Goal: Task Accomplishment & Management: Complete application form

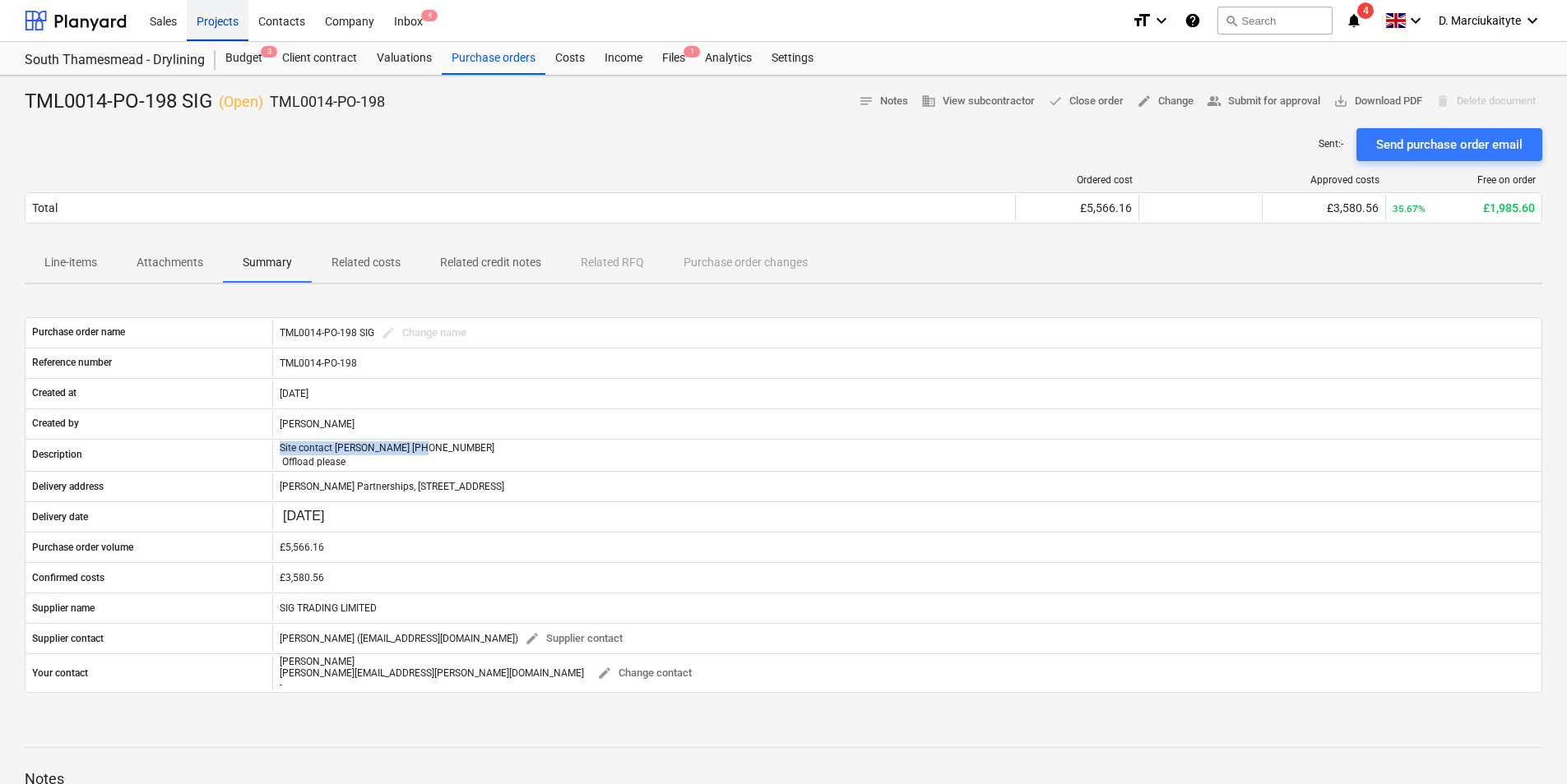
click at [218, 12] on div "Projects" at bounding box center [217, 20] width 62 height 42
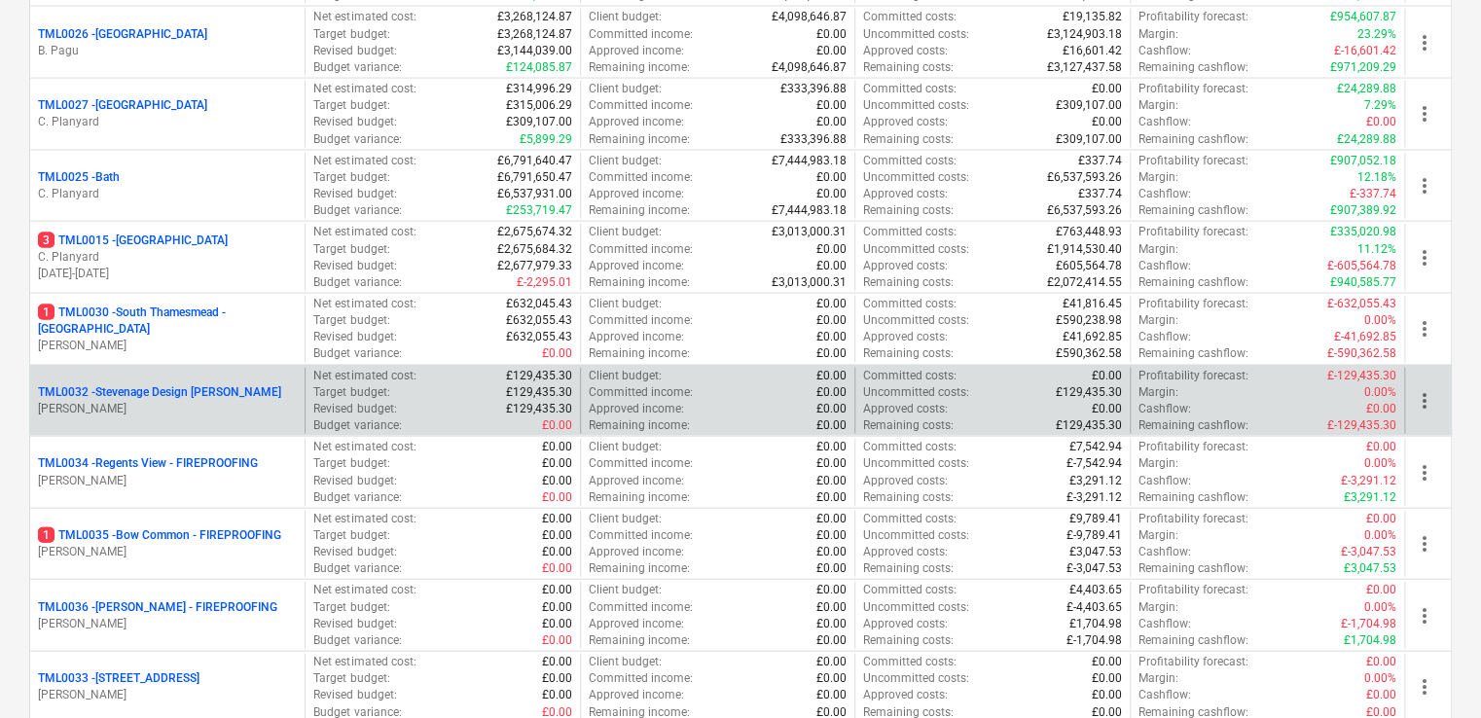
scroll to position [1791, 0]
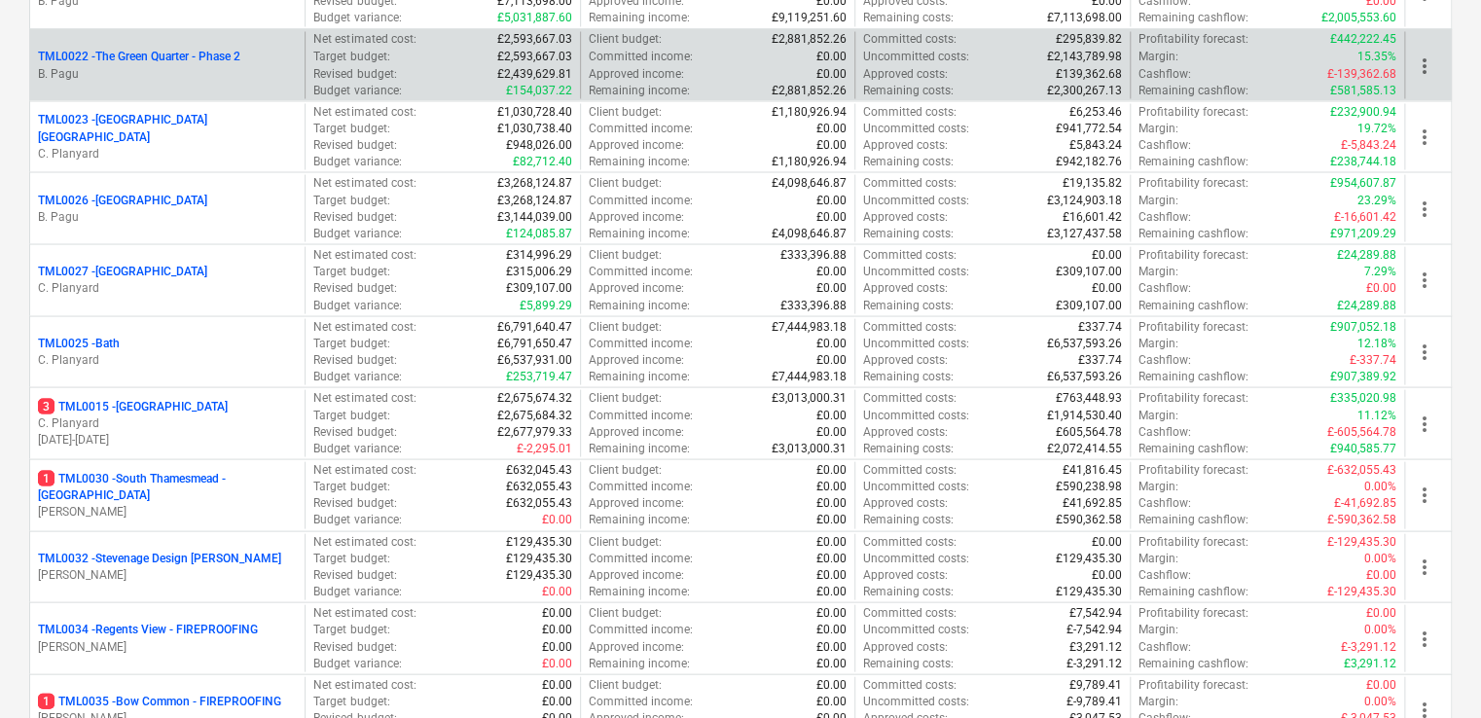
click at [191, 65] on p "B. Pagu" at bounding box center [167, 73] width 259 height 17
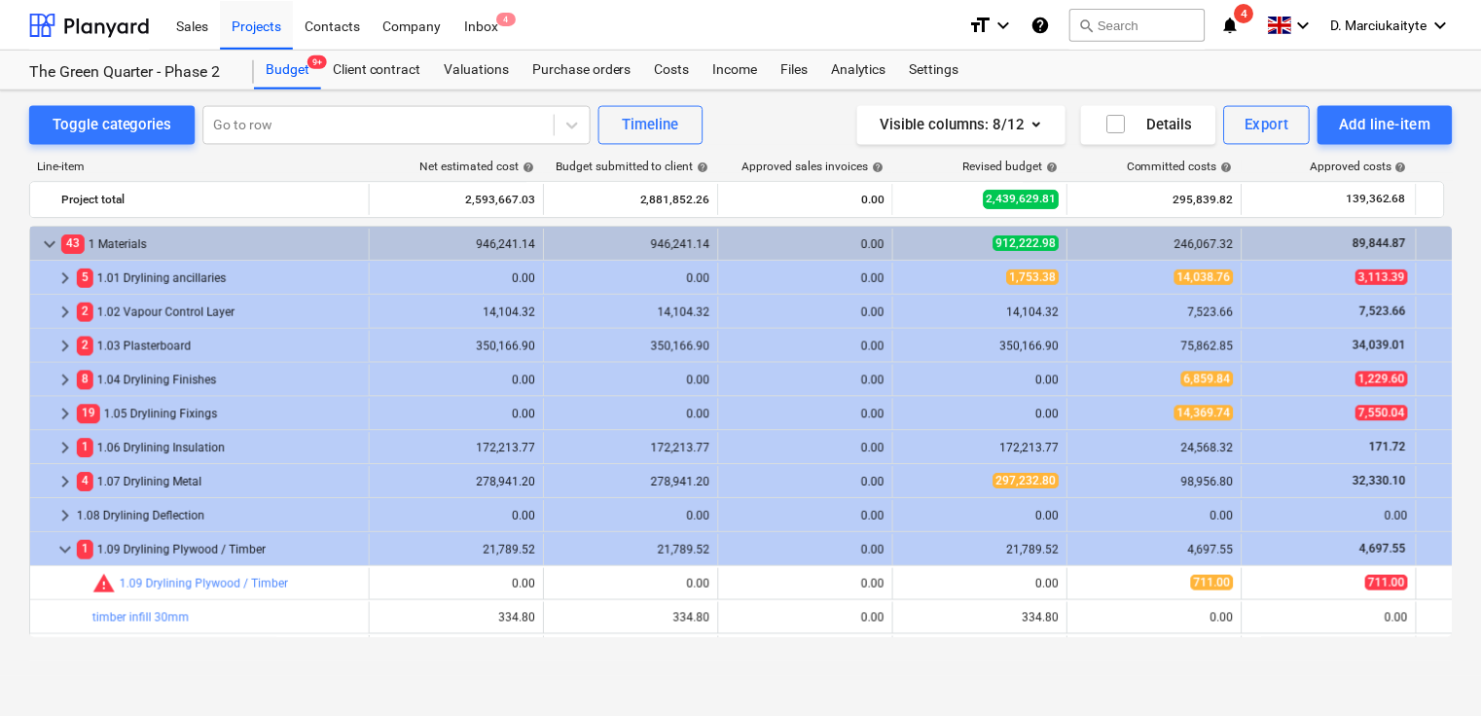
scroll to position [97, 0]
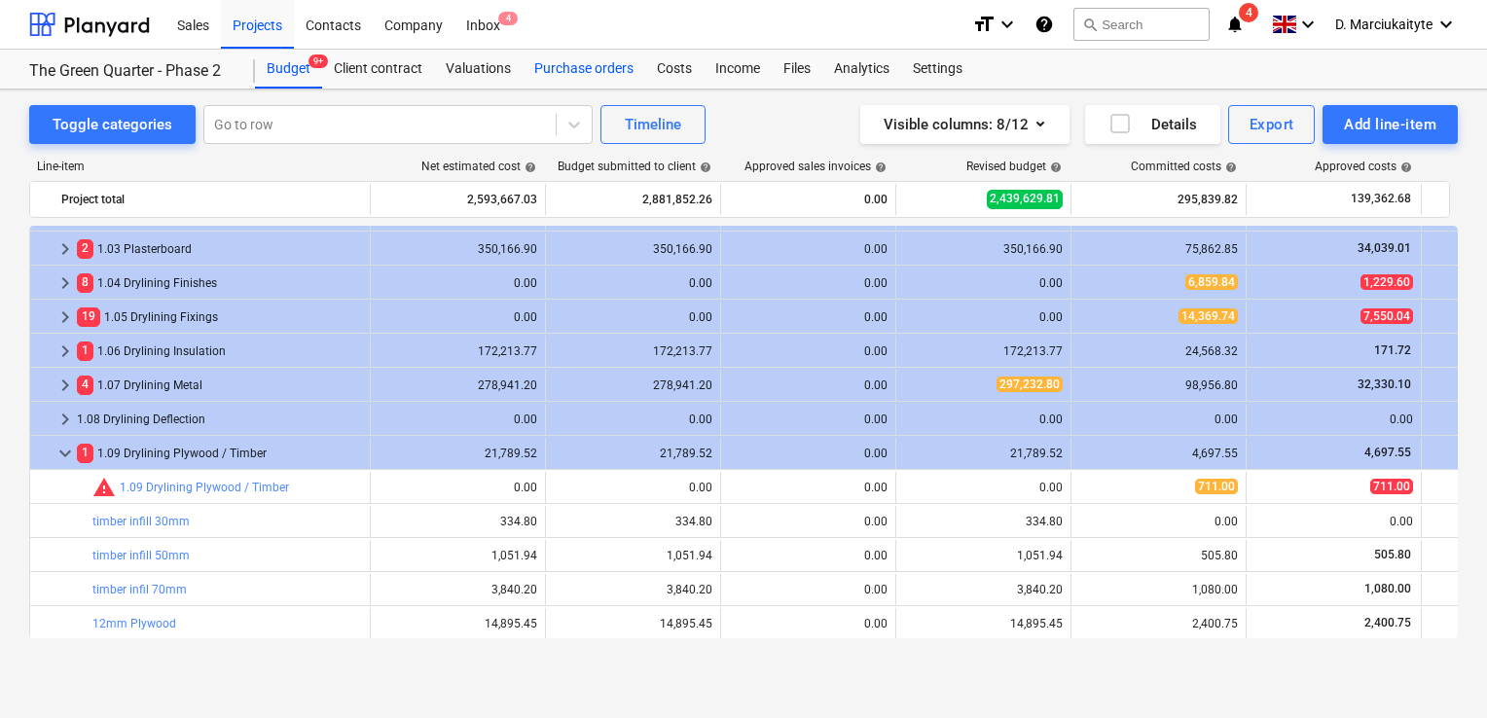
click at [577, 70] on div "Purchase orders" at bounding box center [584, 69] width 123 height 39
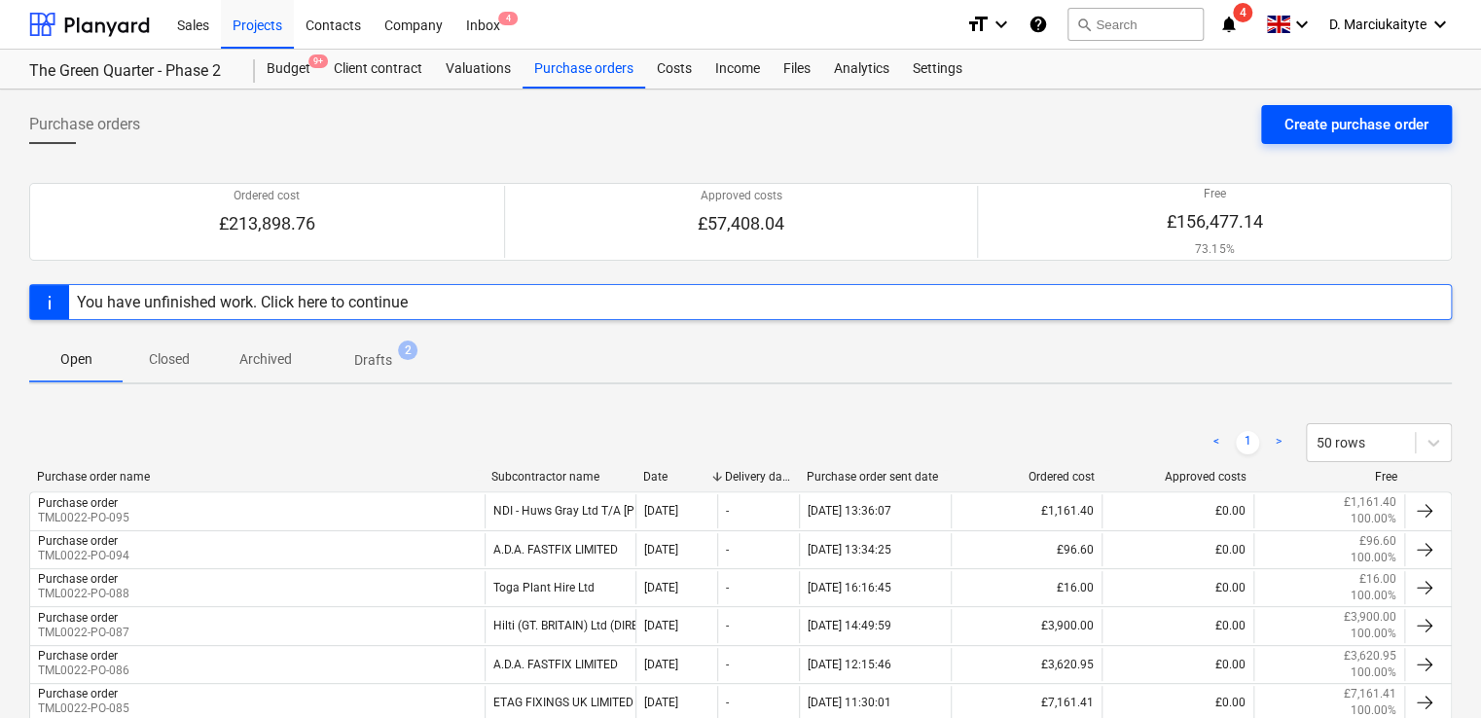
click at [1327, 115] on div "Create purchase order" at bounding box center [1356, 124] width 144 height 25
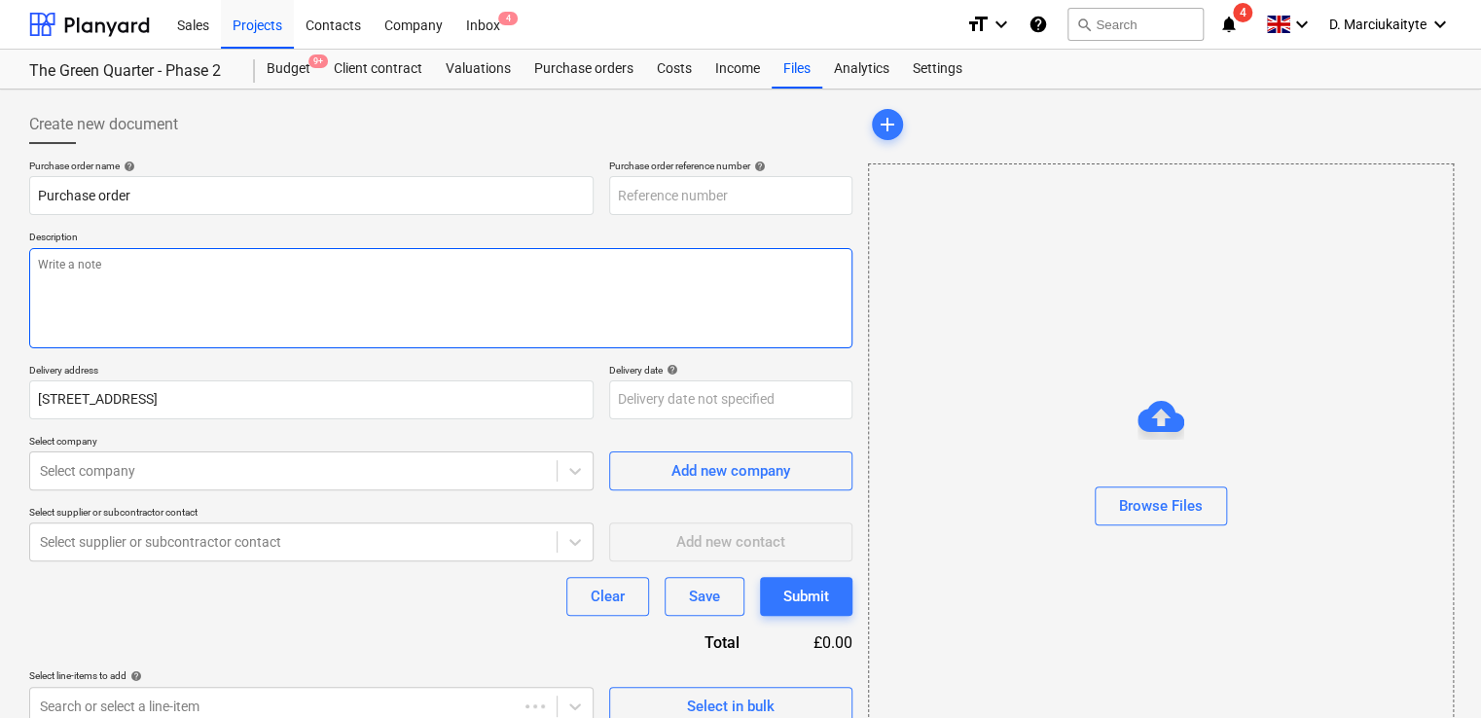
type textarea "x"
type input "TML0022-PO-097"
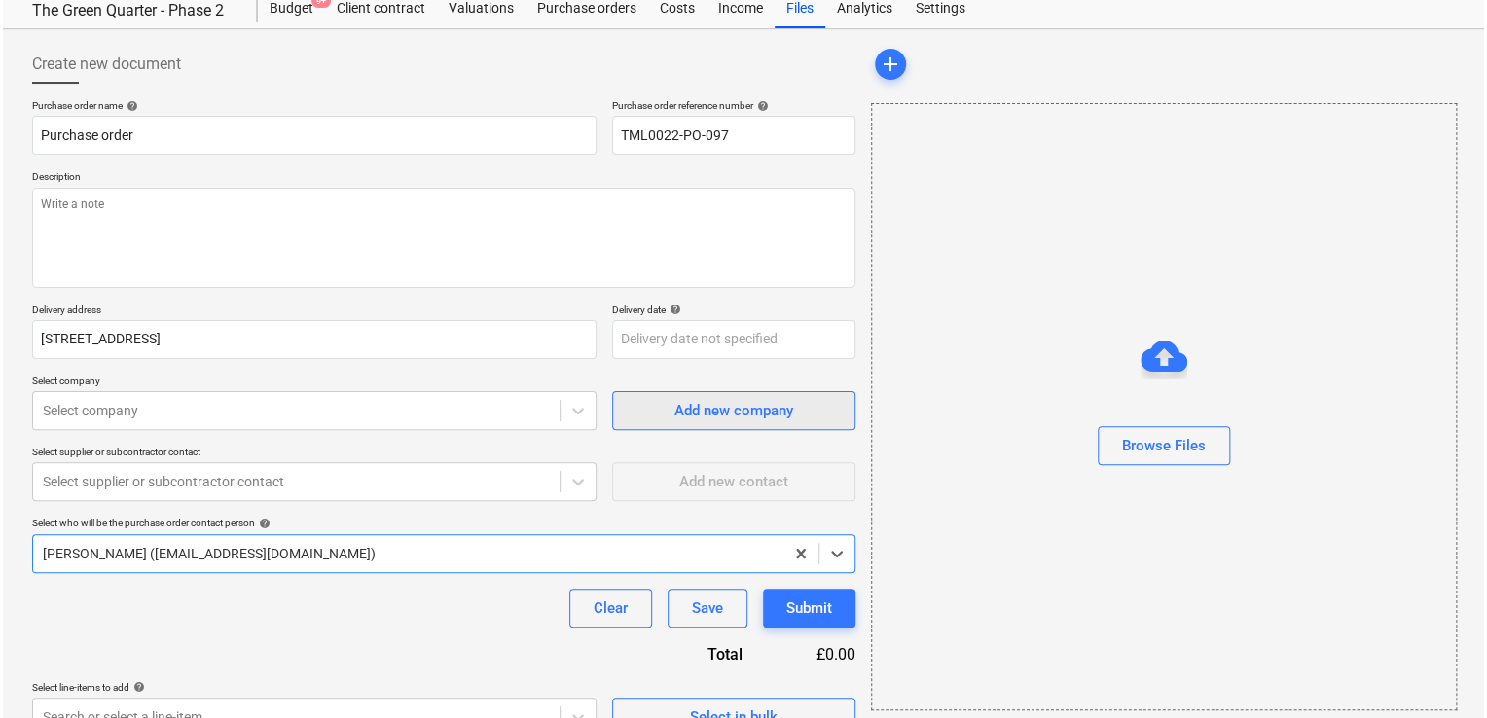
scroll to position [93, 0]
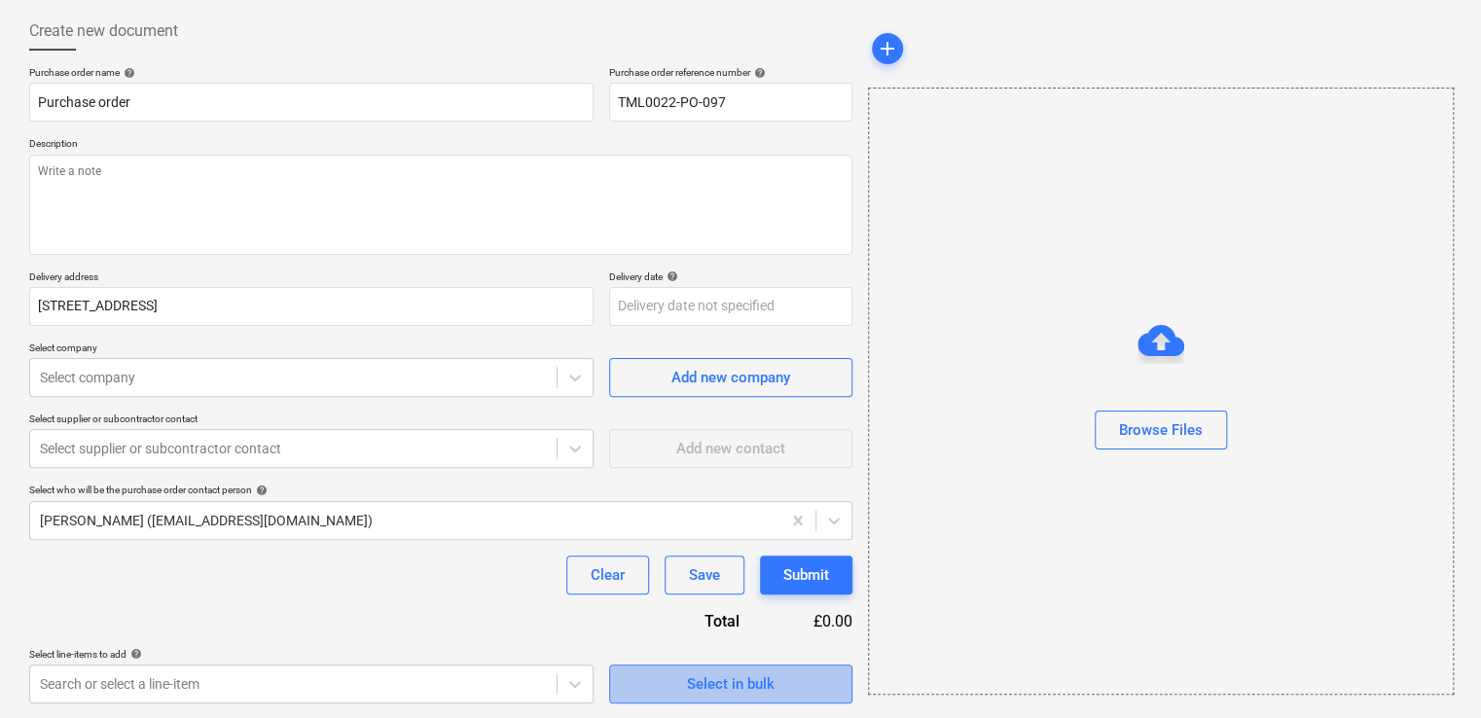
click at [771, 683] on div "Select in bulk" at bounding box center [731, 683] width 88 height 25
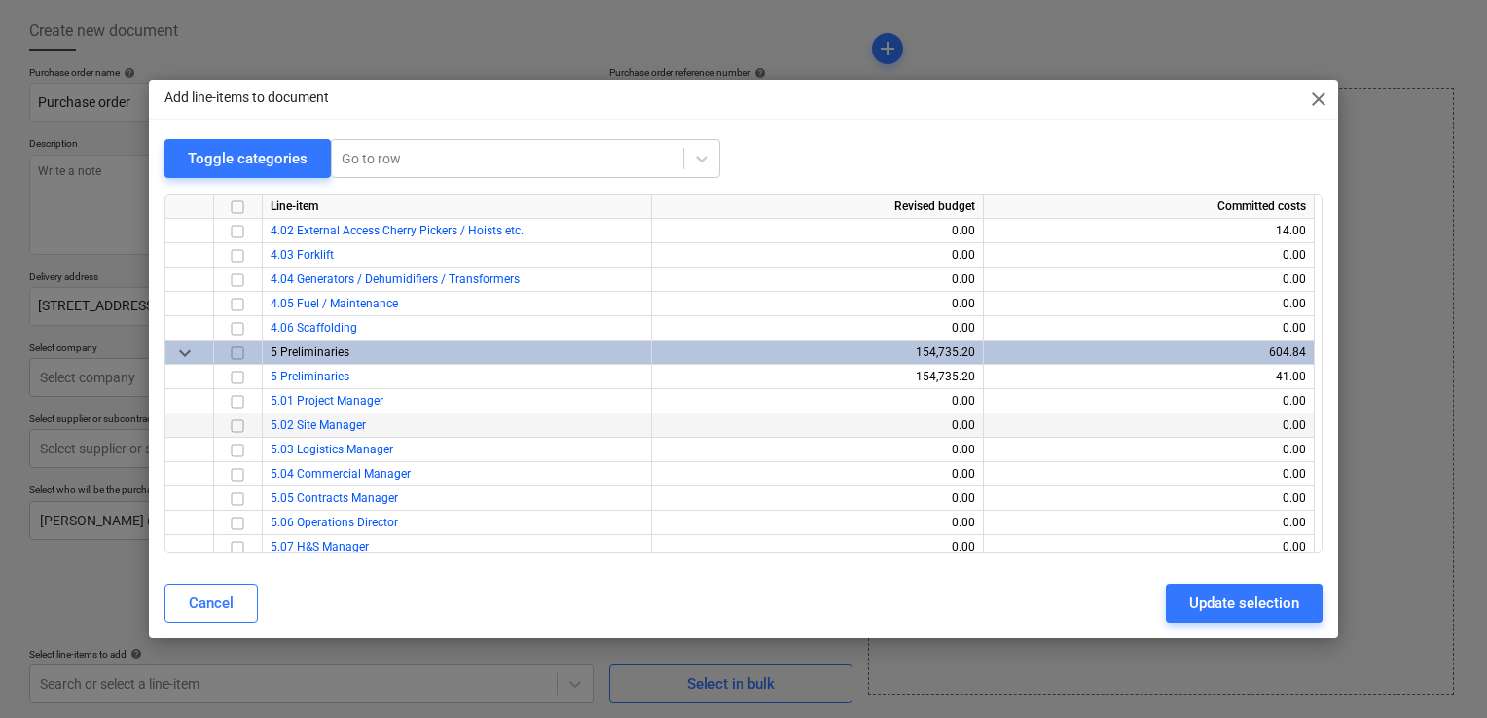
scroll to position [4281, 0]
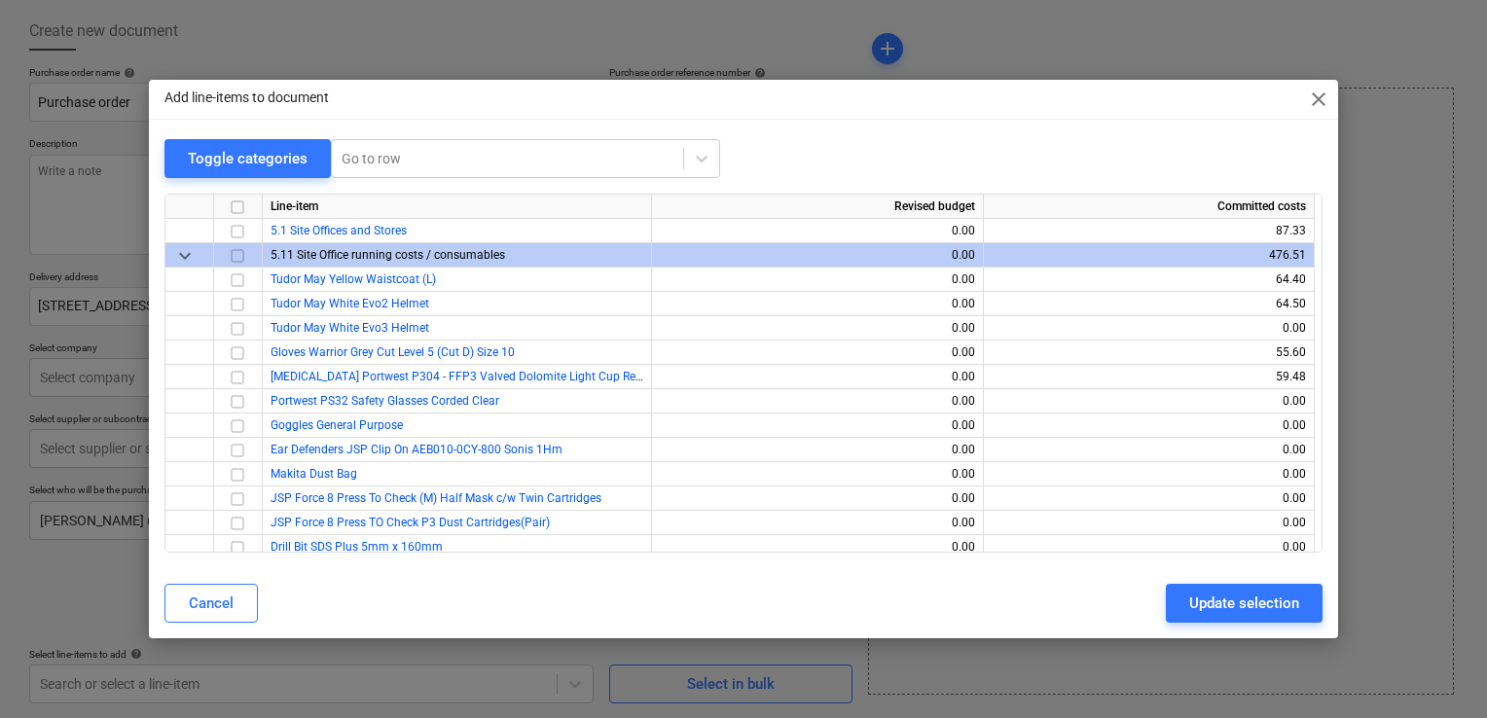
click at [238, 252] on input "checkbox" at bounding box center [237, 255] width 23 height 23
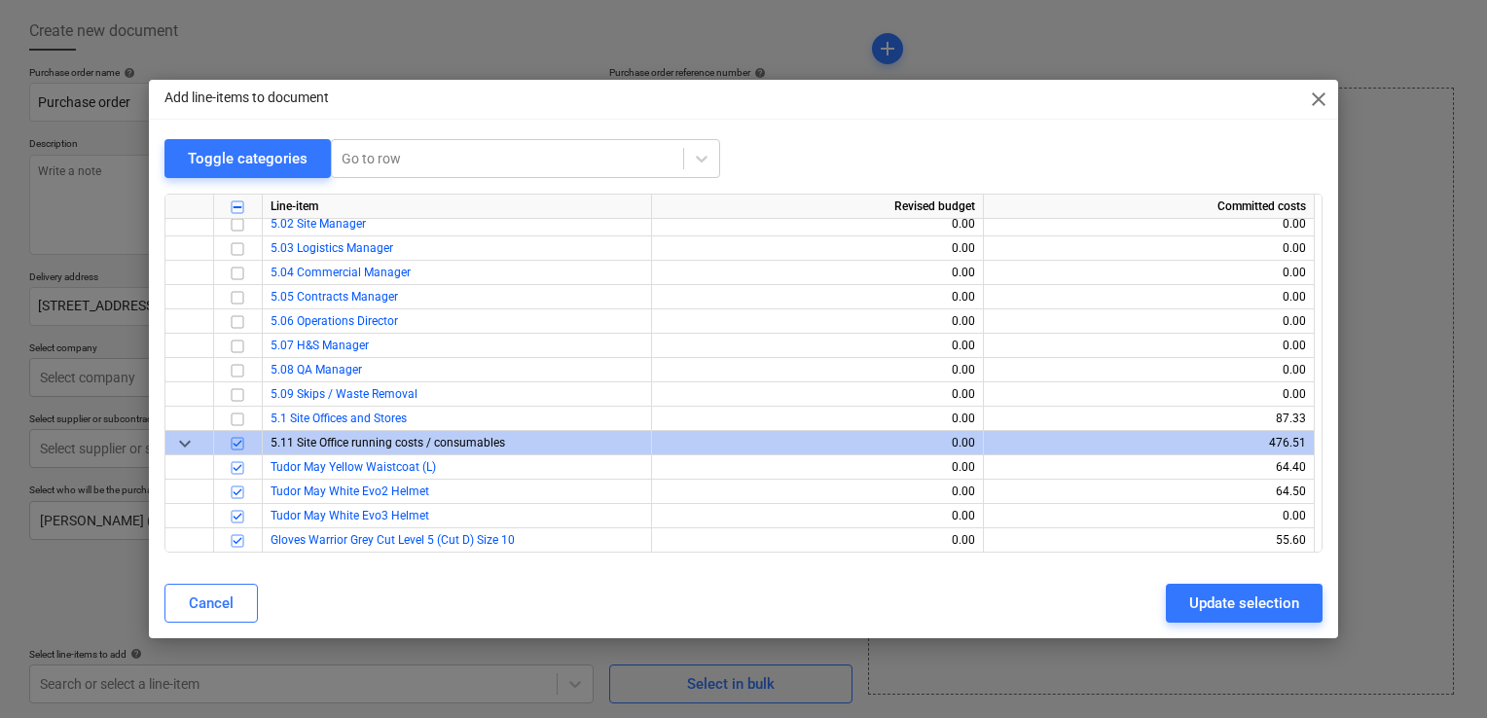
scroll to position [4191, 0]
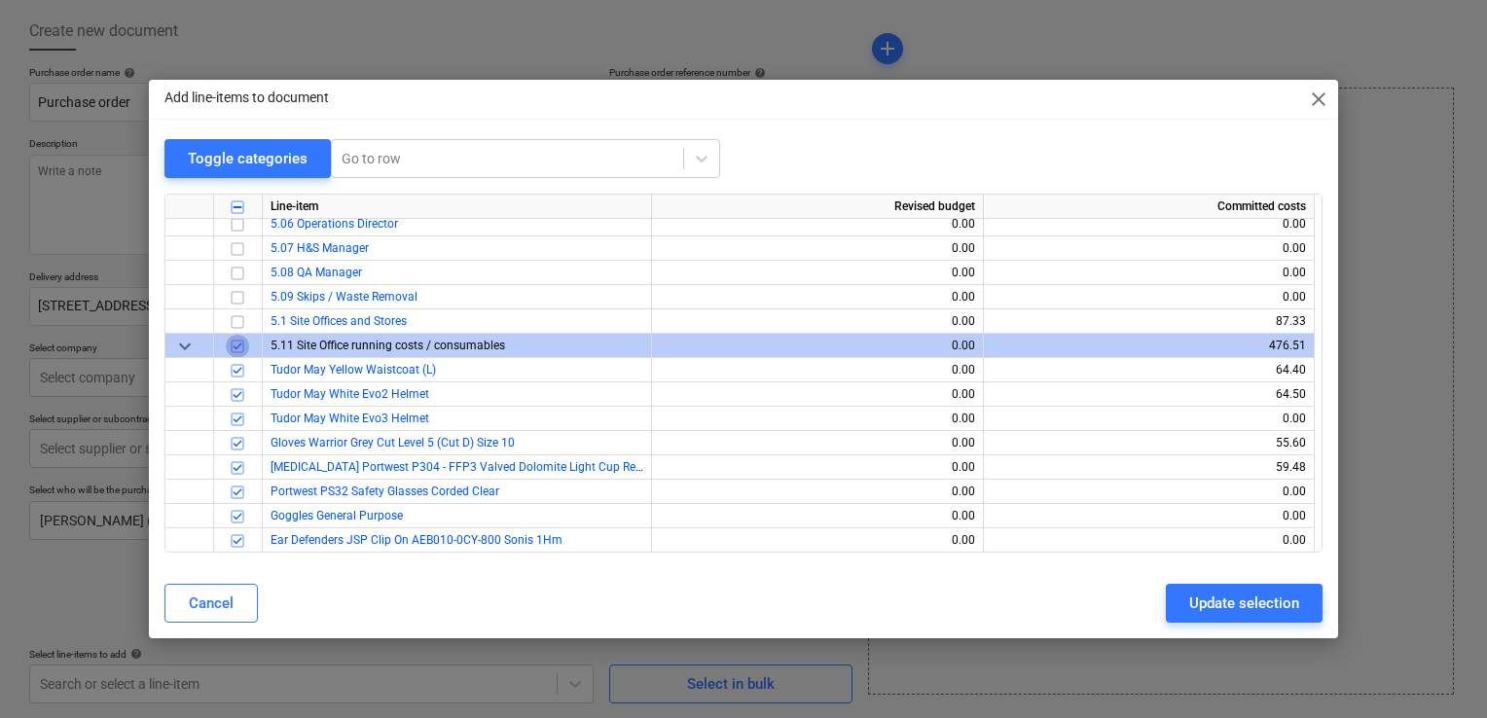
click at [232, 342] on input "checkbox" at bounding box center [237, 346] width 23 height 23
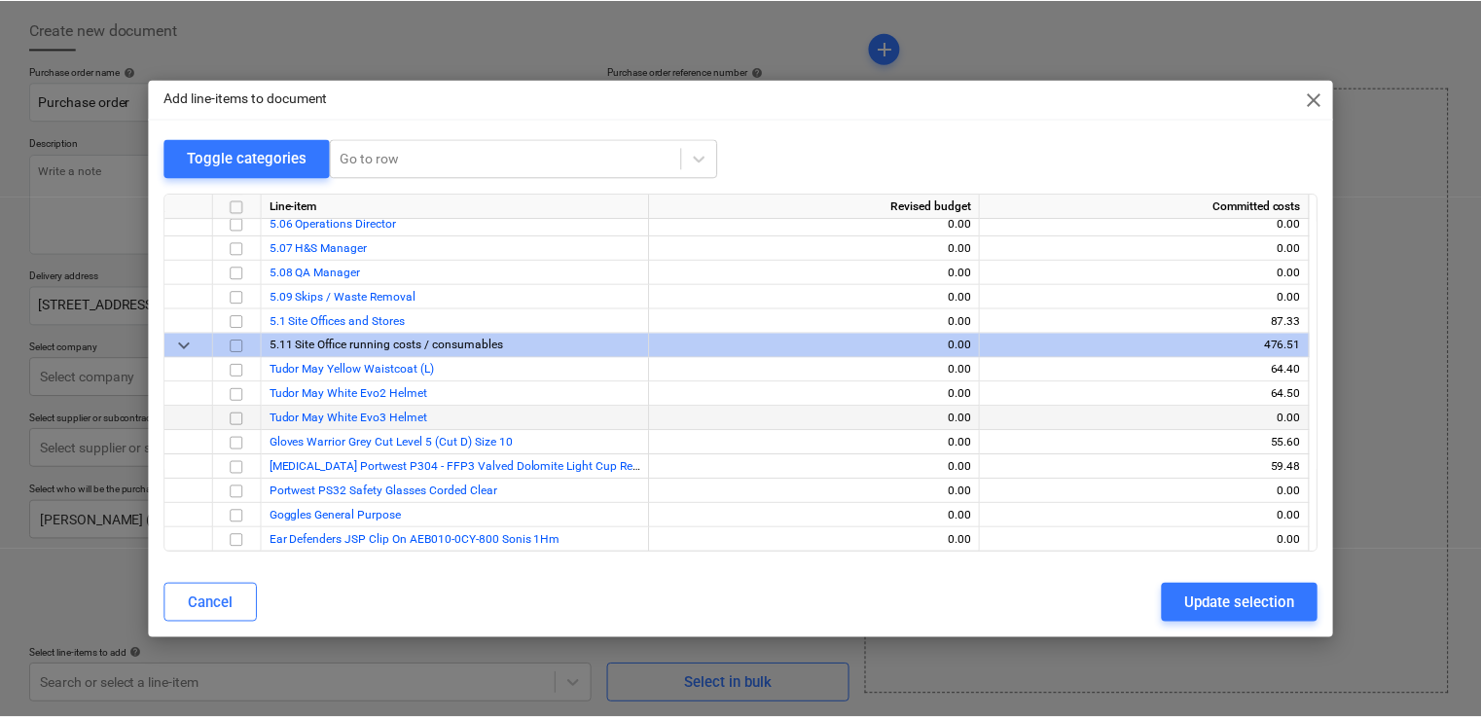
scroll to position [4483, 0]
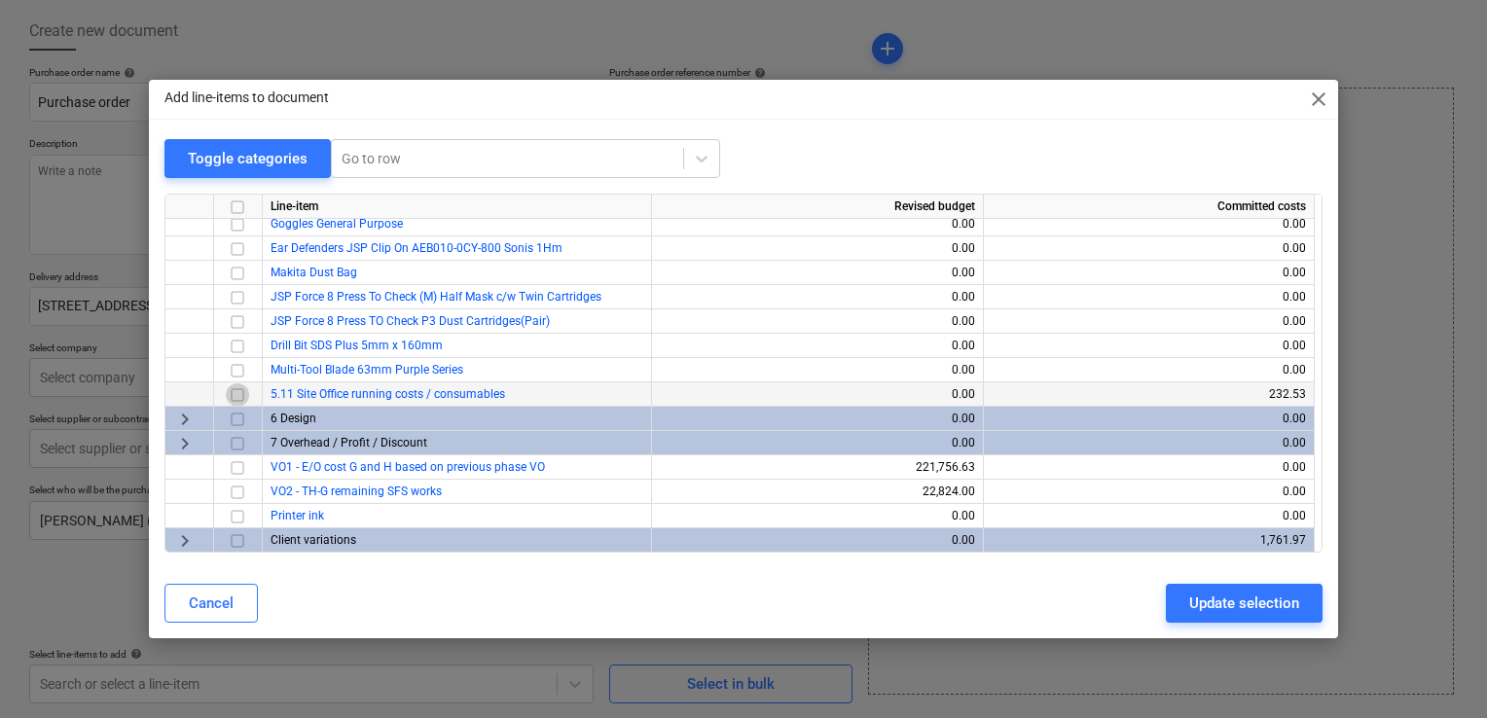
click at [237, 390] on input "checkbox" at bounding box center [237, 394] width 23 height 23
click at [1271, 581] on div "Cancel Update selection" at bounding box center [743, 603] width 1181 height 54
click at [1259, 605] on div "Update selection" at bounding box center [1244, 603] width 110 height 25
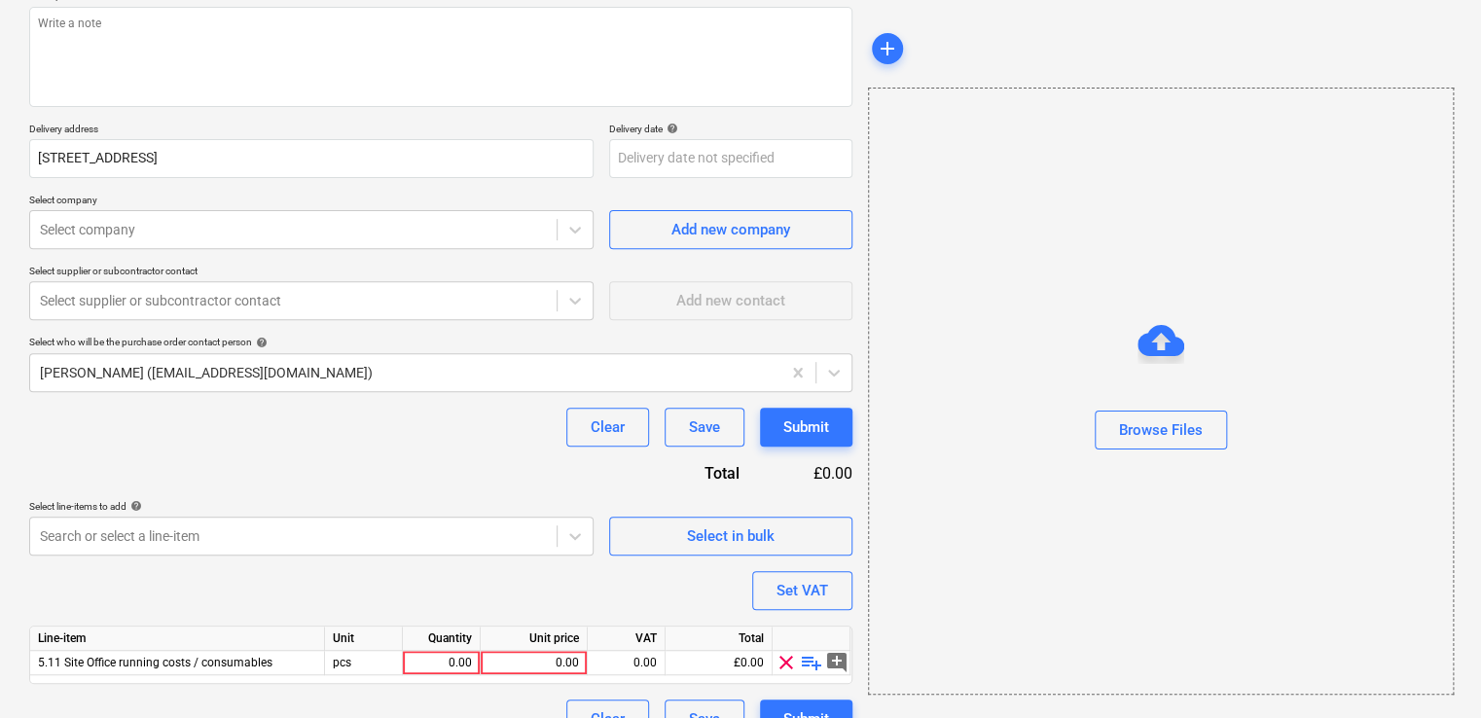
scroll to position [276, 0]
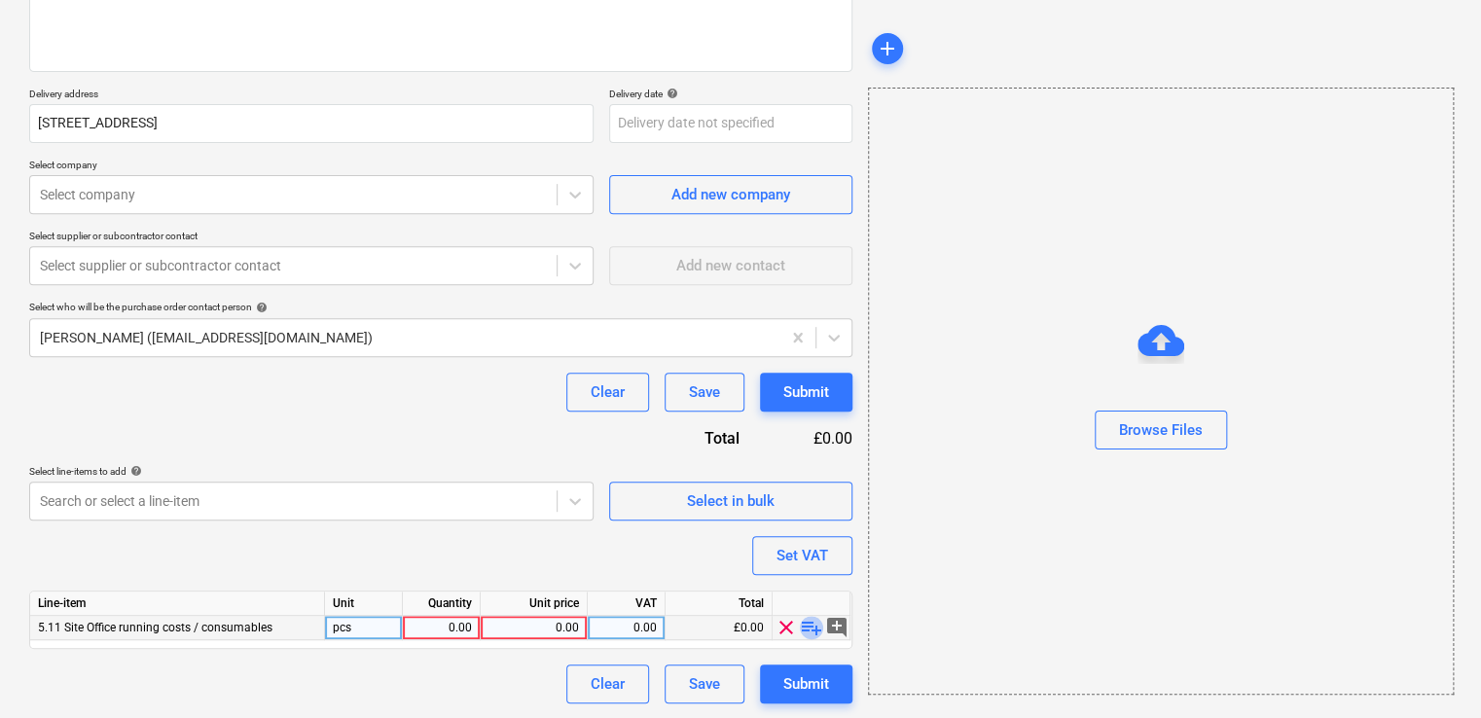
click at [808, 629] on span "playlist_add" at bounding box center [811, 627] width 23 height 23
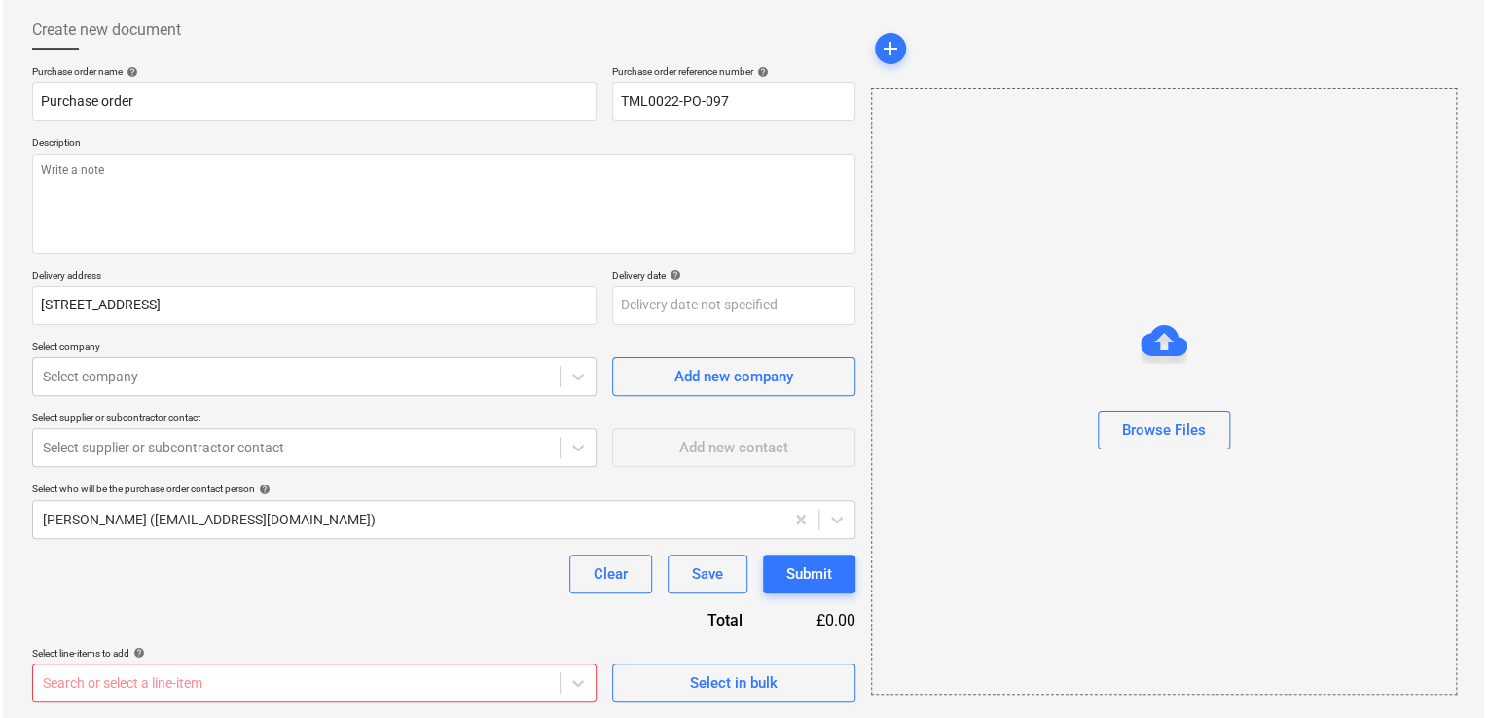
scroll to position [93, 0]
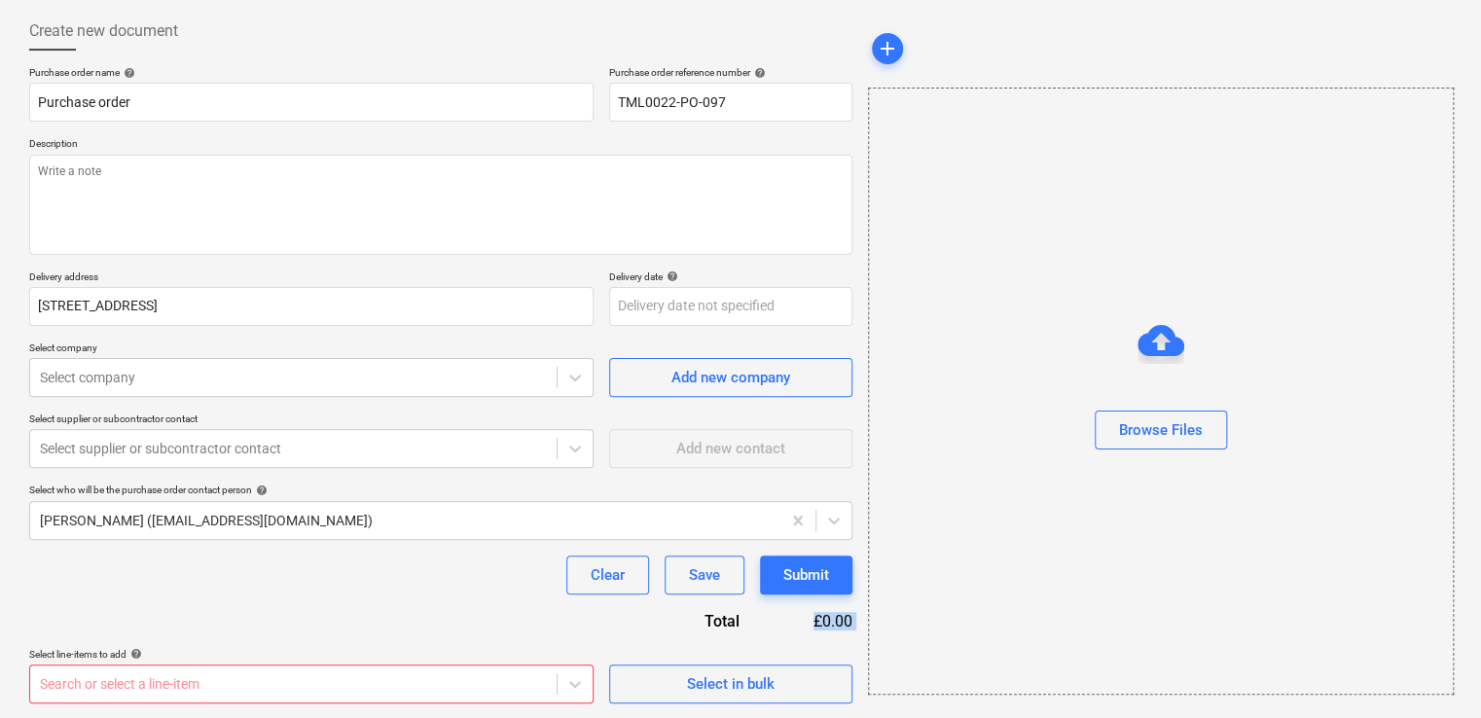
click at [808, 629] on div "£0.00" at bounding box center [812, 621] width 82 height 22
click at [690, 666] on button "Select in bulk" at bounding box center [730, 684] width 243 height 39
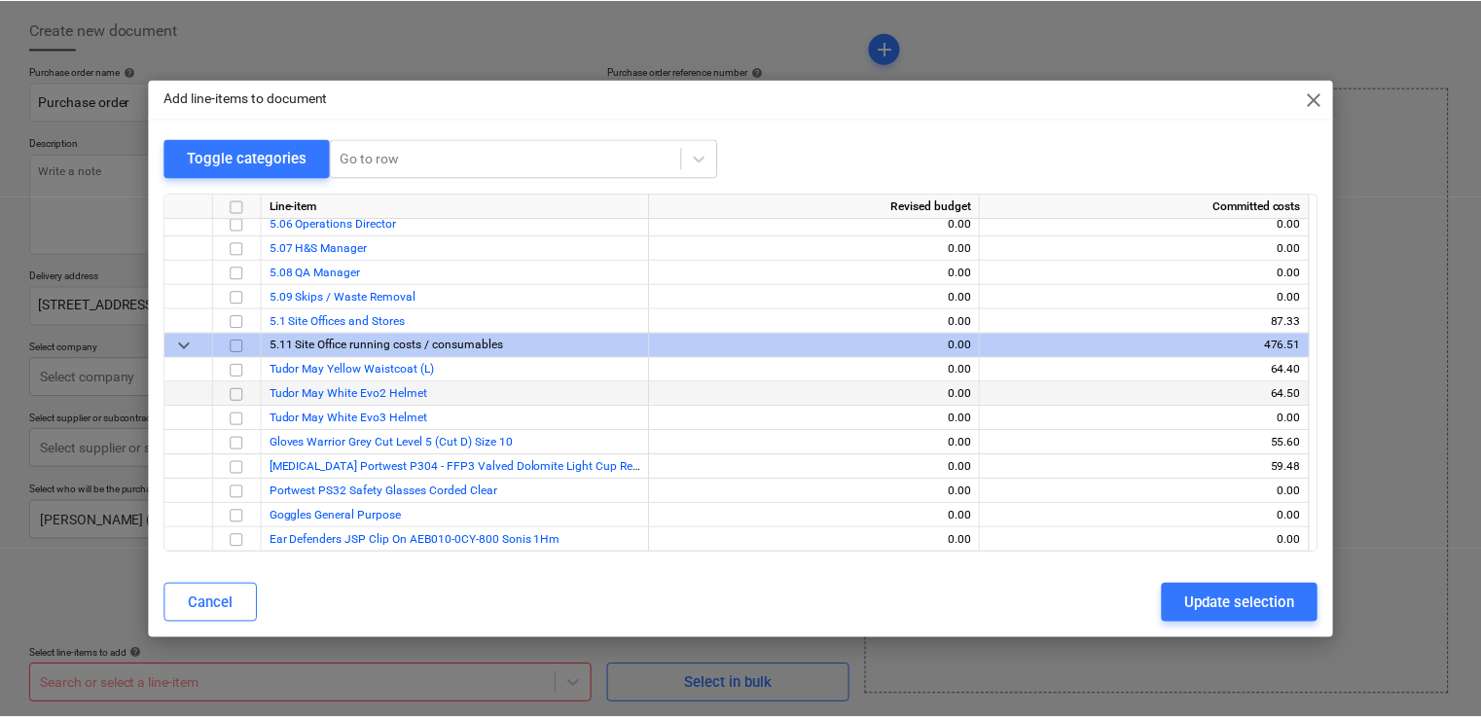
scroll to position [4483, 0]
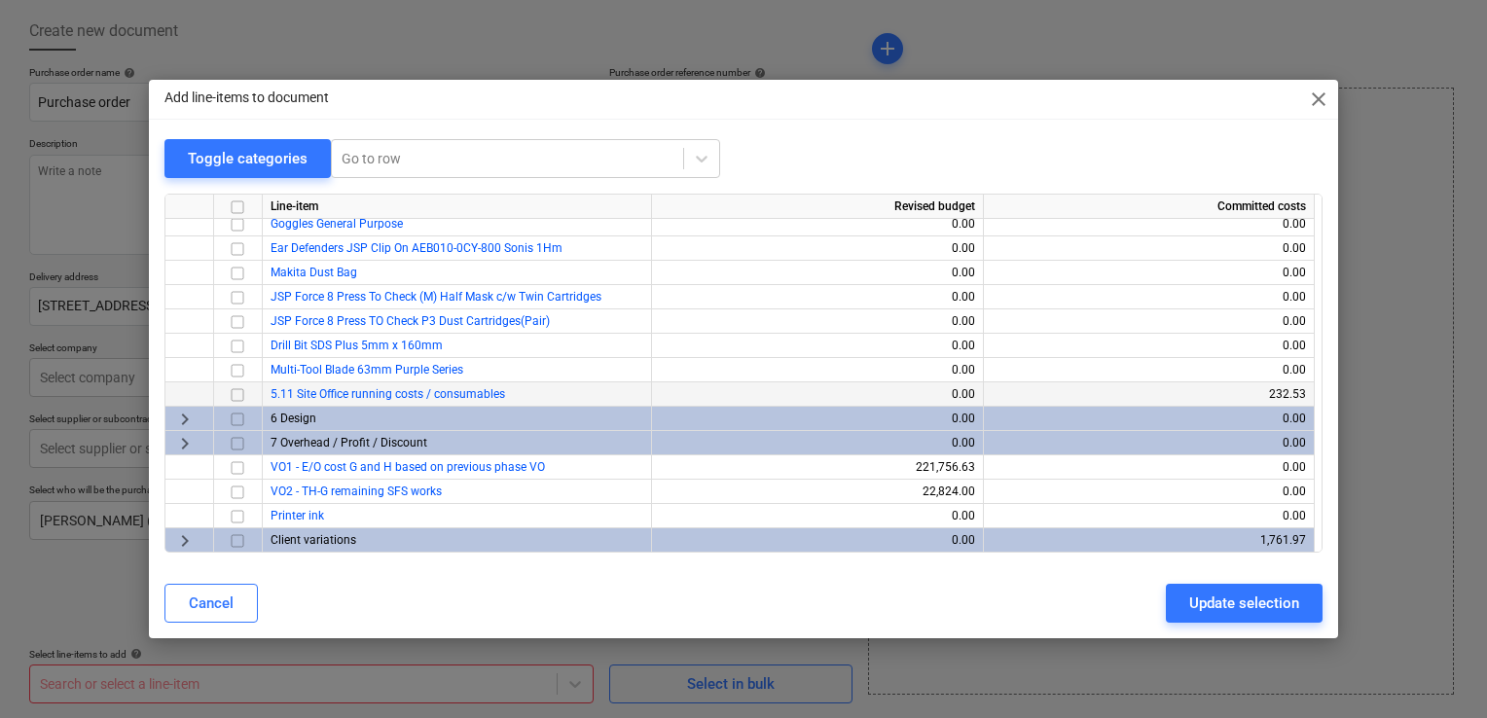
click at [241, 395] on input "checkbox" at bounding box center [237, 394] width 23 height 23
click at [1306, 605] on button "Update selection" at bounding box center [1244, 603] width 157 height 39
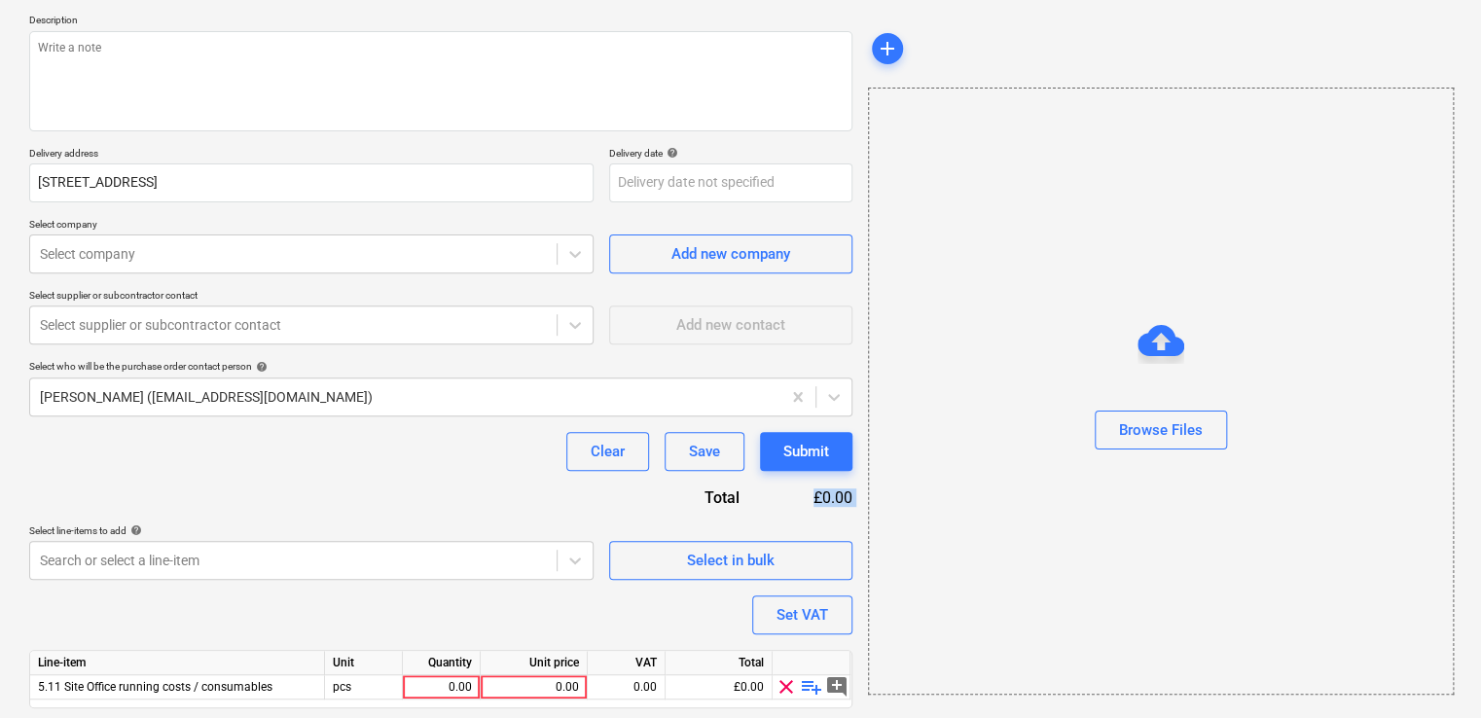
scroll to position [276, 0]
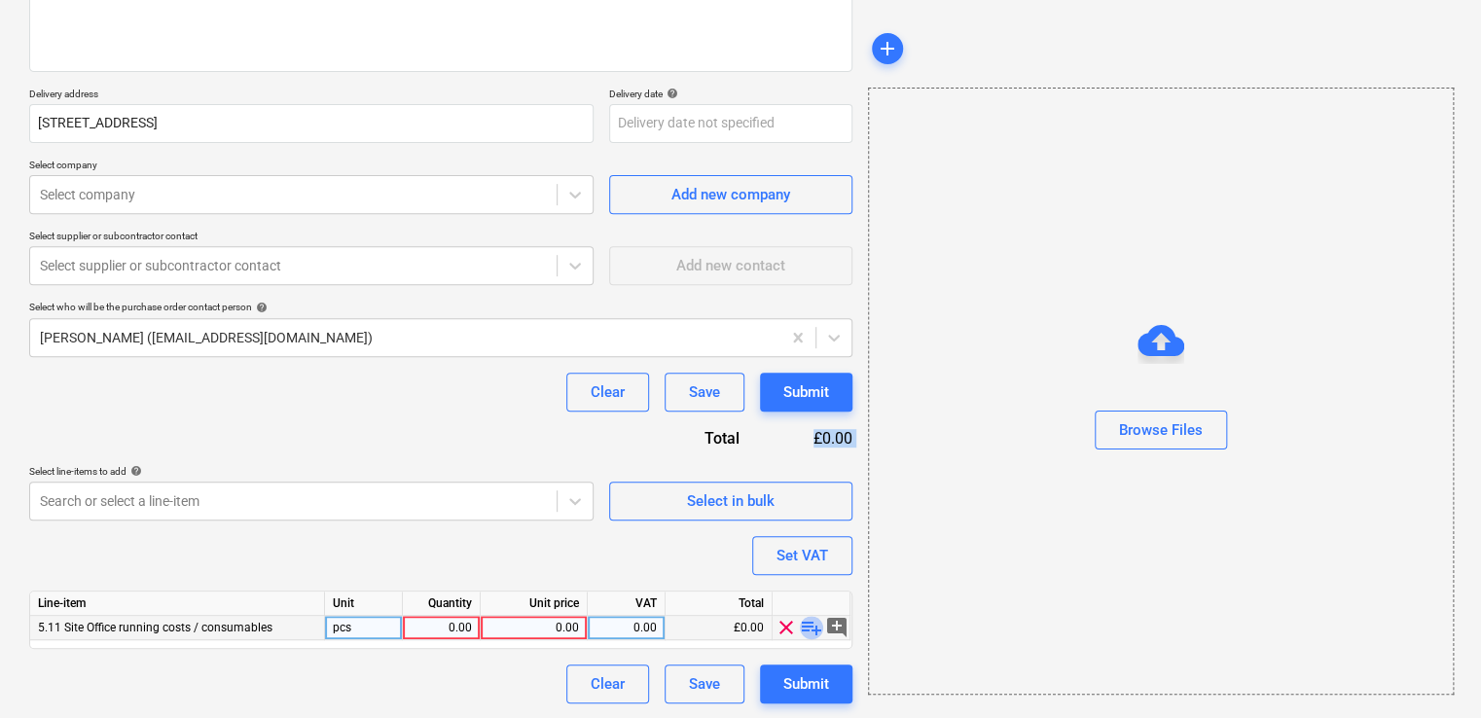
click at [812, 622] on span "playlist_add" at bounding box center [811, 627] width 23 height 23
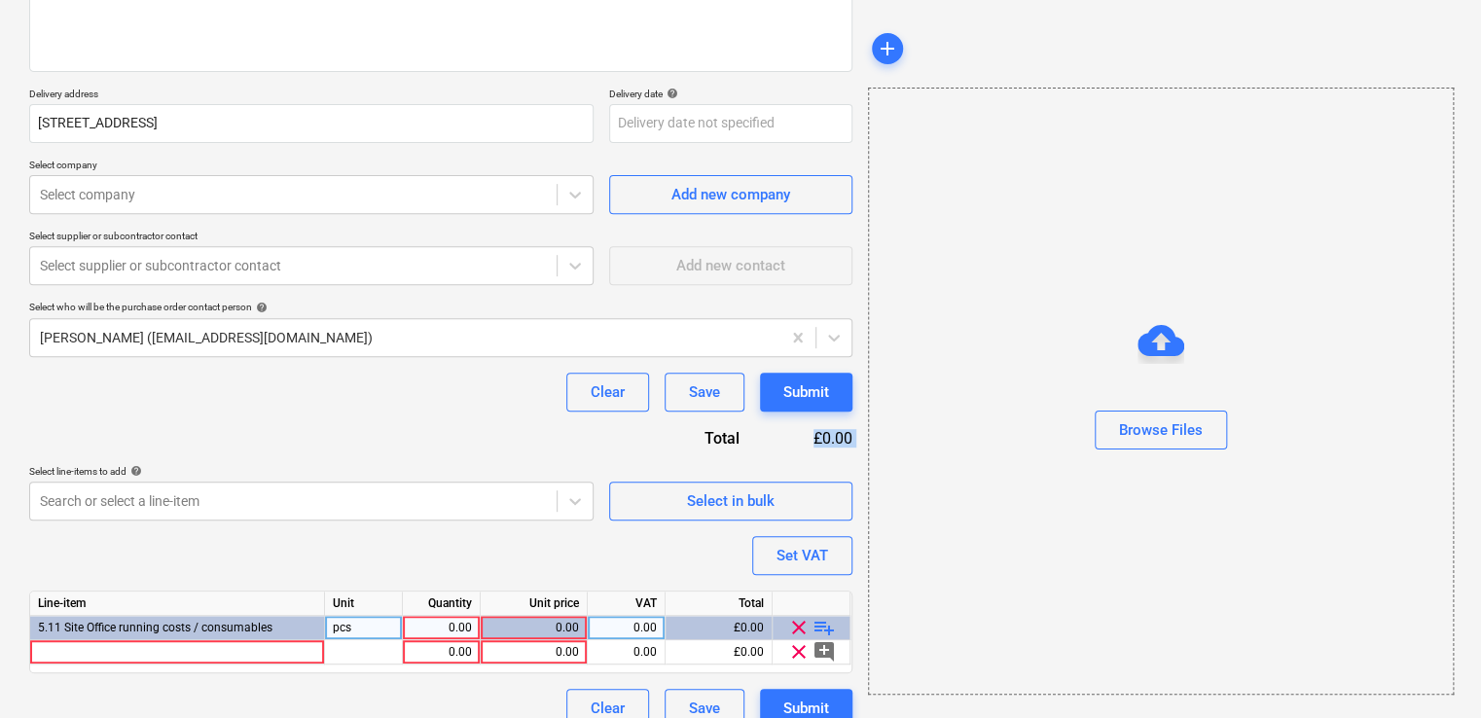
click at [820, 625] on span "playlist_add" at bounding box center [823, 627] width 23 height 23
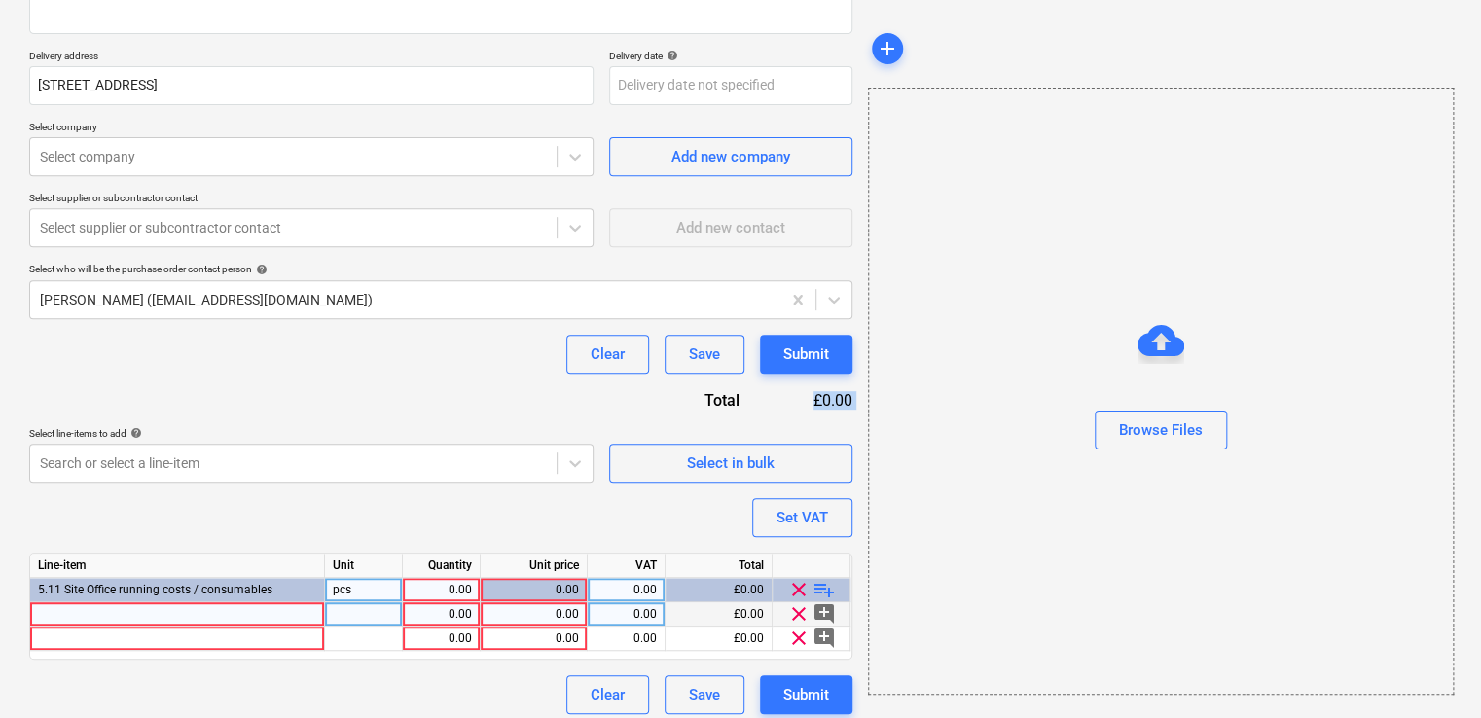
scroll to position [325, 0]
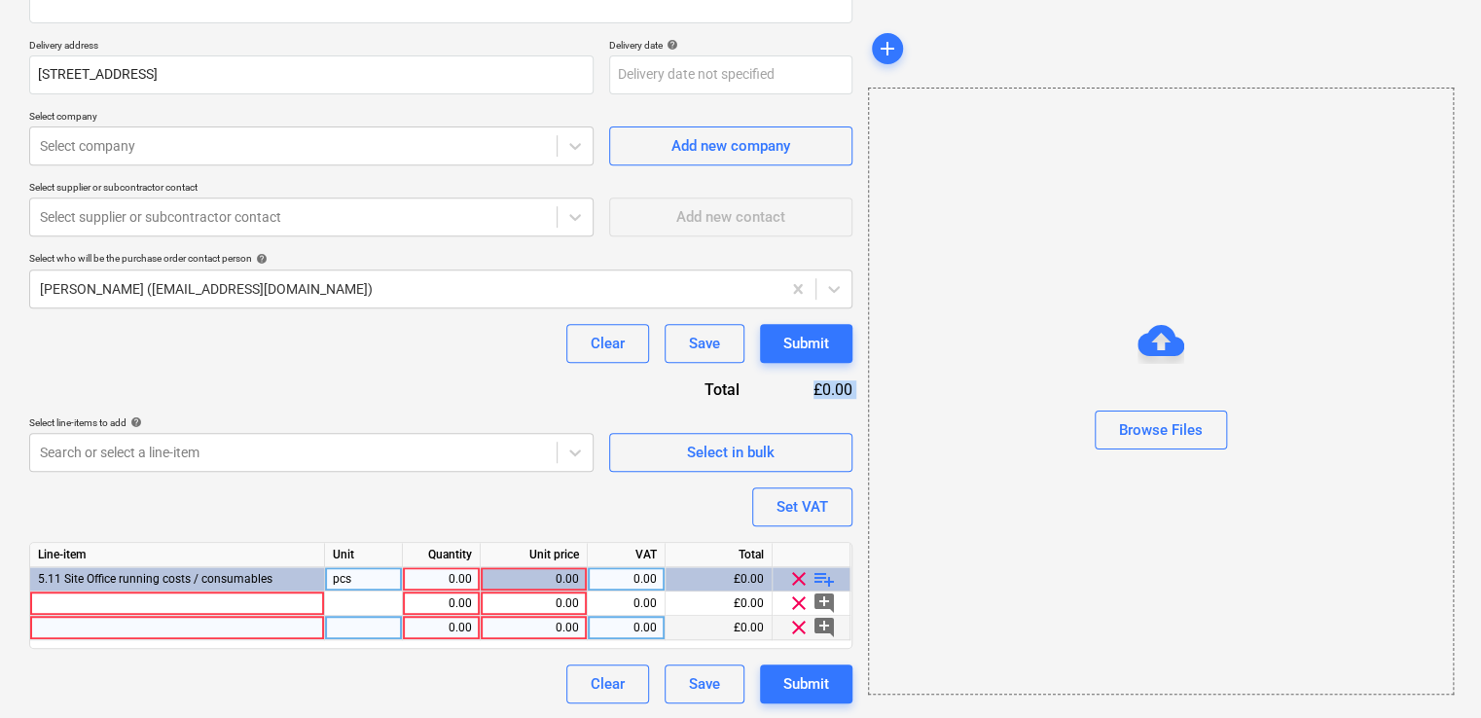
type textarea "x"
click at [269, 601] on div at bounding box center [177, 604] width 295 height 24
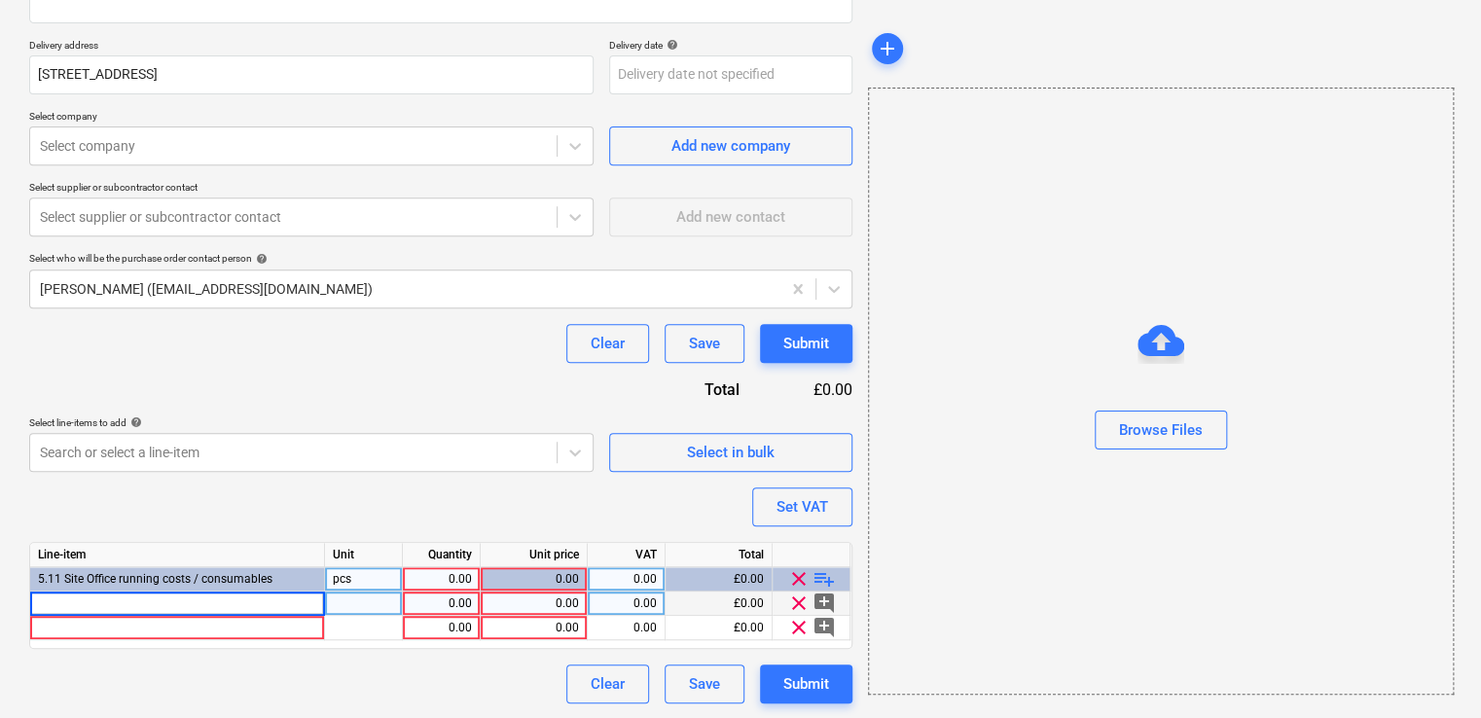
type input "LED Elec 5Ft Stand & Twin Outlet 110V"
click at [382, 607] on div "pcs" at bounding box center [364, 604] width 78 height 24
type textarea "x"
type input "38.50"
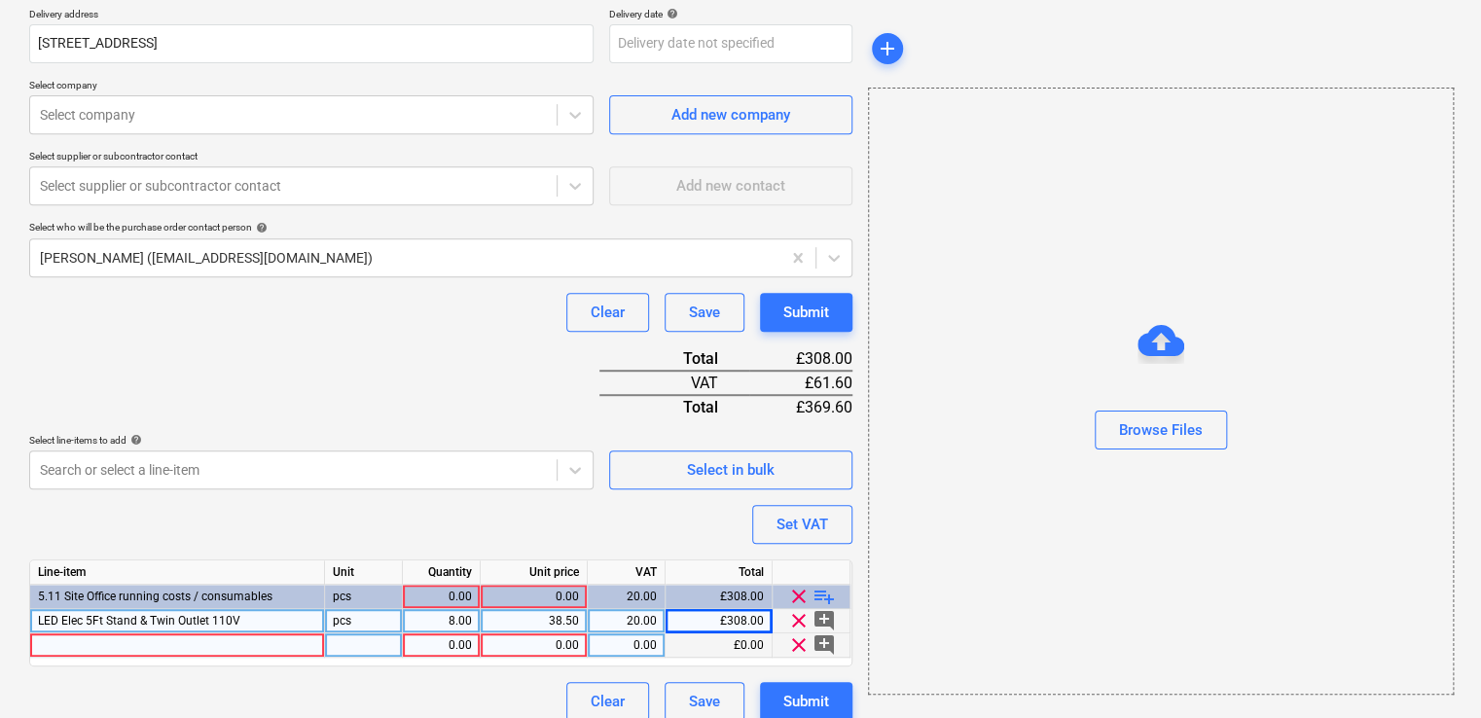
scroll to position [374, 0]
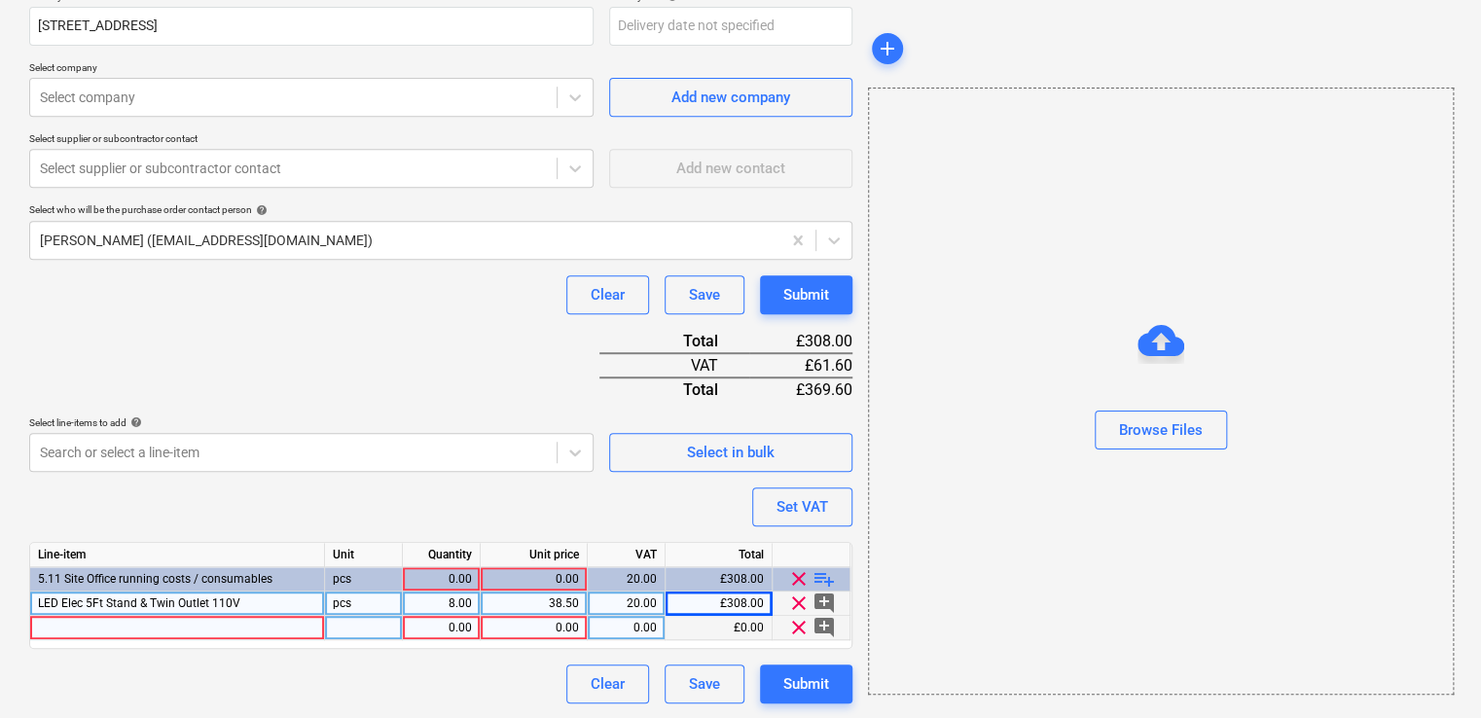
click at [270, 634] on div at bounding box center [177, 628] width 295 height 24
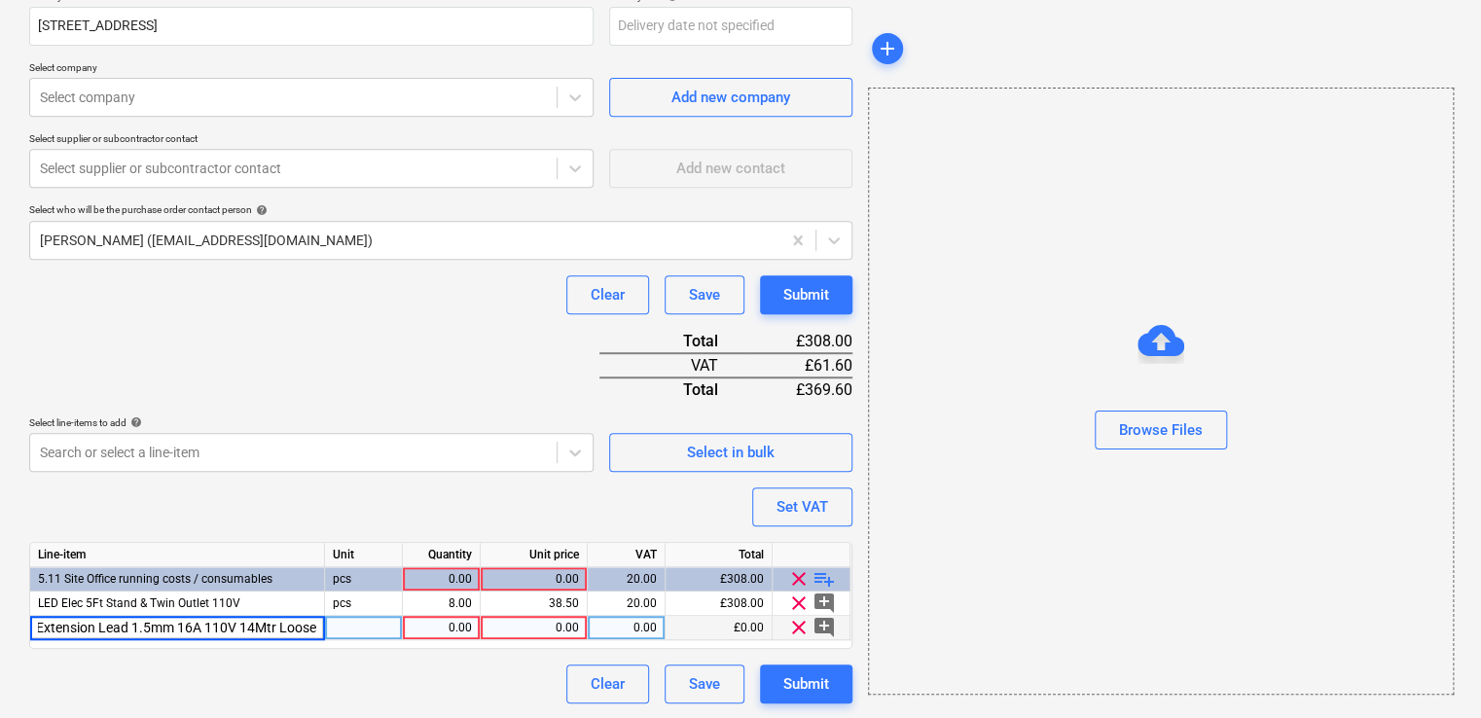
type textarea "x"
click at [370, 624] on div "pcs" at bounding box center [364, 628] width 78 height 24
click at [415, 629] on div "1.00" at bounding box center [441, 628] width 61 height 24
type input "5"
type textarea "x"
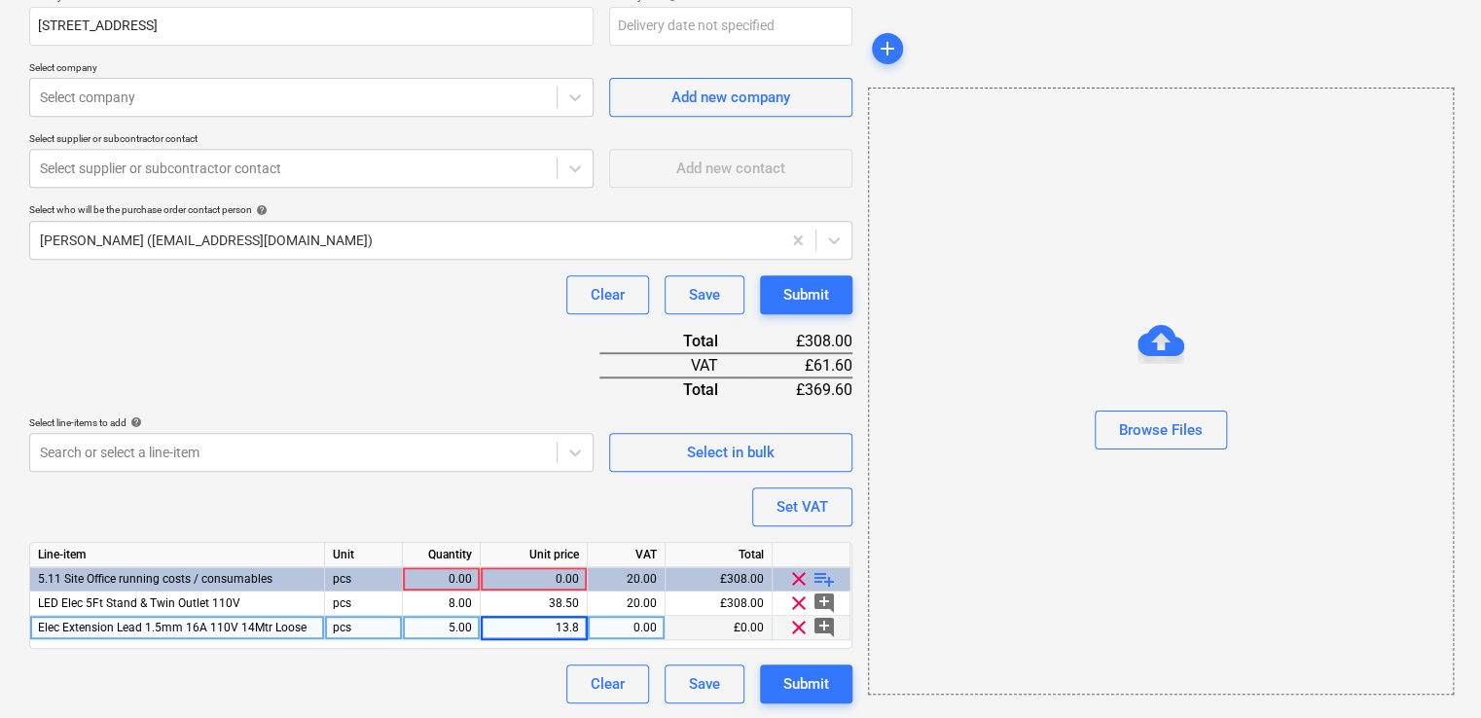
type input "13.85"
type textarea "x"
type input "20"
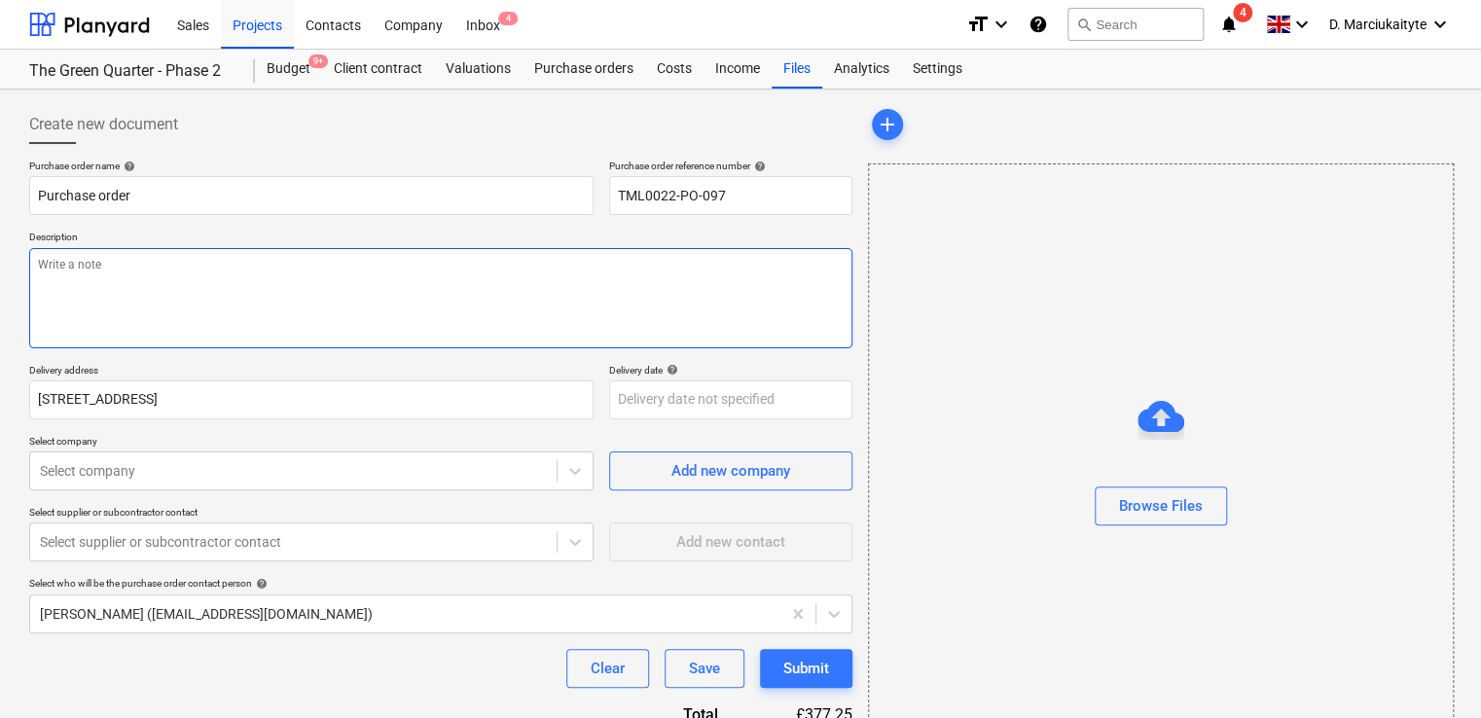
click at [245, 292] on textarea at bounding box center [440, 298] width 823 height 100
type textarea "x"
type textarea "Hi"
type textarea "x"
type textarea "Hi"
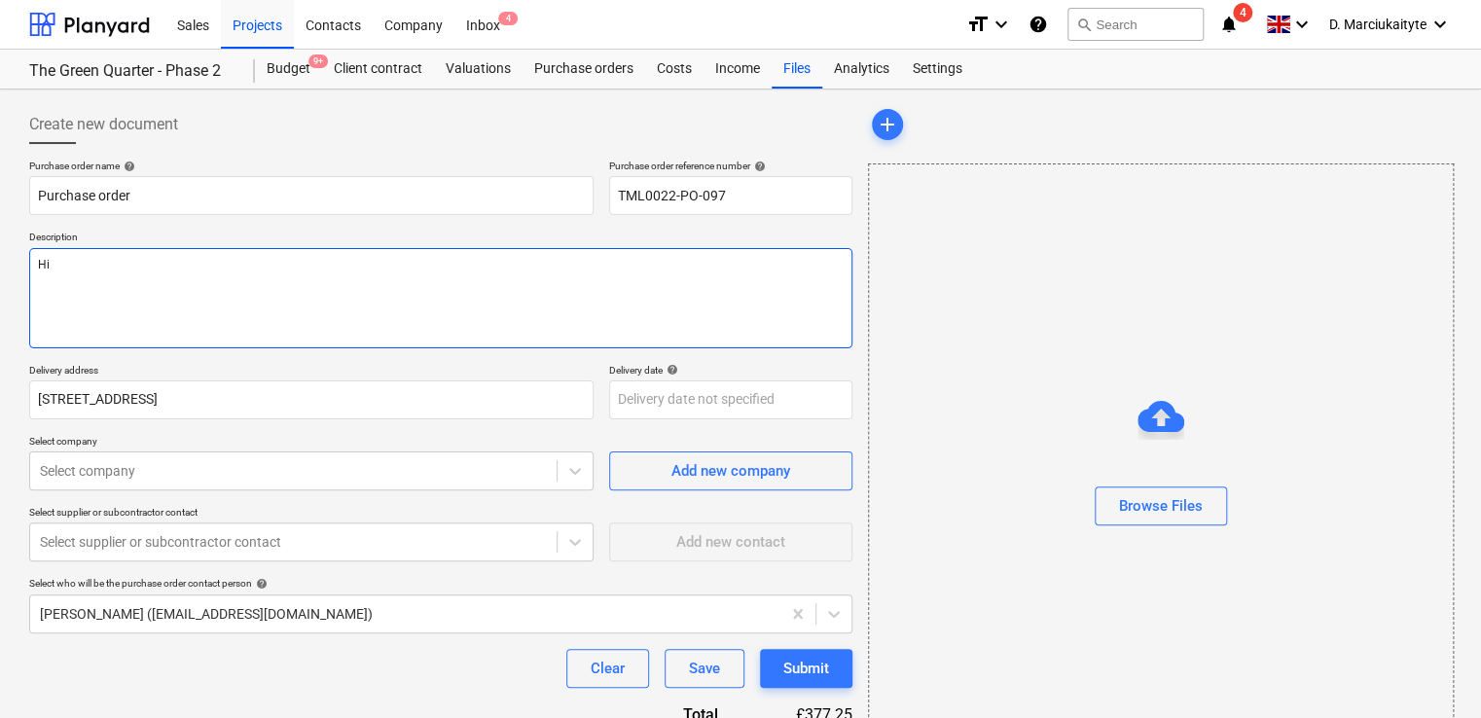
type textarea "x"
type textarea "Hi"
type textarea "x"
type textarea "H"
type textarea "x"
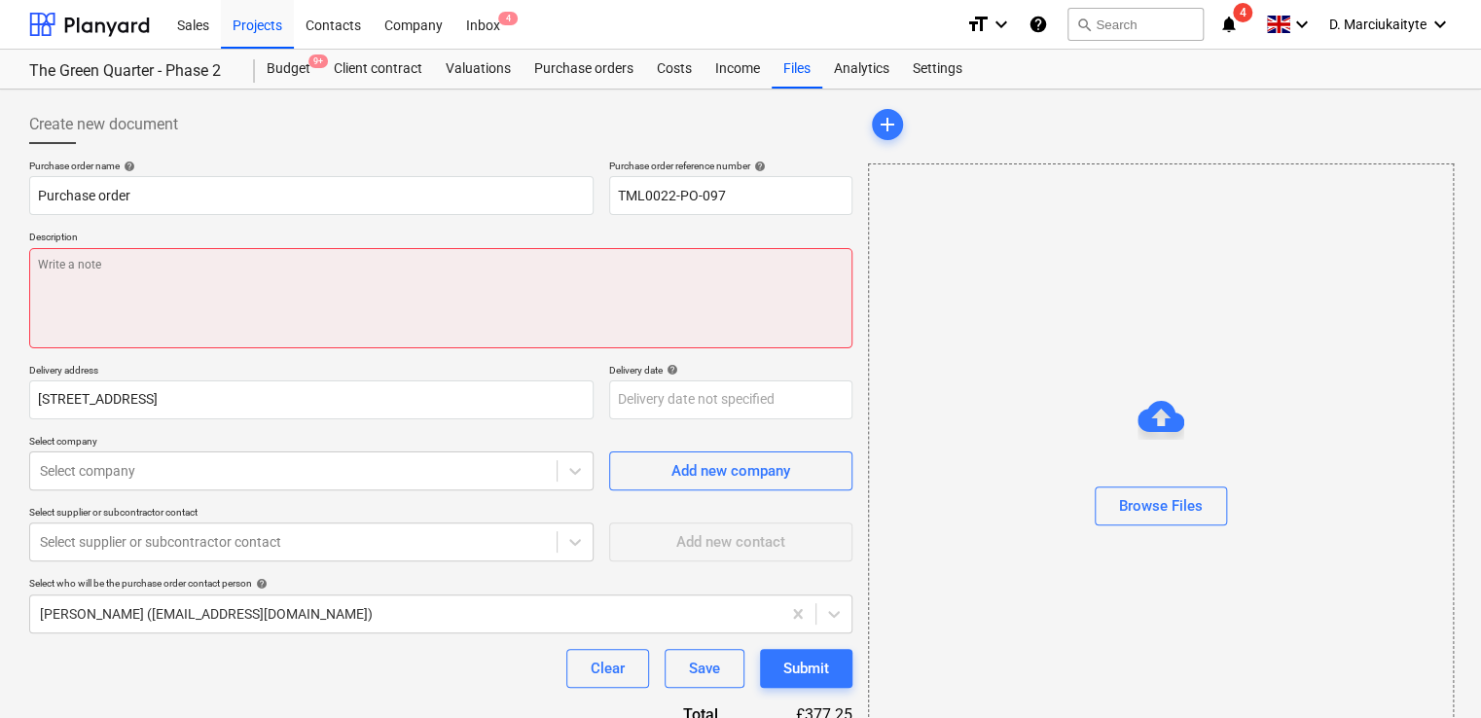
click at [295, 302] on textarea at bounding box center [440, 298] width 823 height 100
paste textarea "Good morning, Please proceed with attached order. Site Contact: [PERSON_NAME] –…"
type textarea "x"
type textarea "Good morning, Please proceed with attached order. Site Contact: [PERSON_NAME] –…"
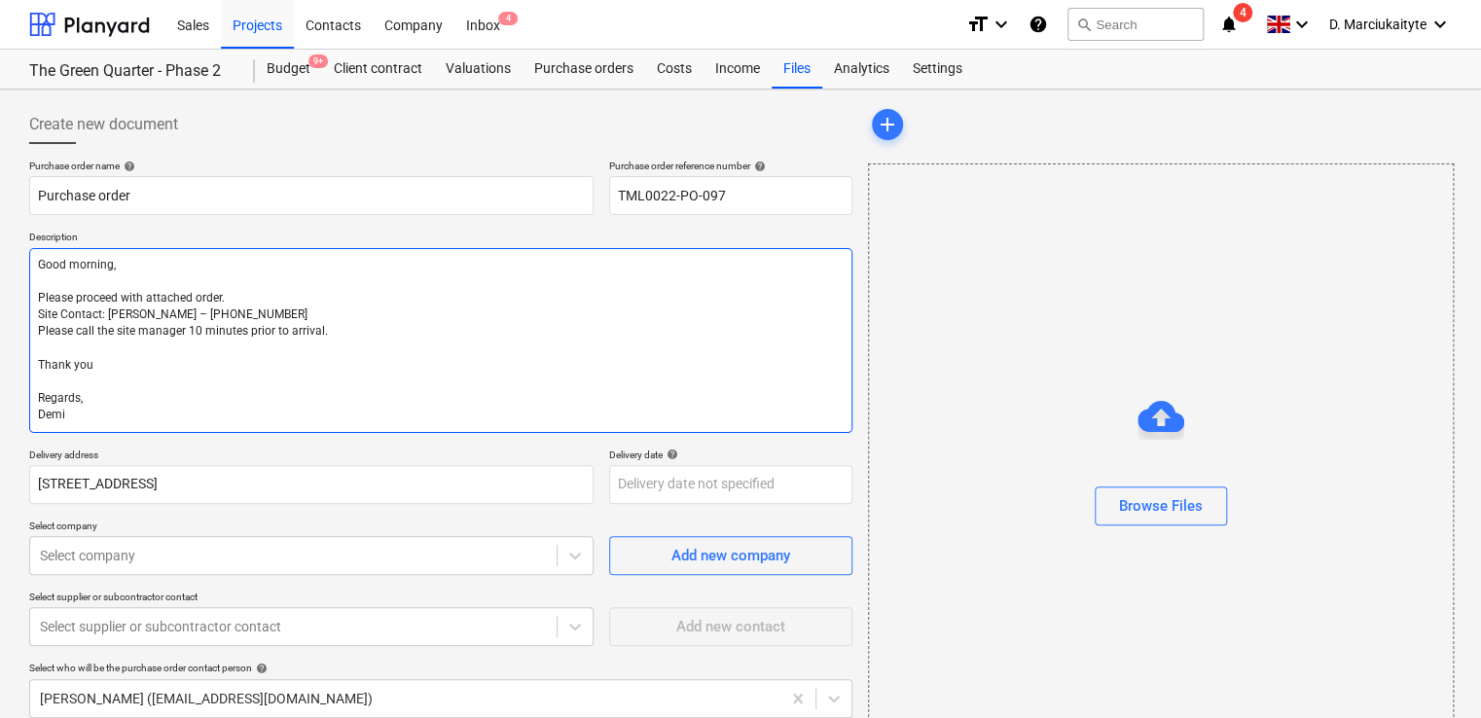
type textarea "x"
drag, startPoint x: 122, startPoint y: 277, endPoint x: 19, endPoint y: 251, distance: 105.5
click at [21, 258] on div "Create new document Purchase order name help Purchase order Purchase order refe…" at bounding box center [440, 633] width 839 height 1072
type textarea "H Please proceed with attached order. Site Contact: Dave – 07789 077947 Please …"
type textarea "x"
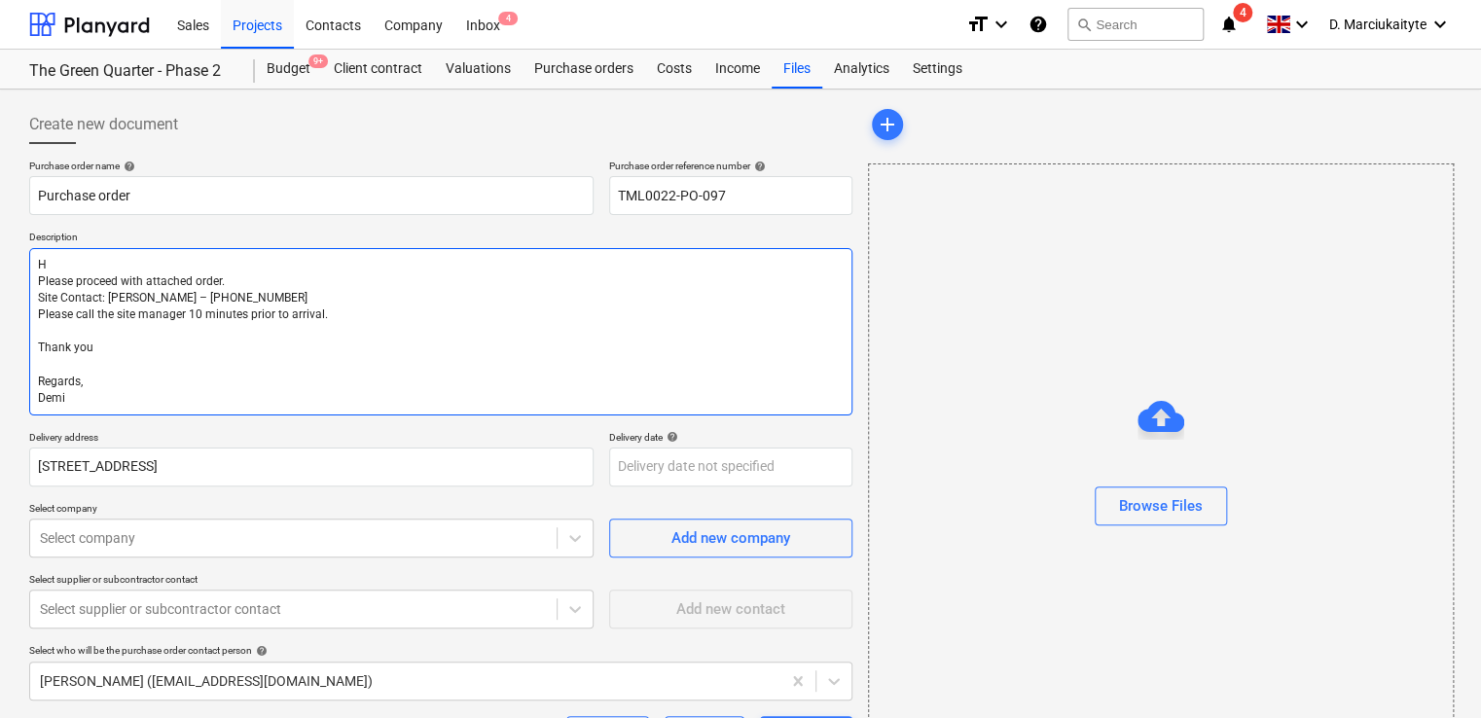
type textarea "Hi Please proceed with attached order. Site Contact: Dave – 07789 077947 Please…"
type textarea "x"
type textarea "Hi, Please proceed with attached order. Site Contact: Dave – 07789 077947 Pleas…"
type textarea "x"
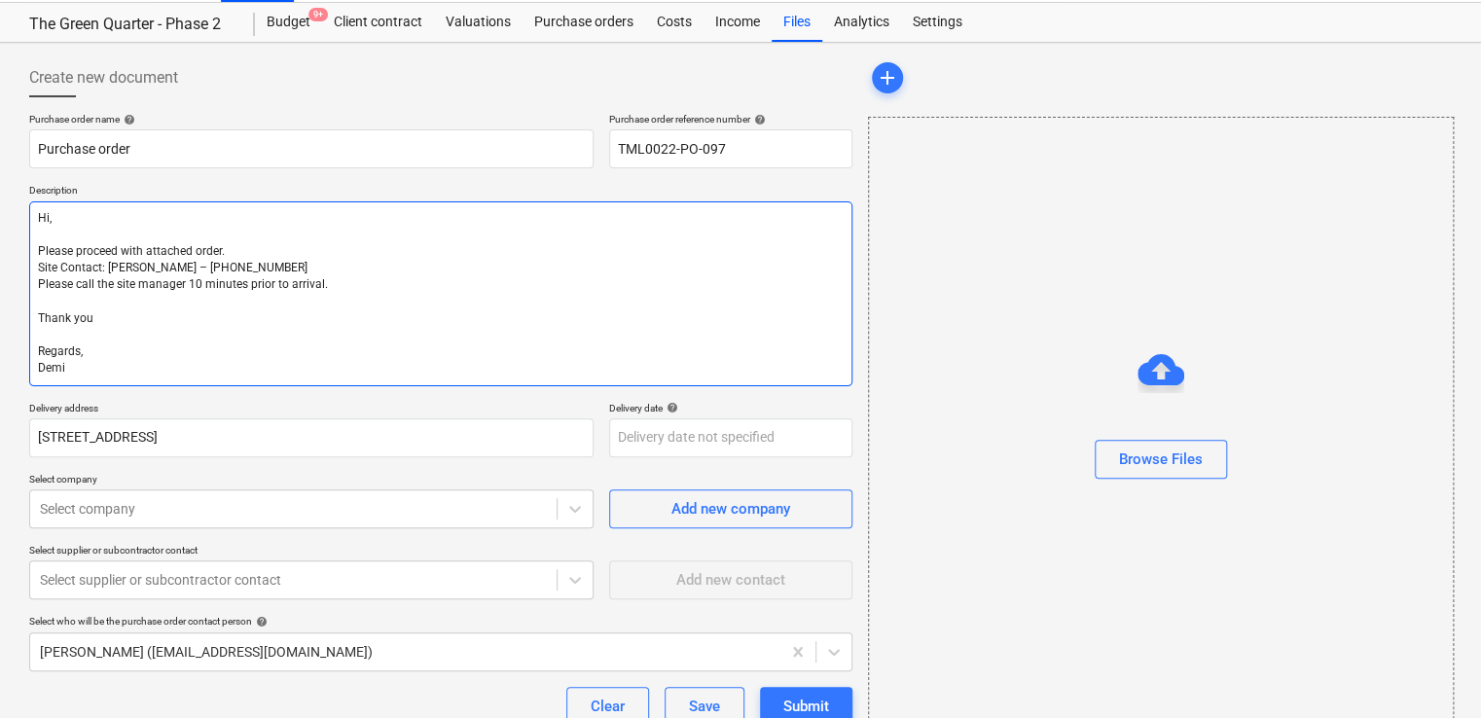
scroll to position [292, 0]
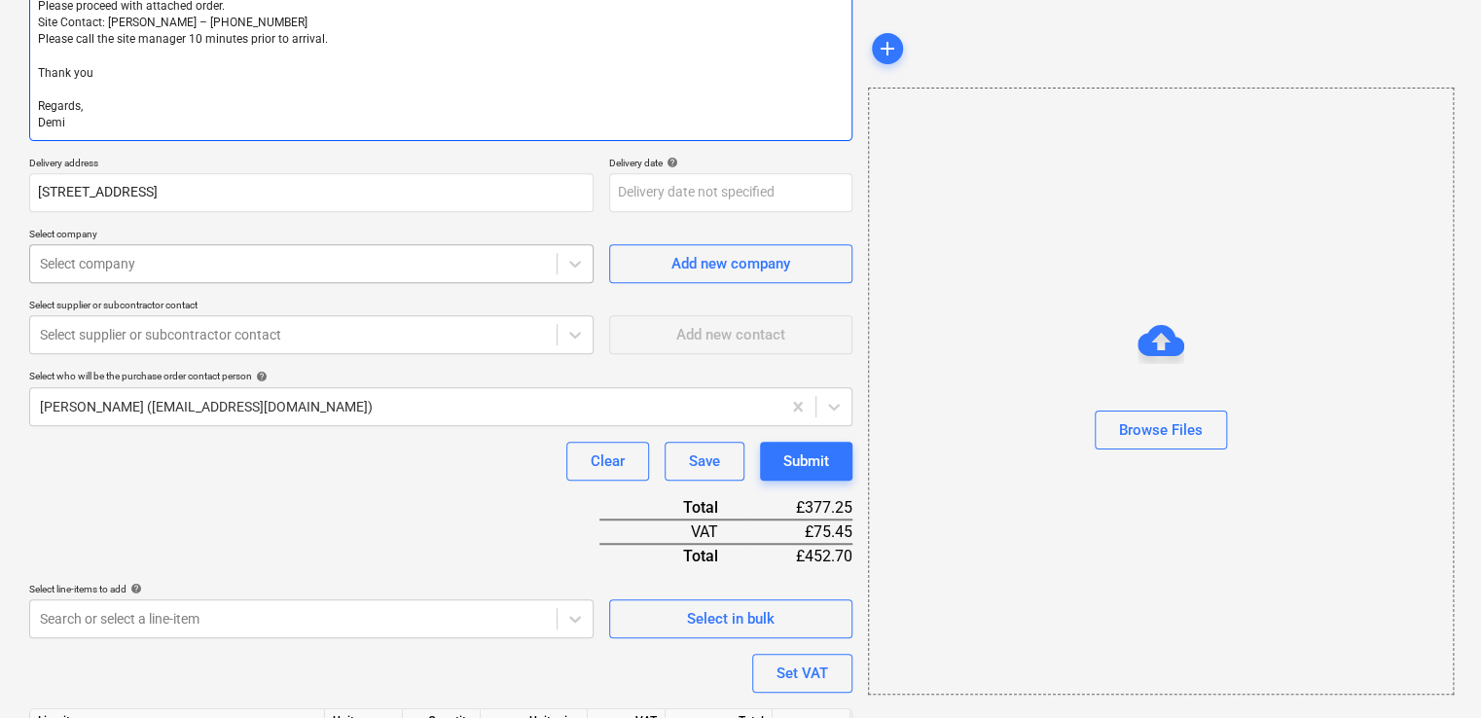
type textarea "Hi, Please proceed with attached order. Site Contact: Dave – 07789 077947 Pleas…"
type textarea "x"
click at [180, 263] on div at bounding box center [293, 263] width 507 height 19
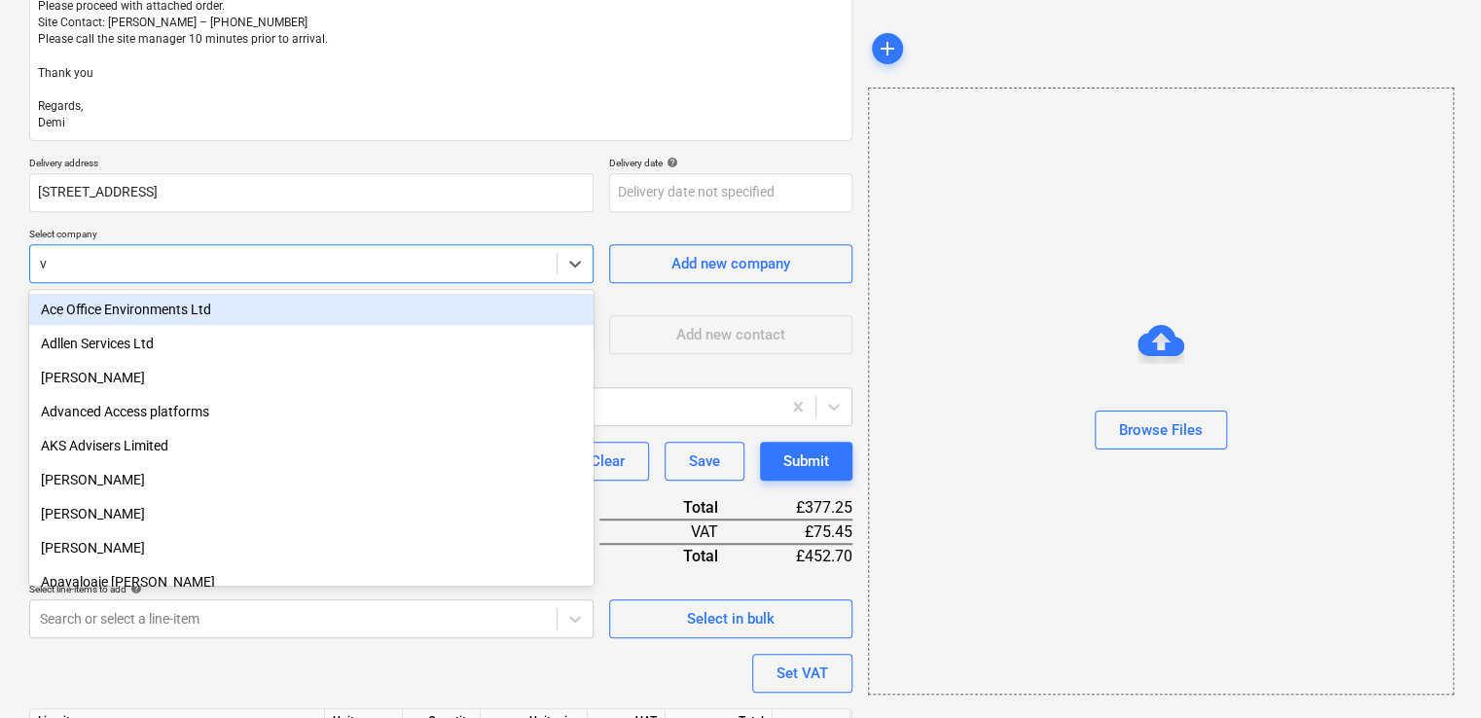
type input "vj"
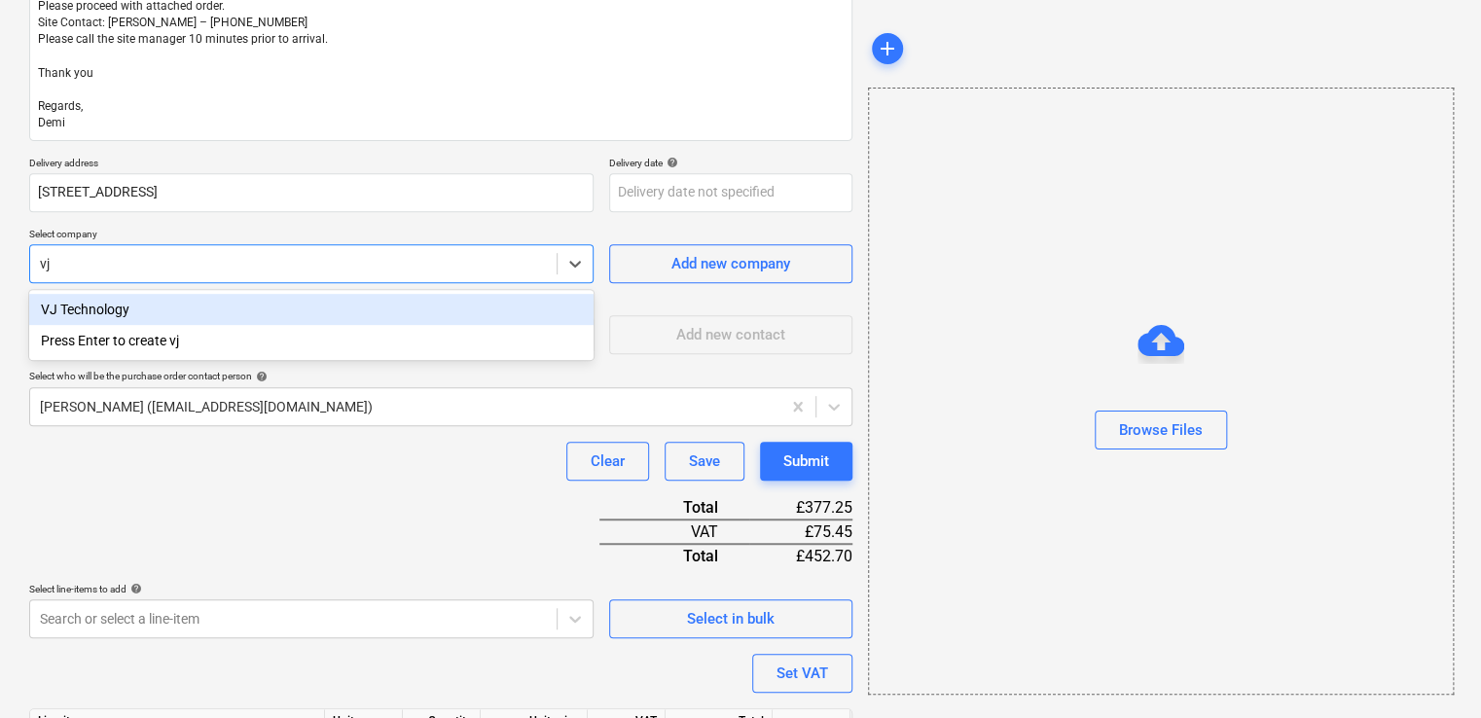
type textarea "x"
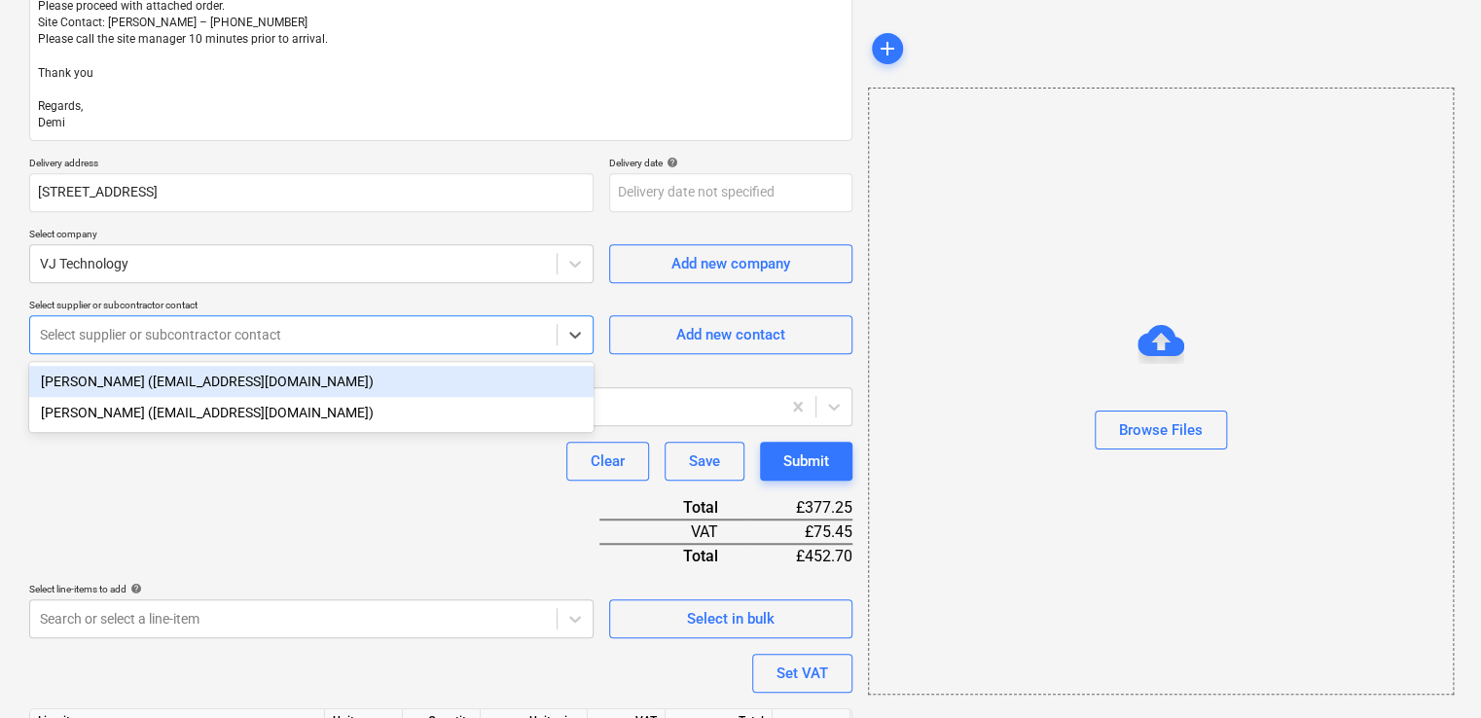
click at [116, 330] on div at bounding box center [293, 334] width 507 height 19
click at [170, 383] on div "James (jroberts@vjtechnology.com)" at bounding box center [311, 381] width 564 height 31
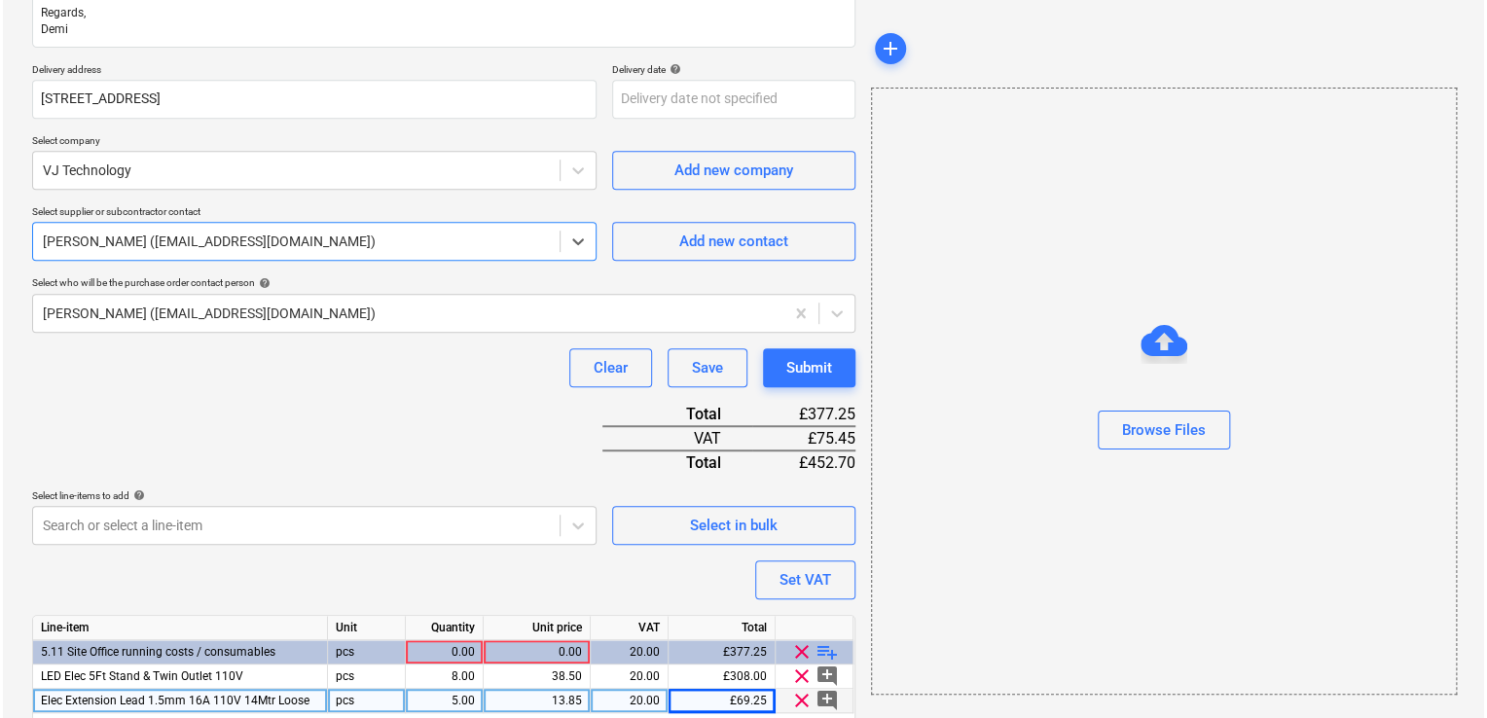
scroll to position [457, 0]
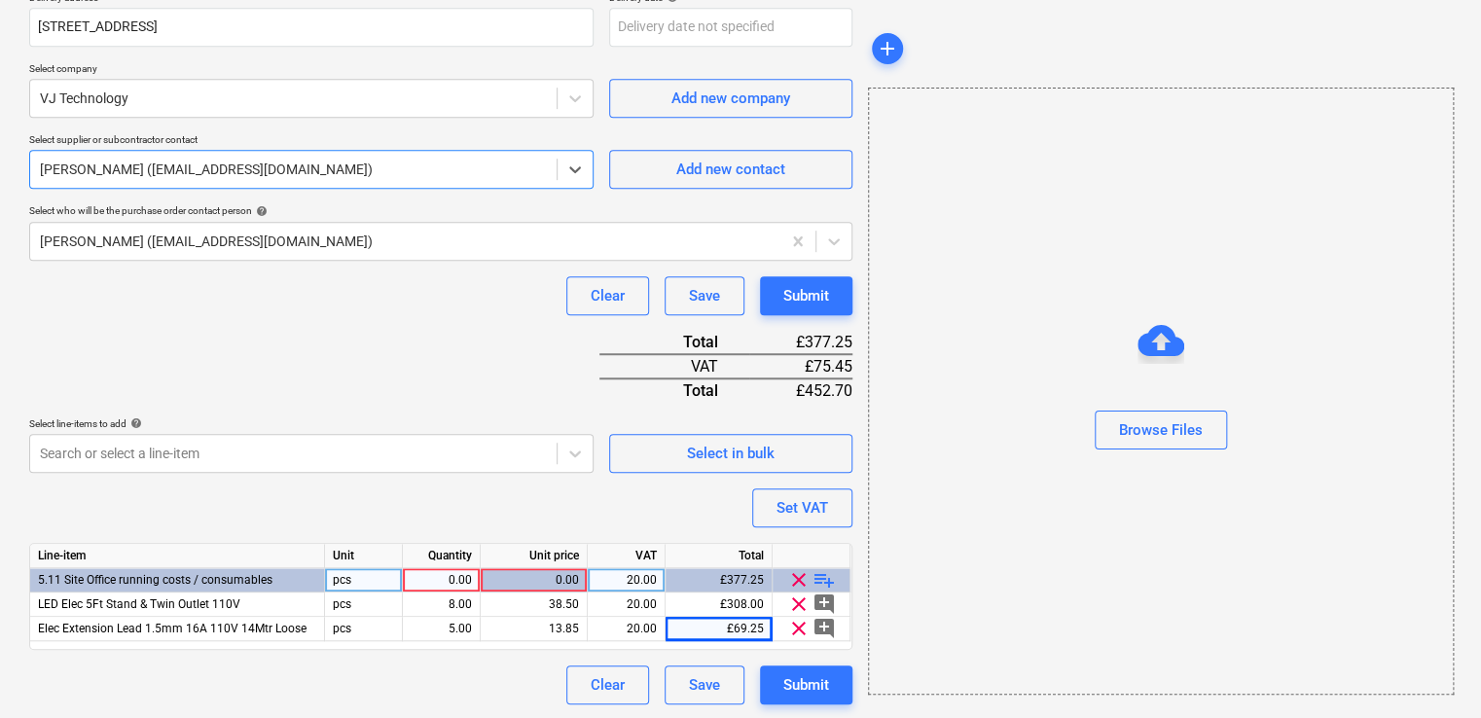
type textarea "x"
click at [437, 578] on div "0.00" at bounding box center [441, 580] width 61 height 24
type input "1"
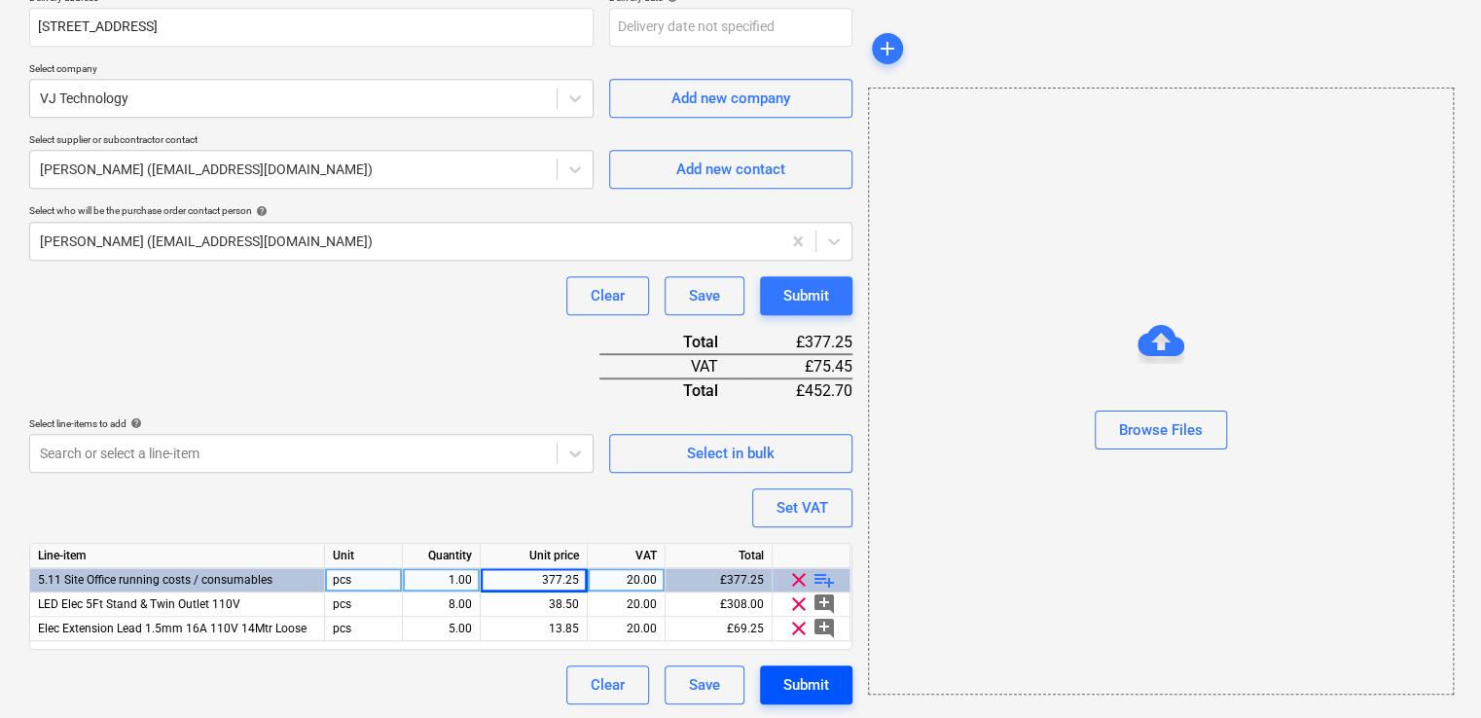
click at [818, 678] on div "Submit" at bounding box center [806, 684] width 46 height 25
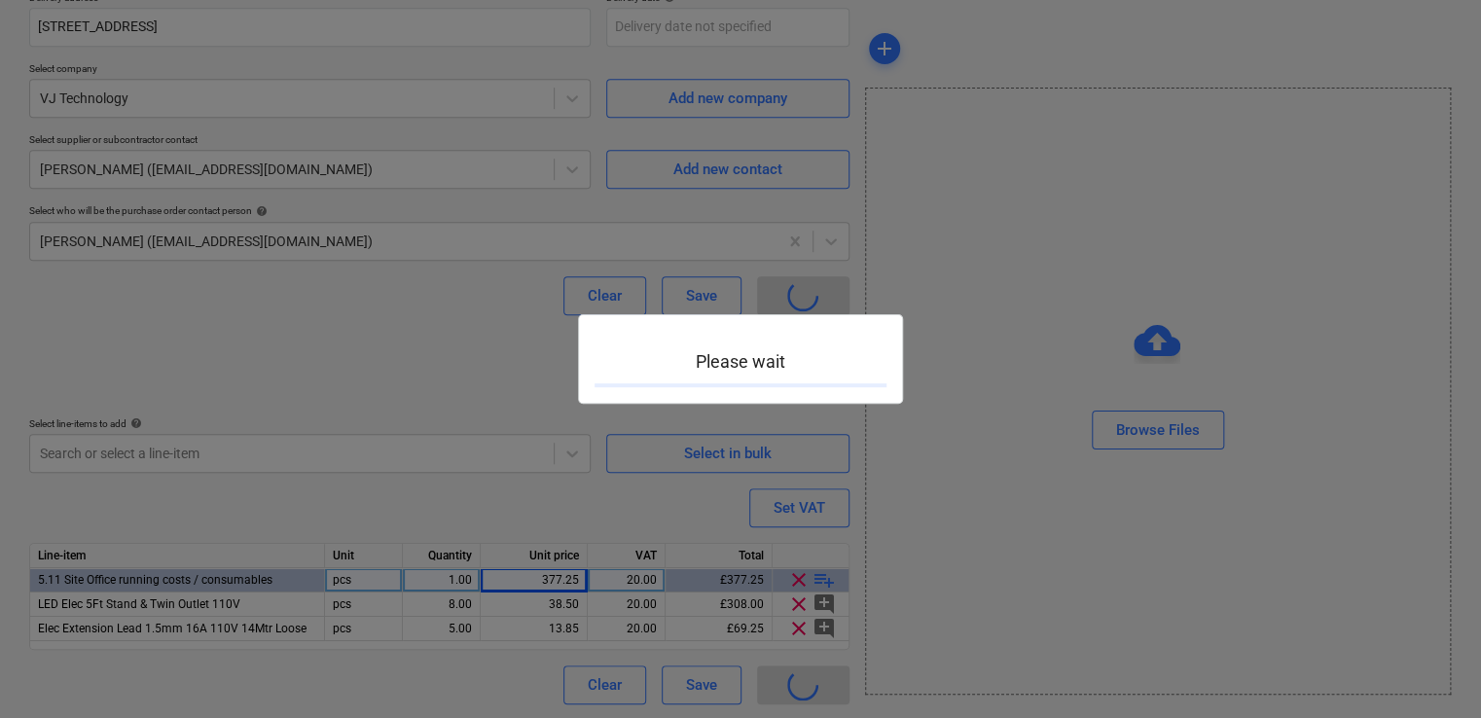
type textarea "x"
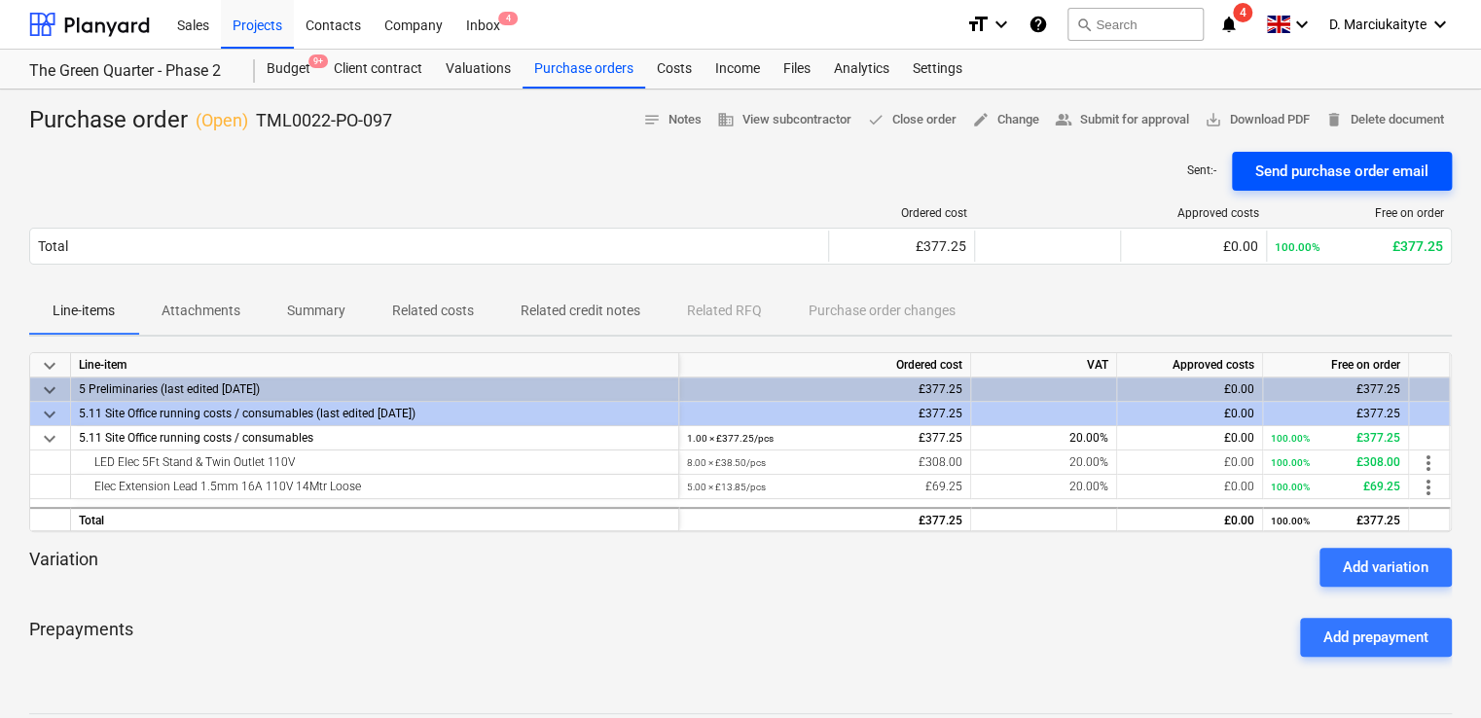
click at [1319, 173] on div "Send purchase order email" at bounding box center [1341, 171] width 173 height 25
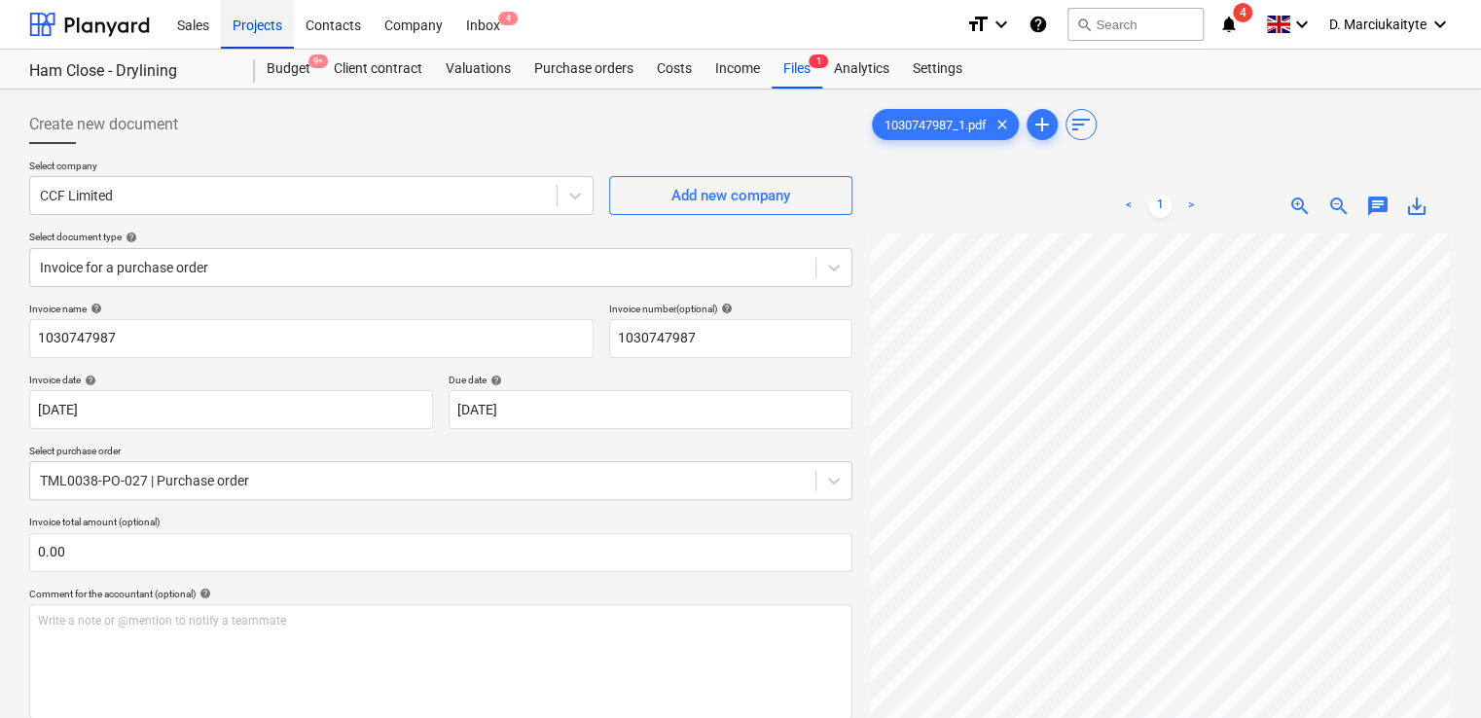
click at [253, 24] on div "Projects" at bounding box center [257, 24] width 73 height 50
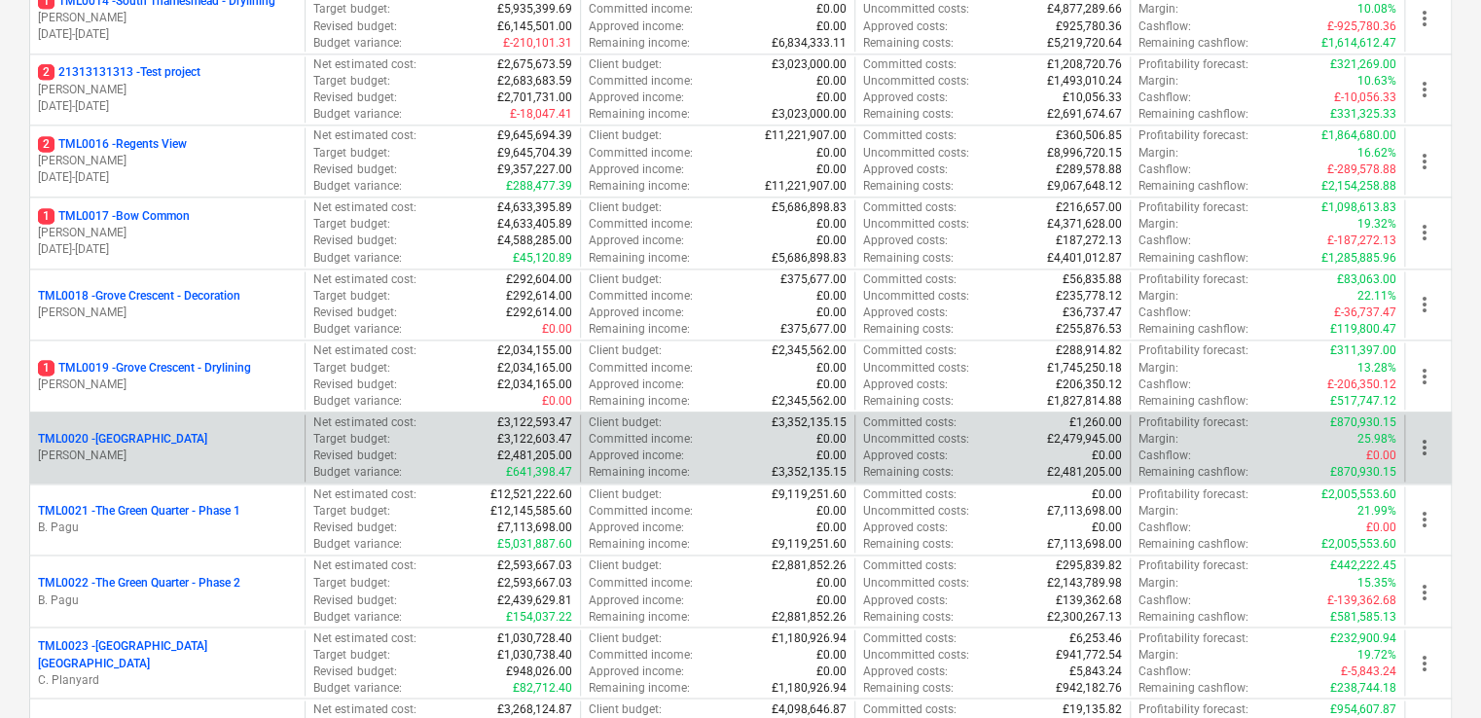
scroll to position [1654, 0]
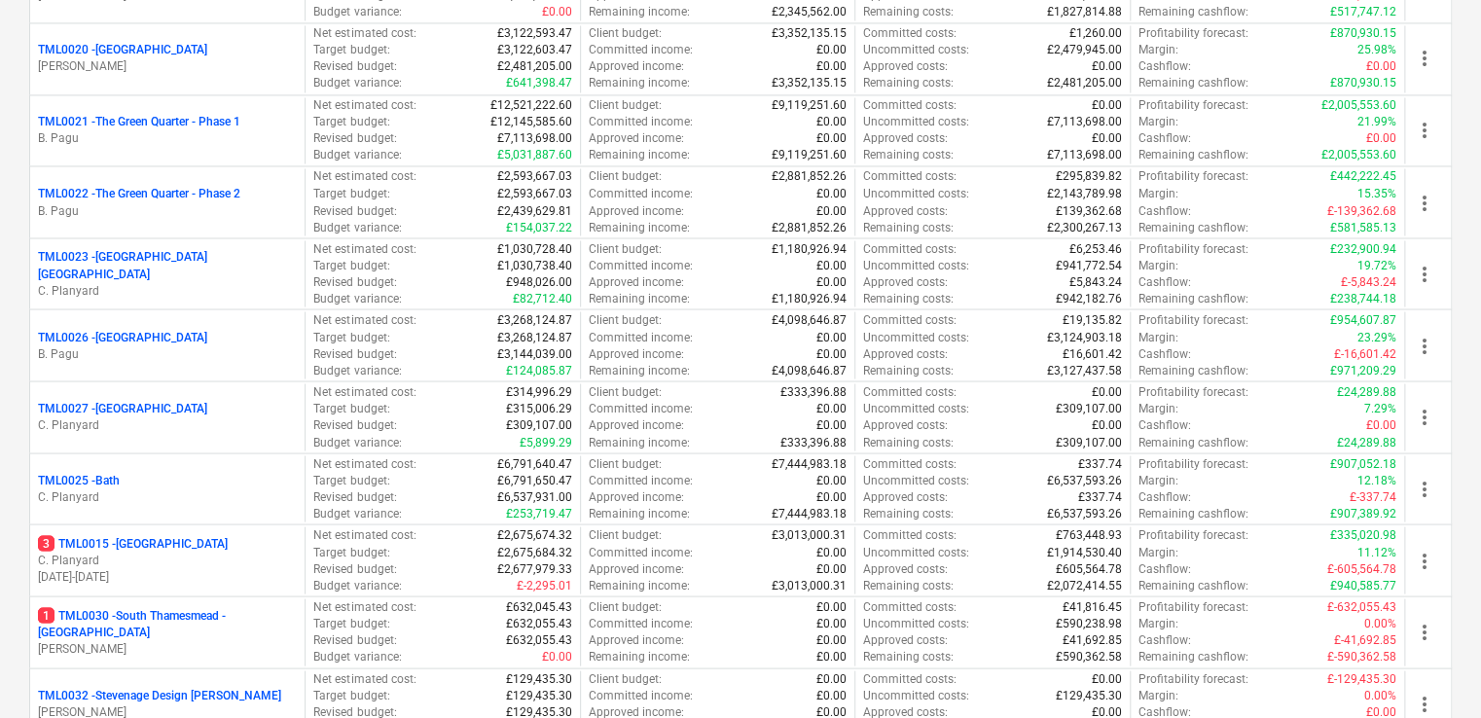
click at [179, 202] on p "B. Pagu" at bounding box center [167, 210] width 259 height 17
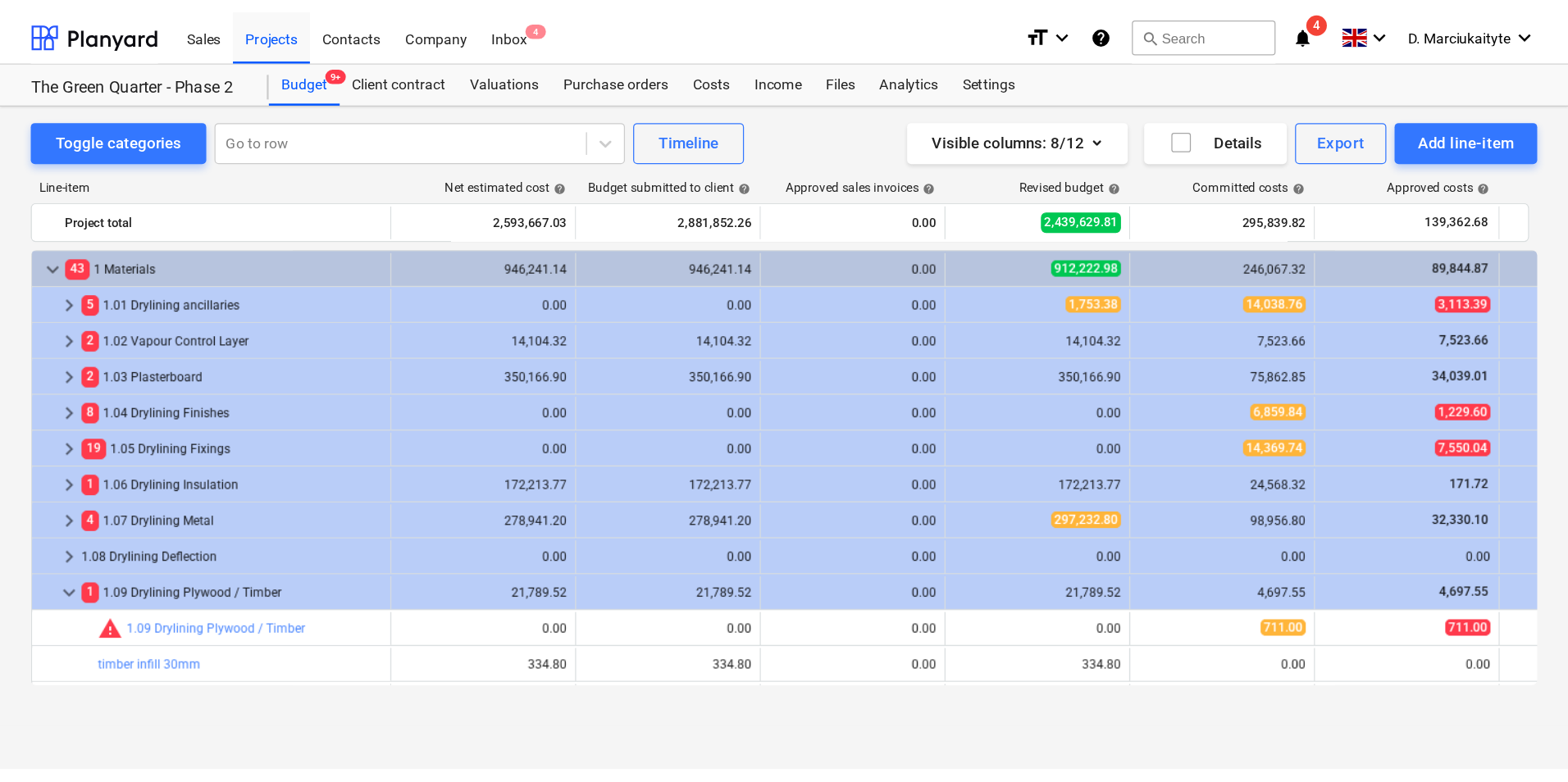
scroll to position [82, 0]
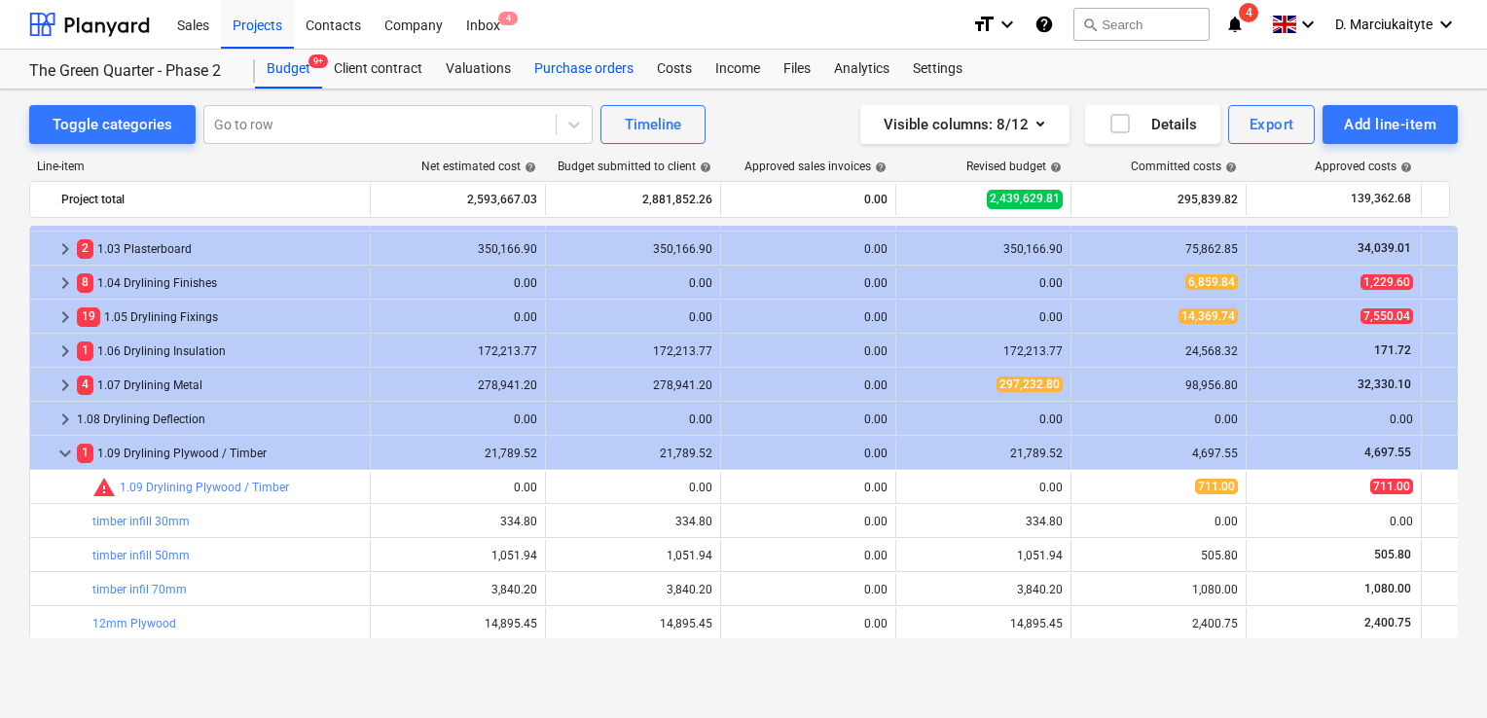
click at [599, 63] on div "Purchase orders" at bounding box center [584, 69] width 123 height 39
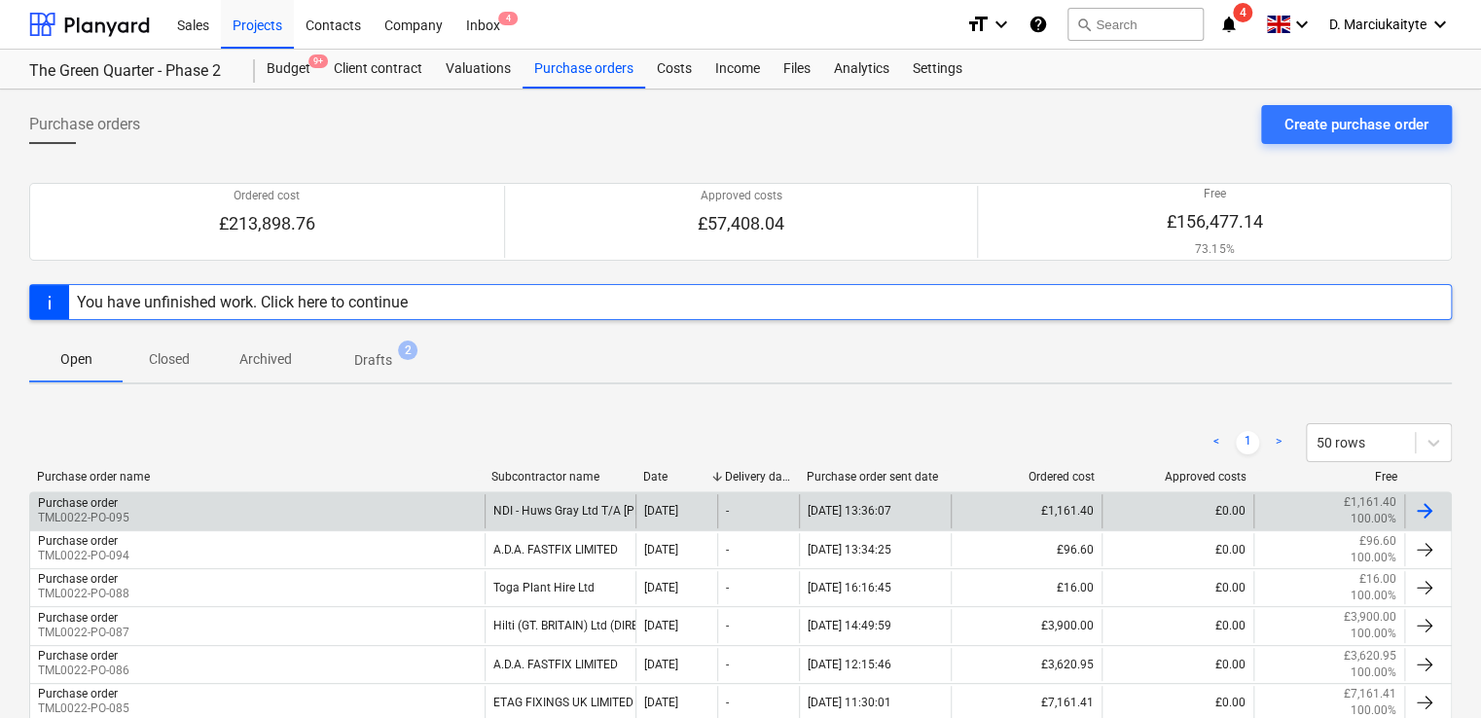
click at [309, 504] on div "Purchase order TML0022-PO-095" at bounding box center [257, 510] width 454 height 33
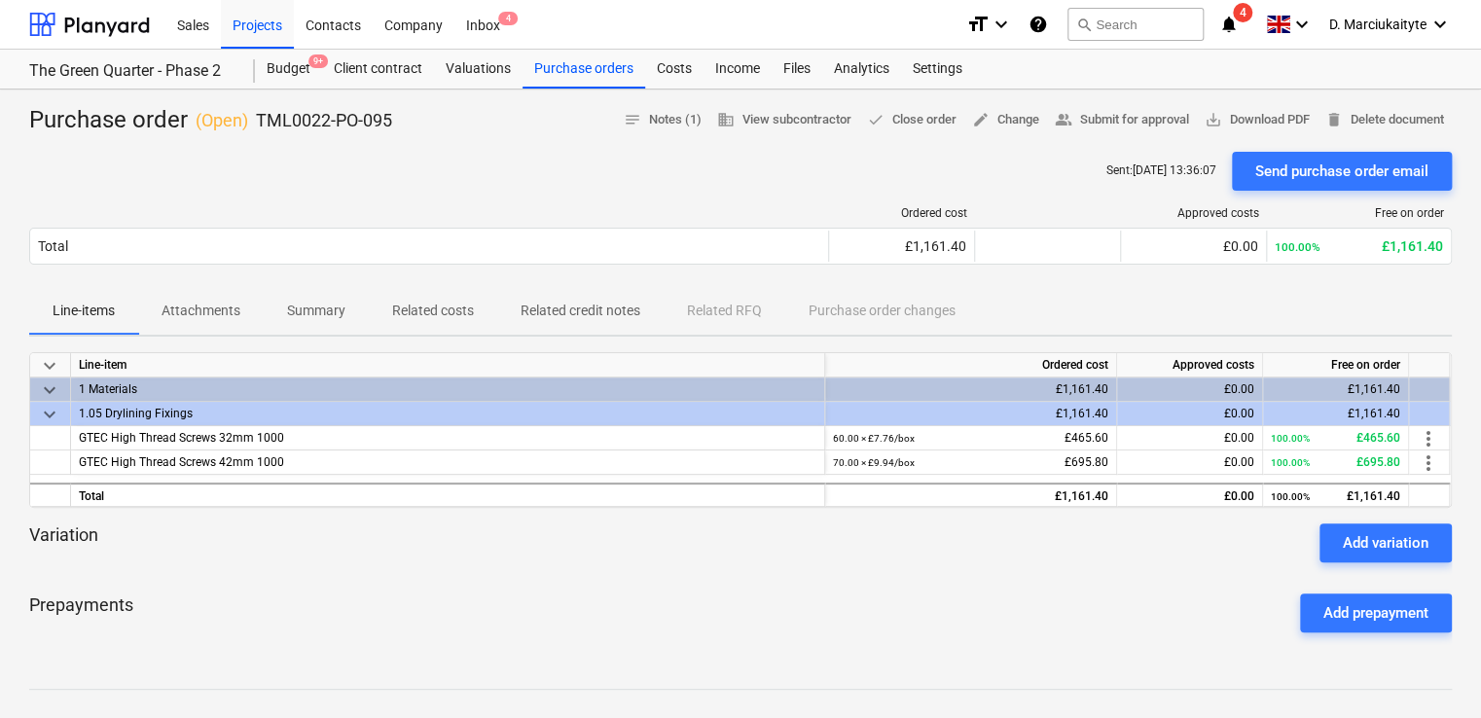
click at [339, 299] on span "Summary" at bounding box center [316, 311] width 105 height 32
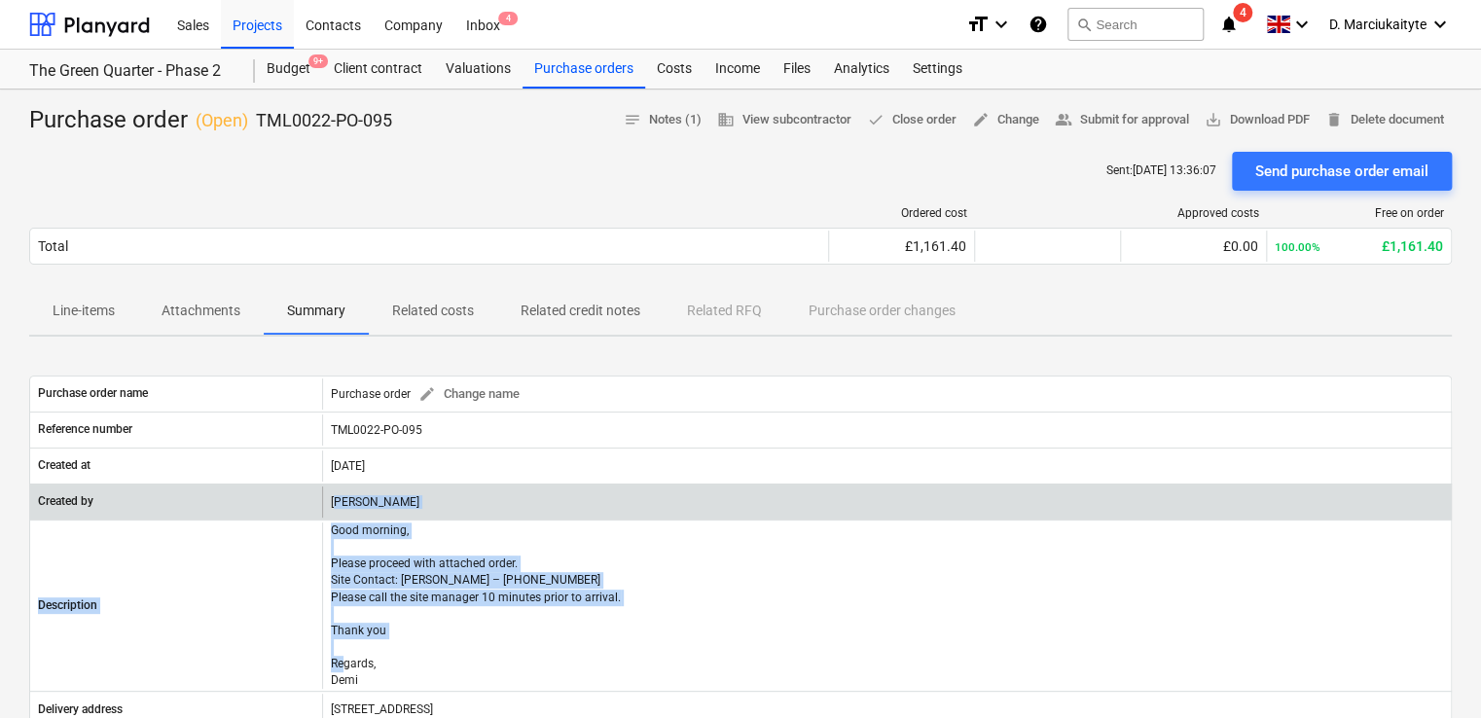
drag, startPoint x: 369, startPoint y: 669, endPoint x: 338, endPoint y: 516, distance: 156.9
click at [338, 516] on div "Purchase order name Purchase order edit Change name Reference number TML0022-PO…" at bounding box center [740, 665] width 1423 height 579
click at [338, 516] on div "[PERSON_NAME]" at bounding box center [886, 502] width 1129 height 31
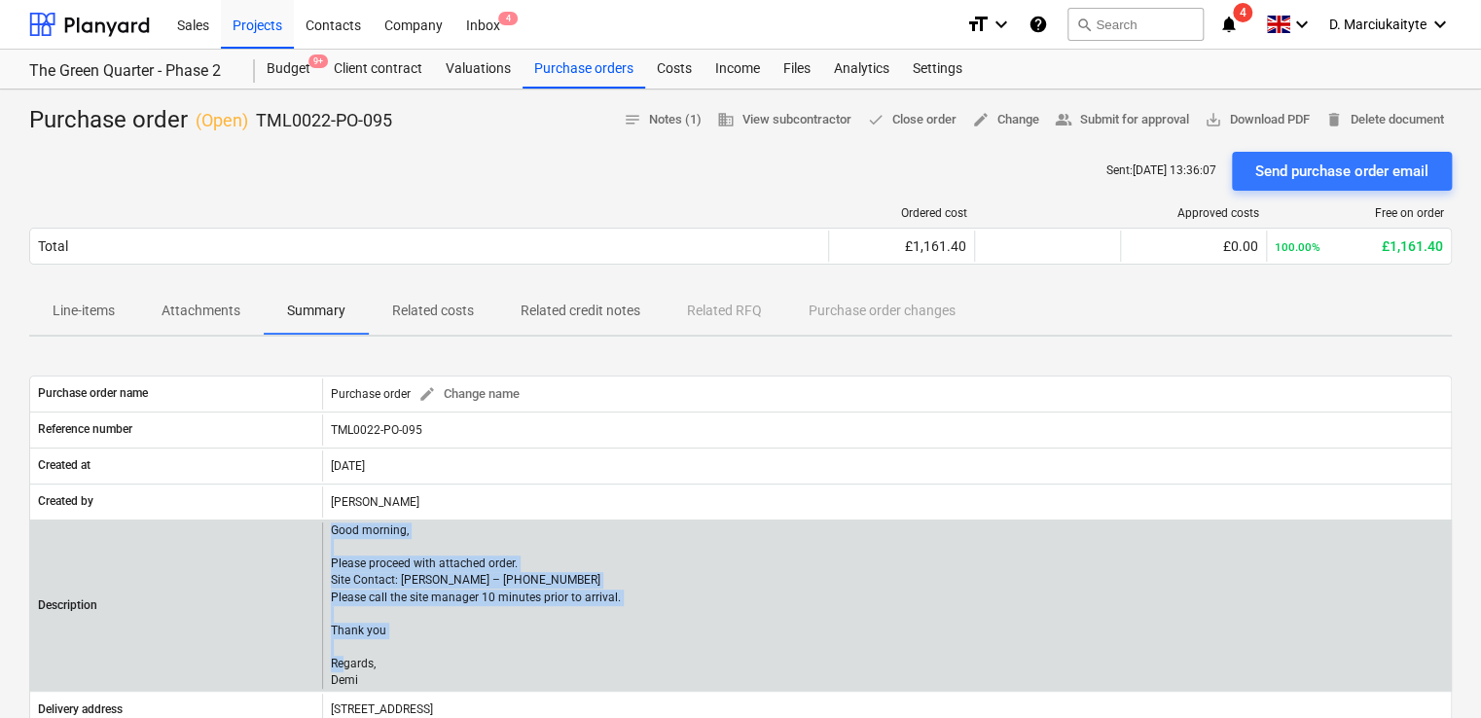
drag, startPoint x: 330, startPoint y: 531, endPoint x: 381, endPoint y: 679, distance: 156.6
click at [381, 679] on p "Good morning, Please proceed with attached order. Site Contact: [PERSON_NAME] –…" at bounding box center [476, 606] width 290 height 167
copy p "Good morning, Please proceed with attached order. Site Contact: [PERSON_NAME] –…"
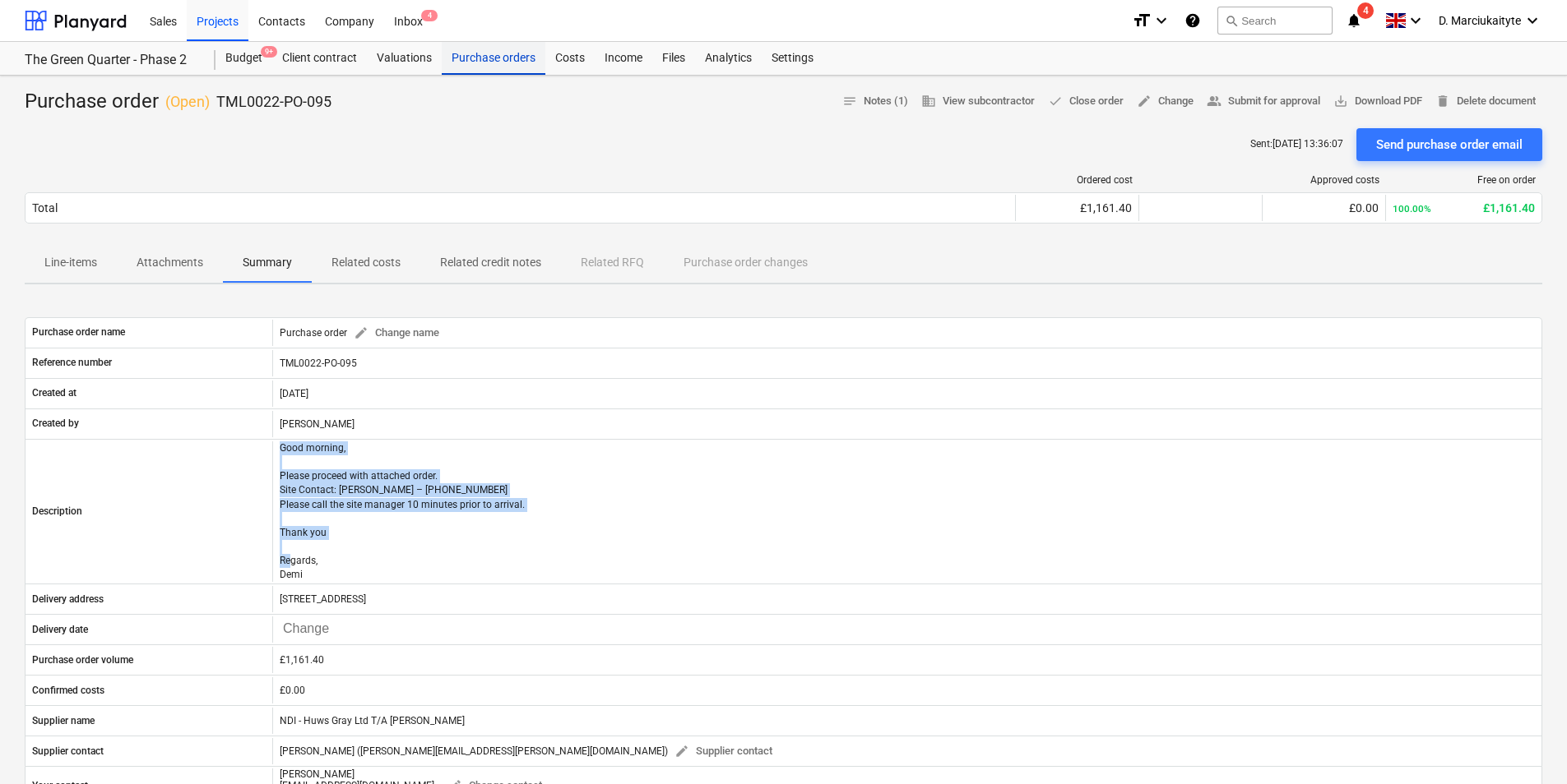
click at [503, 53] on div "Purchase orders" at bounding box center [494, 58] width 104 height 33
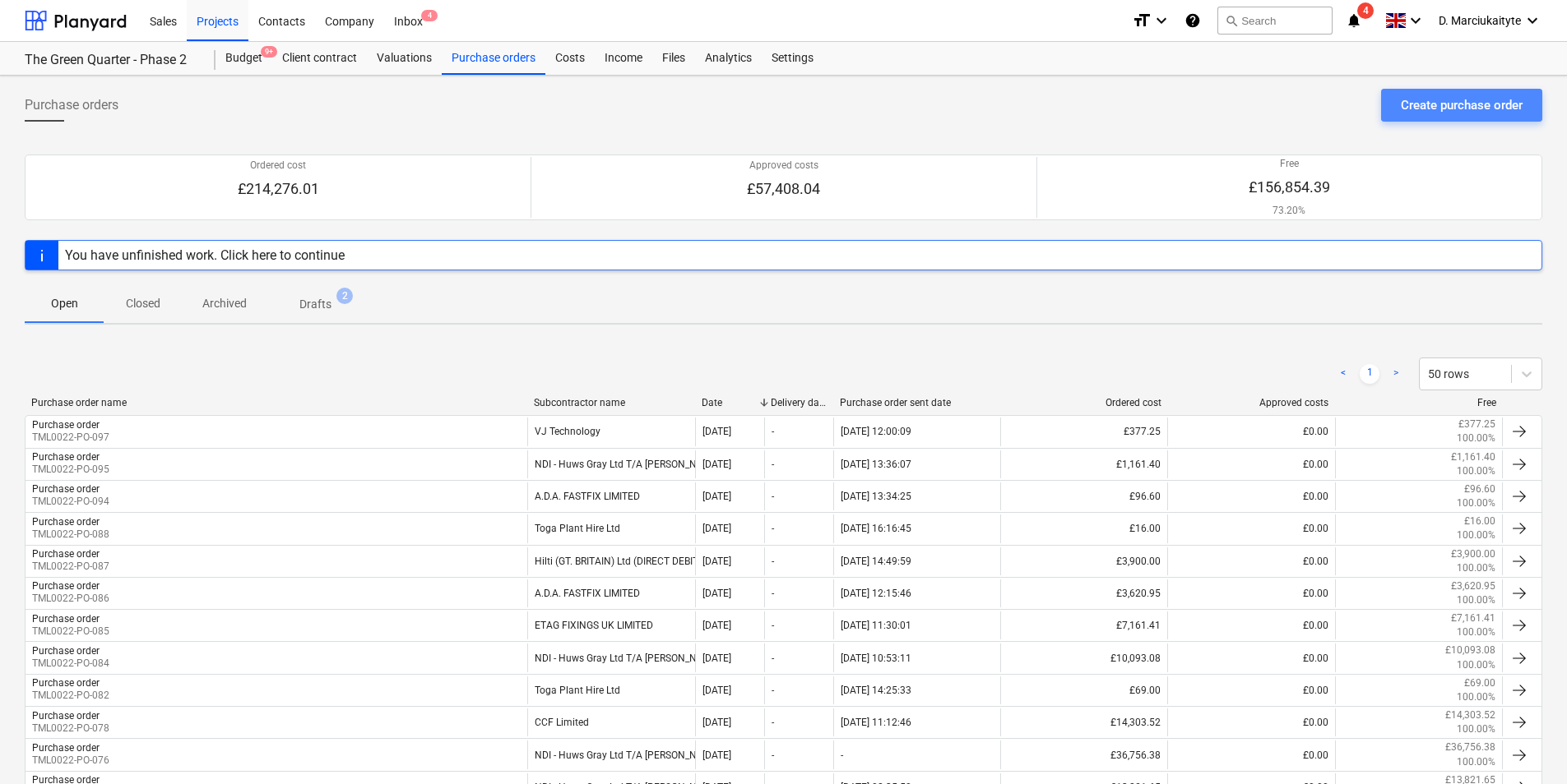
click at [1251, 105] on div "Create purchase order" at bounding box center [1461, 105] width 122 height 21
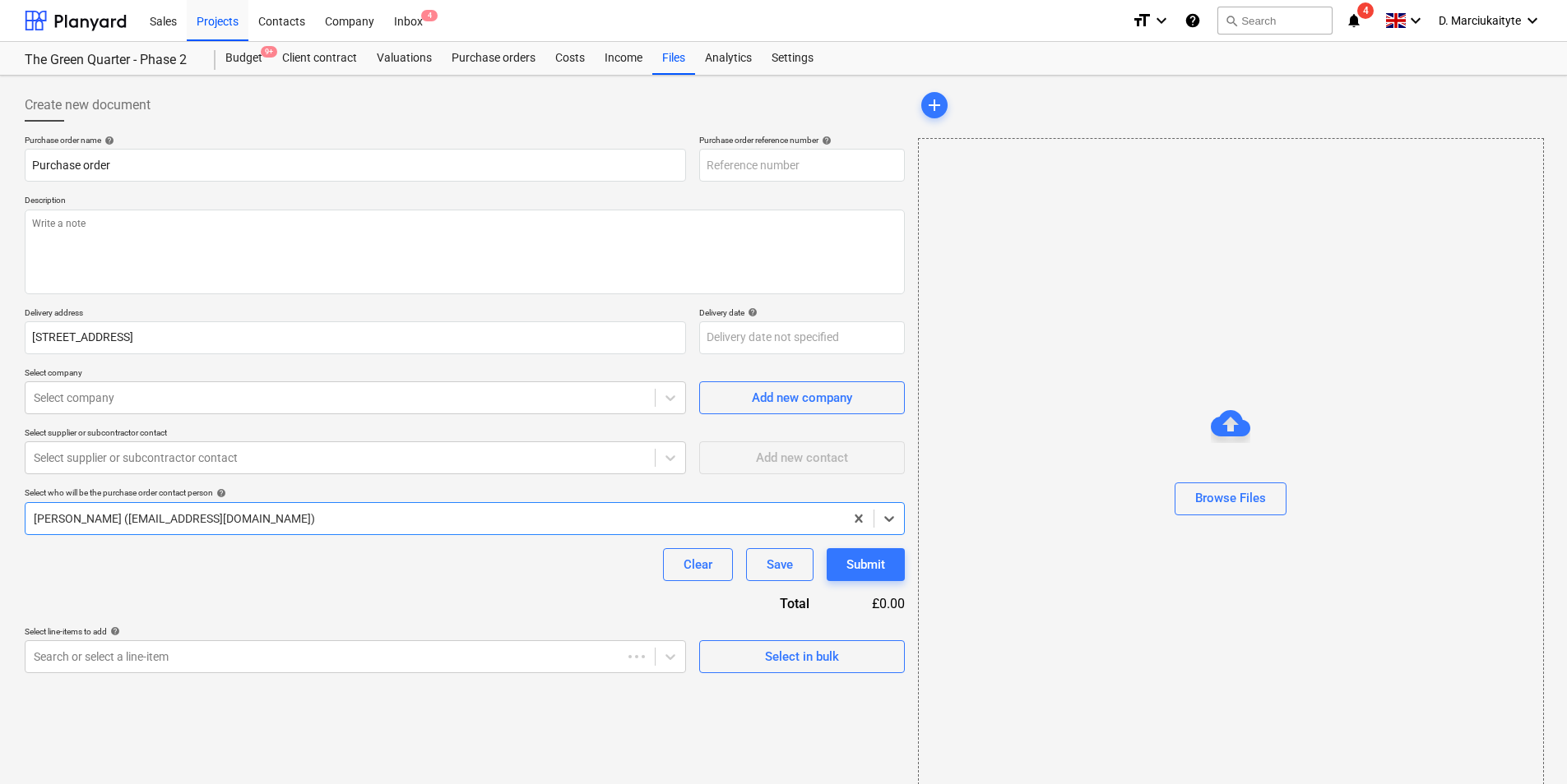
type textarea "x"
type input "TML0022-PO-098"
click at [876, 606] on span "Select in bulk" at bounding box center [801, 656] width 165 height 21
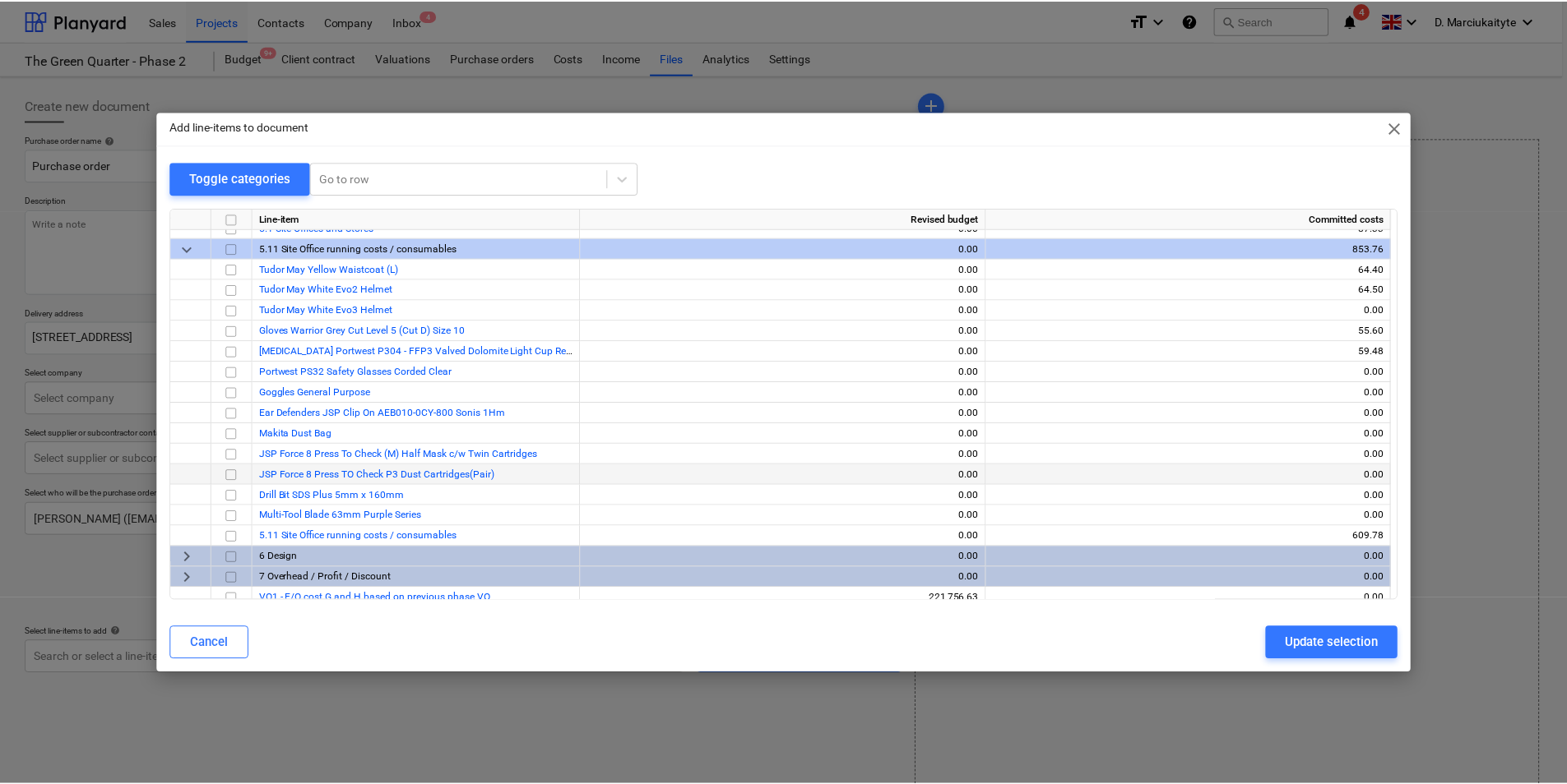
scroll to position [3700, 0]
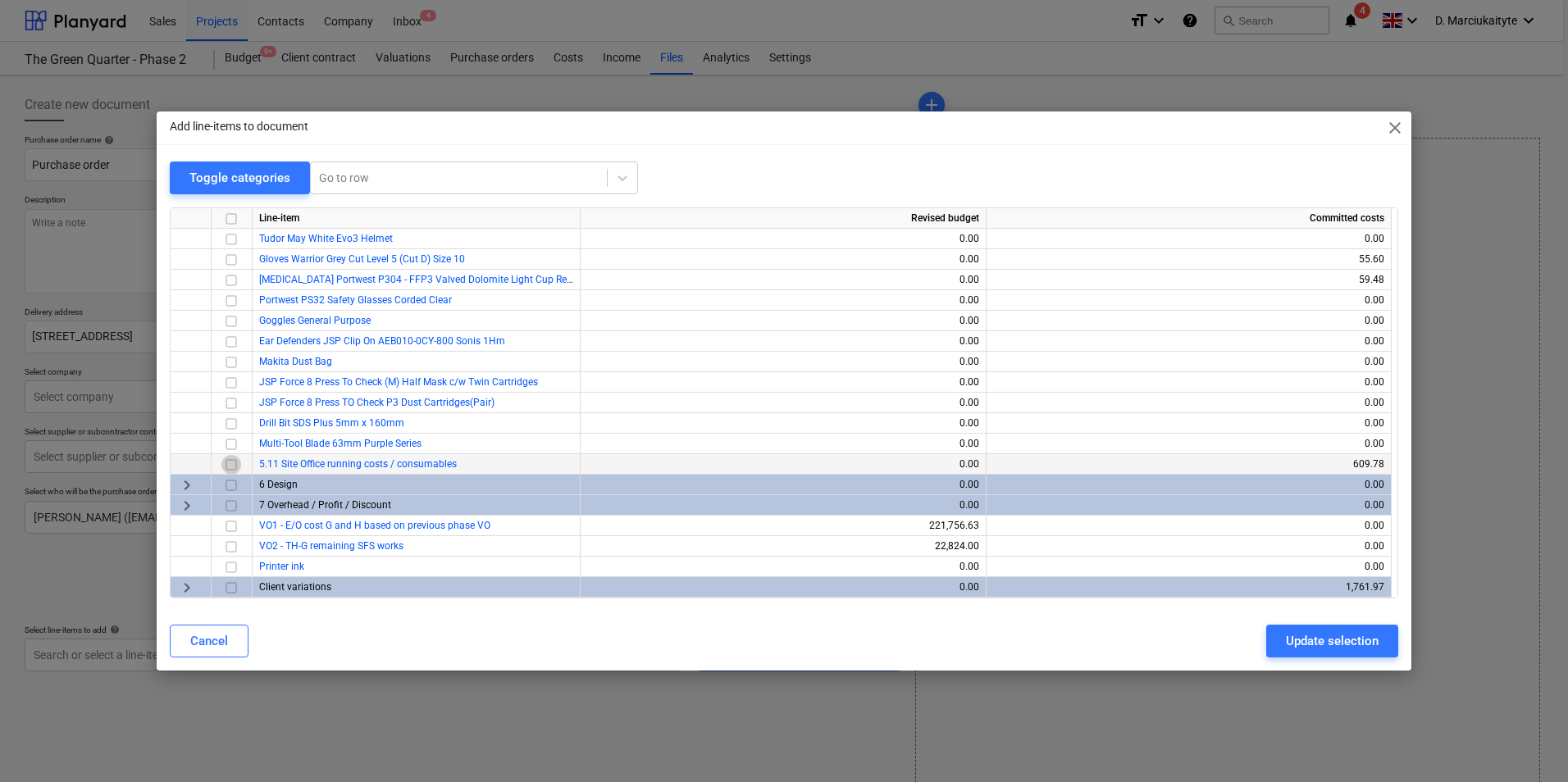
click at [232, 459] on input "checkbox" at bounding box center [231, 464] width 19 height 19
click at [1248, 604] on div "Update selection" at bounding box center [1333, 640] width 93 height 21
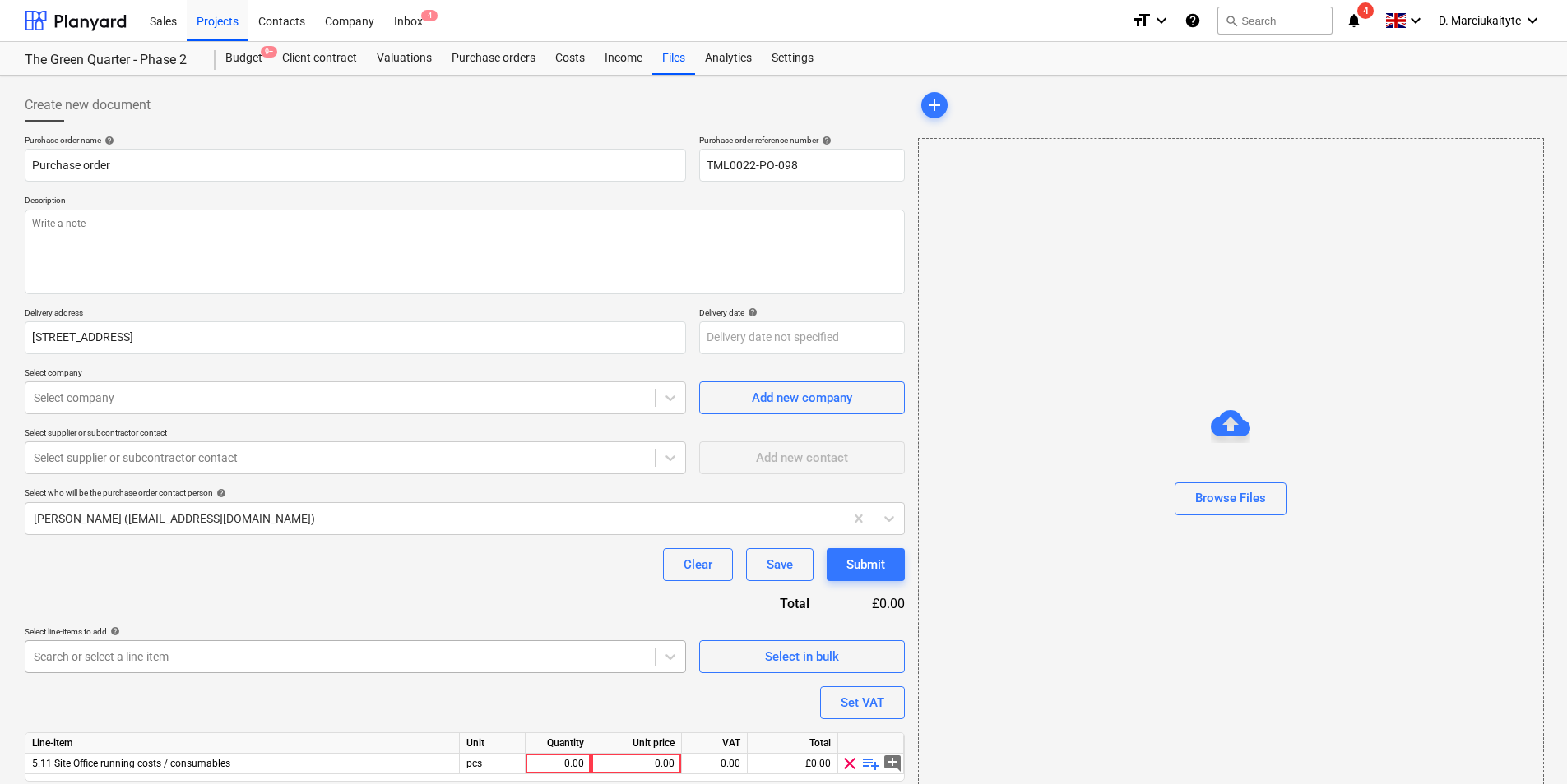
scroll to position [57, 0]
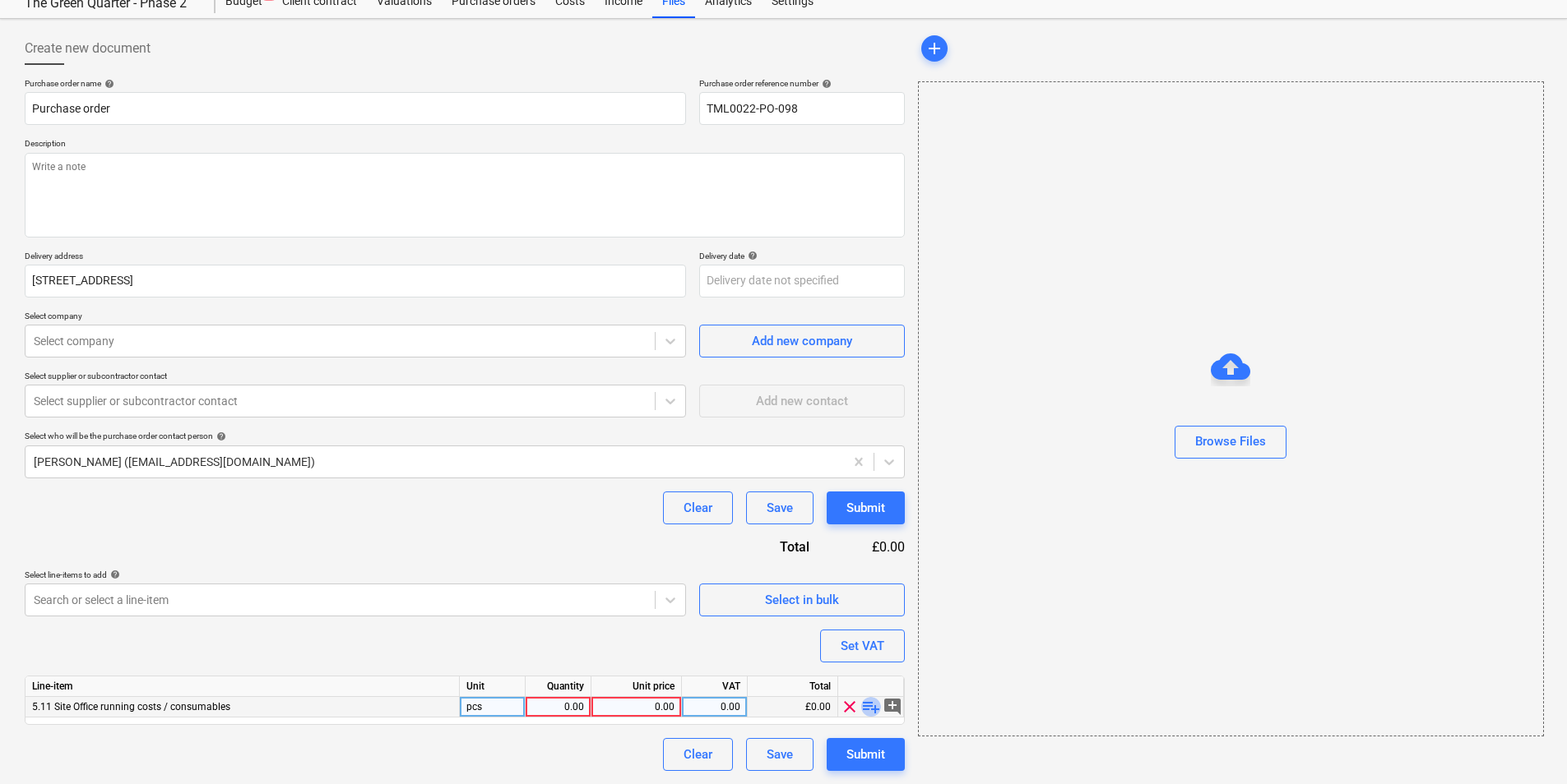
click at [865, 606] on span "playlist_add" at bounding box center [871, 706] width 19 height 19
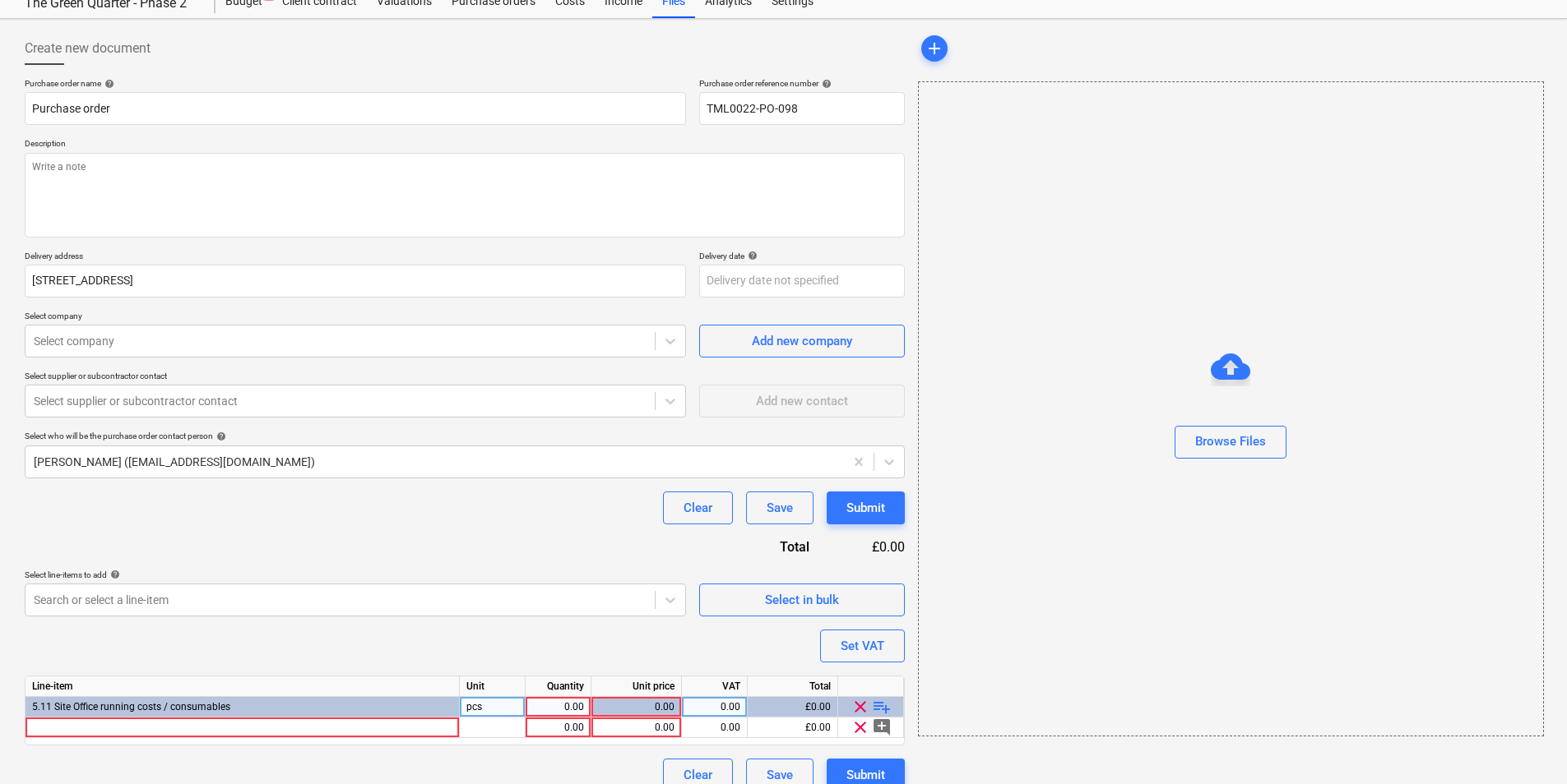
click at [874, 606] on span "playlist_add" at bounding box center [881, 706] width 19 height 19
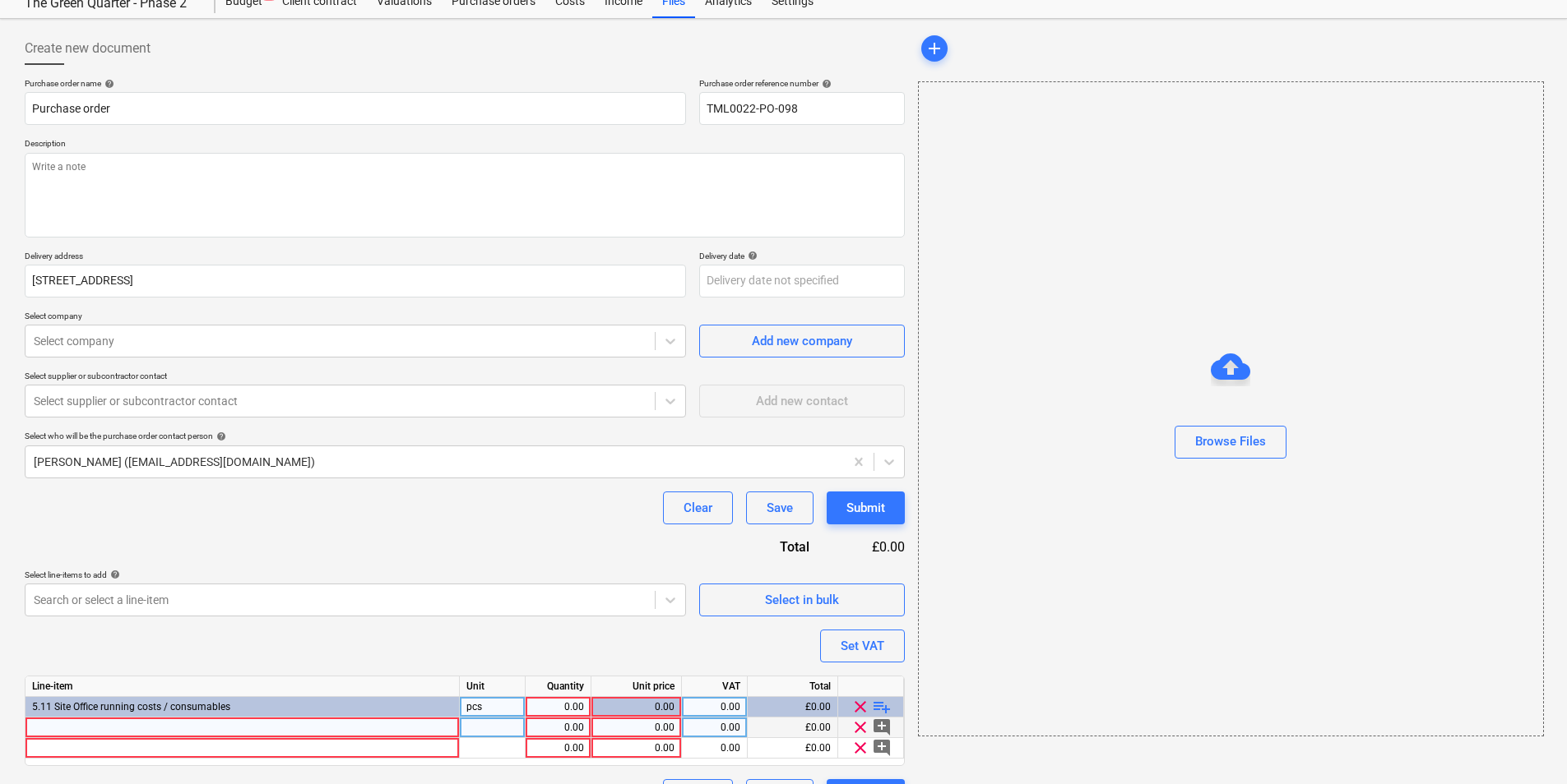
click at [294, 606] on div at bounding box center [243, 727] width 434 height 20
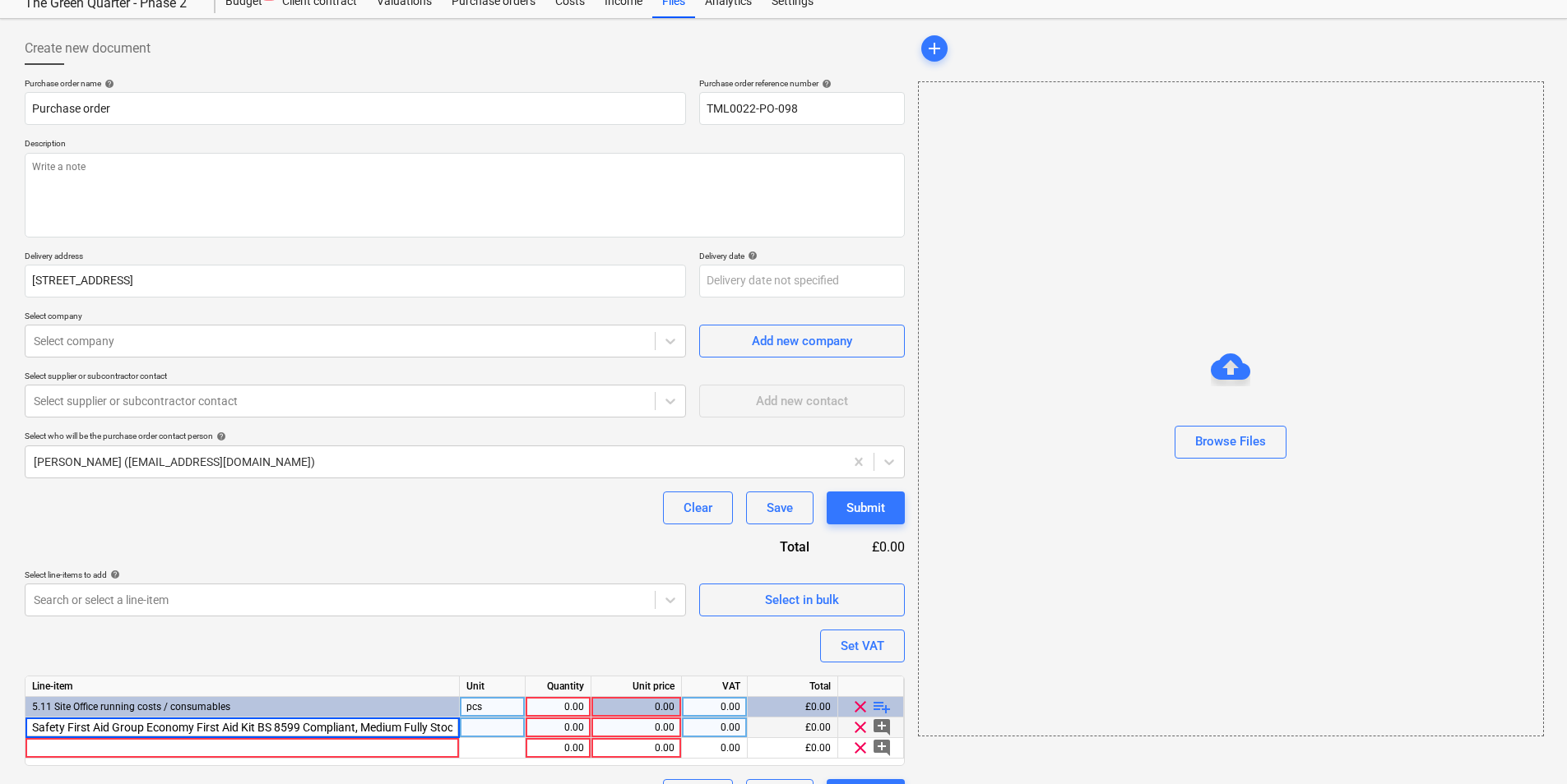
scroll to position [0, 22]
type textarea "x"
click at [481, 606] on div at bounding box center [493, 727] width 66 height 20
click at [641, 606] on div "0.00" at bounding box center [636, 727] width 76 height 20
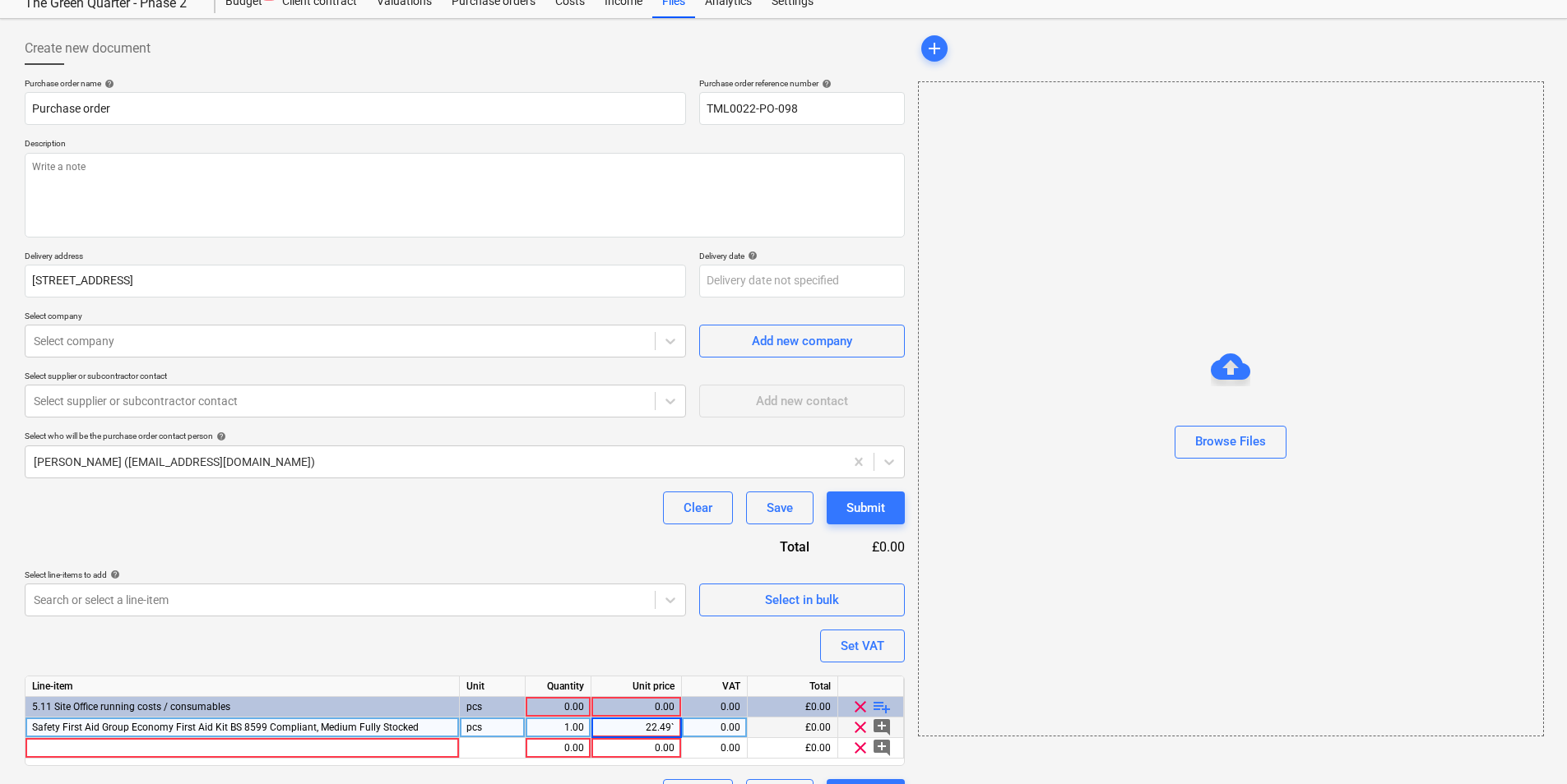
type input "22.49"
type textarea "x"
type input "20"
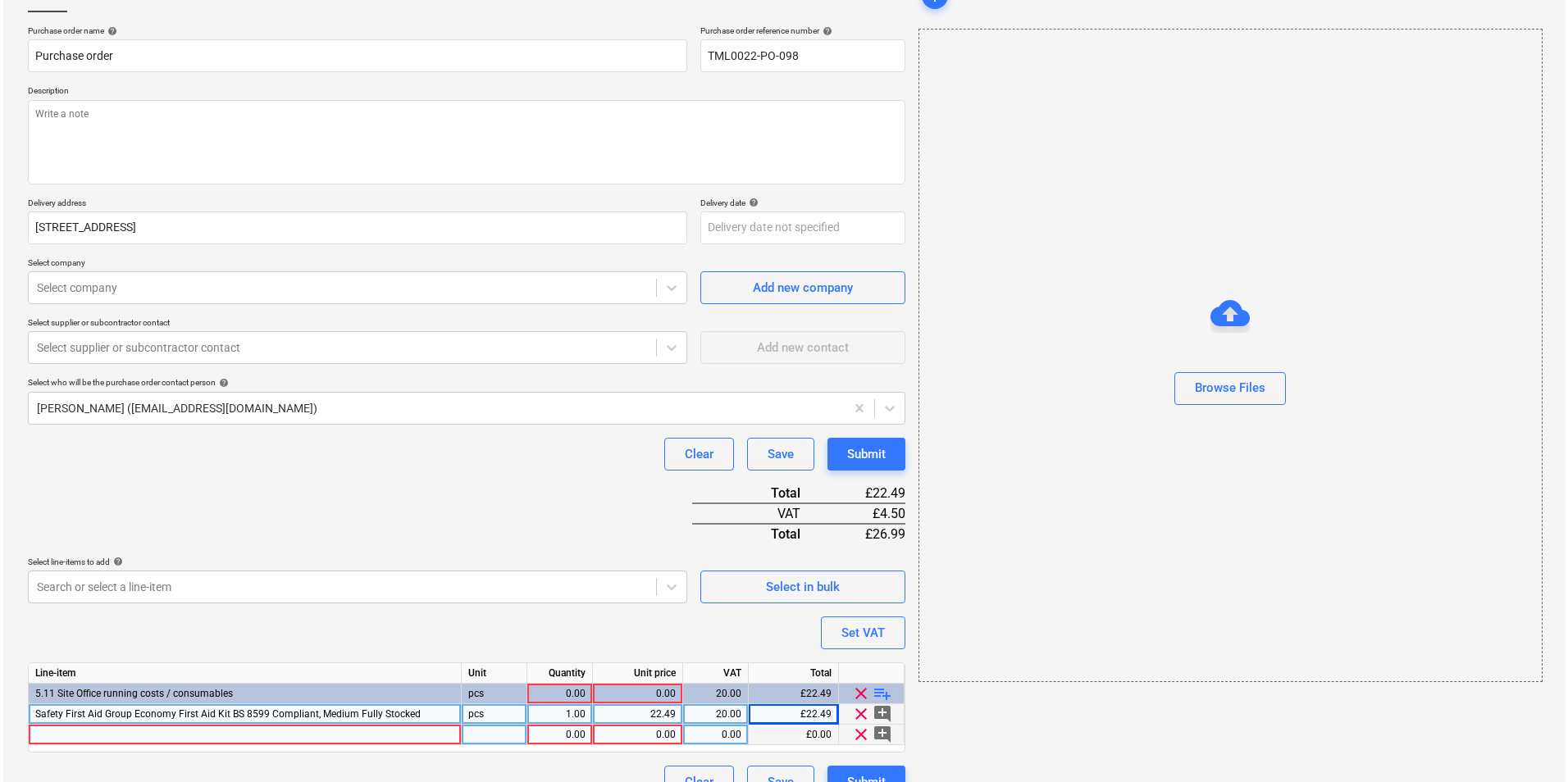
scroll to position [138, 0]
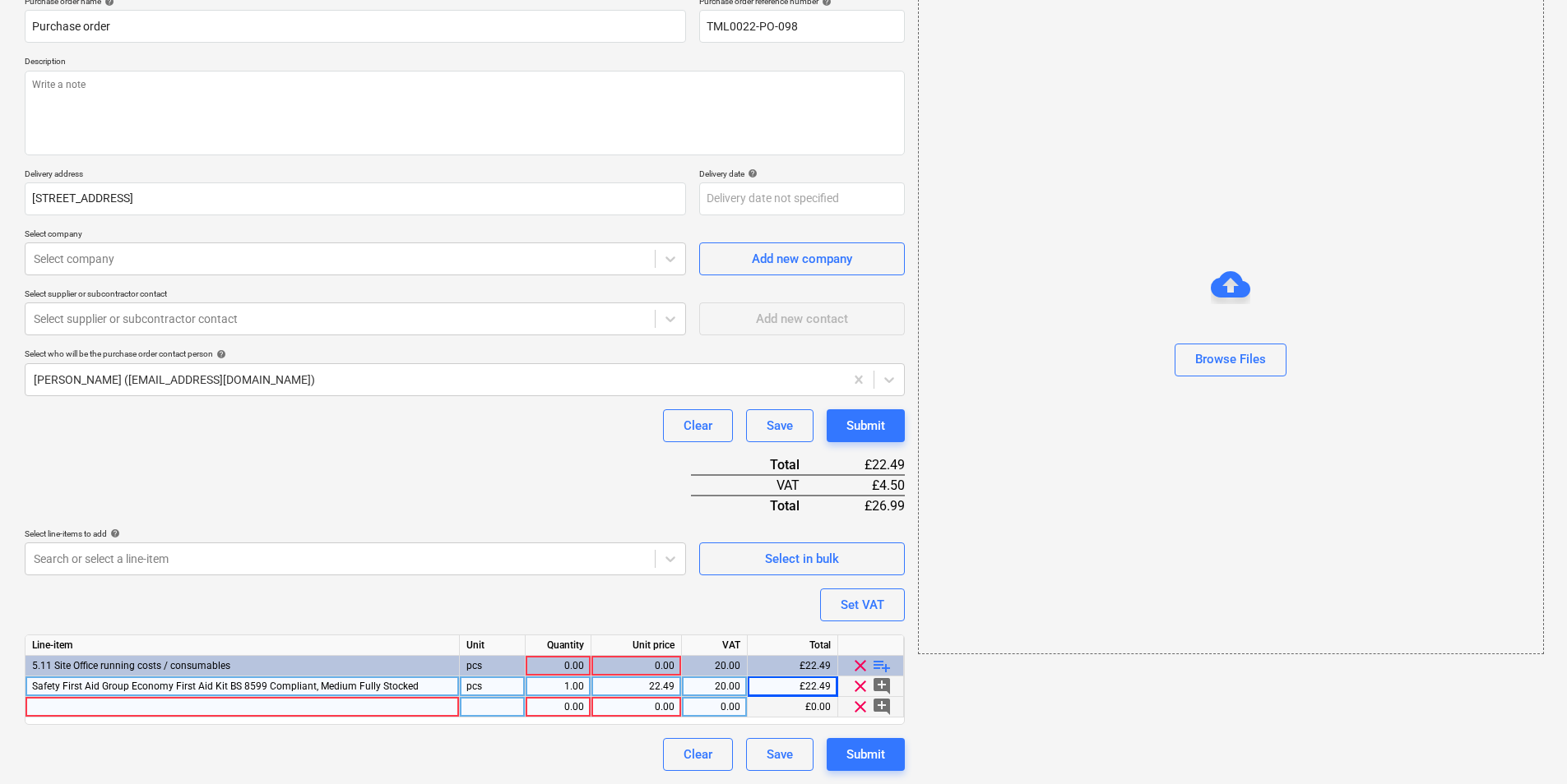
type textarea "x"
click at [403, 606] on div at bounding box center [243, 707] width 434 height 20
type input "Sterile Eye Wash Pod Station - Wall Mountable Work First Aid Kit"
drag, startPoint x: 509, startPoint y: 710, endPoint x: 579, endPoint y: 701, distance: 70.6
click at [510, 606] on div at bounding box center [493, 707] width 66 height 20
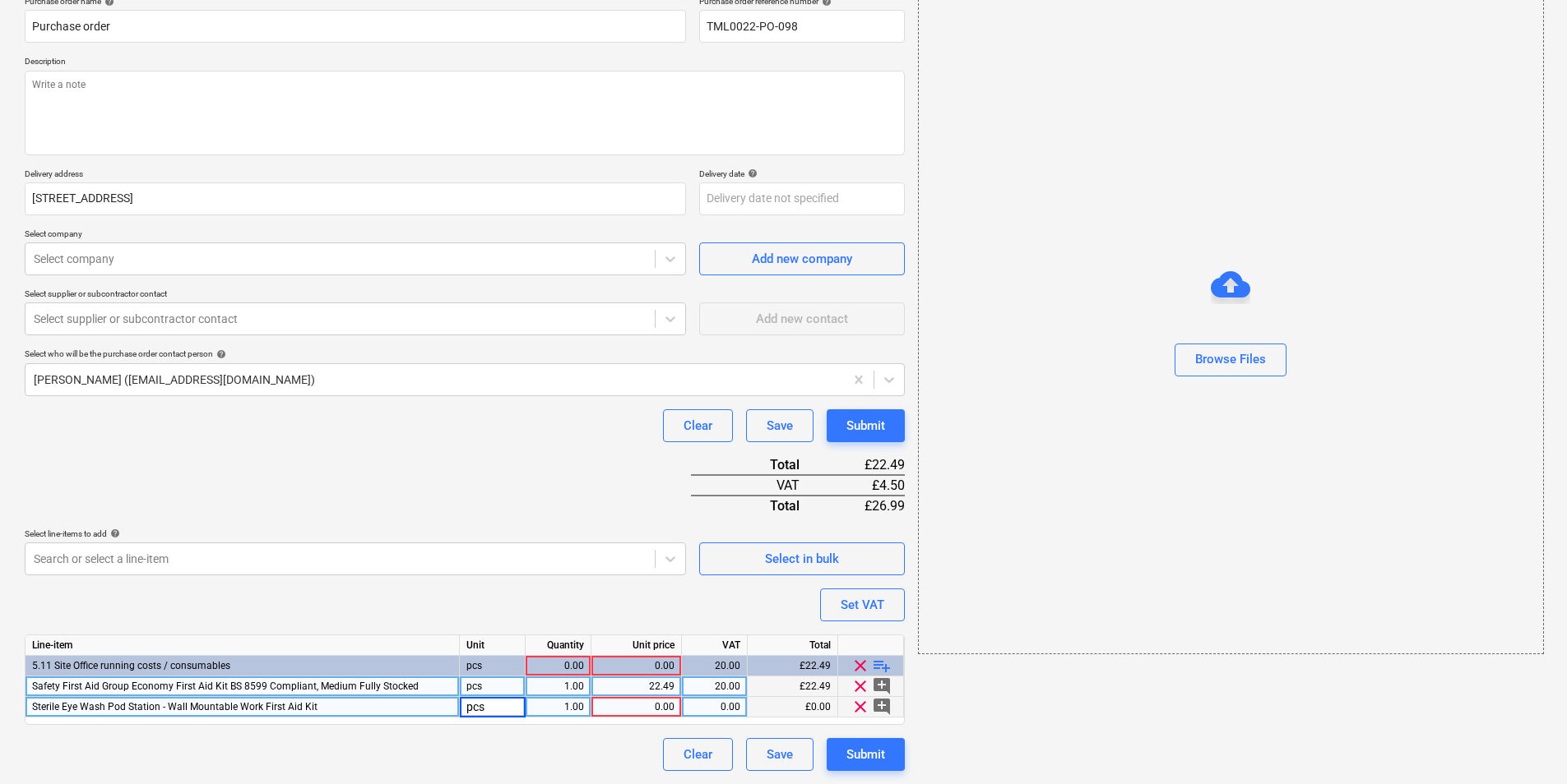
type textarea "x"
click at [576, 606] on div "1.00" at bounding box center [558, 707] width 52 height 20
type input "2"
type textarea "x"
type input "9.96"
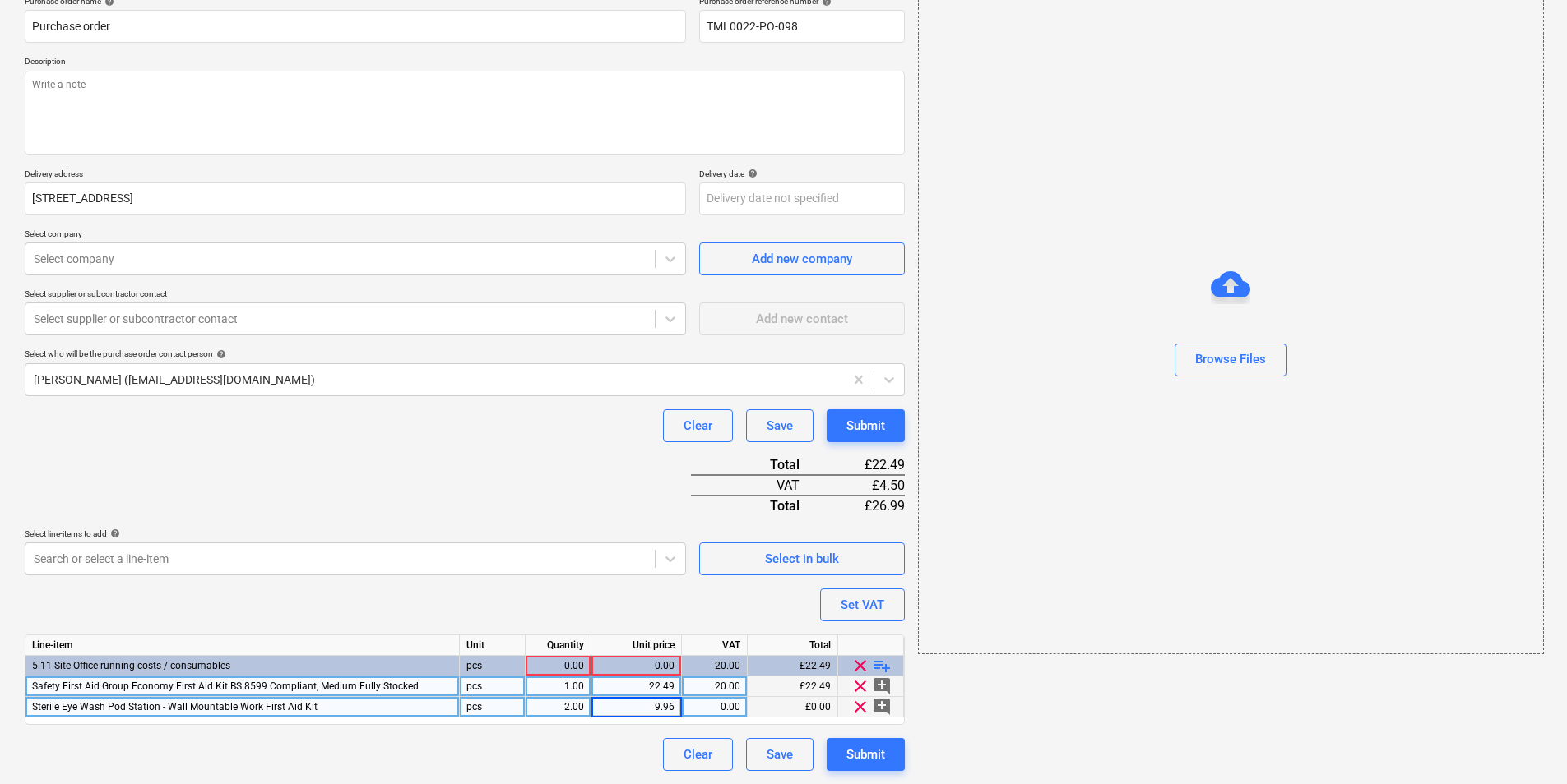
type textarea "x"
type input "1"
type input "20"
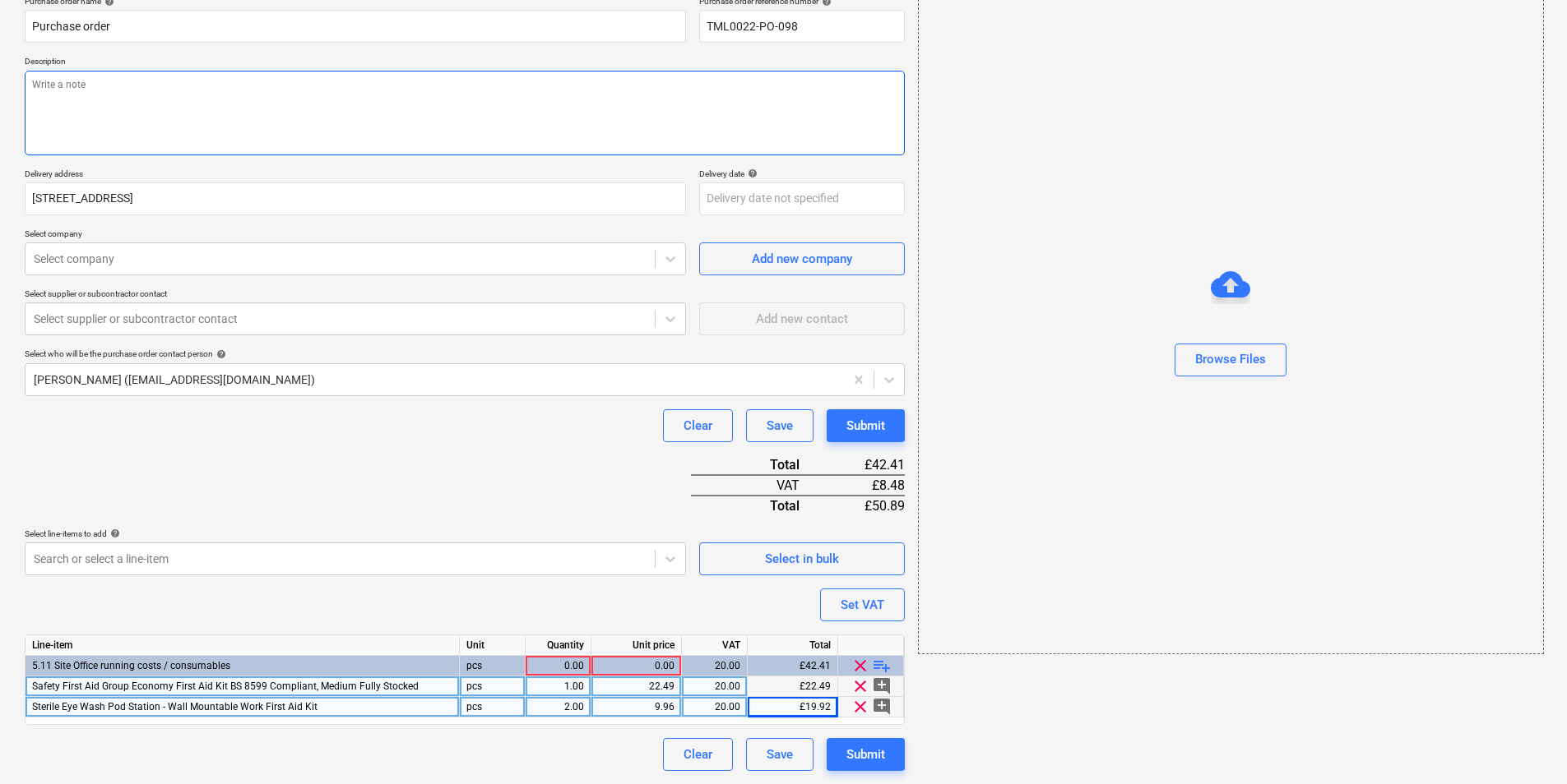
click at [198, 71] on textarea at bounding box center [464, 113] width 880 height 84
type textarea "x"
type textarea "p"
type textarea "x"
type textarea "pr"
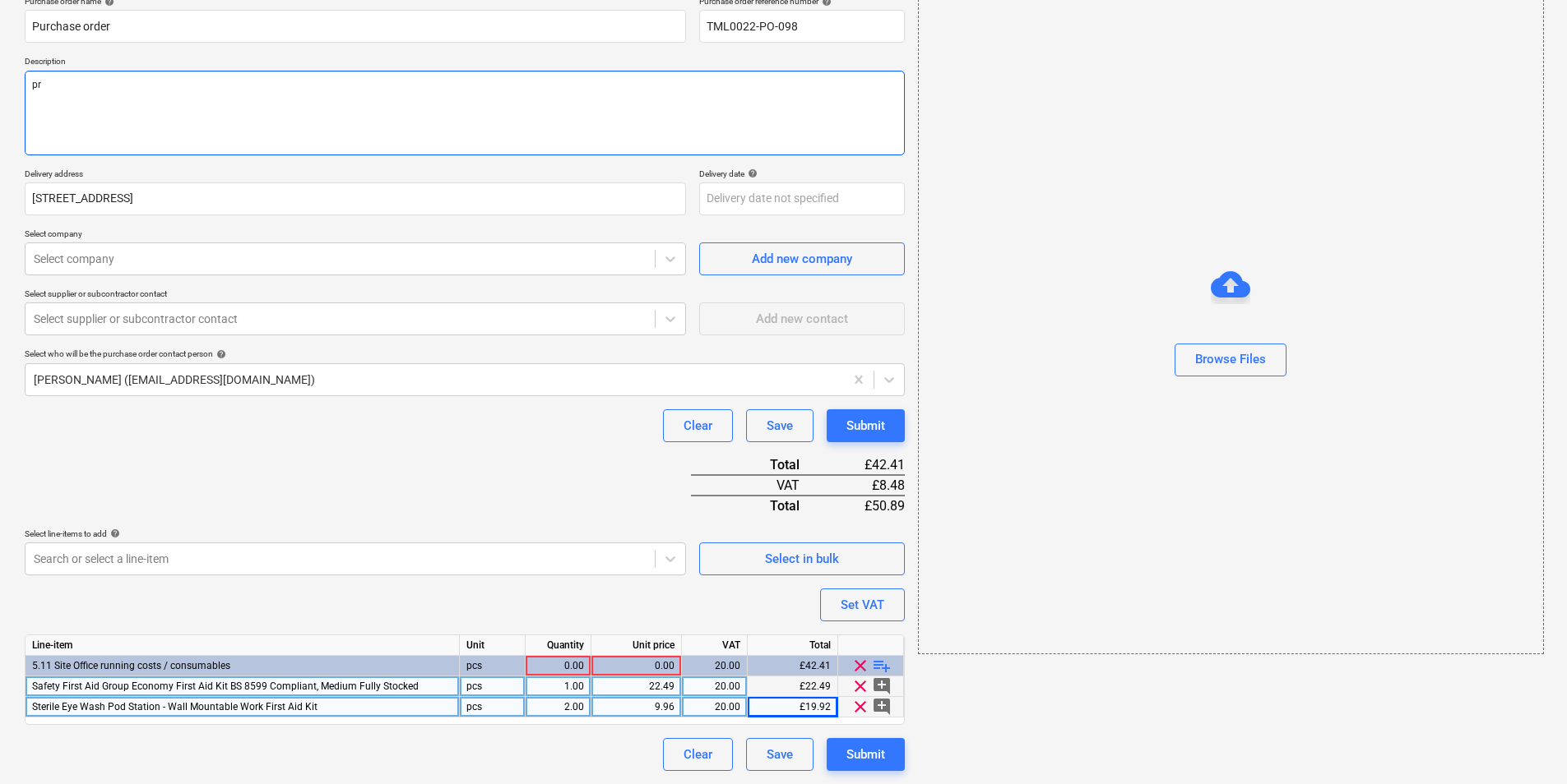
type textarea "x"
type textarea "pro"
type textarea "x"
type textarea "proc"
type textarea "x"
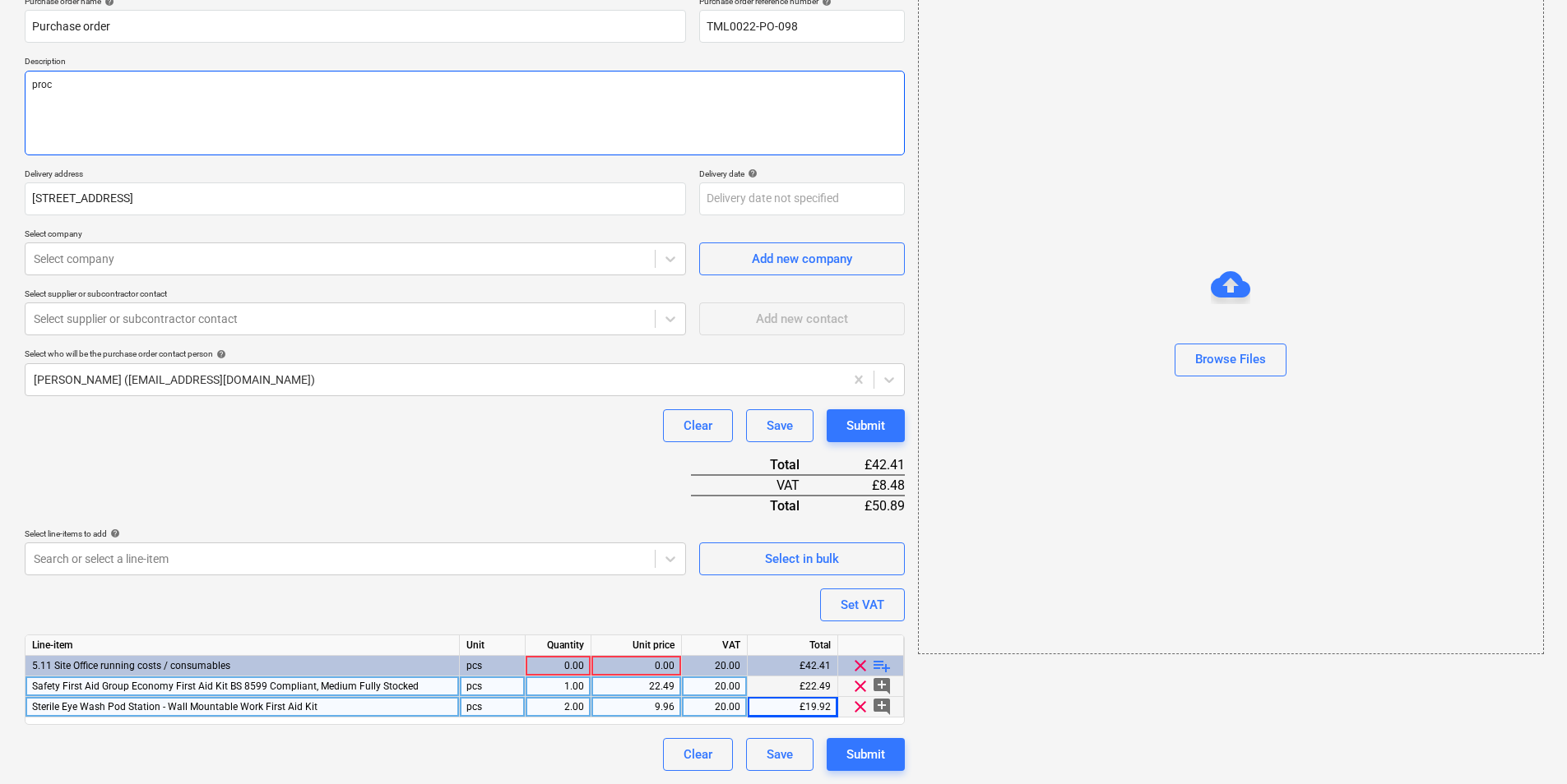
type textarea "proce"
type textarea "x"
type textarea "procee"
type textarea "x"
type textarea "procees"
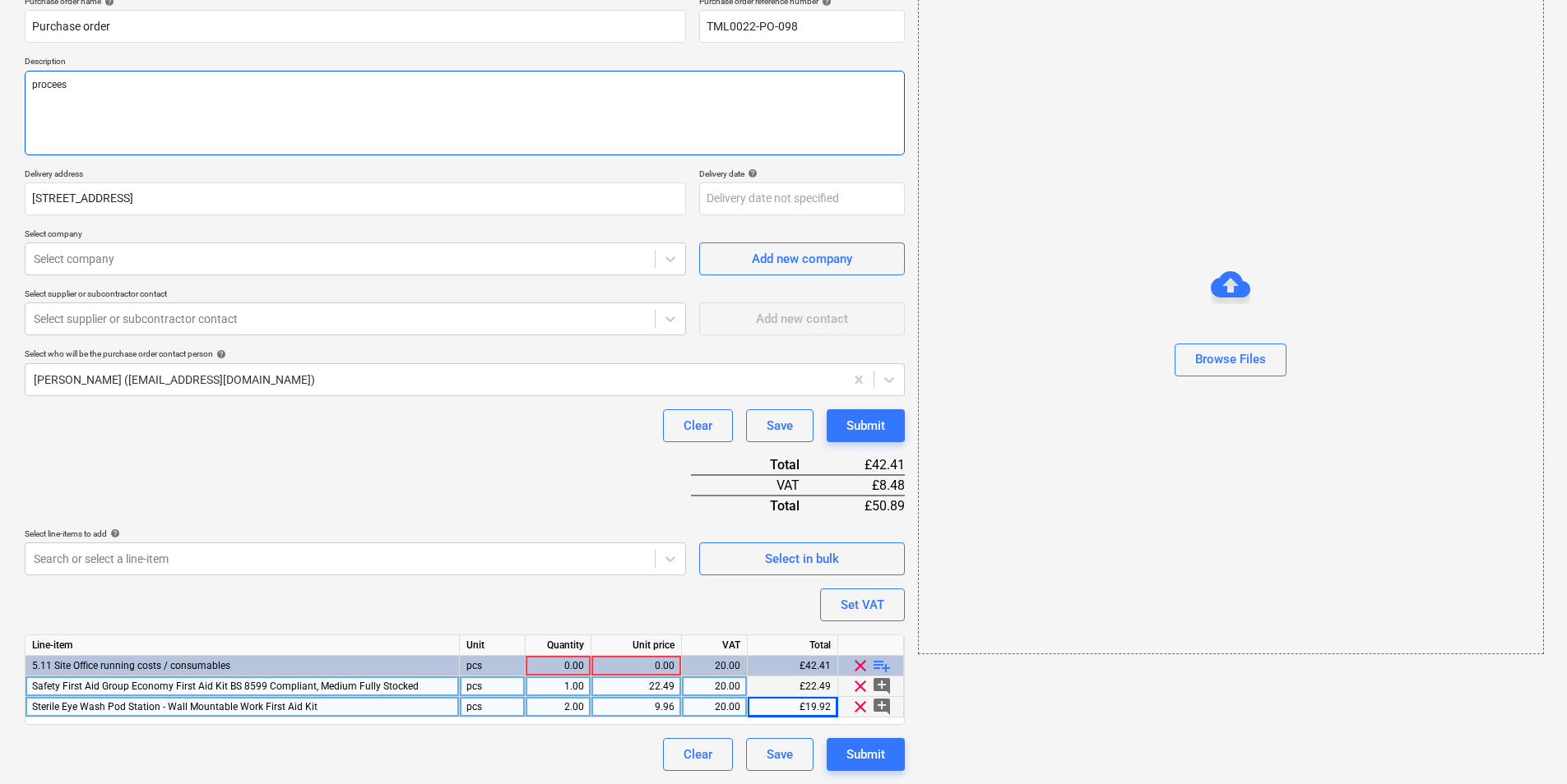
type textarea "x"
type textarea "procees"
type textarea "x"
type textarea "procees"
type textarea "x"
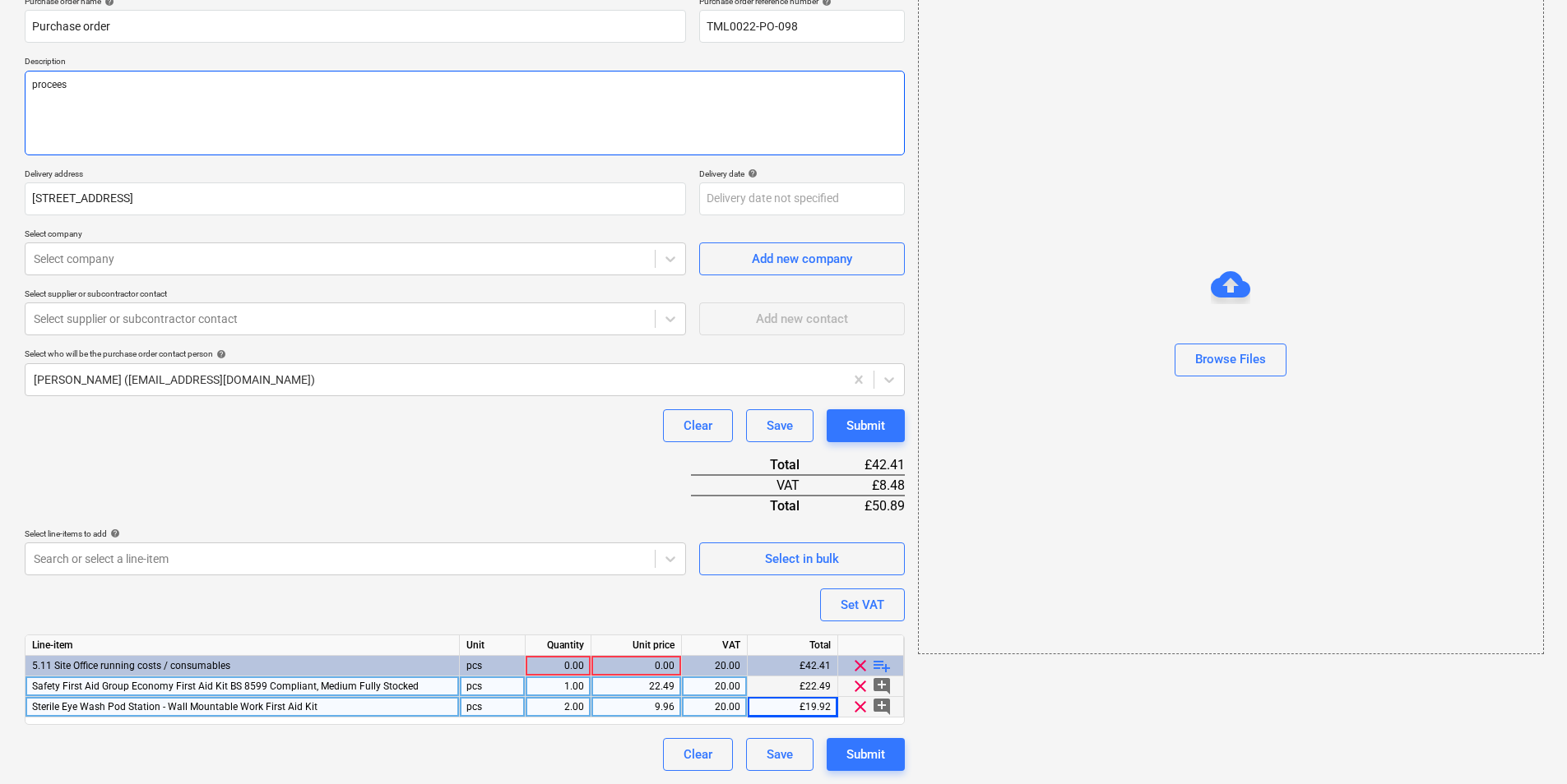
type textarea "procee"
type textarea "x"
type textarea "proceed"
type textarea "x"
type textarea "proceed"
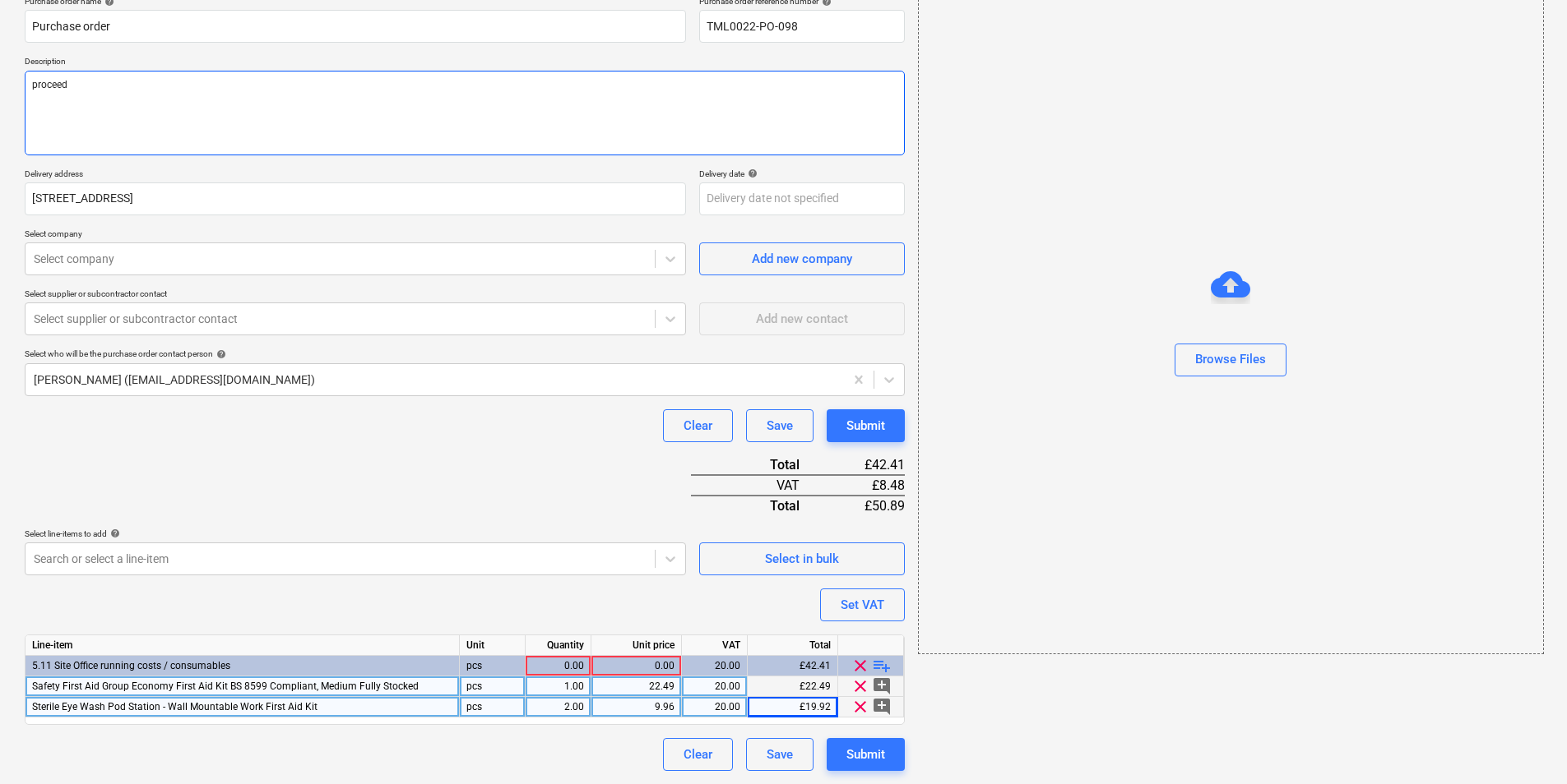
type textarea "x"
type textarea "proceed w"
type textarea "x"
type textarea "proceed wi"
type textarea "x"
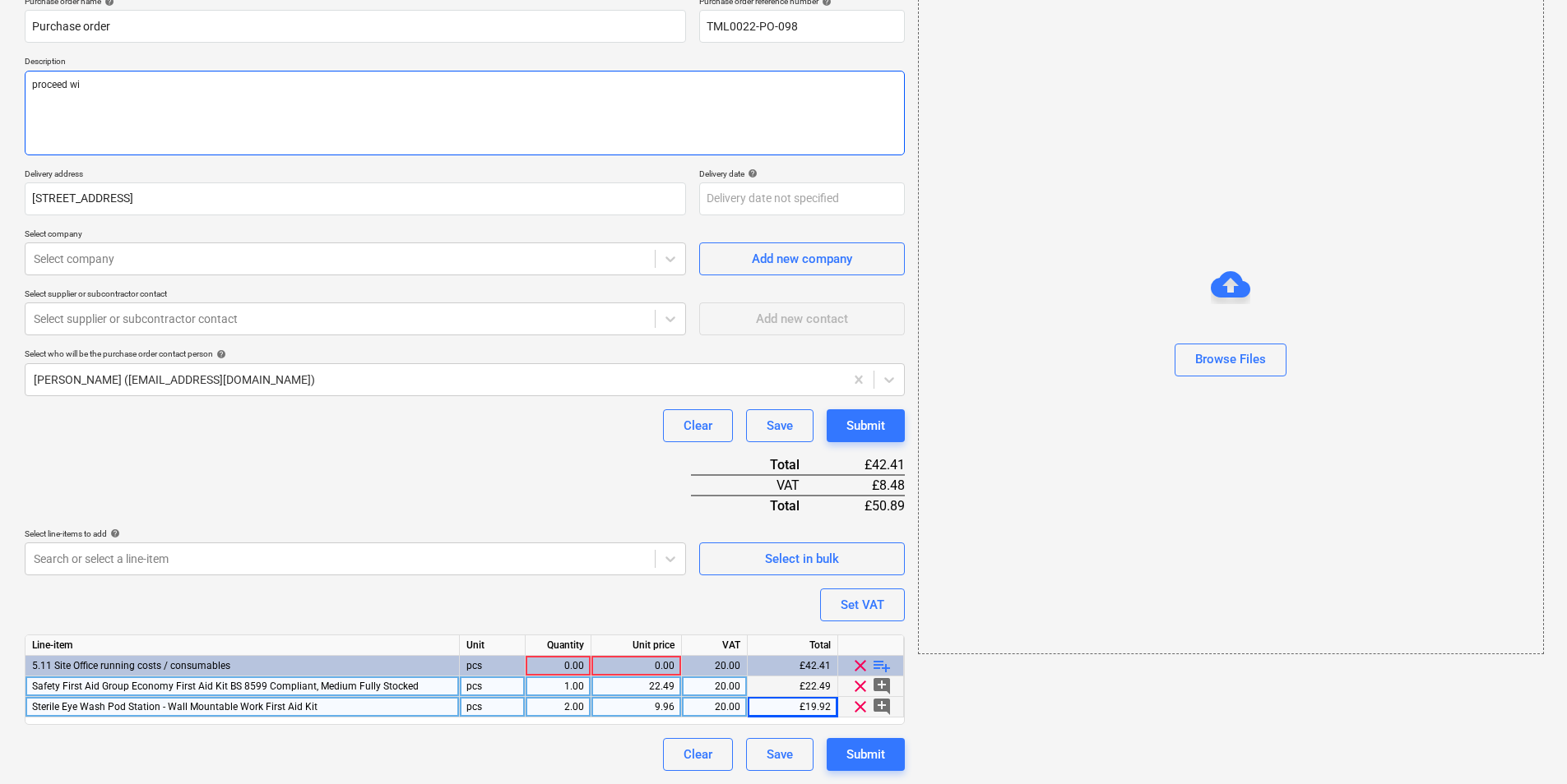
type textarea "proceed wit"
type textarea "x"
type textarea "proceed with"
type textarea "x"
type textarea "proceed with"
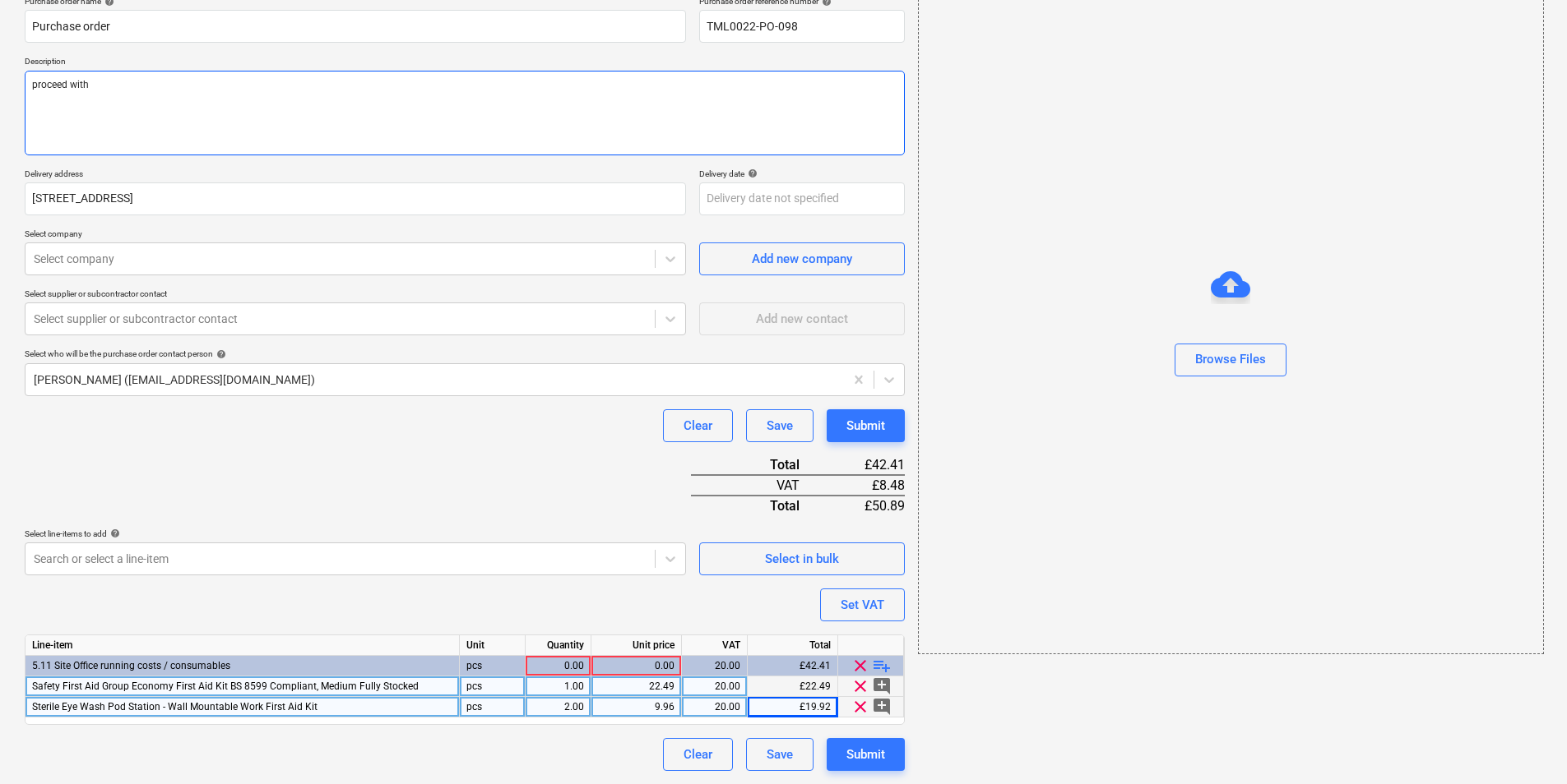
type textarea "x"
type textarea "proceed with at"
type textarea "x"
type textarea "proceed with att"
type textarea "x"
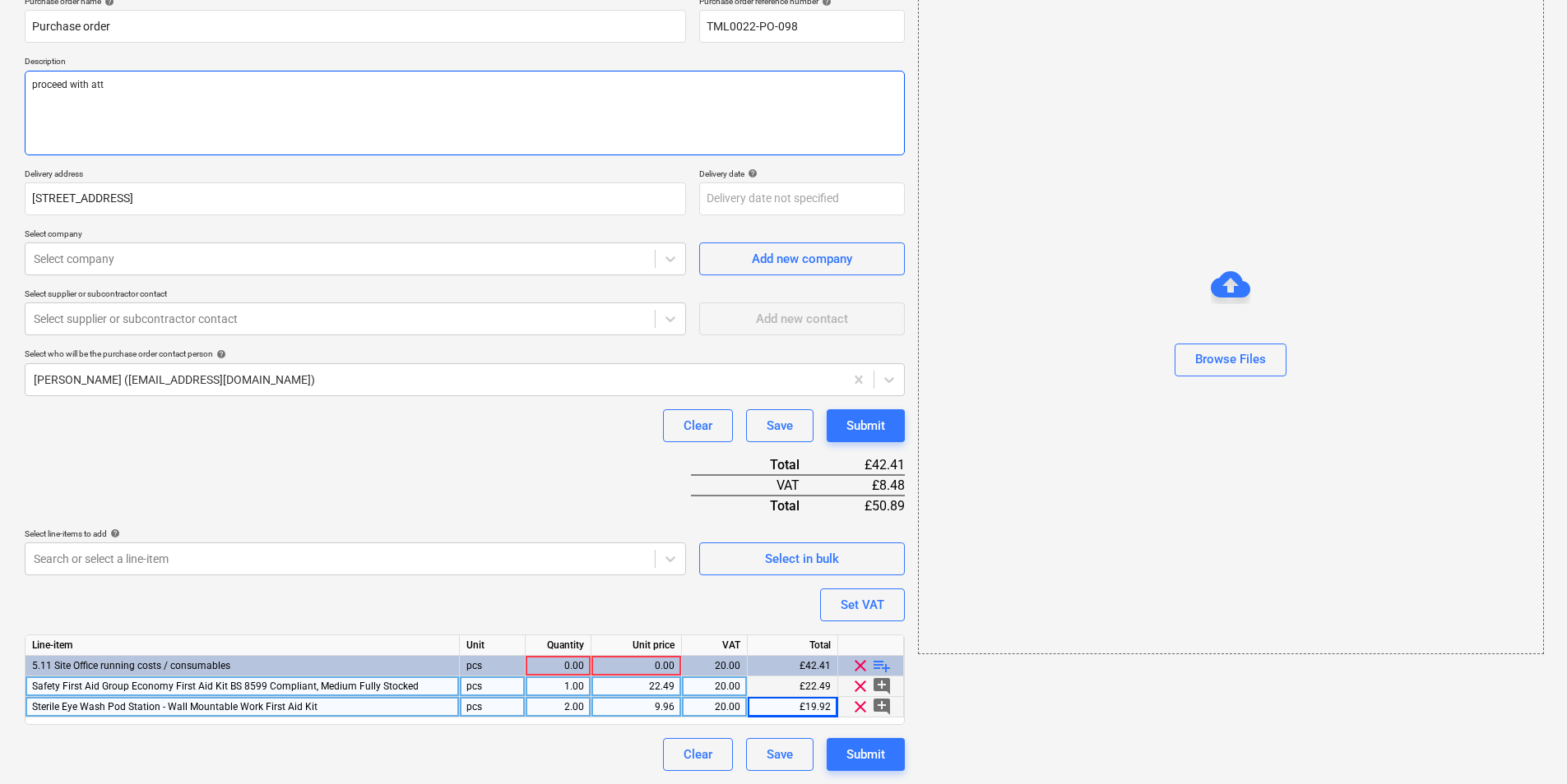
type textarea "proceed with atta"
type textarea "x"
type textarea "proceed with attac"
type textarea "x"
type textarea "proceed with attach"
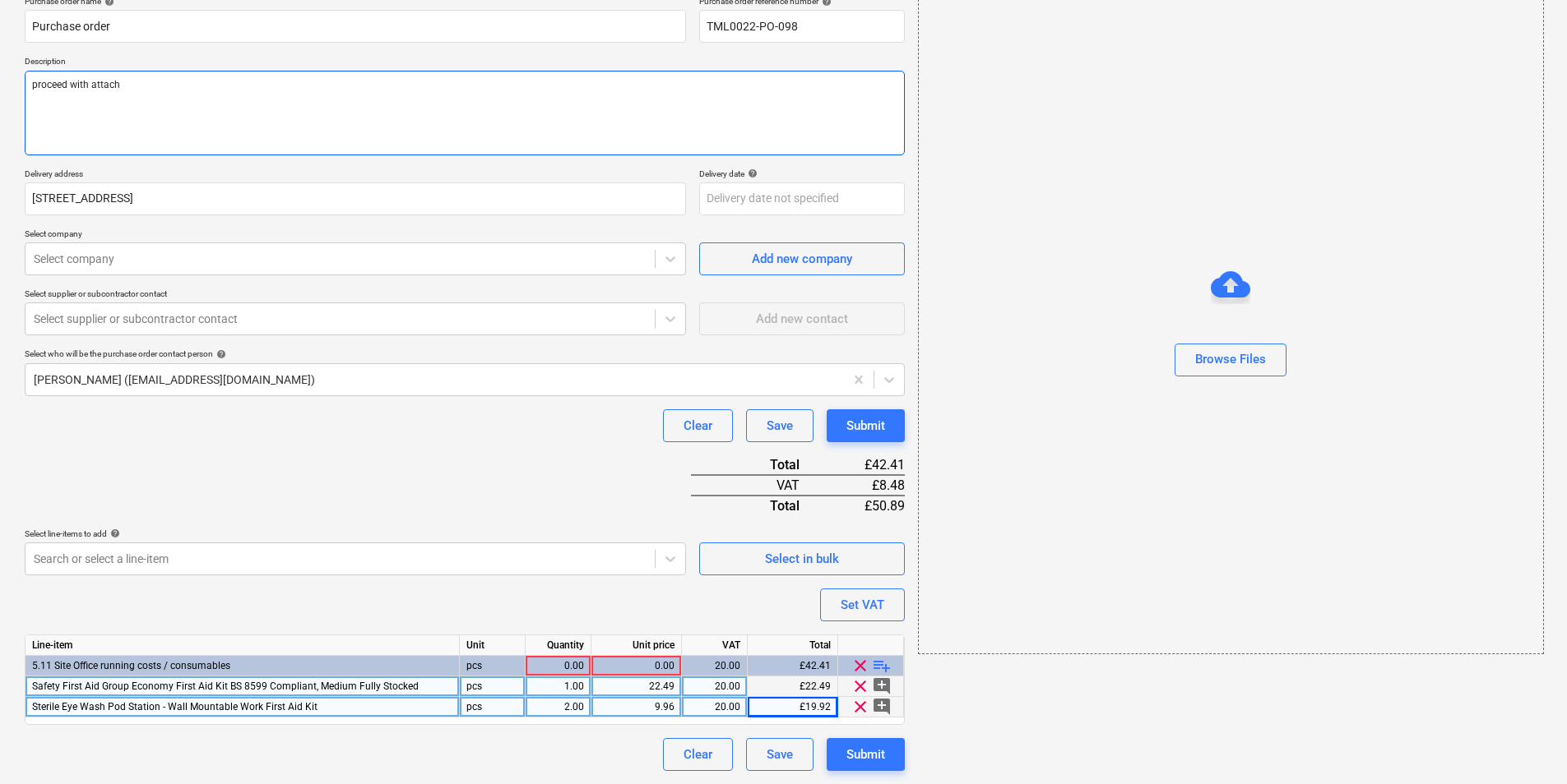
type textarea "x"
type textarea "proceed with attache"
type textarea "x"
type textarea "proceed with attached"
type textarea "x"
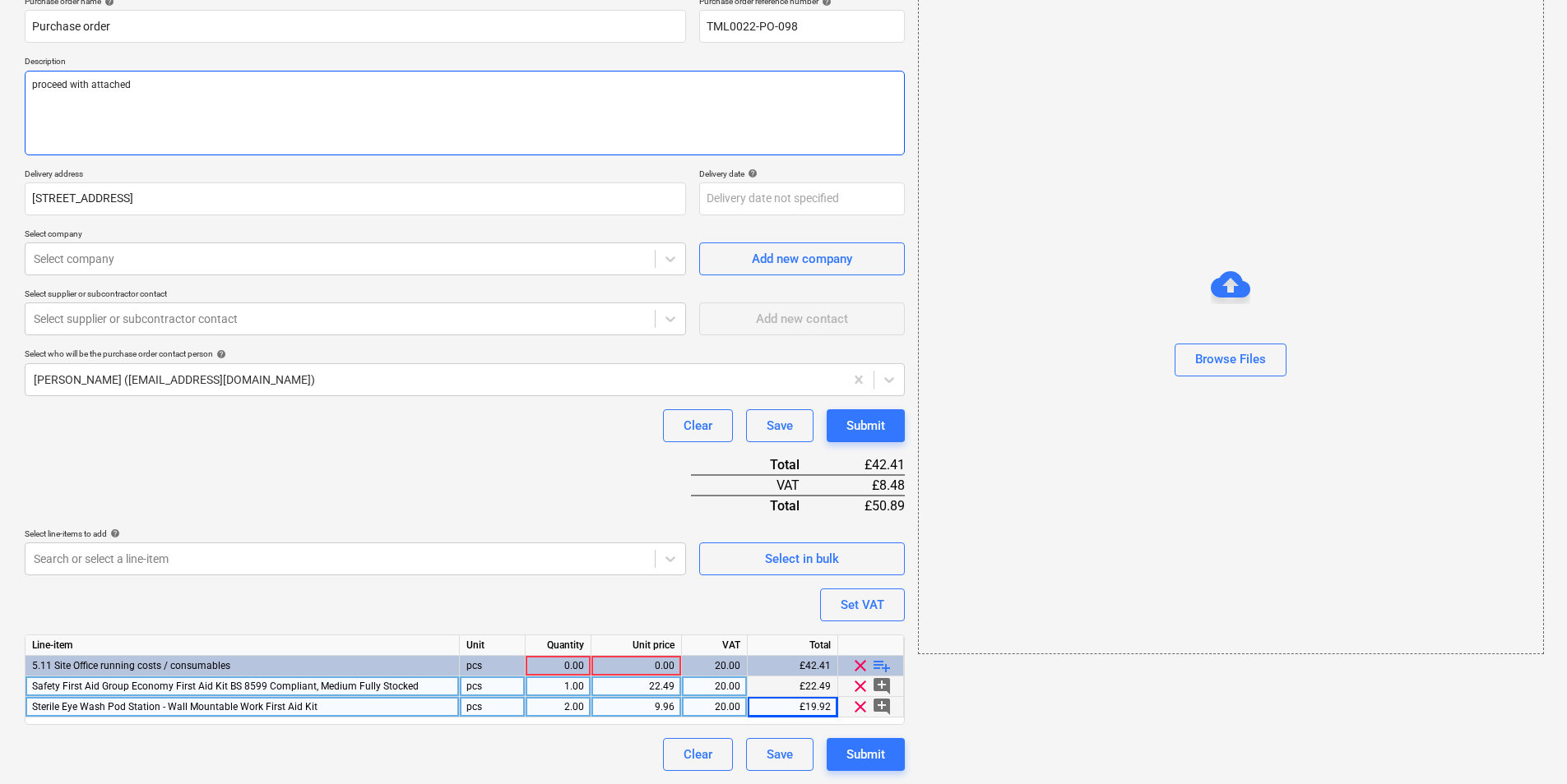
type textarea "proceed with attached i"
type textarea "x"
type textarea "proceed with attached ir"
type textarea "x"
type textarea "proceed with attached i"
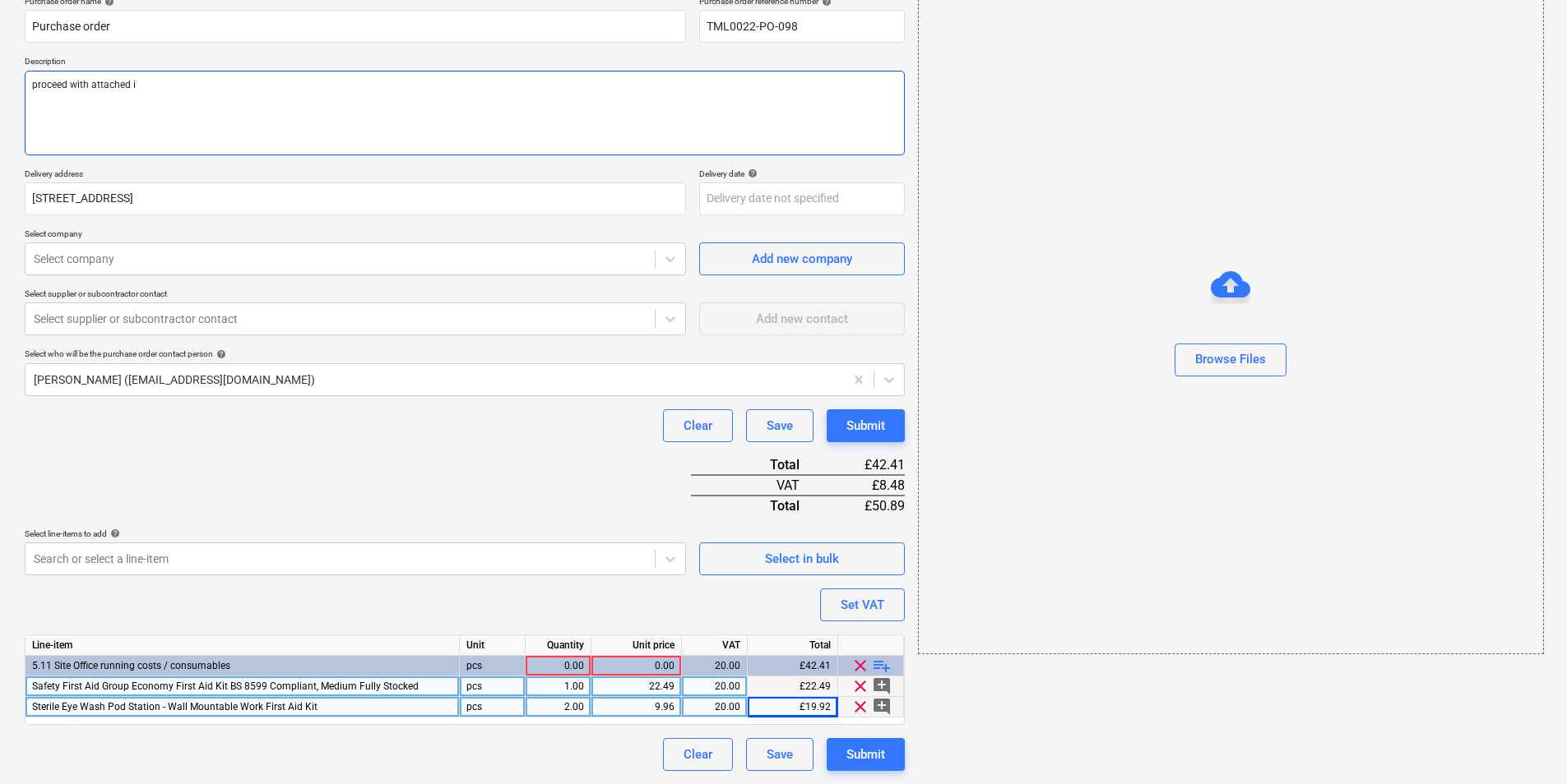
type textarea "x"
type textarea "proceed with attached"
type textarea "x"
type textarea "proceed with attached o"
type textarea "x"
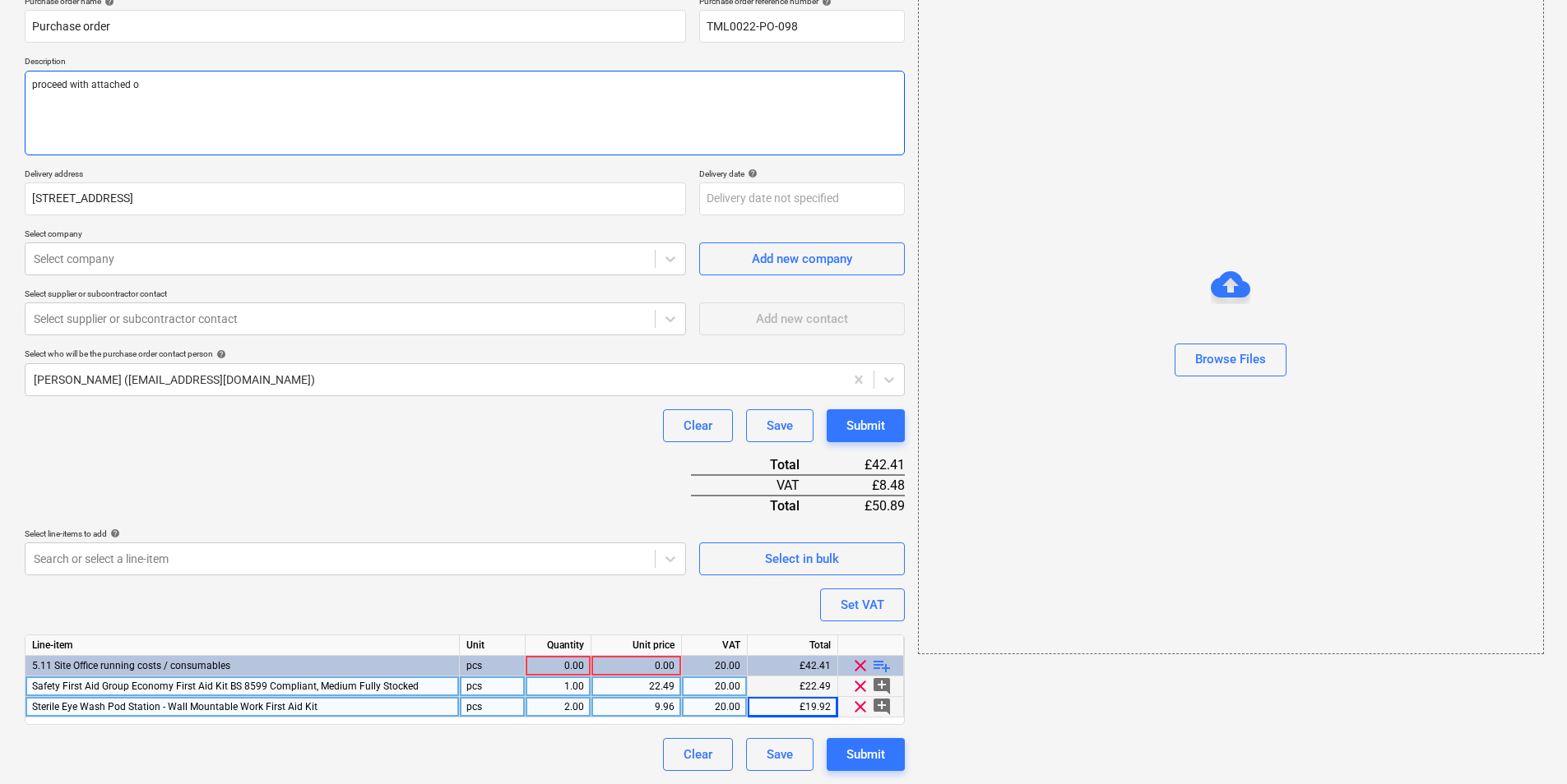
type textarea "proceed with attached or"
type textarea "x"
type textarea "proceed with attached ord"
type textarea "x"
type textarea "proceed with attached orde"
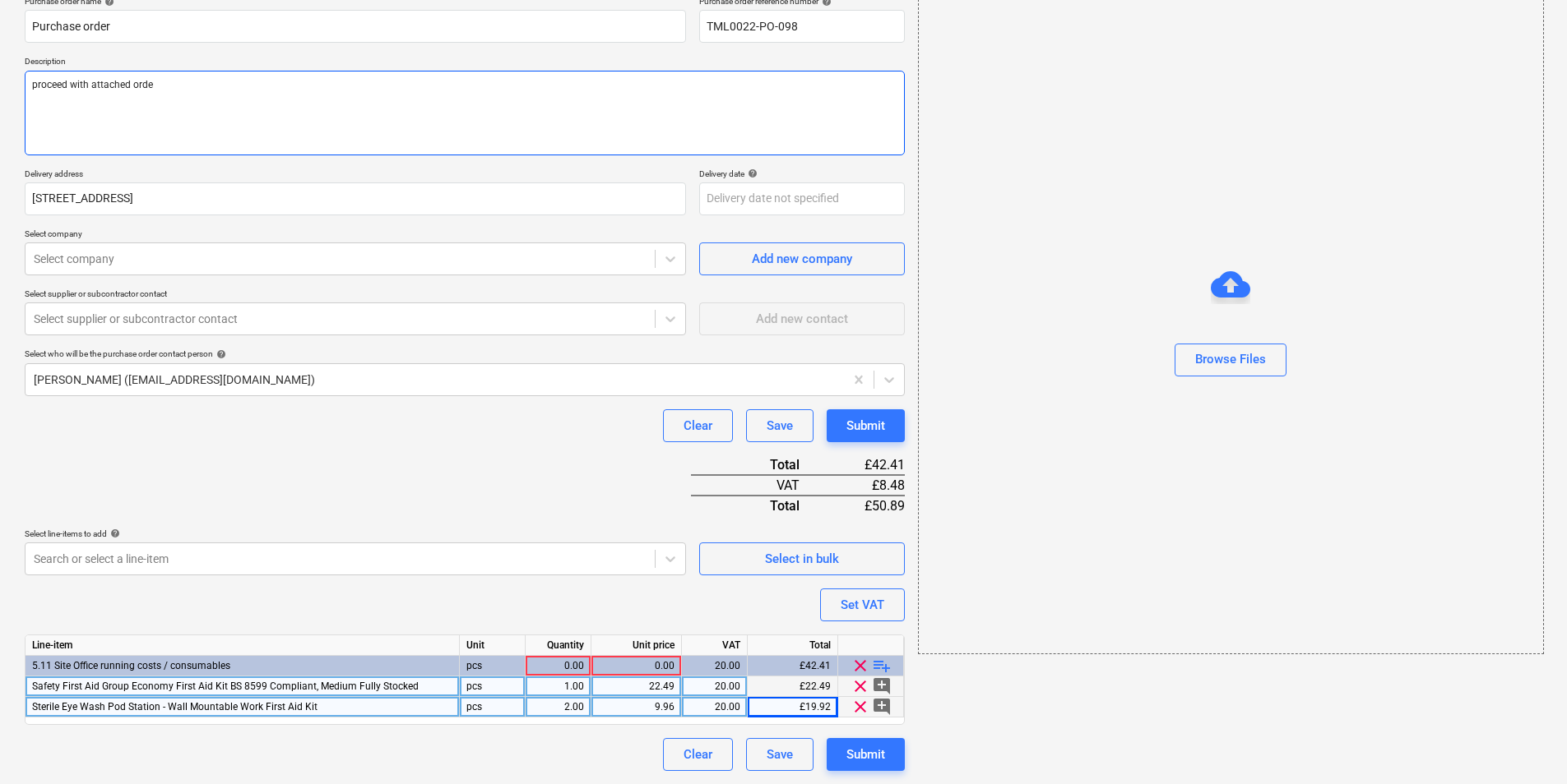
type textarea "x"
type textarea "proceed with attached order"
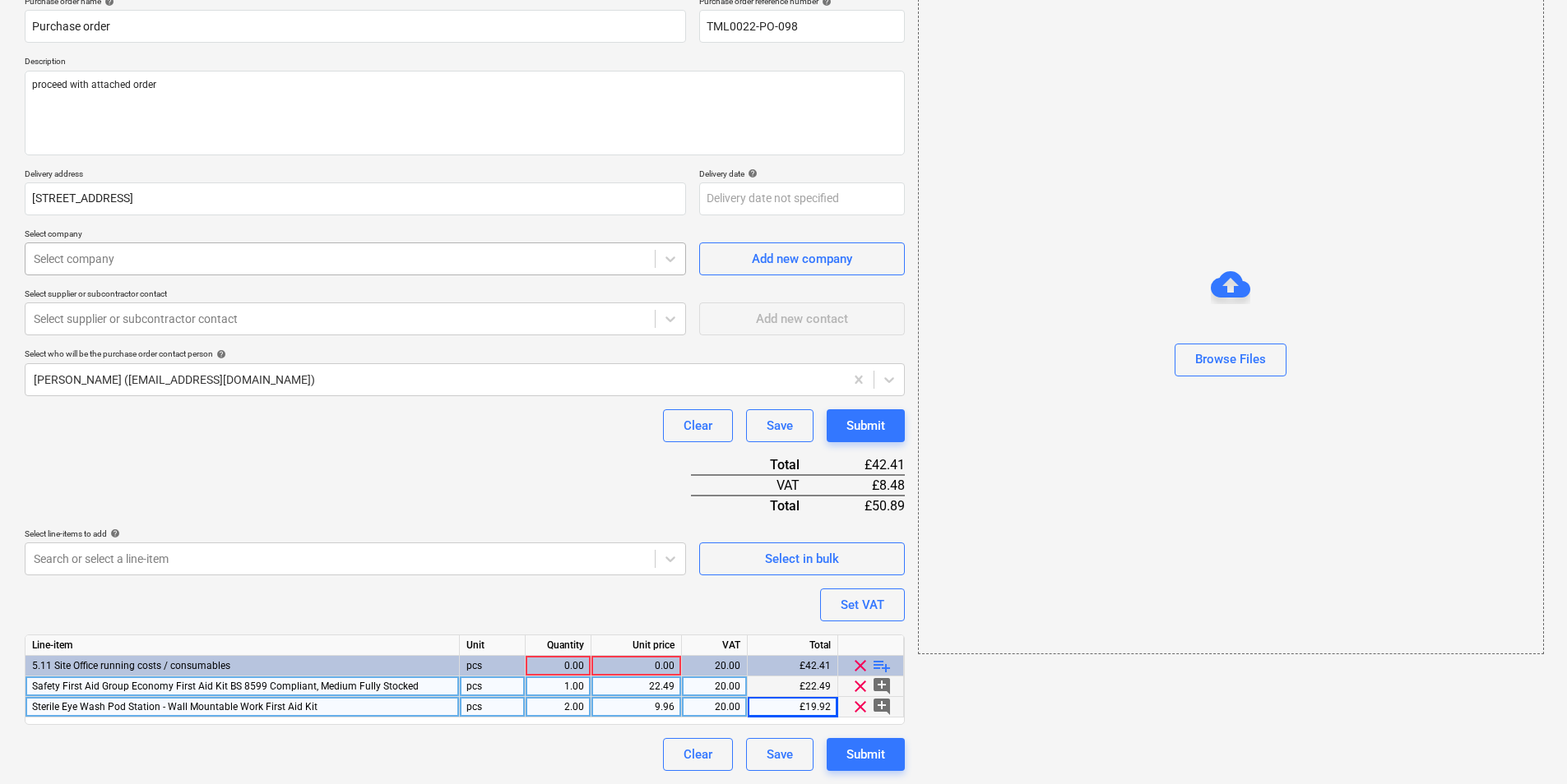
type textarea "x"
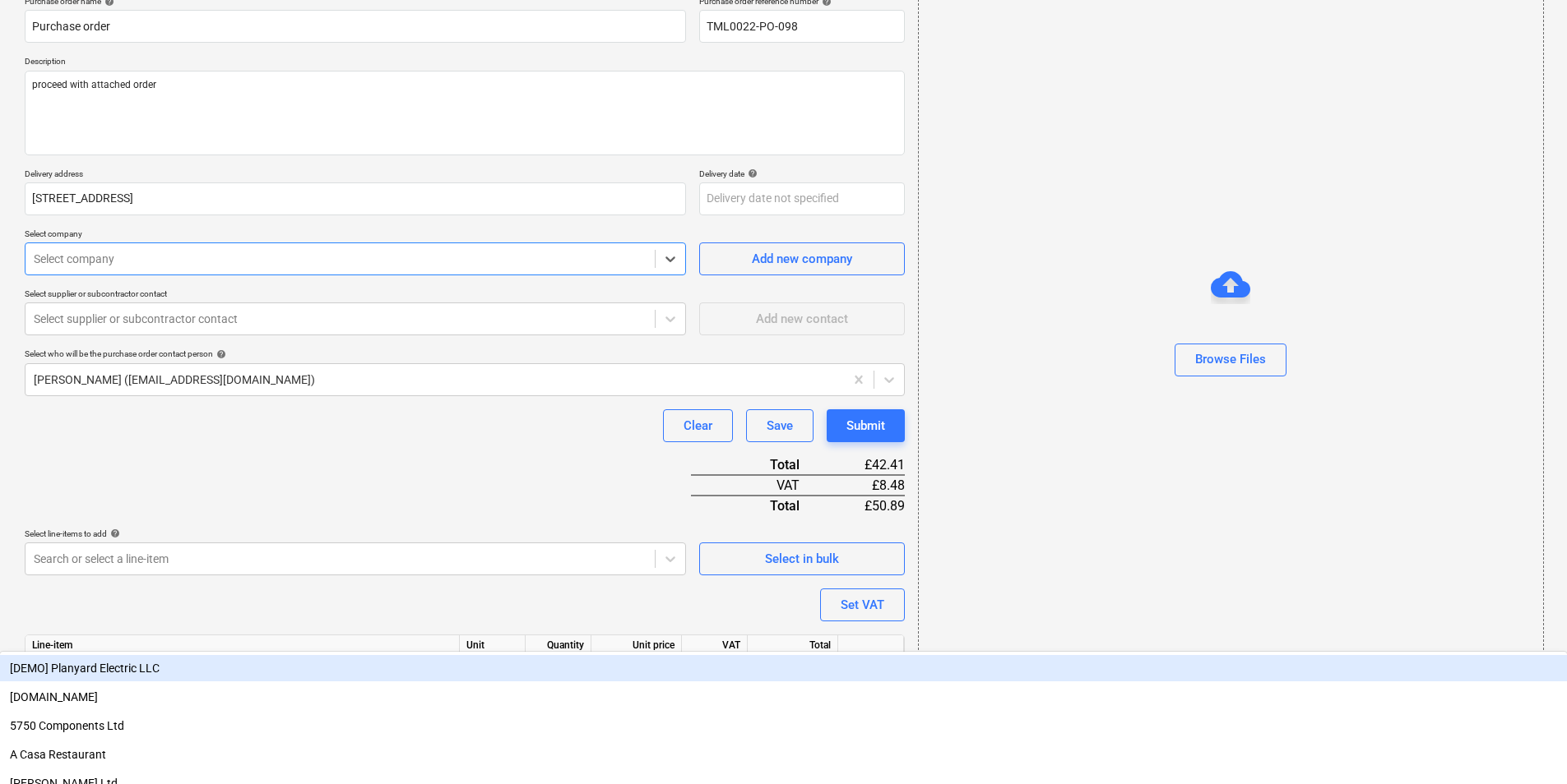
click at [378, 251] on div at bounding box center [340, 259] width 613 height 16
type input "ama"
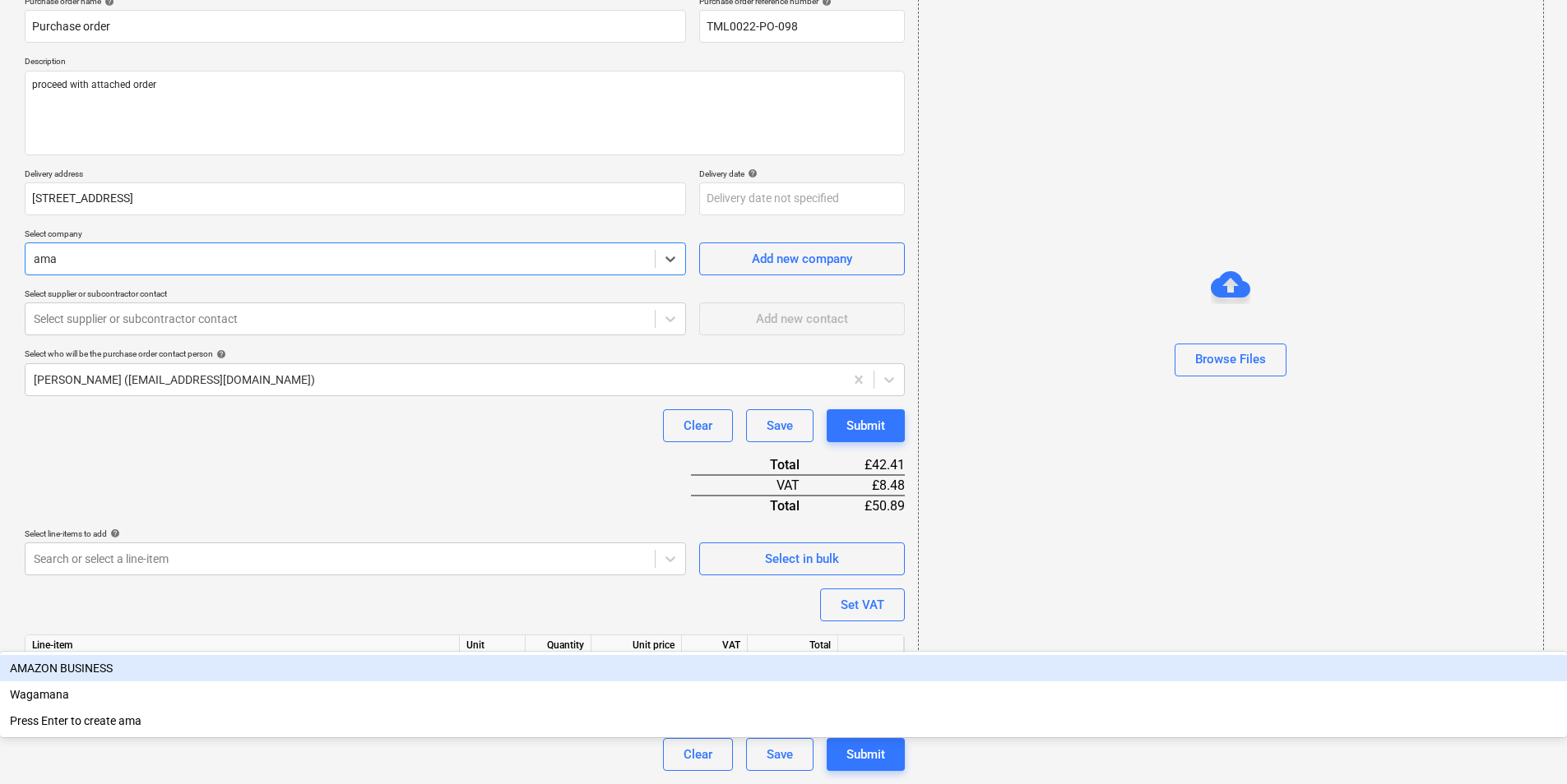
type textarea "x"
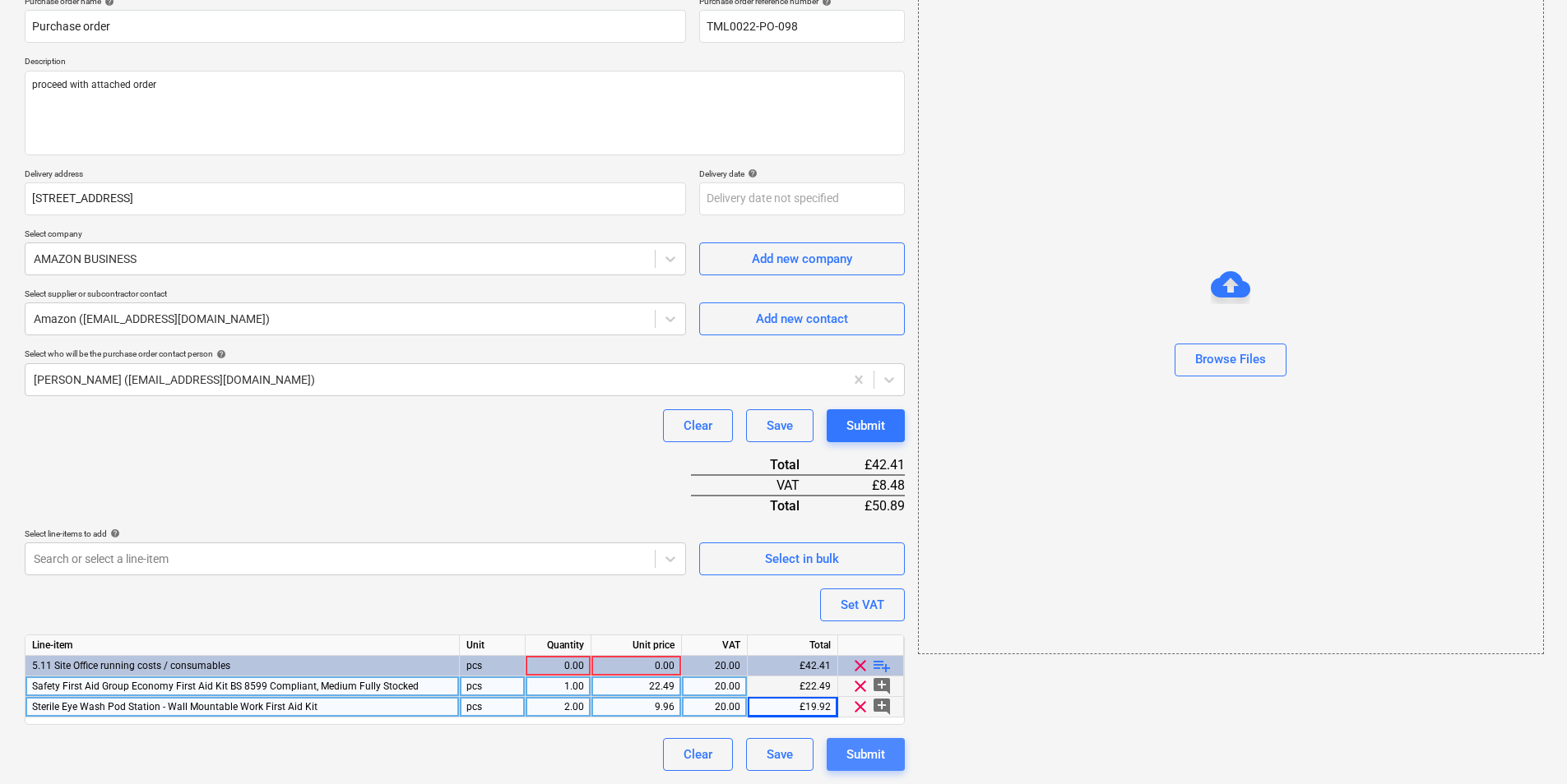
click at [862, 606] on div "Submit" at bounding box center [865, 754] width 39 height 21
type textarea "x"
click at [545, 606] on div "0.00" at bounding box center [558, 666] width 52 height 20
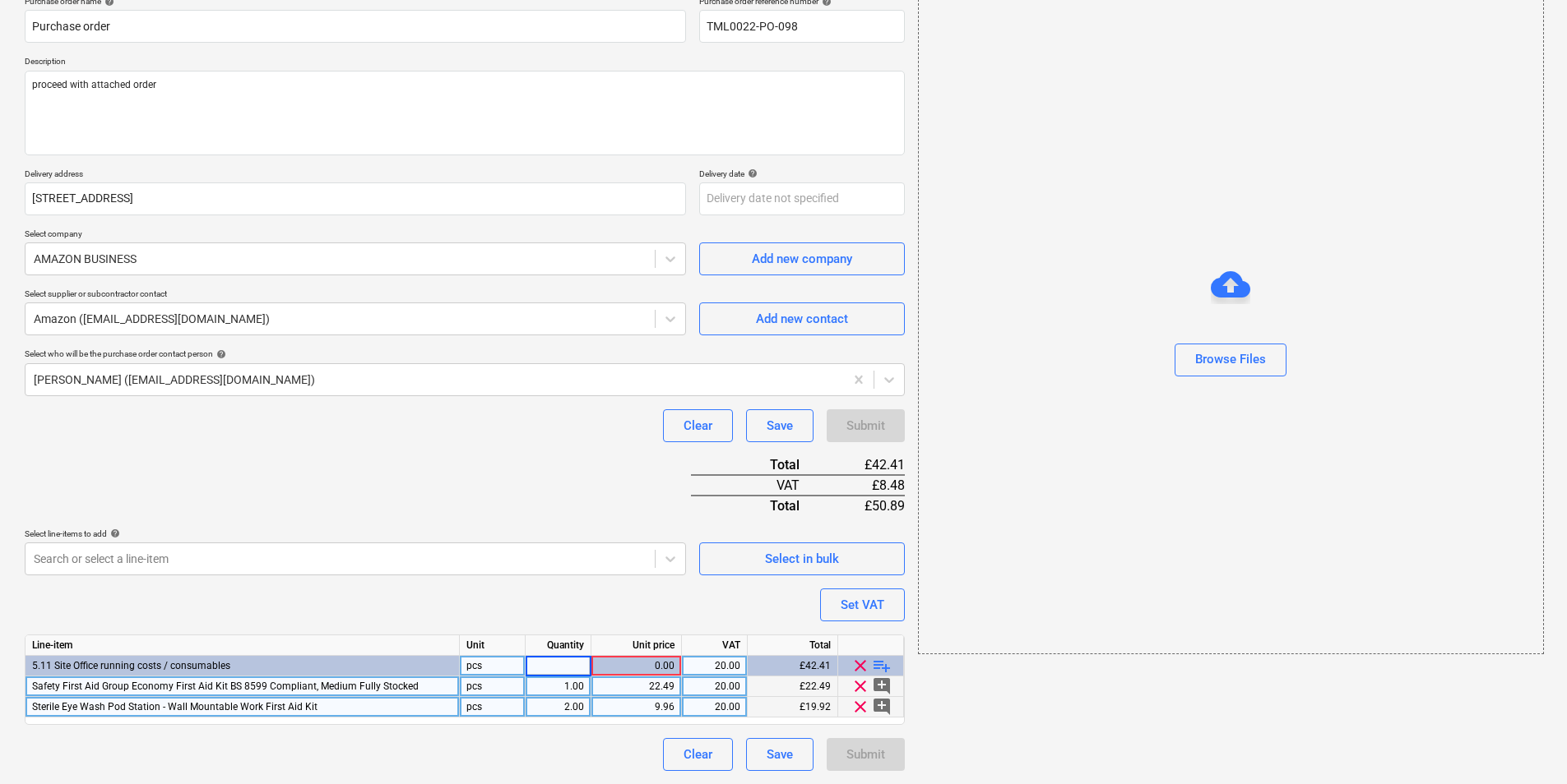
type input "1"
click at [869, 606] on div "Submit" at bounding box center [865, 754] width 39 height 21
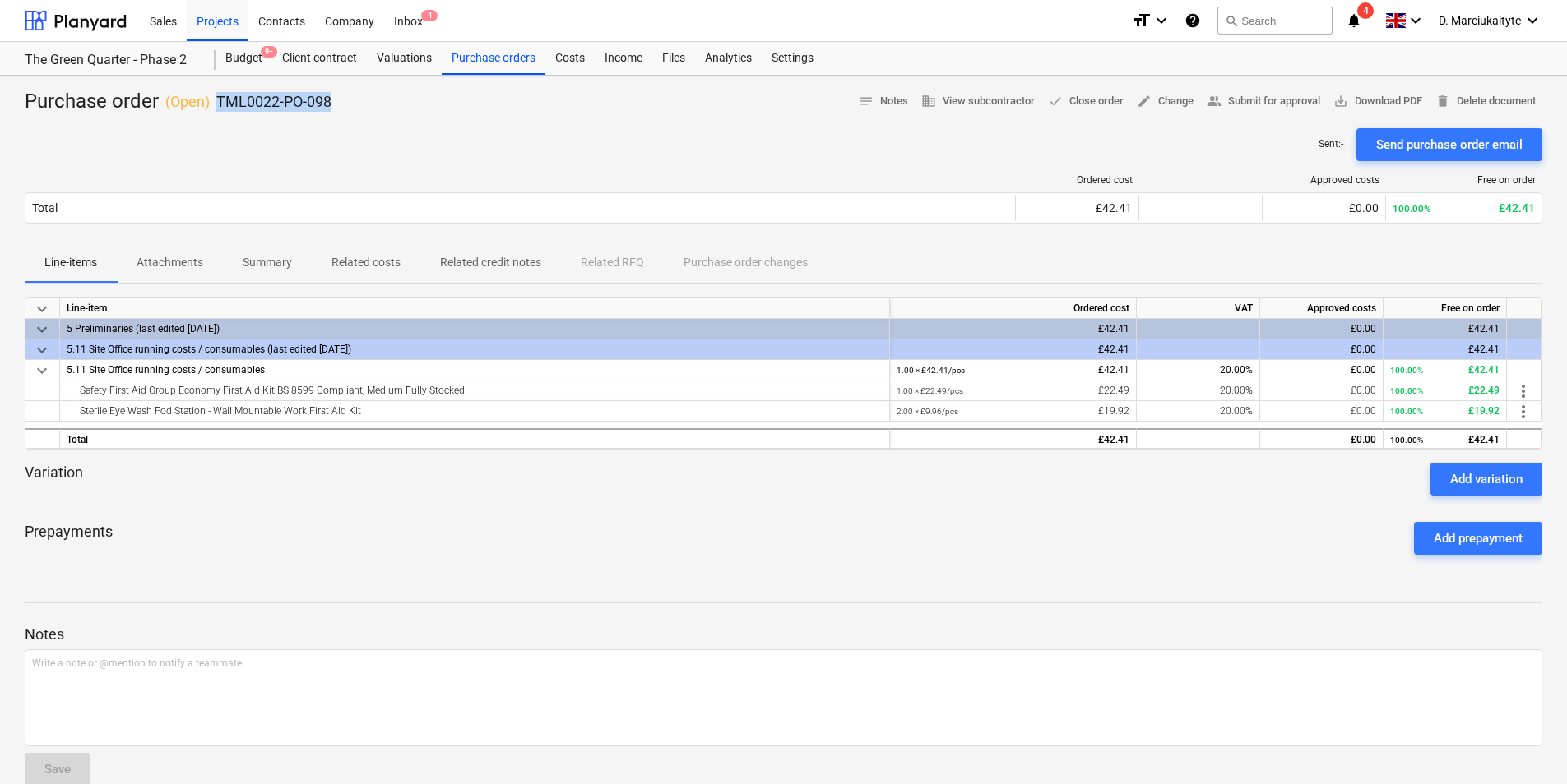
drag, startPoint x: 355, startPoint y: 103, endPoint x: 218, endPoint y: 103, distance: 137.0
click at [218, 103] on div "Purchase order ( Open ) TML0022-PO-098 notes Notes business View subcontractor …" at bounding box center [783, 101] width 1517 height 26
copy p "TML0022-PO-098"
drag, startPoint x: 492, startPoint y: 384, endPoint x: 32, endPoint y: 383, distance: 460.0
click at [0, 0] on div "Safety First Aid Group Economy First Aid Kit BS 8599 Compliant, Medium Fully St…" at bounding box center [0, 0] width 0 height 0
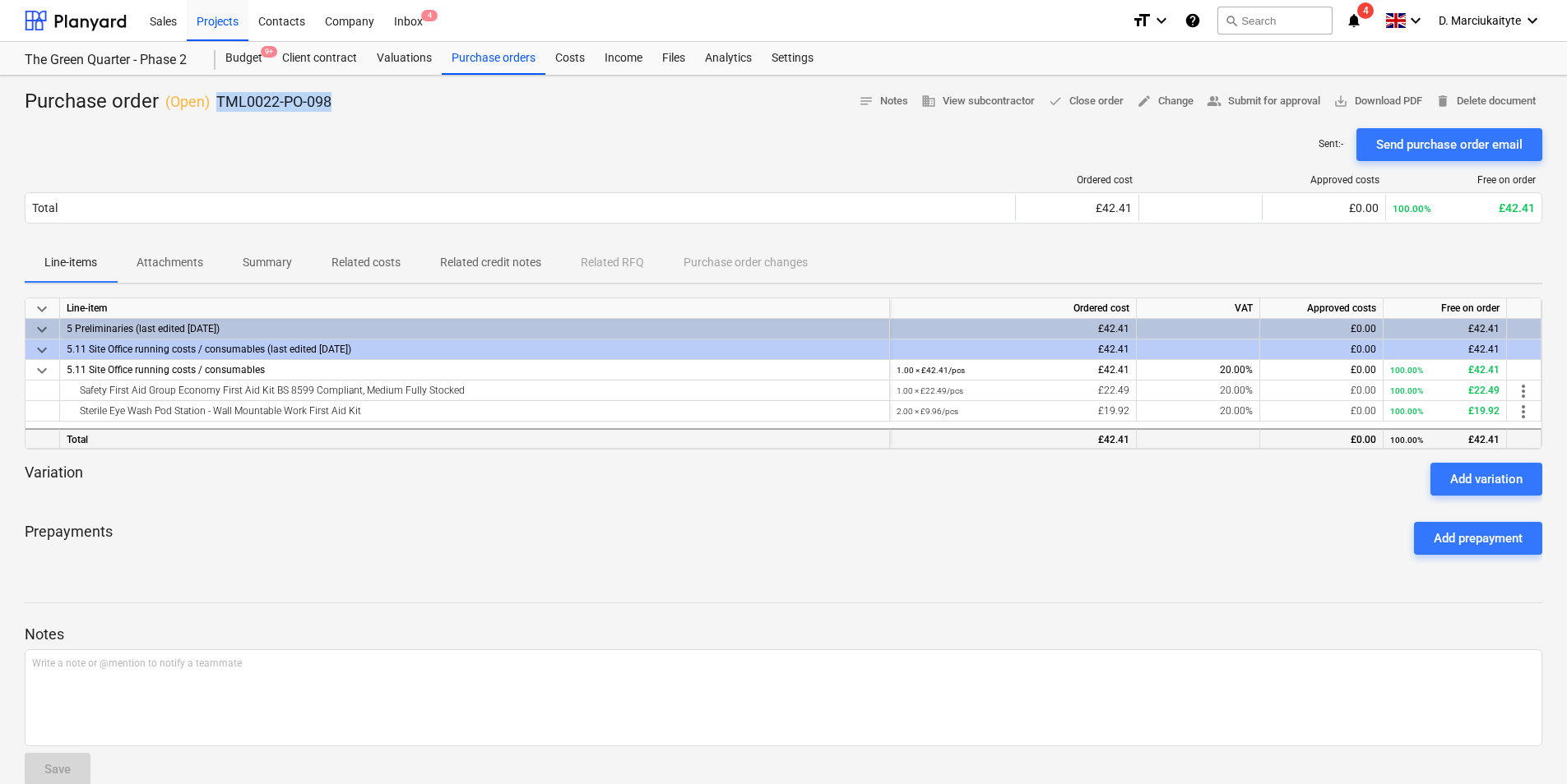
copy div "Safety First Aid Group Economy First Aid Kit BS 8599 Compliant, Medium Fully St…"
click at [374, 414] on div "Sterile Eye Wash Pod Station - Wall Mountable Work First Aid Kit" at bounding box center [474, 411] width 816 height 19
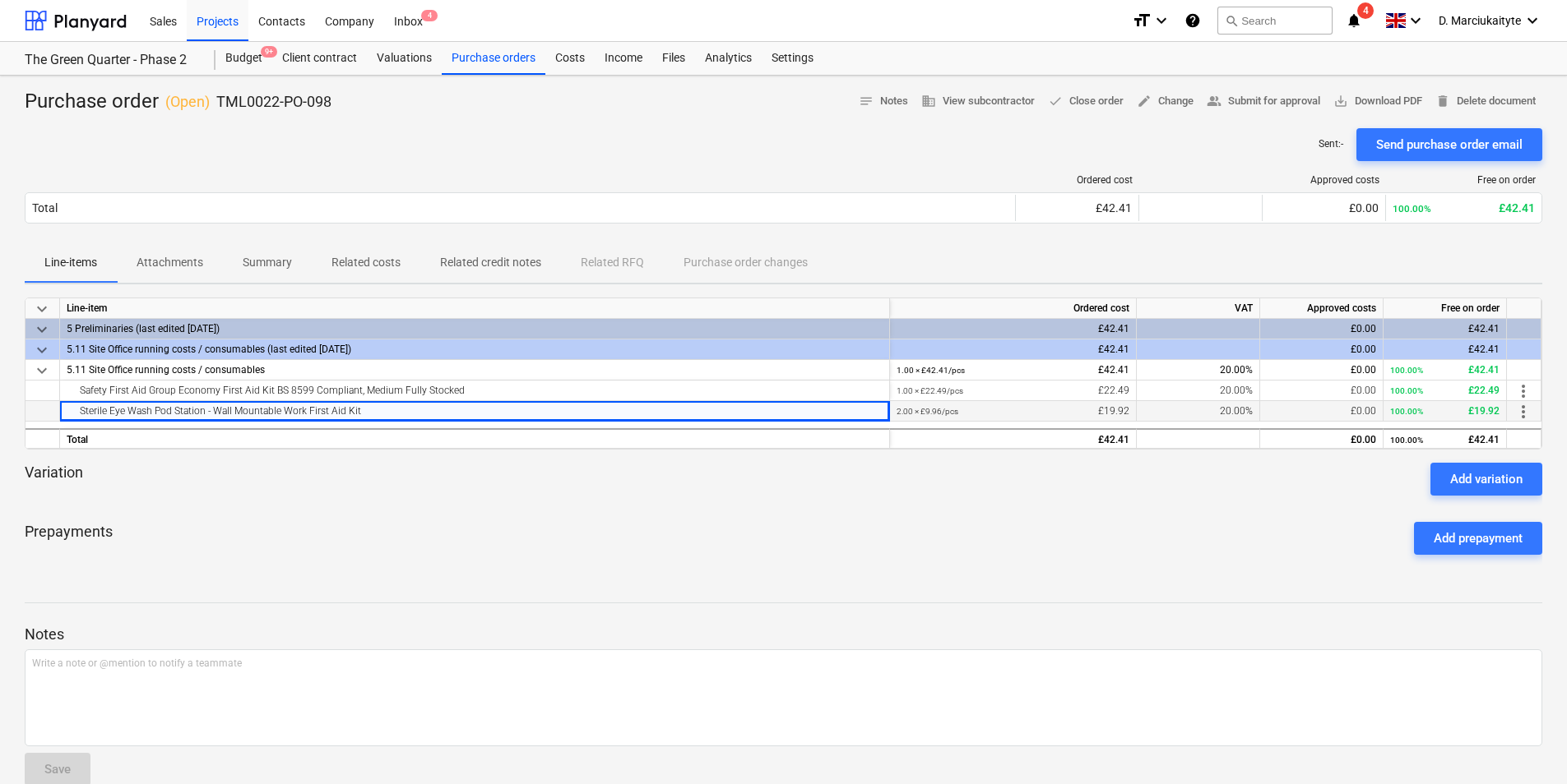
drag, startPoint x: 361, startPoint y: 411, endPoint x: 73, endPoint y: 408, distance: 288.0
click at [73, 408] on div "Sterile Eye Wash Pod Station - Wall Mountable Work First Aid Kit" at bounding box center [474, 411] width 816 height 19
copy div "Sterile Eye Wash Pod Station - Wall Mountable Work First Aid Kit"
drag, startPoint x: 379, startPoint y: 106, endPoint x: 216, endPoint y: 96, distance: 163.3
click at [216, 96] on div "Purchase order ( Open ) TML0022-PO-098 notes Notes business View subcontractor …" at bounding box center [783, 101] width 1517 height 26
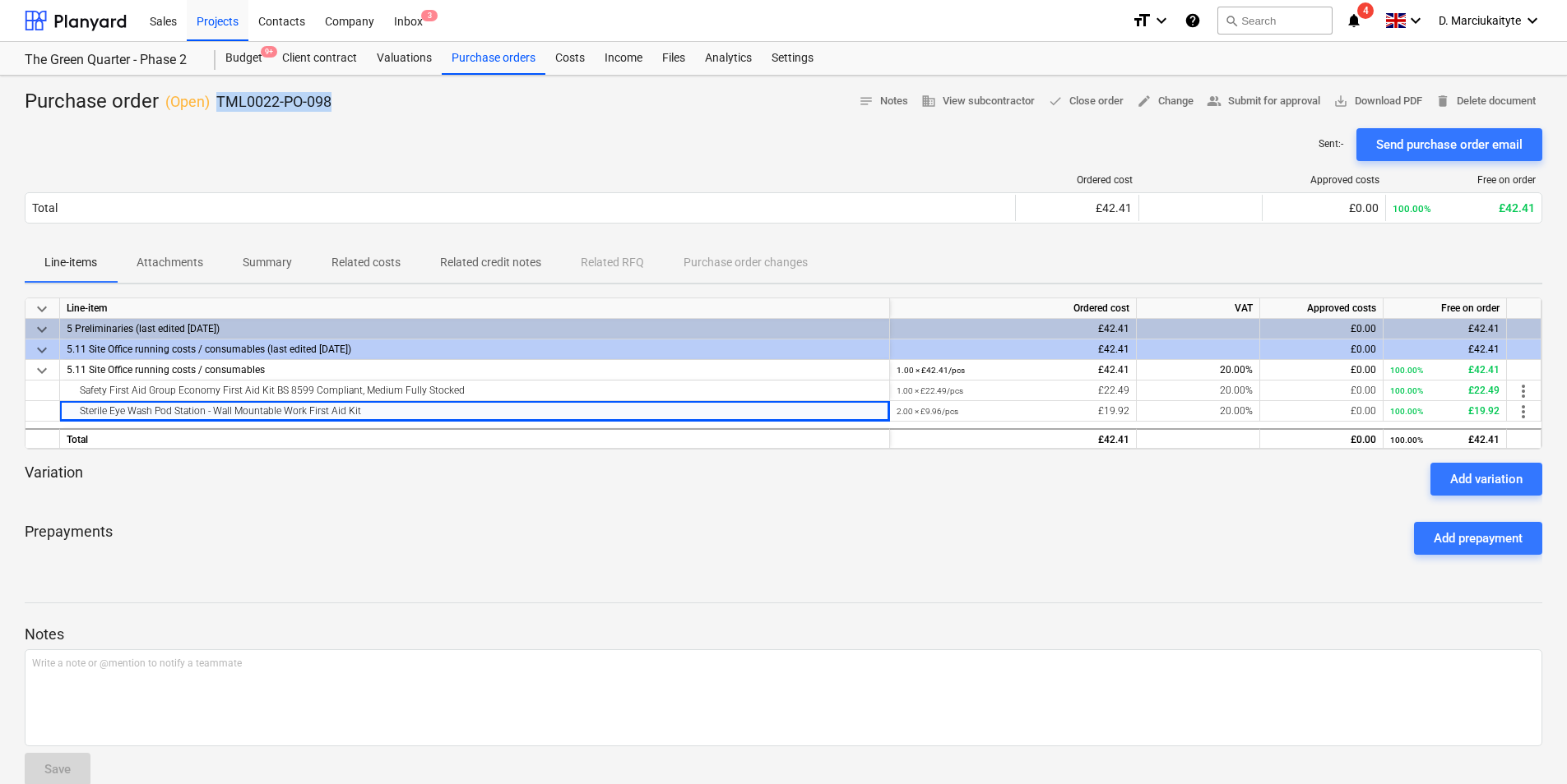
copy p "TML0022-PO-098"
click at [449, 69] on div "Purchase orders" at bounding box center [494, 58] width 104 height 33
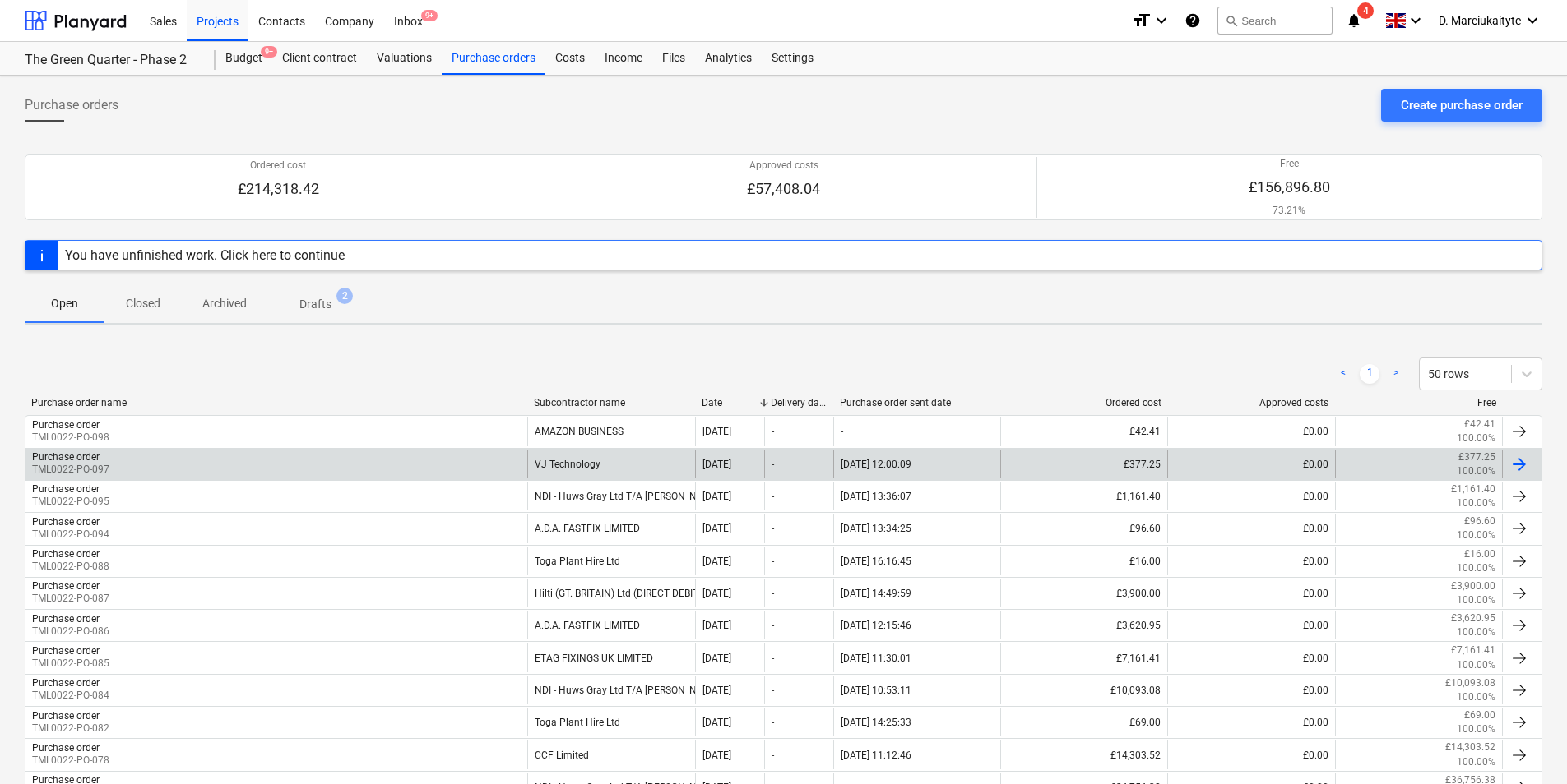
click at [461, 456] on div "Purchase order TML0022-PO-097" at bounding box center [276, 464] width 502 height 28
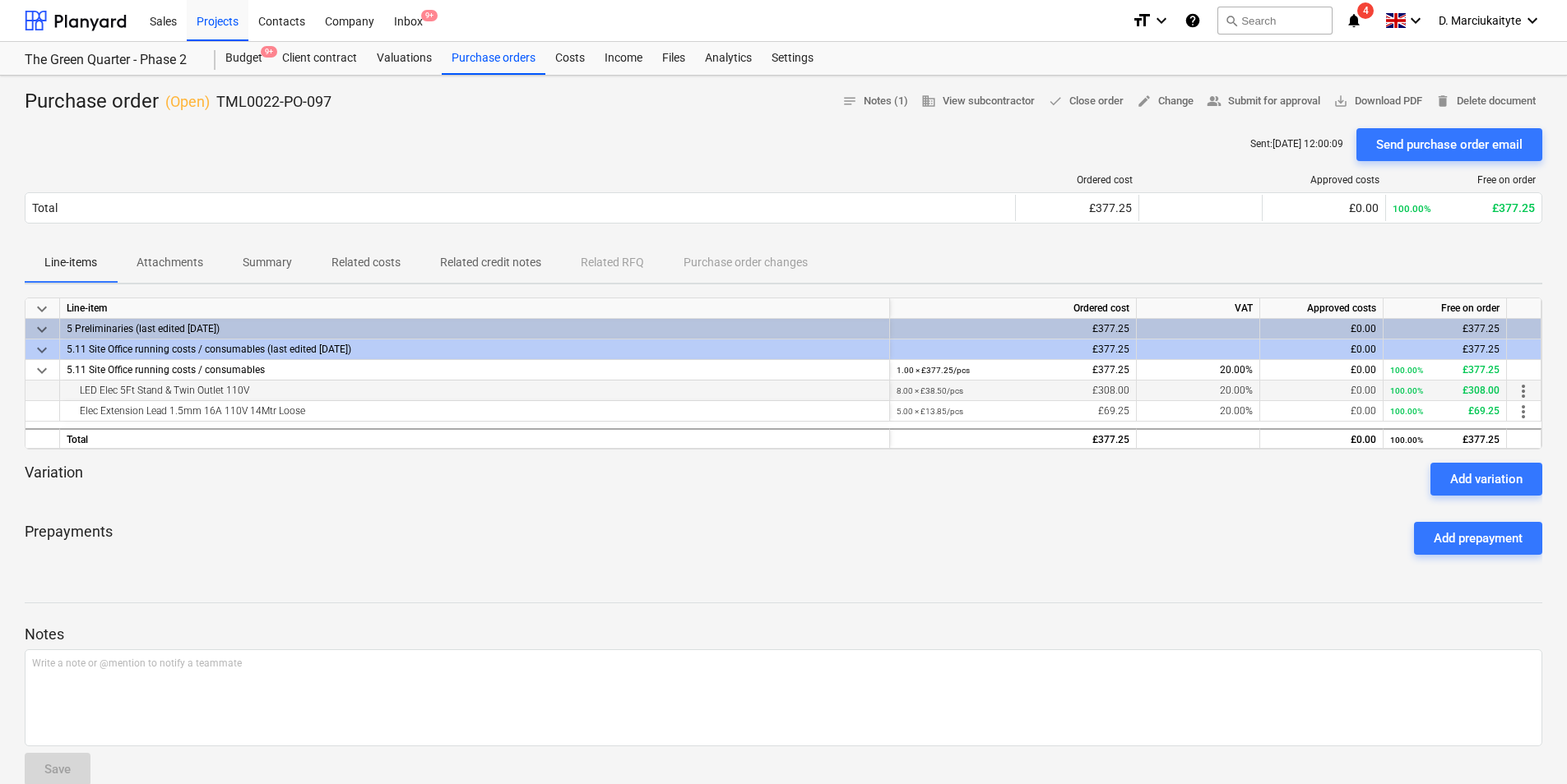
drag, startPoint x: 255, startPoint y: 390, endPoint x: 57, endPoint y: 397, distance: 198.1
click at [0, 0] on div "LED Elec 5Ft Stand & Twin Outlet 110V 8.00 × £38.50 / pcs £308.00 20.00% £0.00 …" at bounding box center [0, 0] width 0 height 0
copy div "LED Elec 5Ft Stand & Twin Outlet 110V"
click at [368, 404] on div "Elec Extension Lead 1.5mm 16A 110V 14Mtr Loose" at bounding box center [474, 411] width 816 height 19
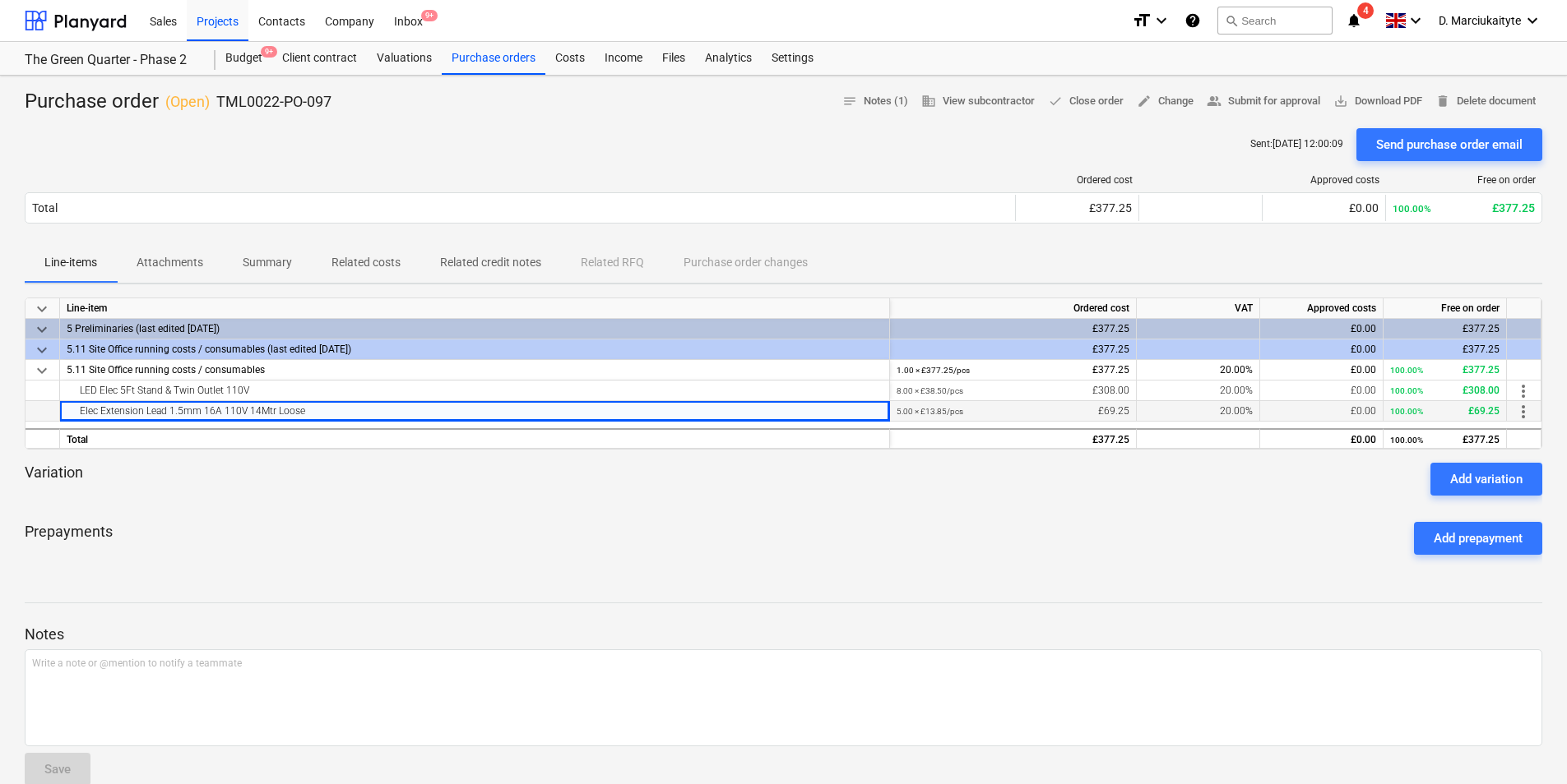
drag, startPoint x: 363, startPoint y: 410, endPoint x: 55, endPoint y: 411, distance: 308.0
click at [0, 0] on div "Elec Extension Lead 1.5mm 16A 110V 14Mtr Loose 5.00 × £13.85 / pcs £69.25 20.00…" at bounding box center [0, 0] width 0 height 0
copy div "Elec Extension Lead 1.5mm 16A 110V 14Mtr Loose"
drag, startPoint x: 343, startPoint y: 117, endPoint x: 216, endPoint y: 107, distance: 127.4
click at [216, 107] on div "Purchase order ( Open ) TML0022-PO-097 notes Notes (1) business View subcontrac…" at bounding box center [784, 535] width 1567 height 917
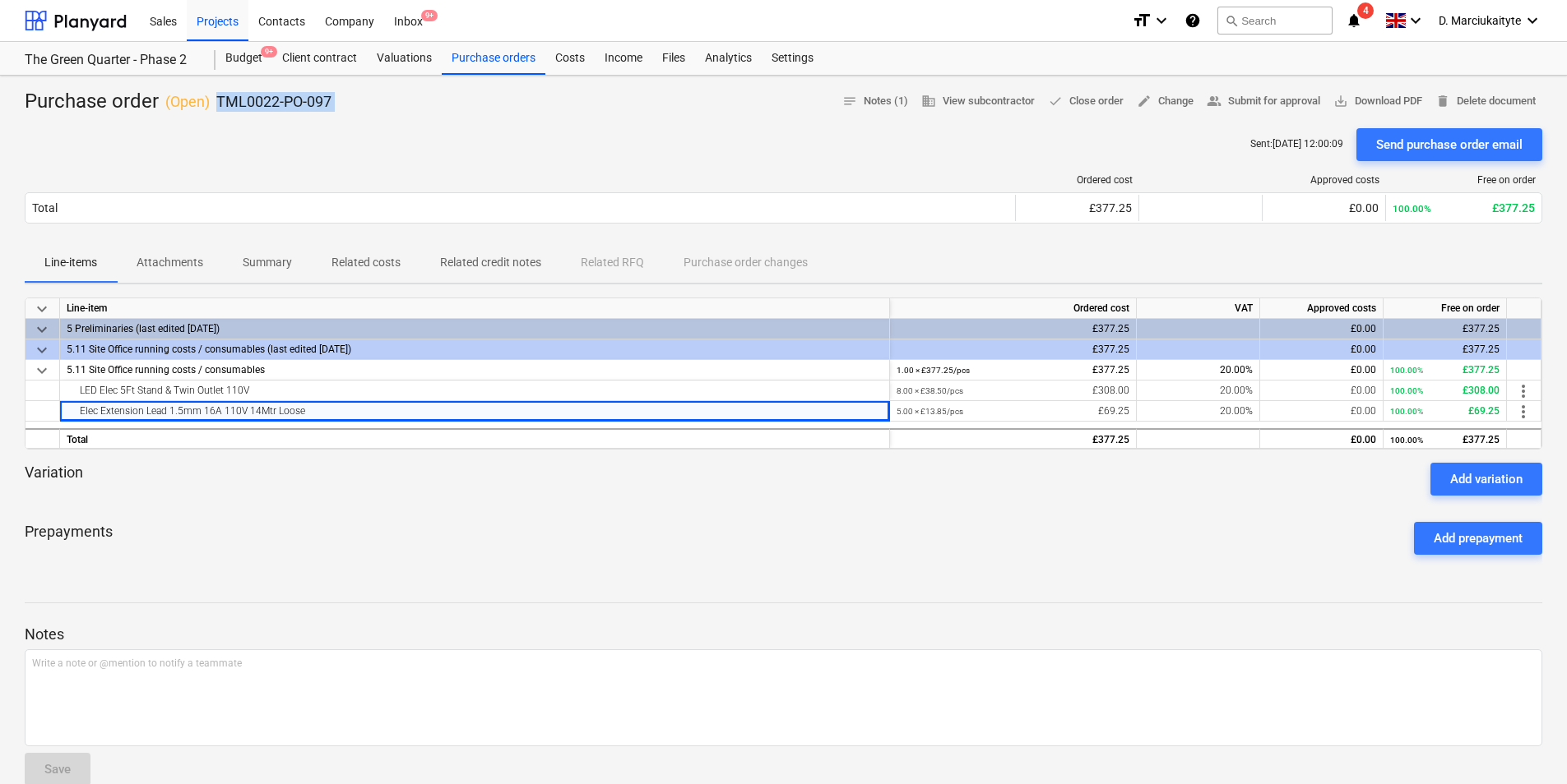
copy div "TML0022-PO-097 notes Notes (1) business View subcontractor done Close order edi…"
click at [227, 14] on div "Projects" at bounding box center [217, 20] width 62 height 42
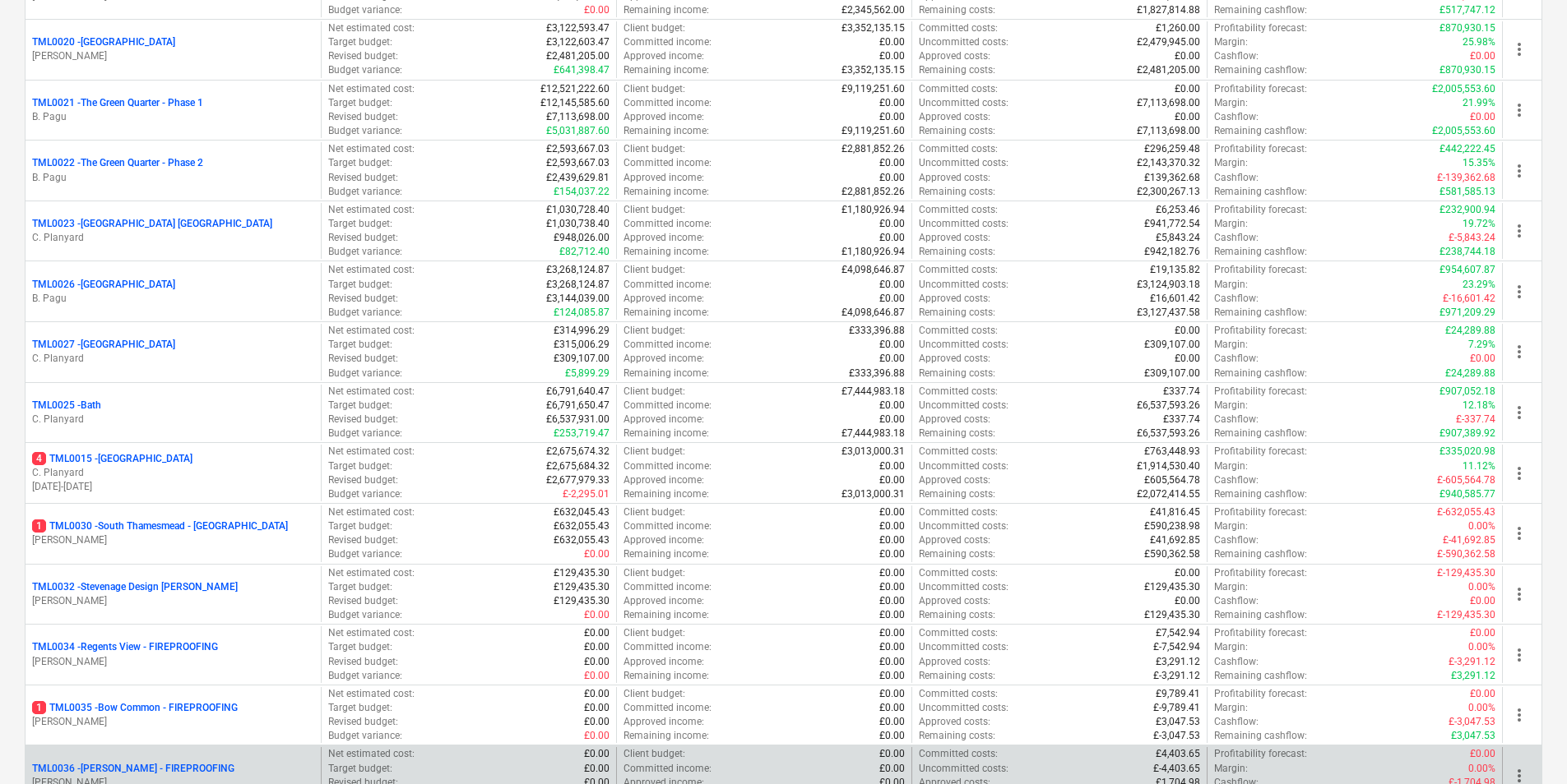
scroll to position [1672, 0]
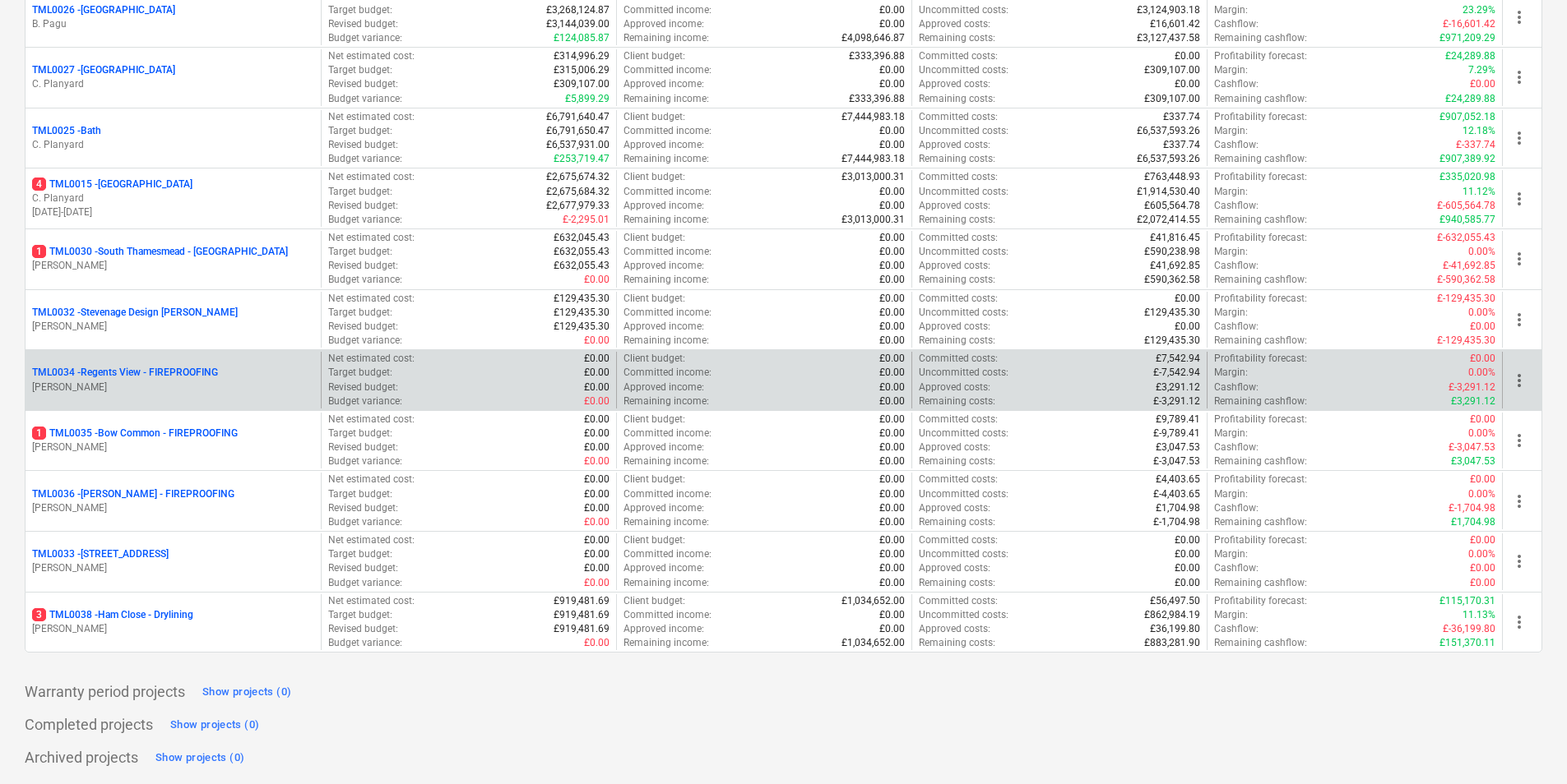
click at [134, 390] on p "[PERSON_NAME]" at bounding box center [173, 388] width 282 height 14
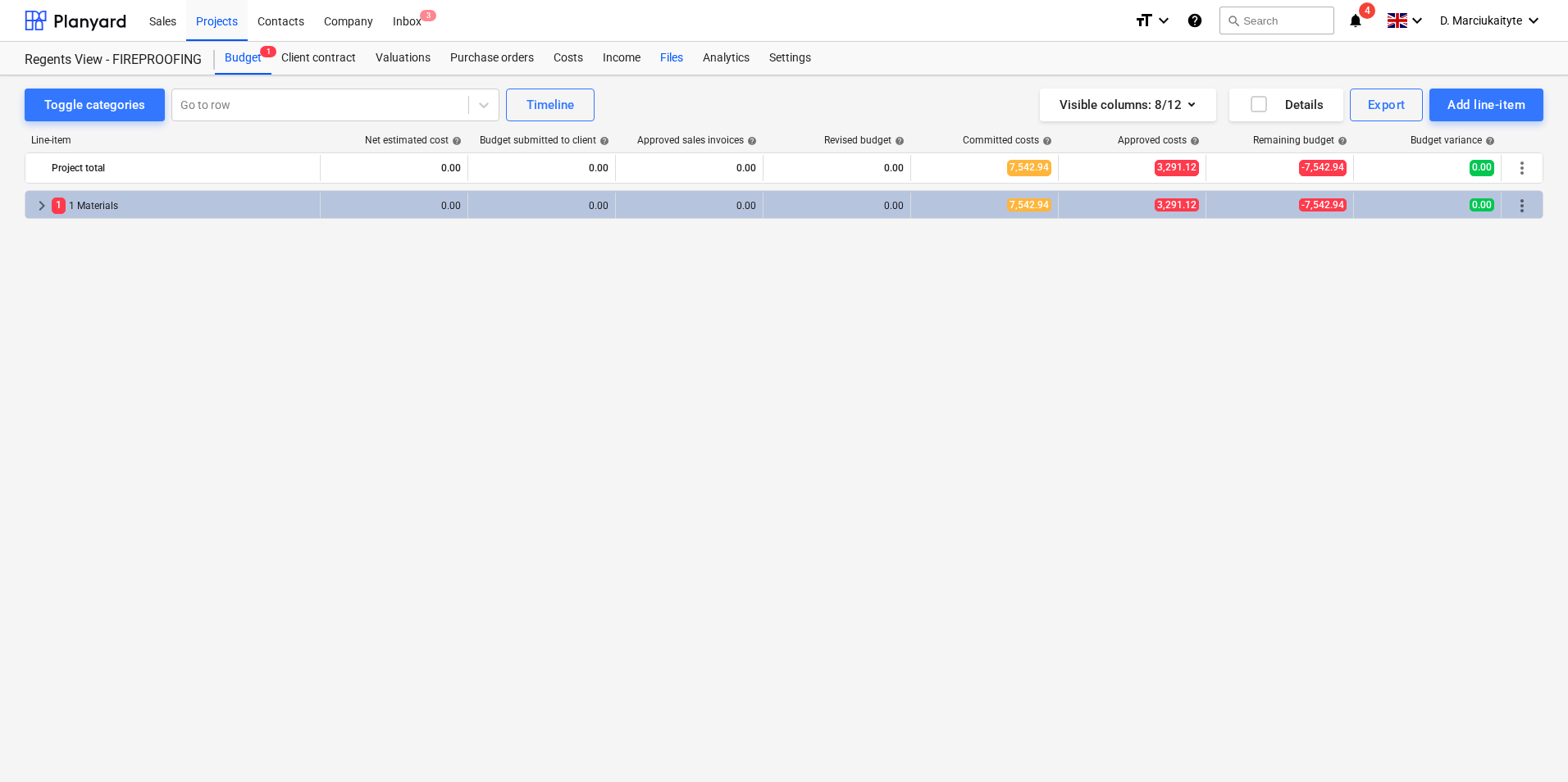
click at [674, 56] on div "Files" at bounding box center [672, 58] width 43 height 33
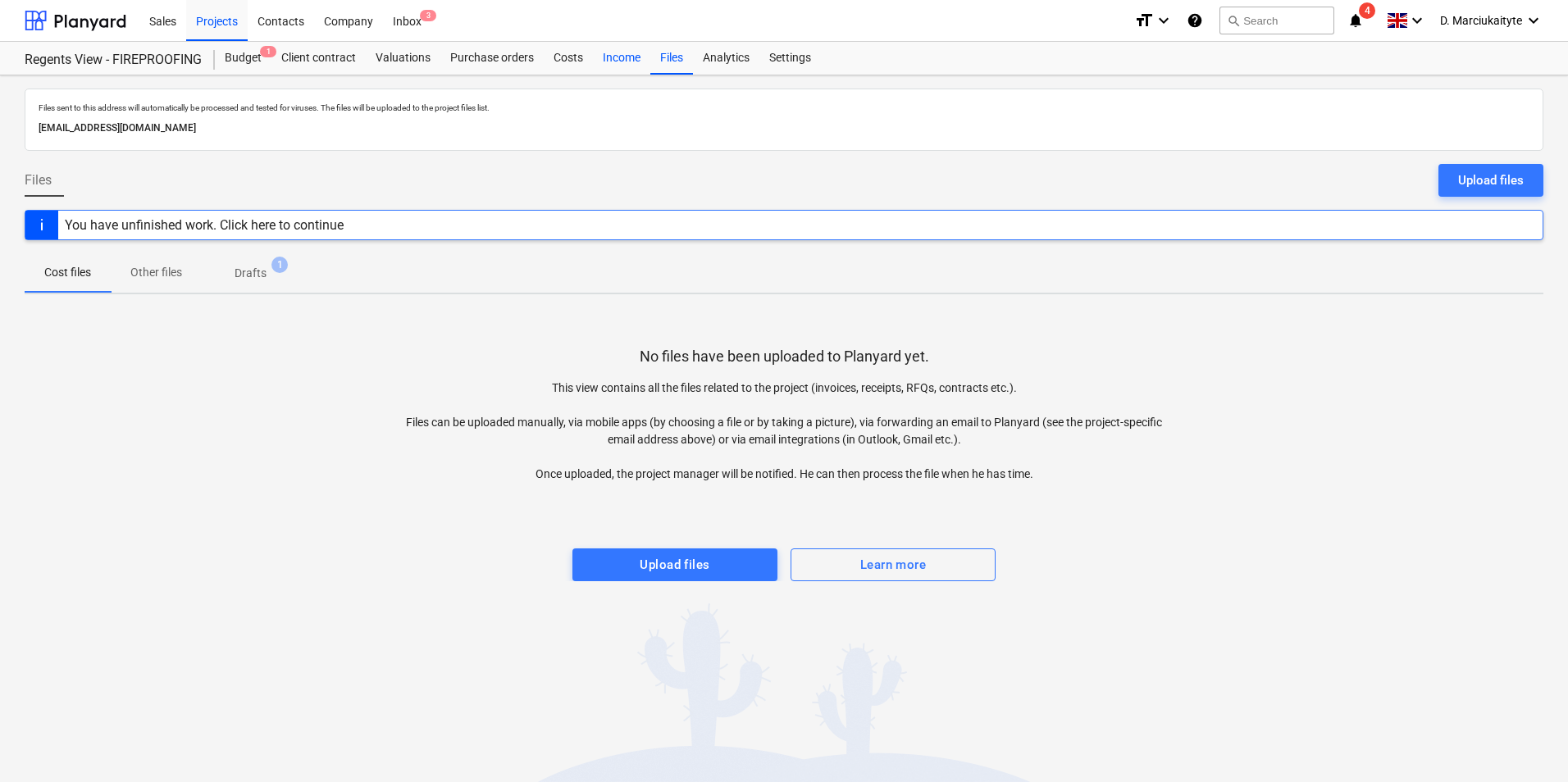
click at [638, 53] on div "Income" at bounding box center [622, 58] width 57 height 33
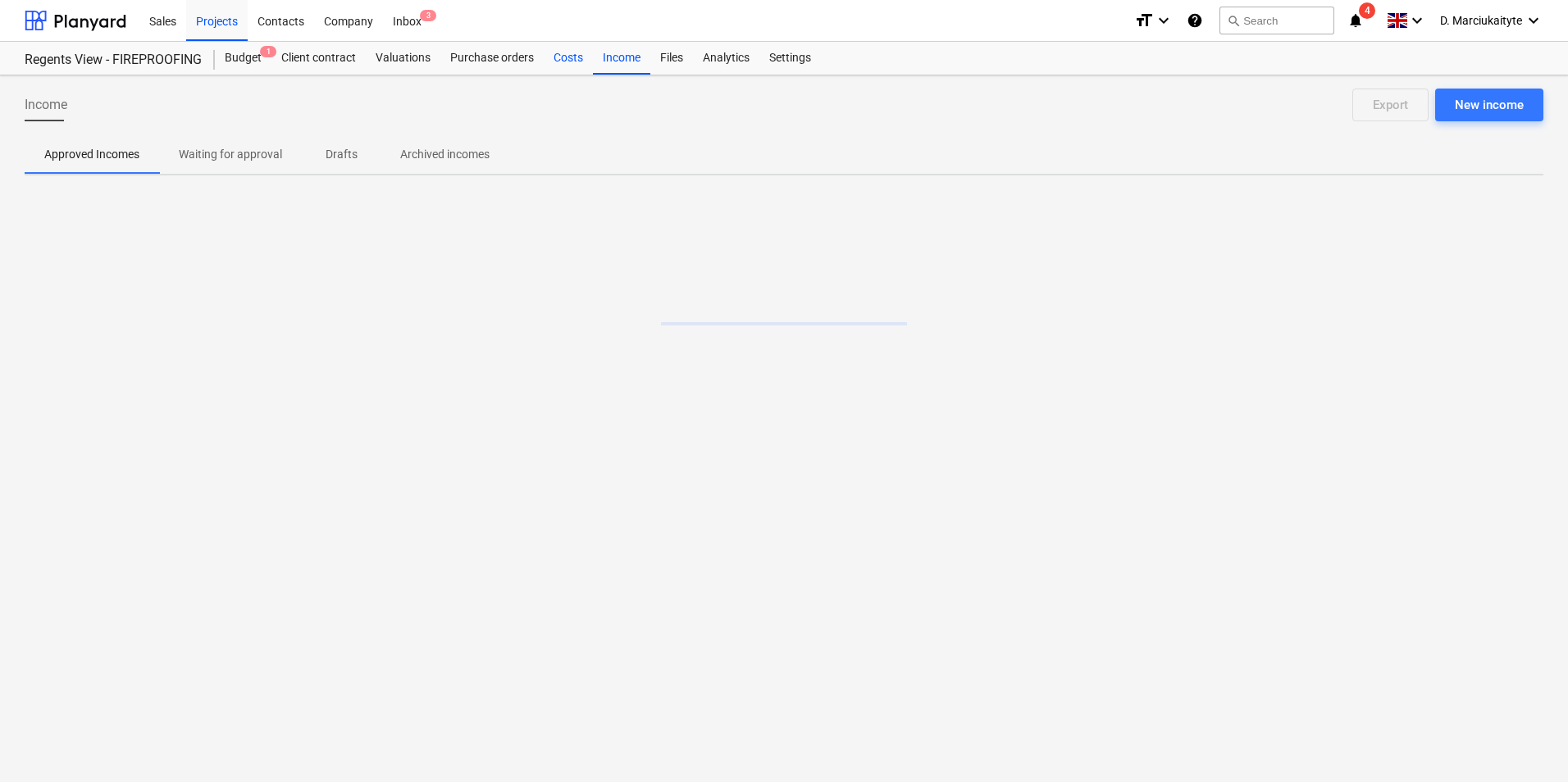
click at [556, 51] on div "Costs" at bounding box center [568, 58] width 49 height 33
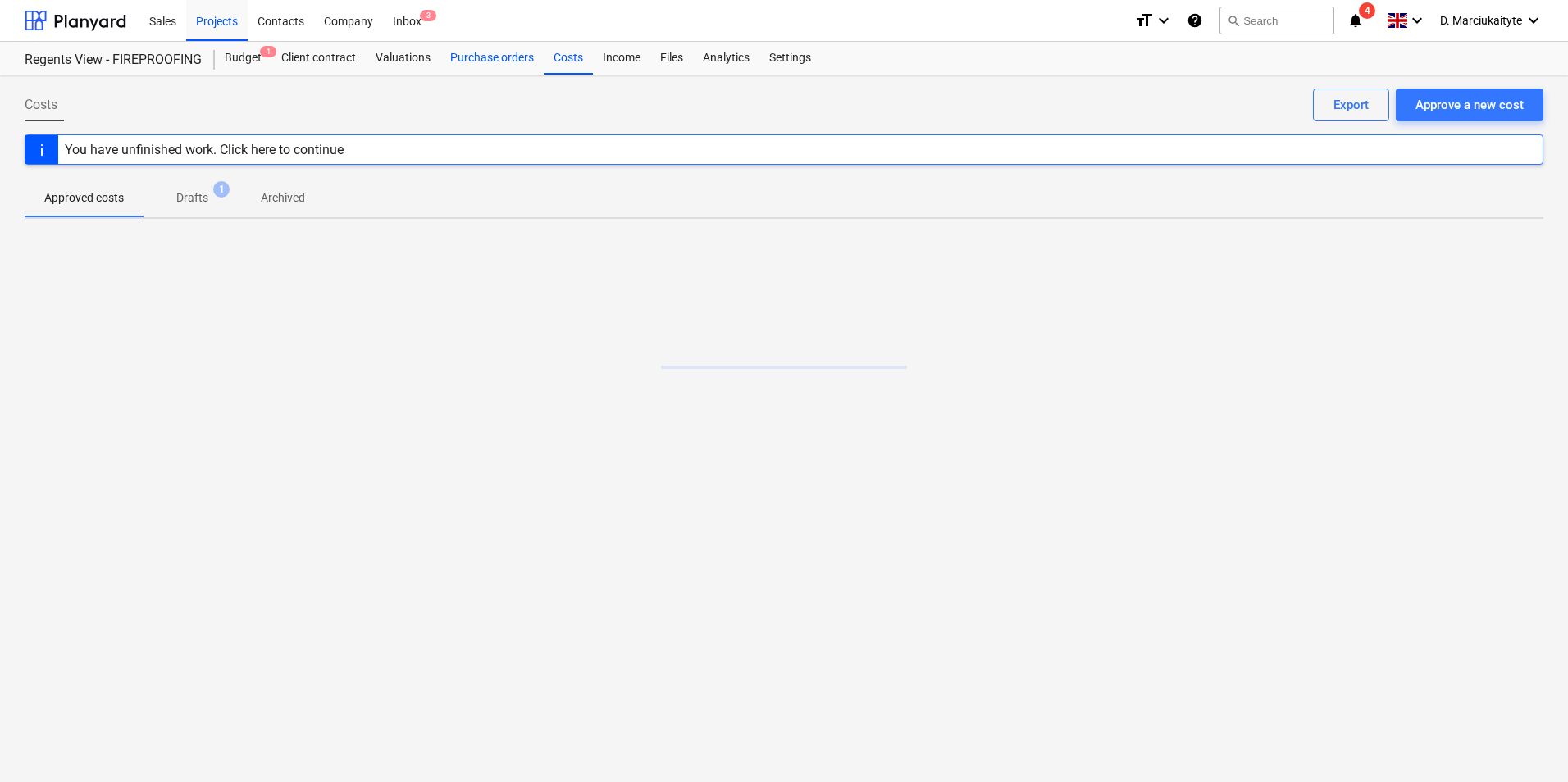
click at [486, 46] on div "Purchase orders" at bounding box center [492, 58] width 104 height 33
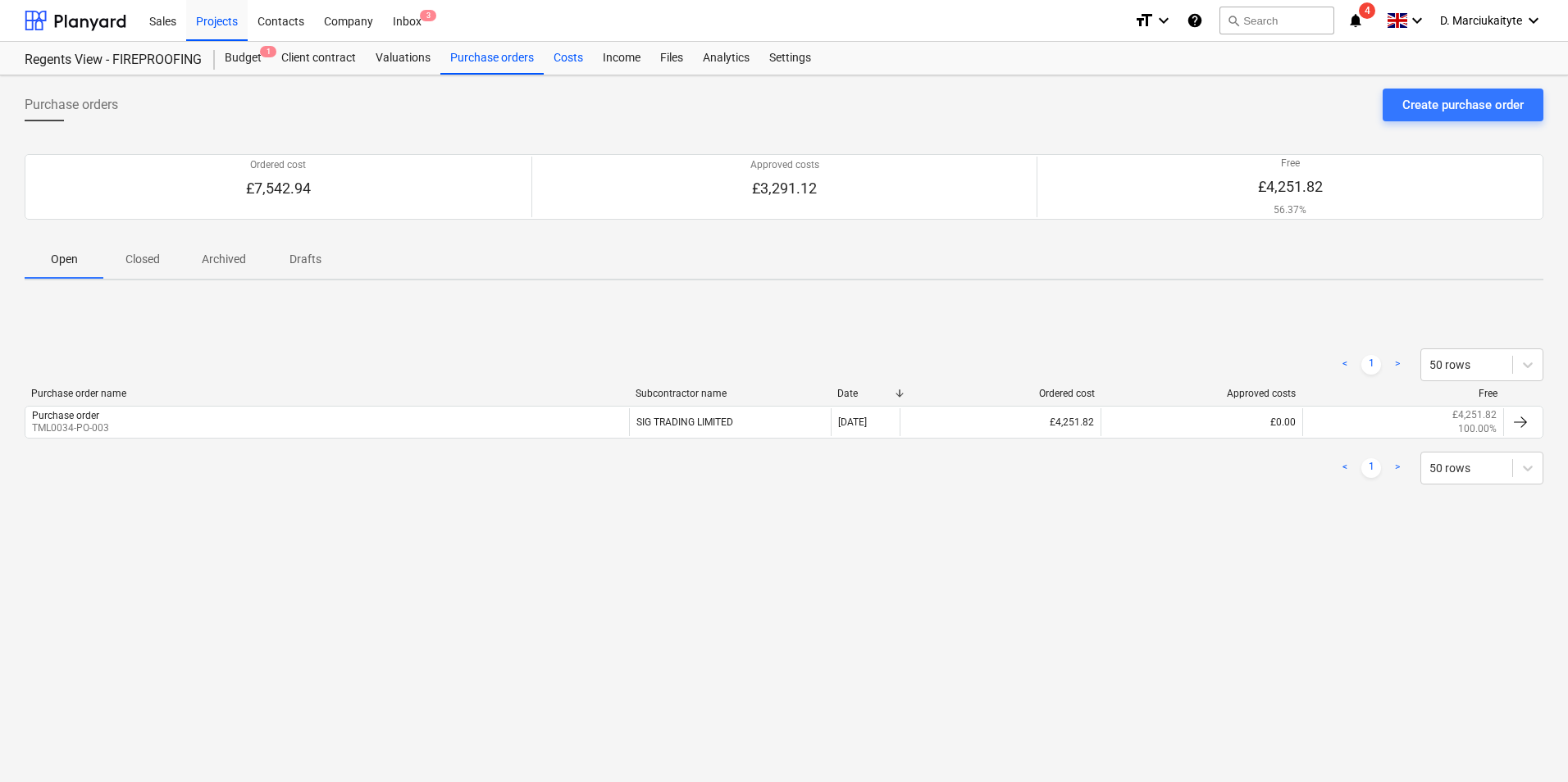
click at [575, 55] on div "Costs" at bounding box center [568, 58] width 49 height 33
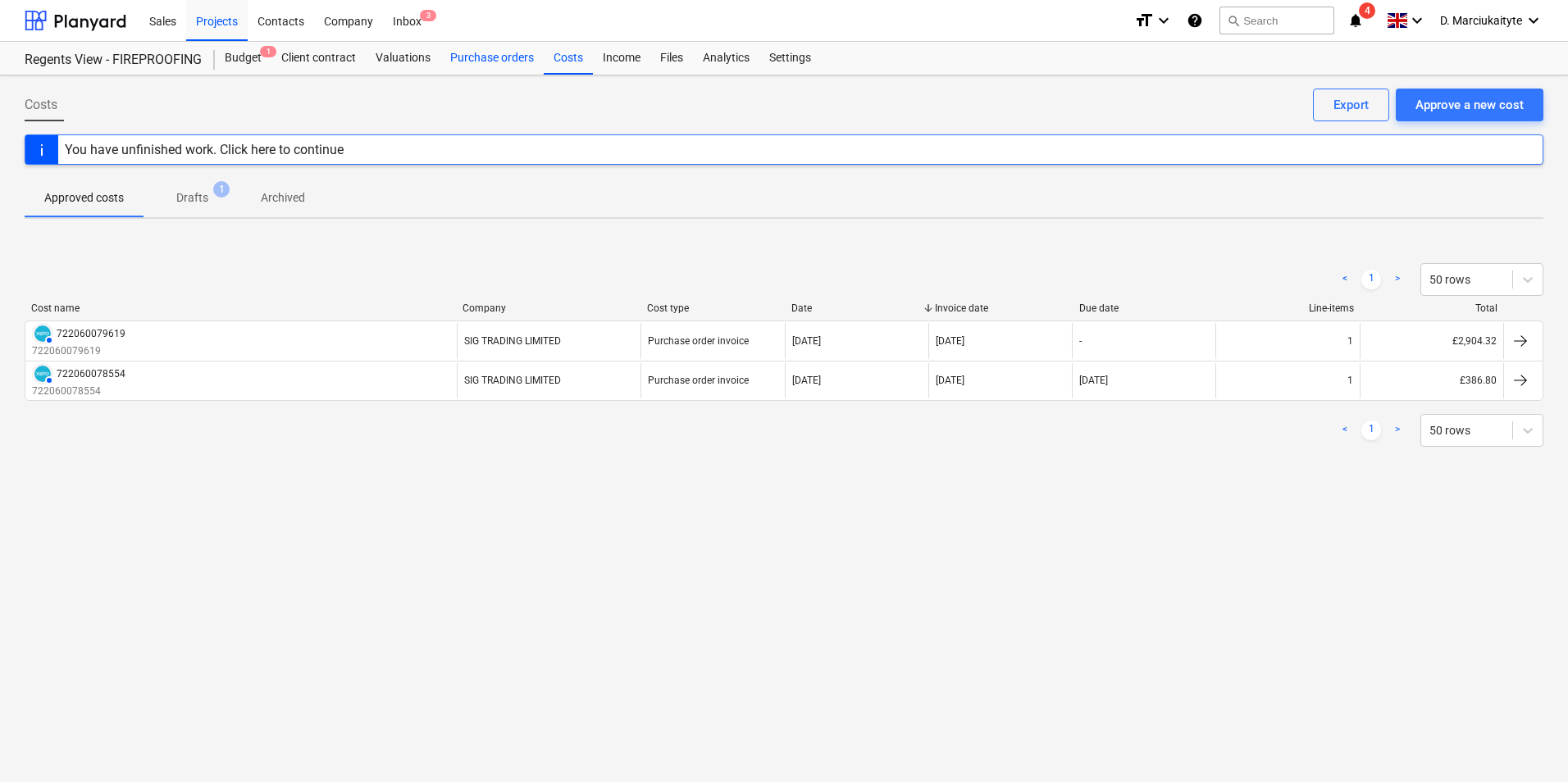
click at [490, 56] on div "Purchase orders" at bounding box center [492, 58] width 104 height 33
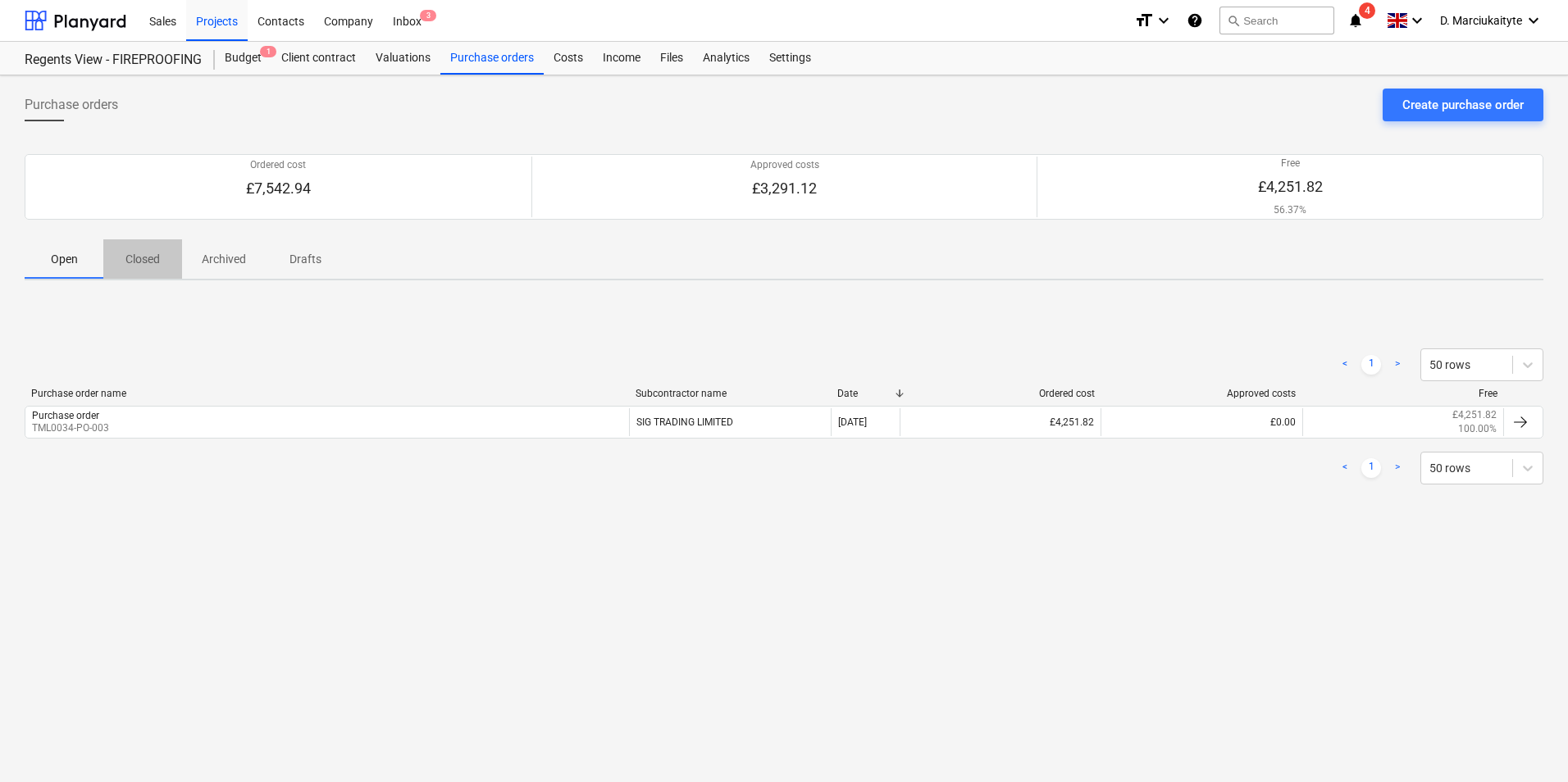
click at [123, 253] on p "Closed" at bounding box center [142, 260] width 40 height 17
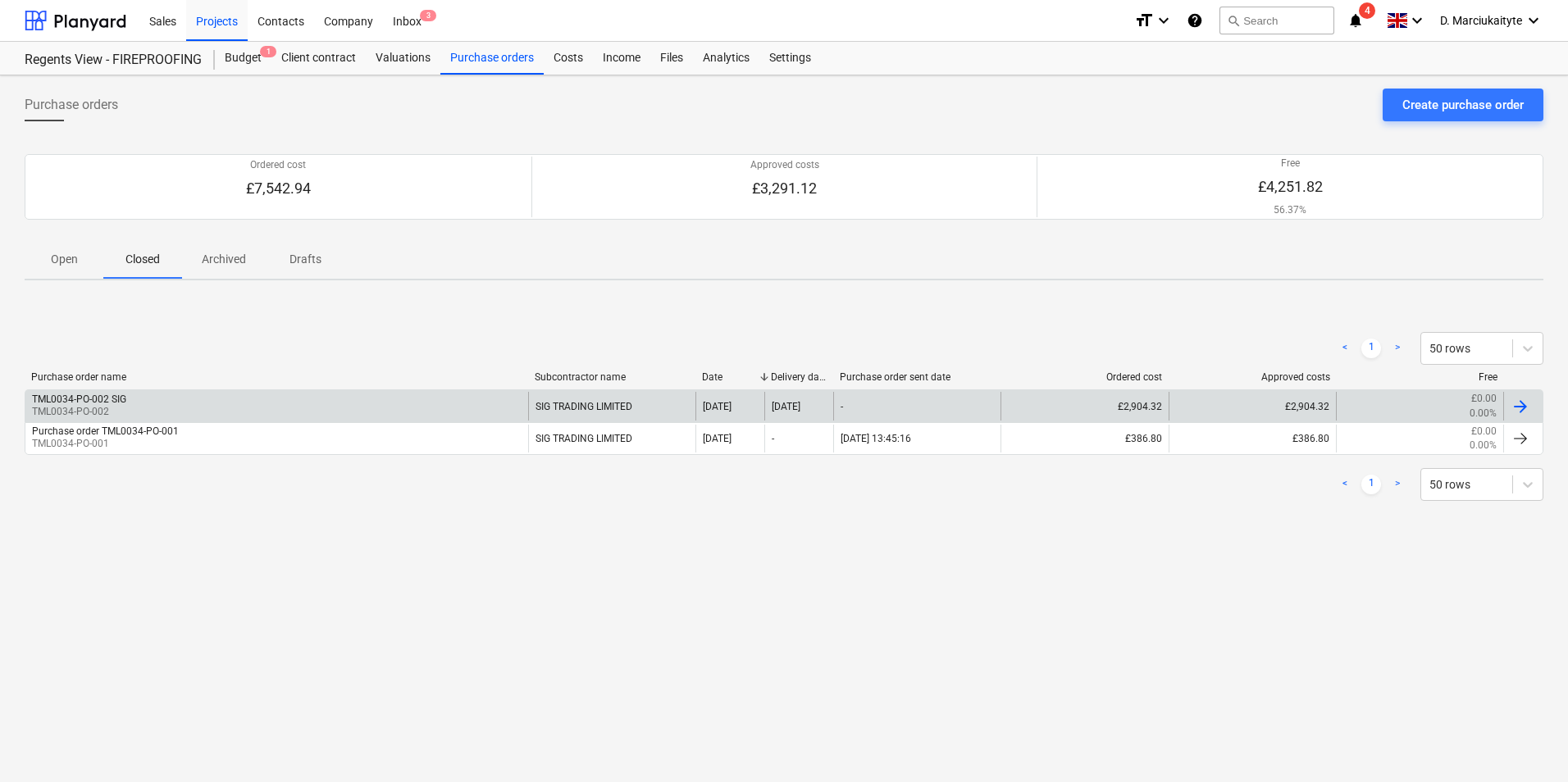
click at [331, 416] on div "TML0034-PO-002 SIG TML0034-PO-002" at bounding box center [277, 405] width 502 height 28
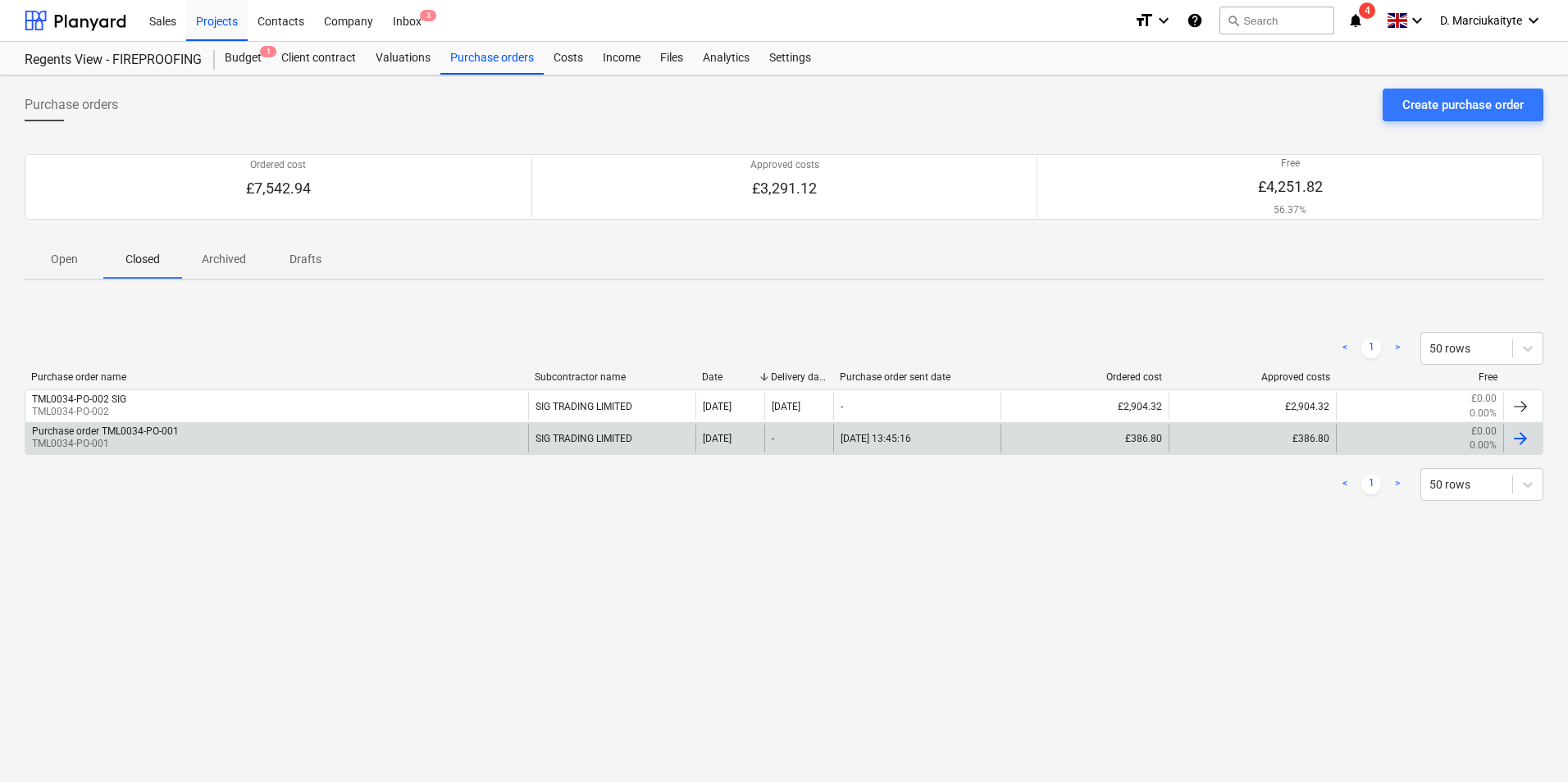
click at [314, 427] on div "Purchase order TML0034-PO-001 TML0034-PO-001" at bounding box center [277, 438] width 502 height 28
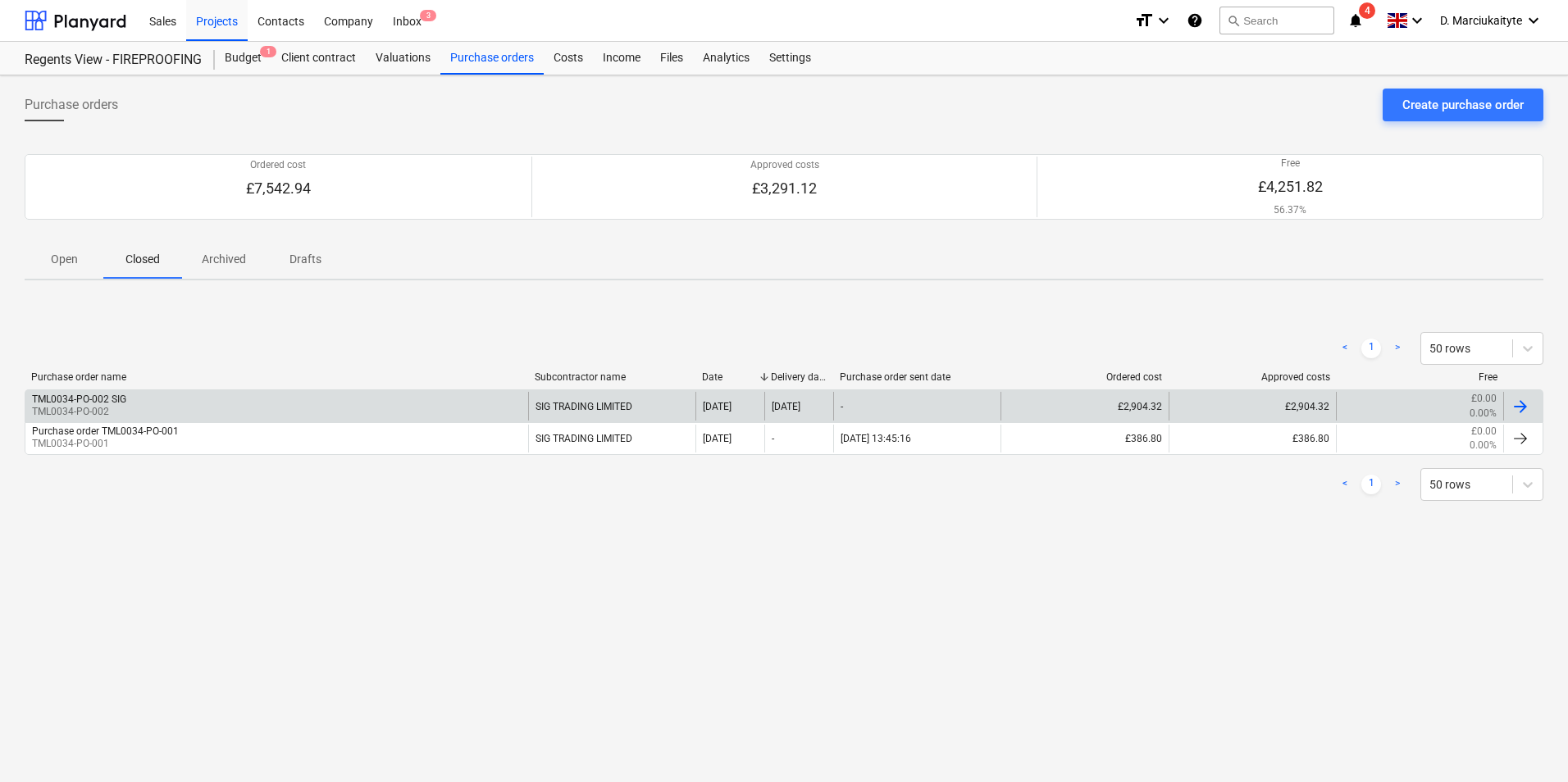
click at [259, 410] on div "TML0034-PO-002 SIG TML0034-PO-002" at bounding box center [277, 405] width 502 height 28
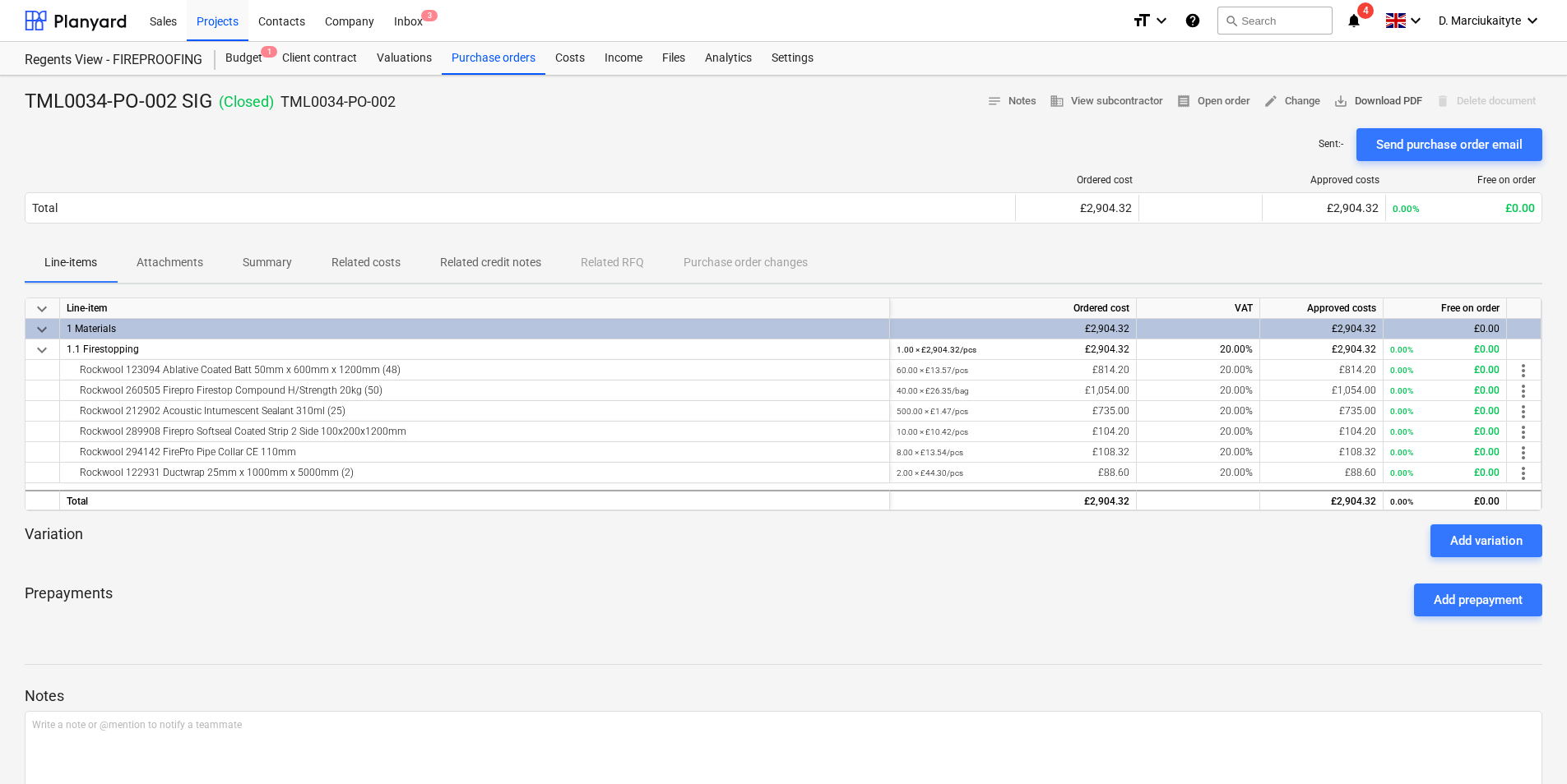
click at [1251, 106] on span "save_alt Download PDF" at bounding box center [1377, 101] width 89 height 19
click at [223, 14] on div "Projects" at bounding box center [217, 20] width 62 height 42
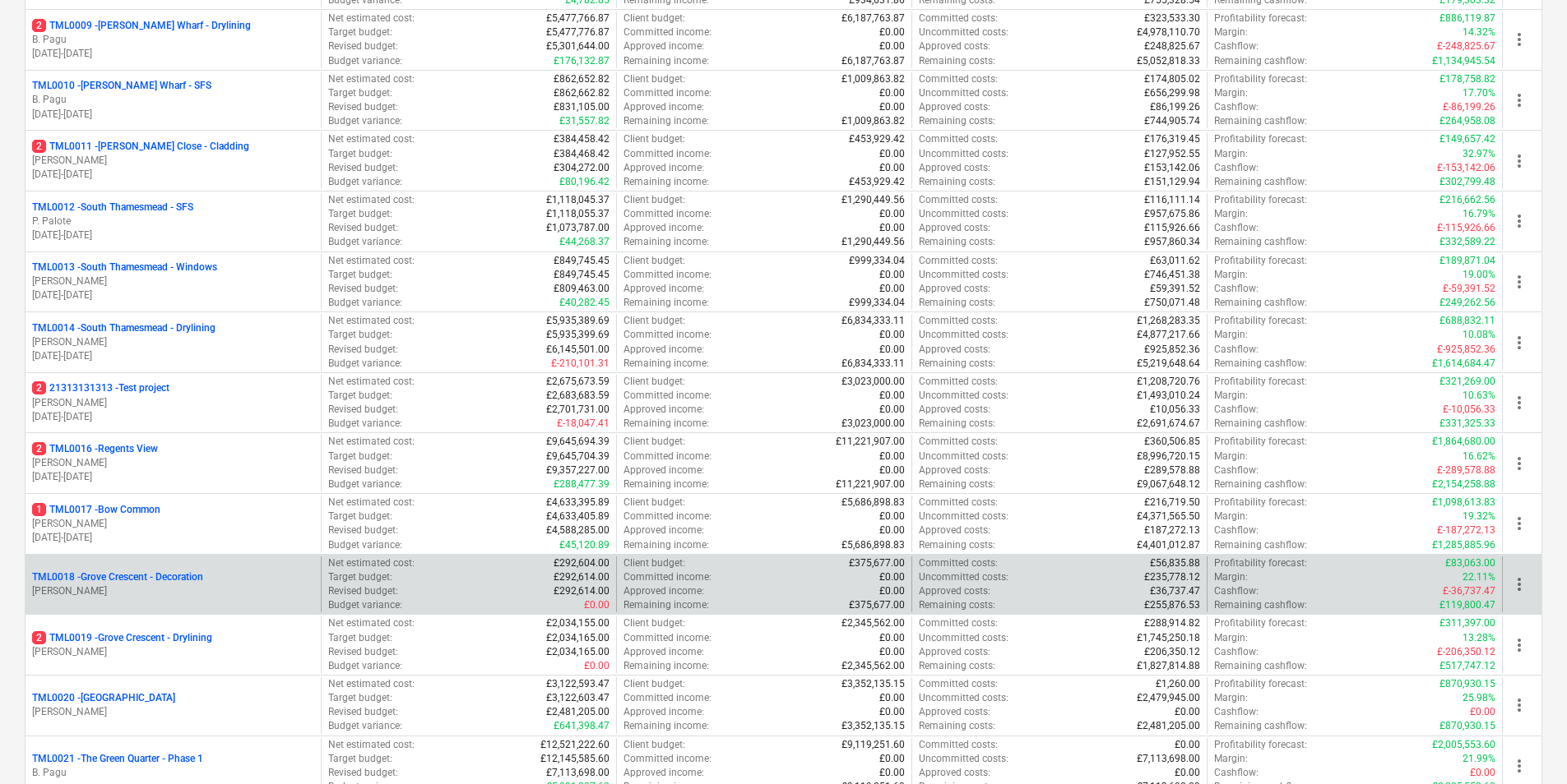
scroll to position [904, 0]
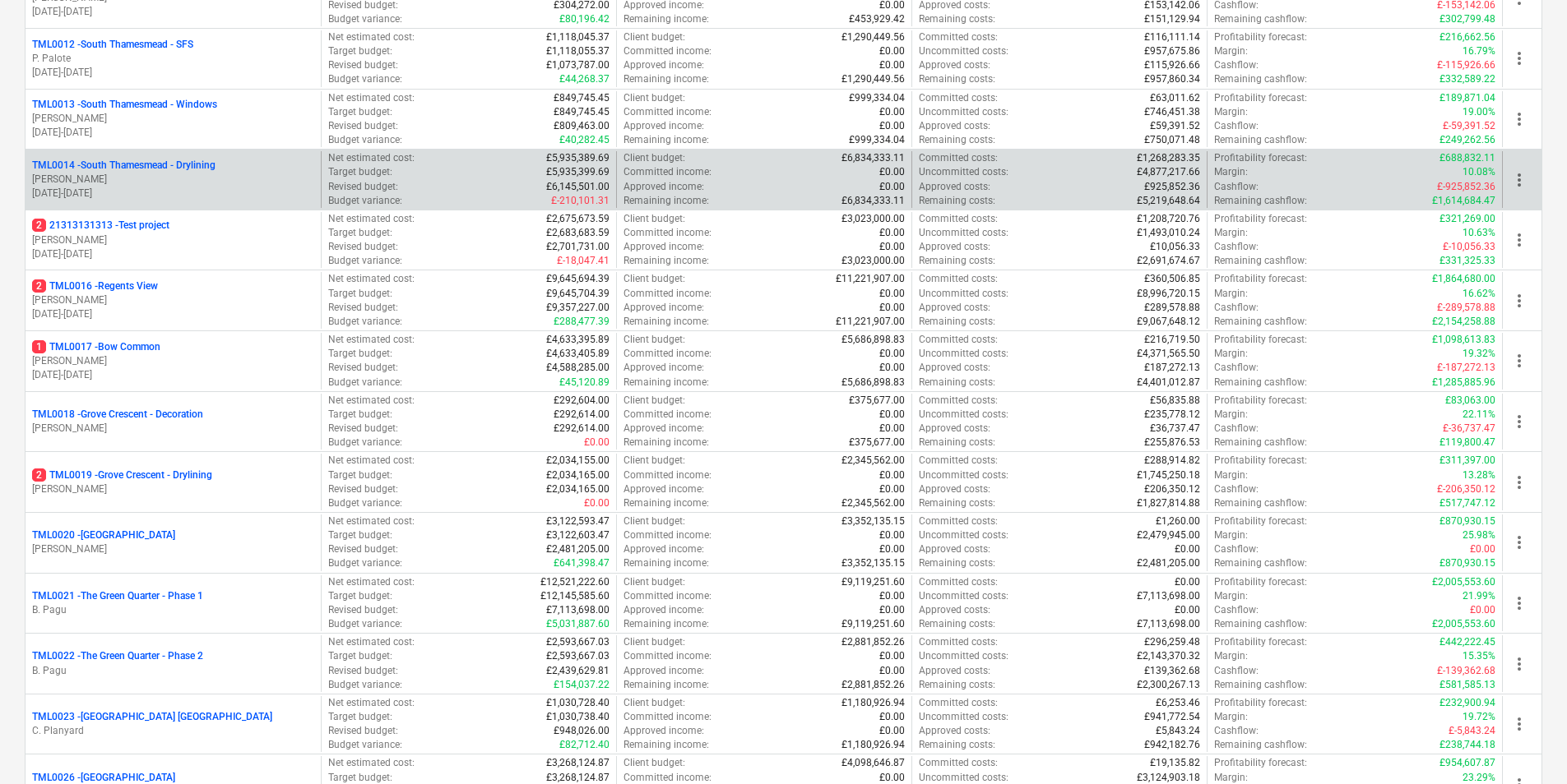
click at [163, 169] on p "TML0014 - [GEOGRAPHIC_DATA] - Drylining" at bounding box center [123, 166] width 183 height 14
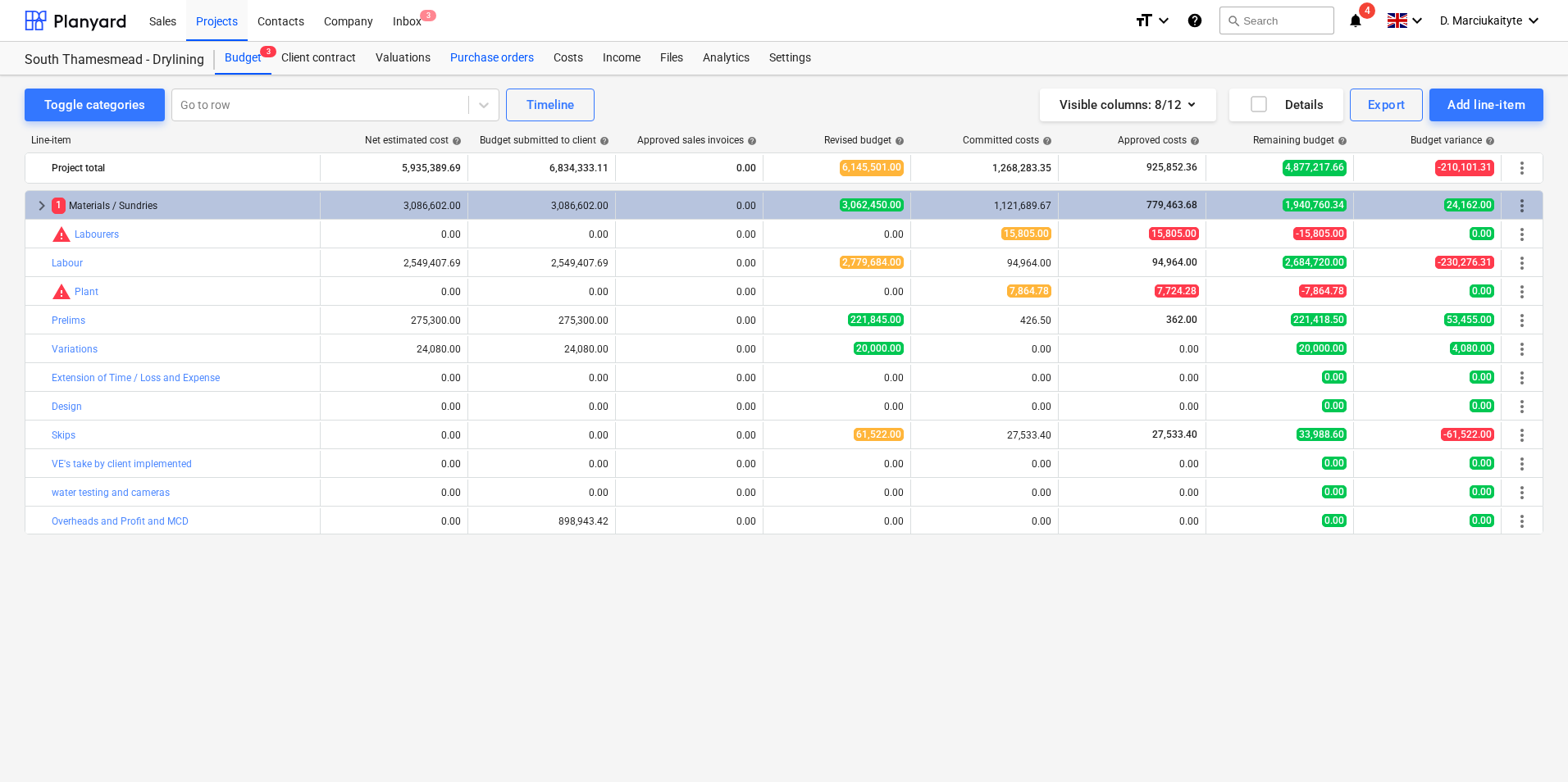
click at [470, 63] on div "Purchase orders" at bounding box center [492, 58] width 104 height 33
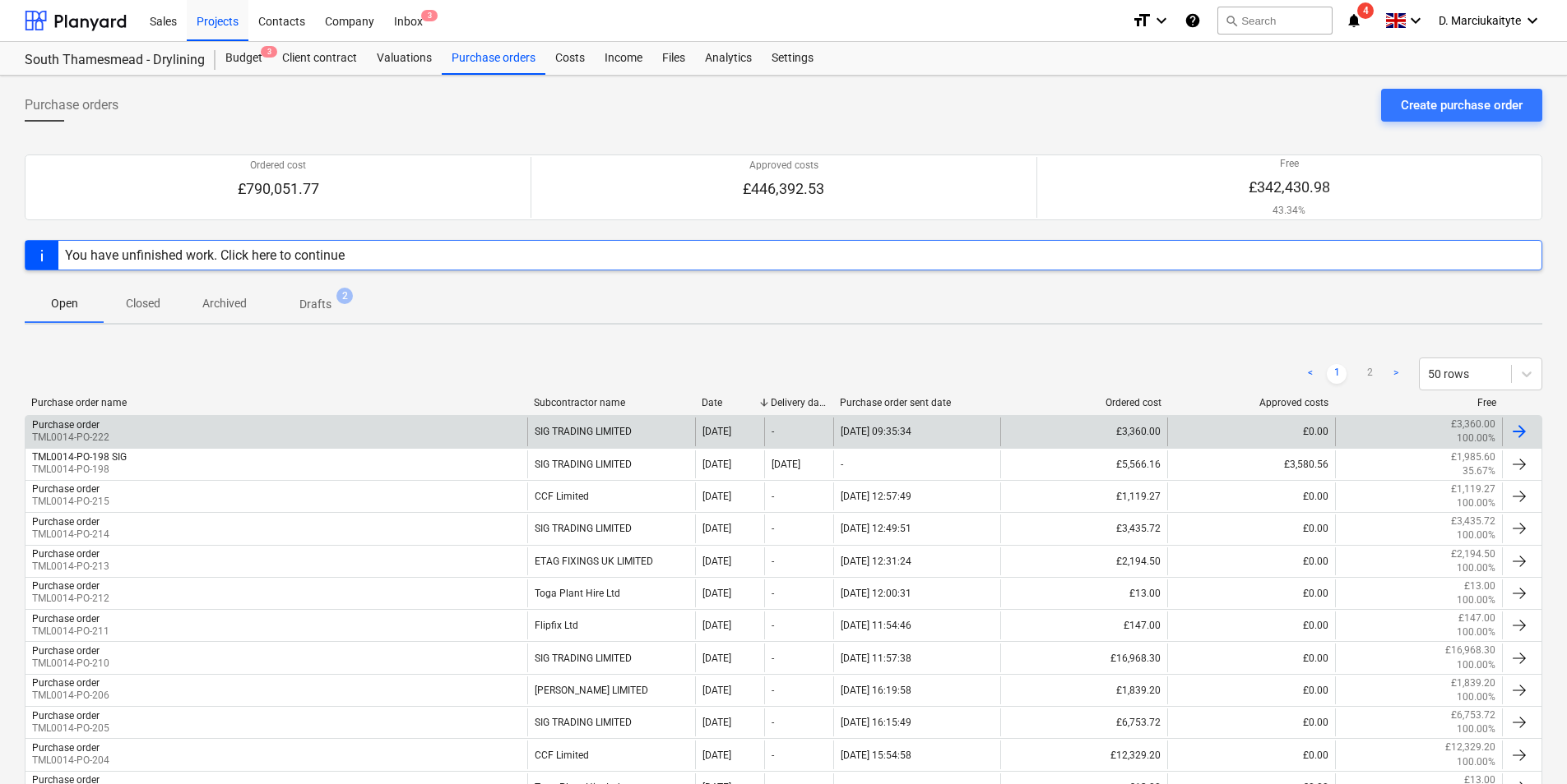
click at [192, 419] on div "Purchase order TML0014-PO-222" at bounding box center [276, 431] width 502 height 28
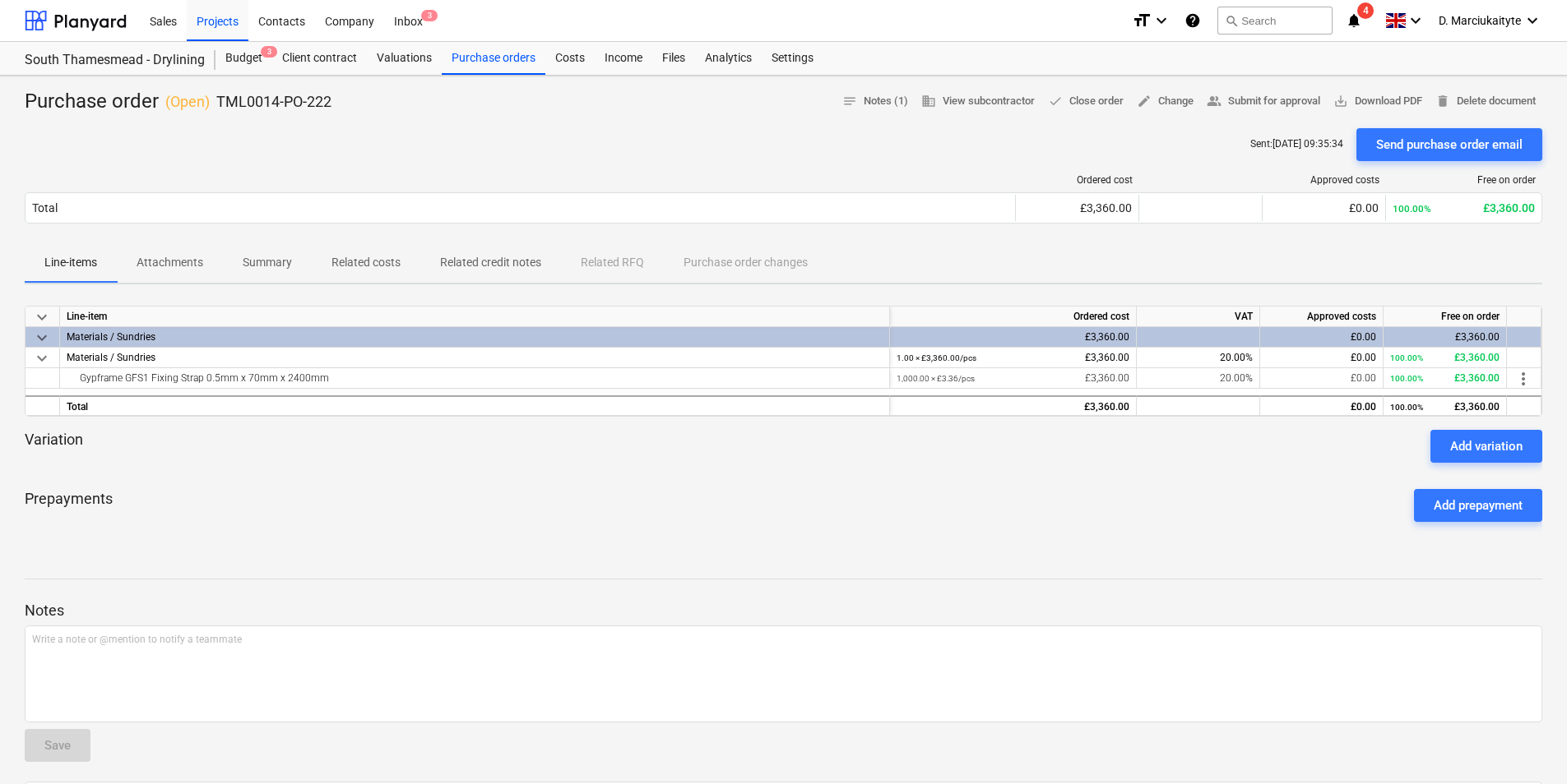
drag, startPoint x: 331, startPoint y: 380, endPoint x: 107, endPoint y: 421, distance: 227.7
click at [71, 384] on div "Gypframe GFS1 Fixing Strap 0.5mm x 70mm x 2400mm" at bounding box center [474, 378] width 816 height 19
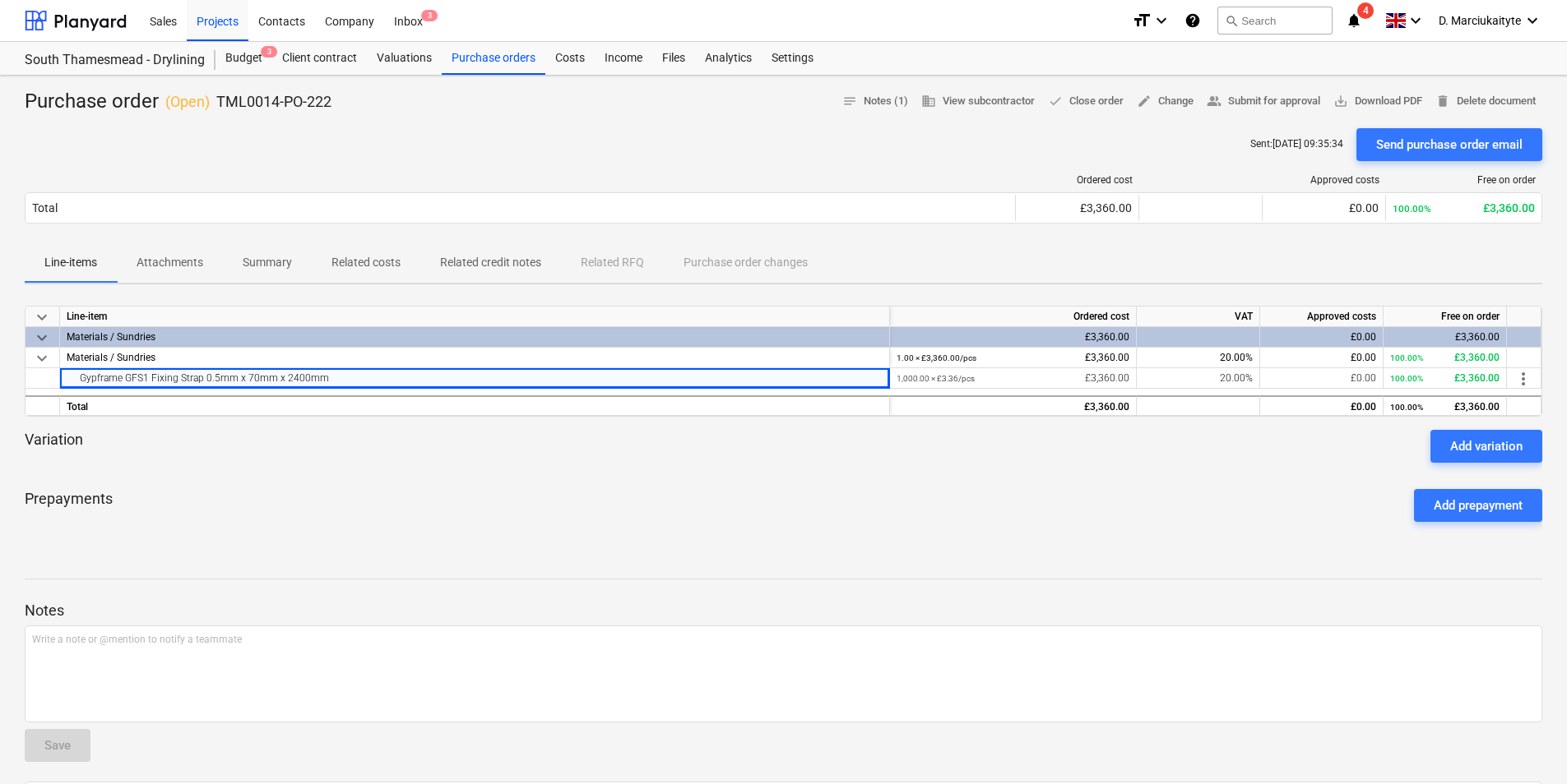
copy div "Gypframe GFS1 Fixing Strap 0.5mm x 70mm x 2400mm"
drag, startPoint x: 360, startPoint y: 112, endPoint x: 219, endPoint y: 106, distance: 141.1
click at [219, 106] on div "Purchase order ( Open ) TML0014-PO-222 notes Notes (1) business View subcontrac…" at bounding box center [784, 523] width 1567 height 894
copy div "TML0014-PO-222 notes Notes (1) business View subcontractor done Close order edi…"
click at [483, 64] on div "Purchase orders" at bounding box center [494, 58] width 104 height 33
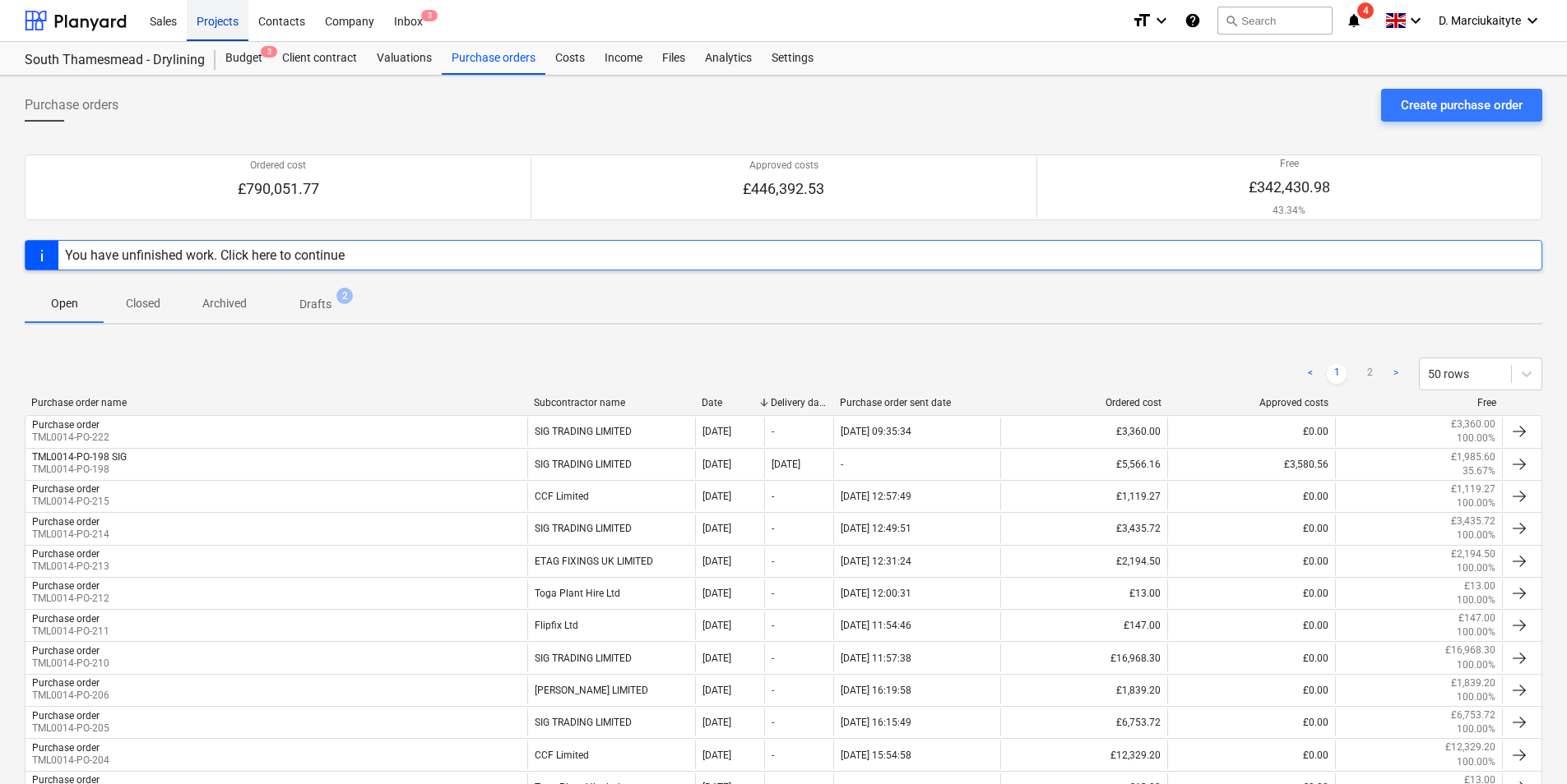
click at [227, 16] on div "Projects" at bounding box center [217, 20] width 62 height 42
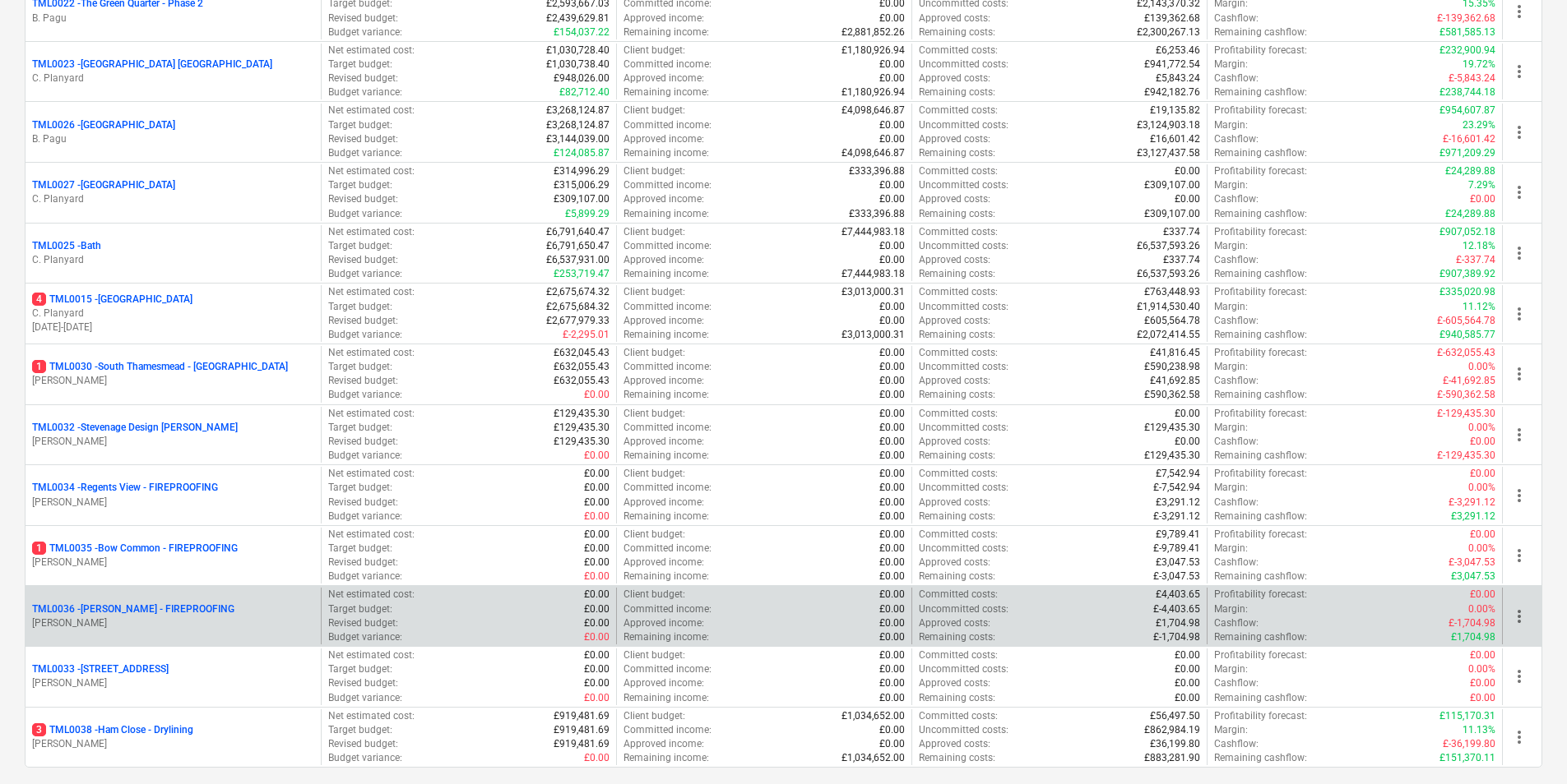
scroll to position [1672, 0]
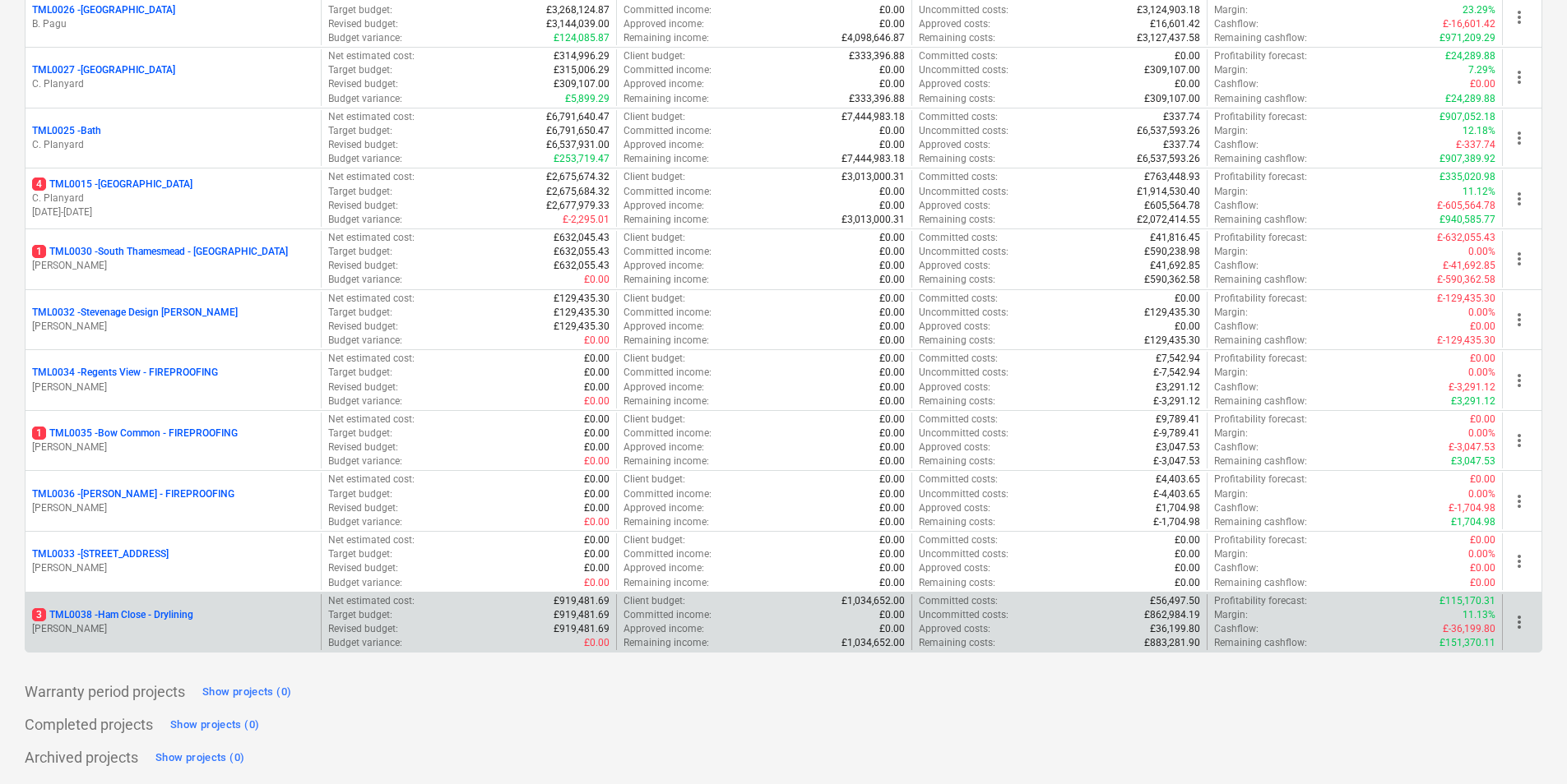
click at [174, 606] on p "3 TML0038 - Ham Close - Drylining" at bounding box center [112, 615] width 161 height 14
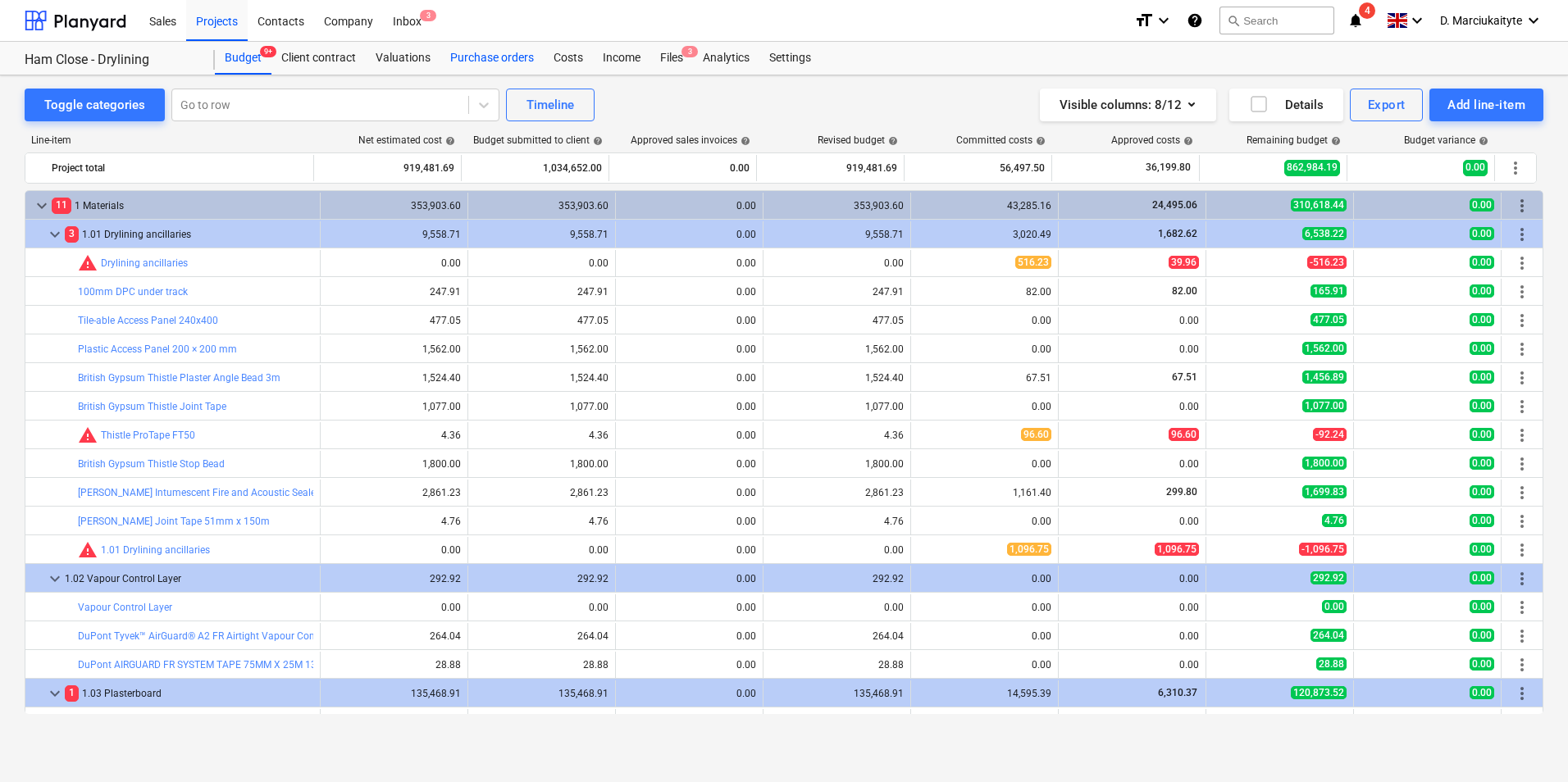
click at [505, 51] on div "Purchase orders" at bounding box center [492, 58] width 104 height 33
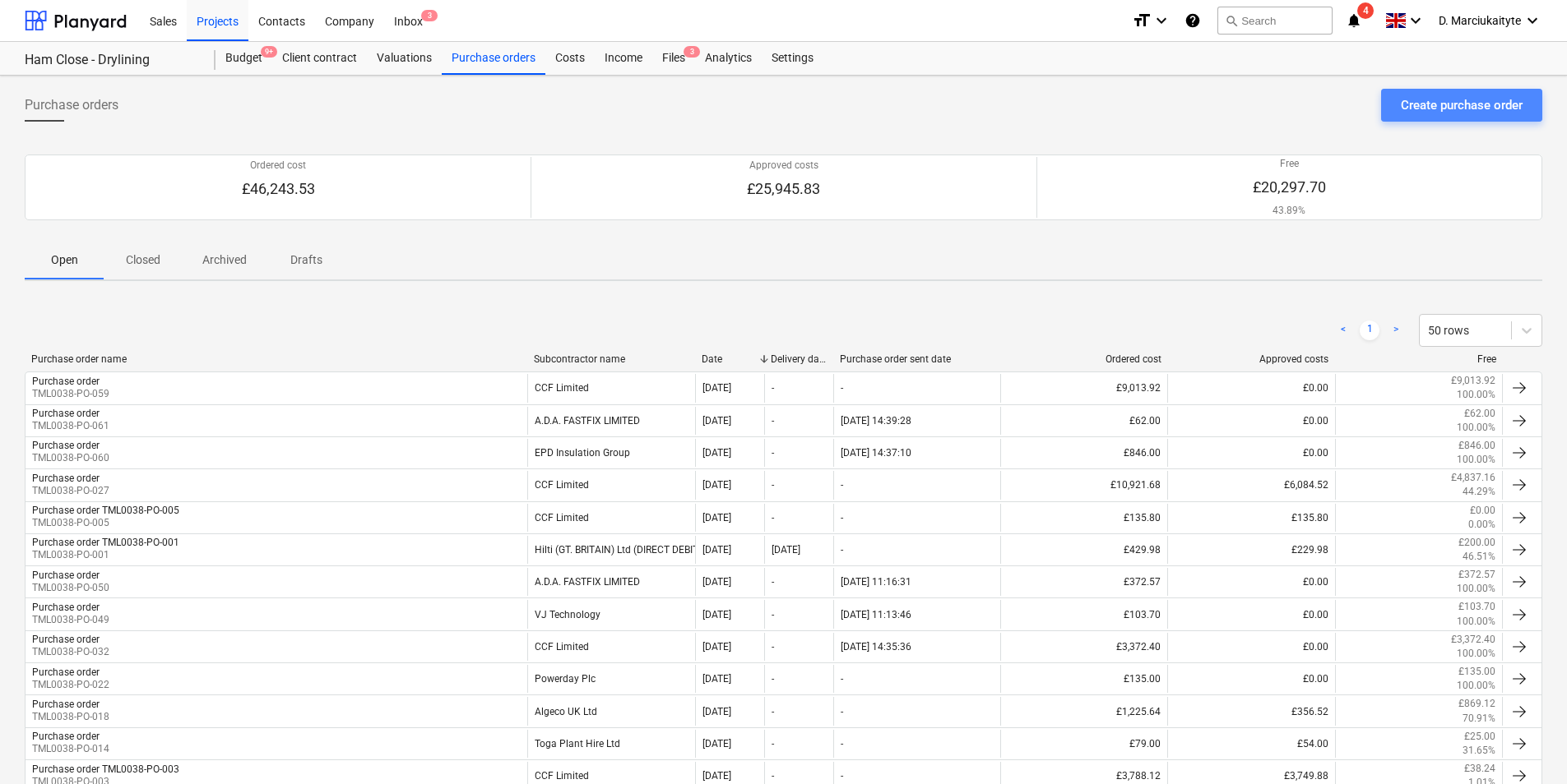
click at [1251, 119] on button "Create purchase order" at bounding box center [1461, 105] width 161 height 33
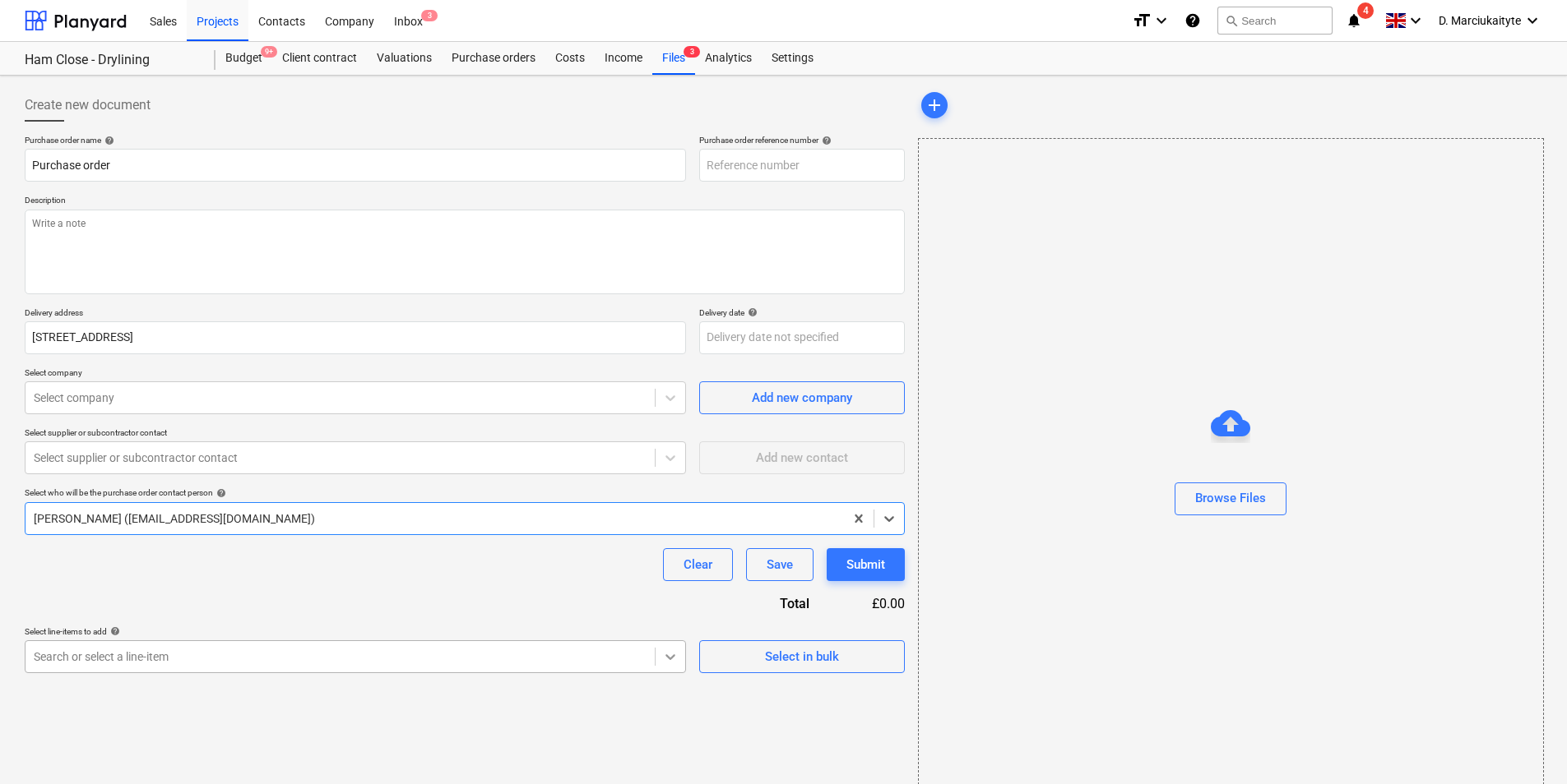
type textarea "x"
type input "TML0038-PO-064"
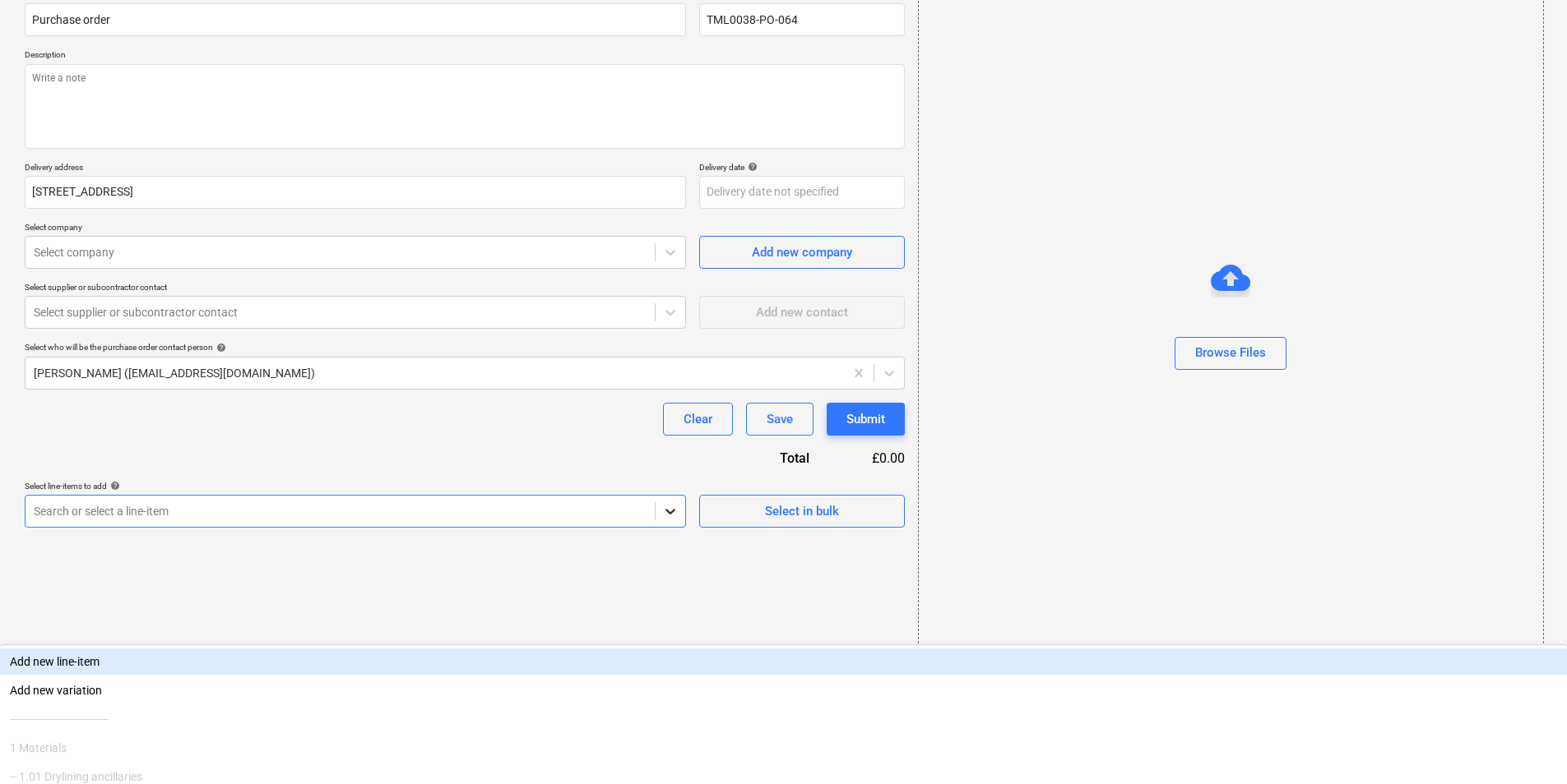
click at [657, 606] on body "Sales Projects Contacts Company Inbox 3 format_size keyboard_arrow_down help se…" at bounding box center [784, 247] width 1567 height 784
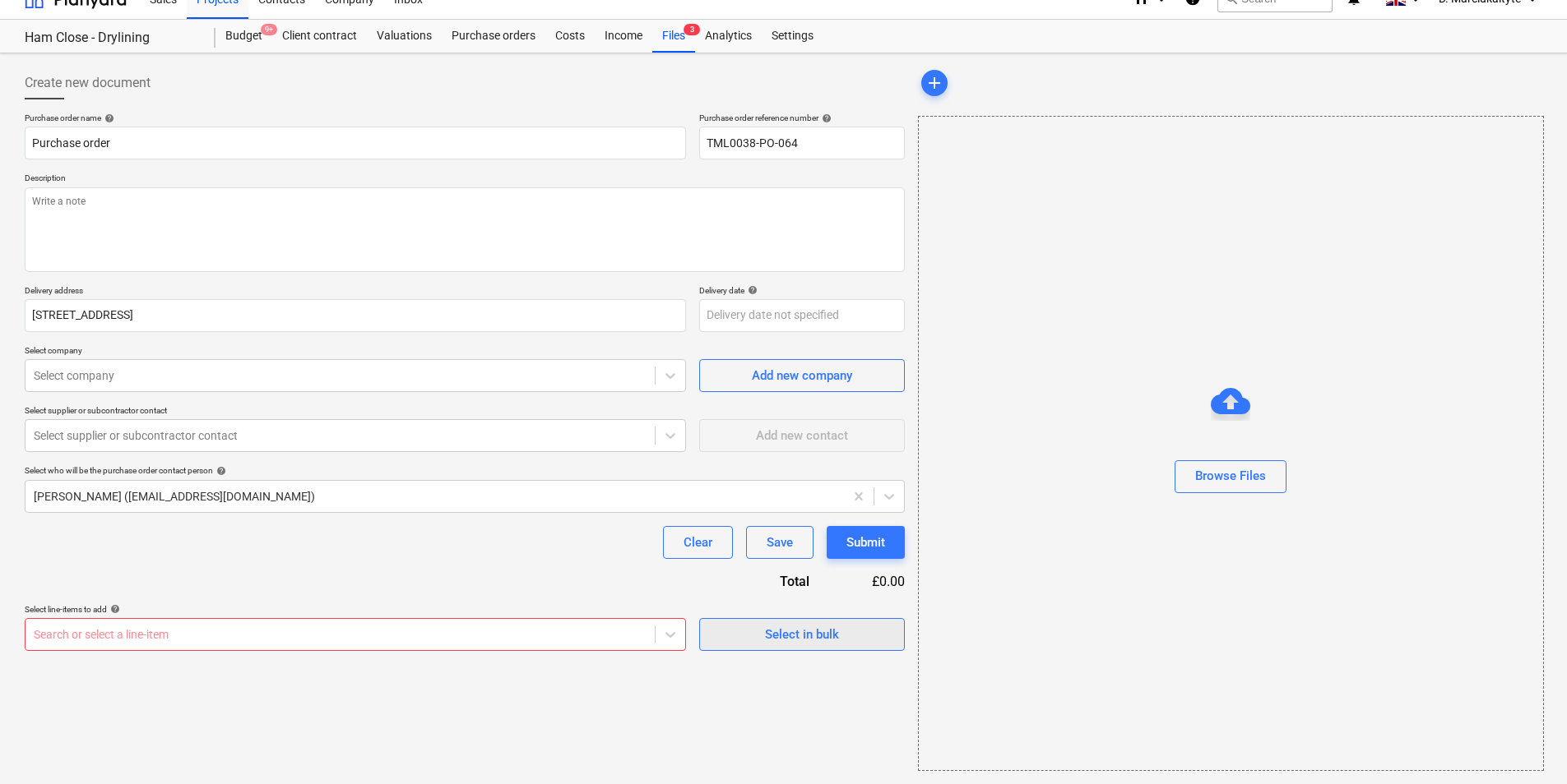
scroll to position [22, 0]
click at [797, 510] on div "Purchase order name help Purchase order Purchase order reference number help TM…" at bounding box center [464, 381] width 880 height 538
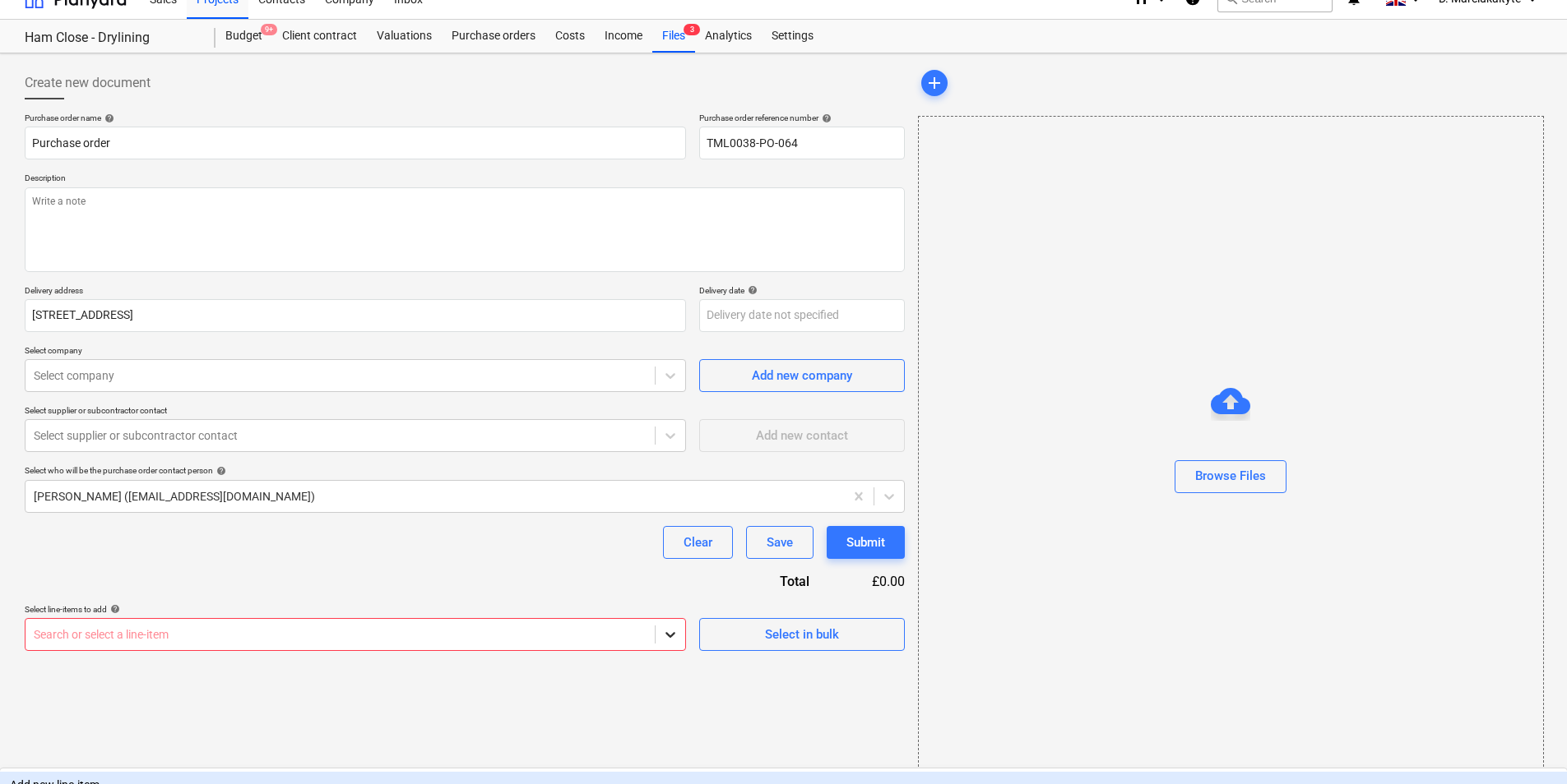
click at [673, 606] on body "Sales Projects Contacts Company Inbox 3 format_size keyboard_arrow_down help se…" at bounding box center [784, 370] width 1567 height 784
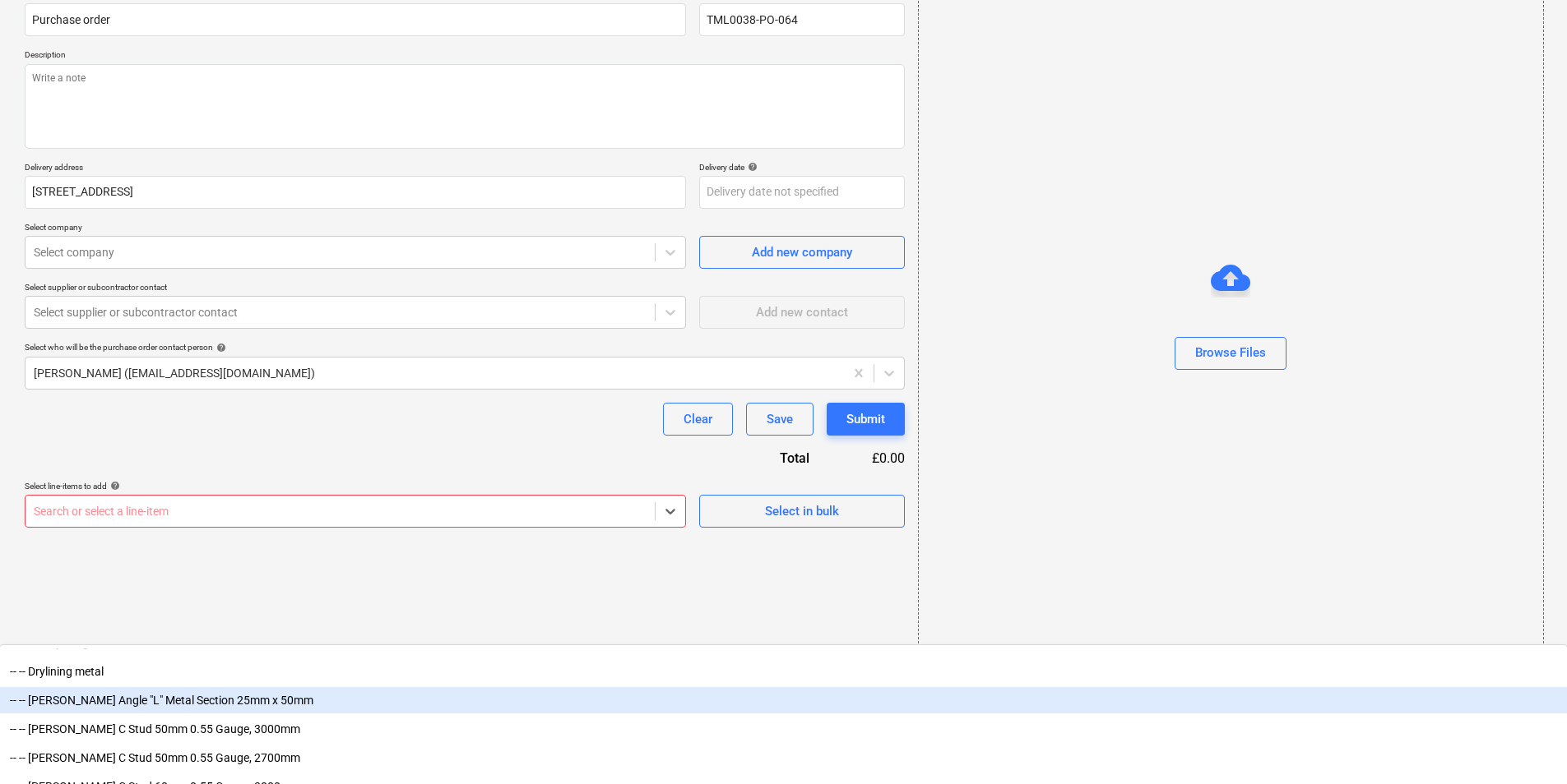
scroll to position [2219, 0]
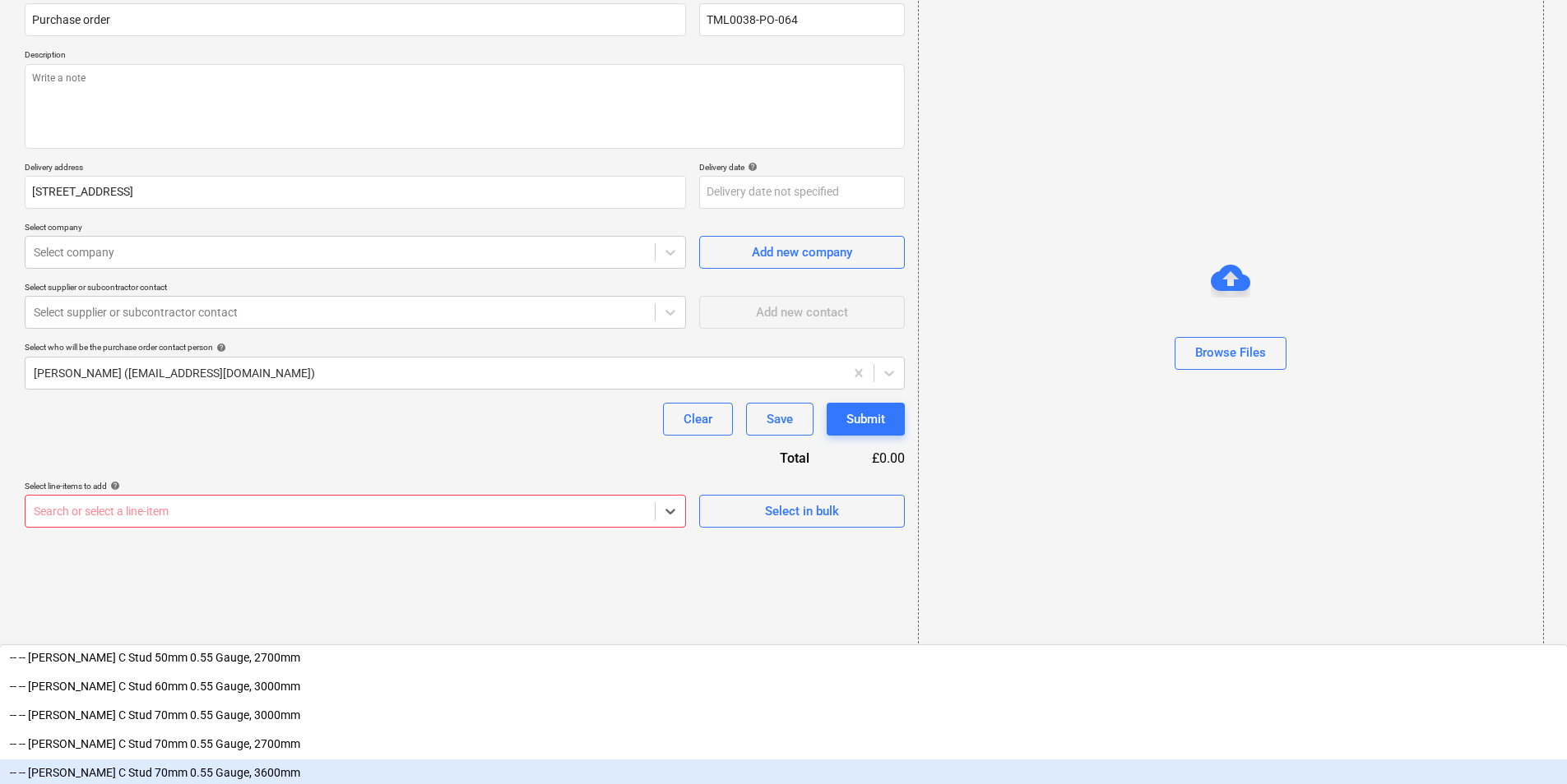
click at [319, 606] on div "-- -- [PERSON_NAME] C Stud 70mm 0.55 Gauge, 3600mm" at bounding box center [784, 772] width 1567 height 26
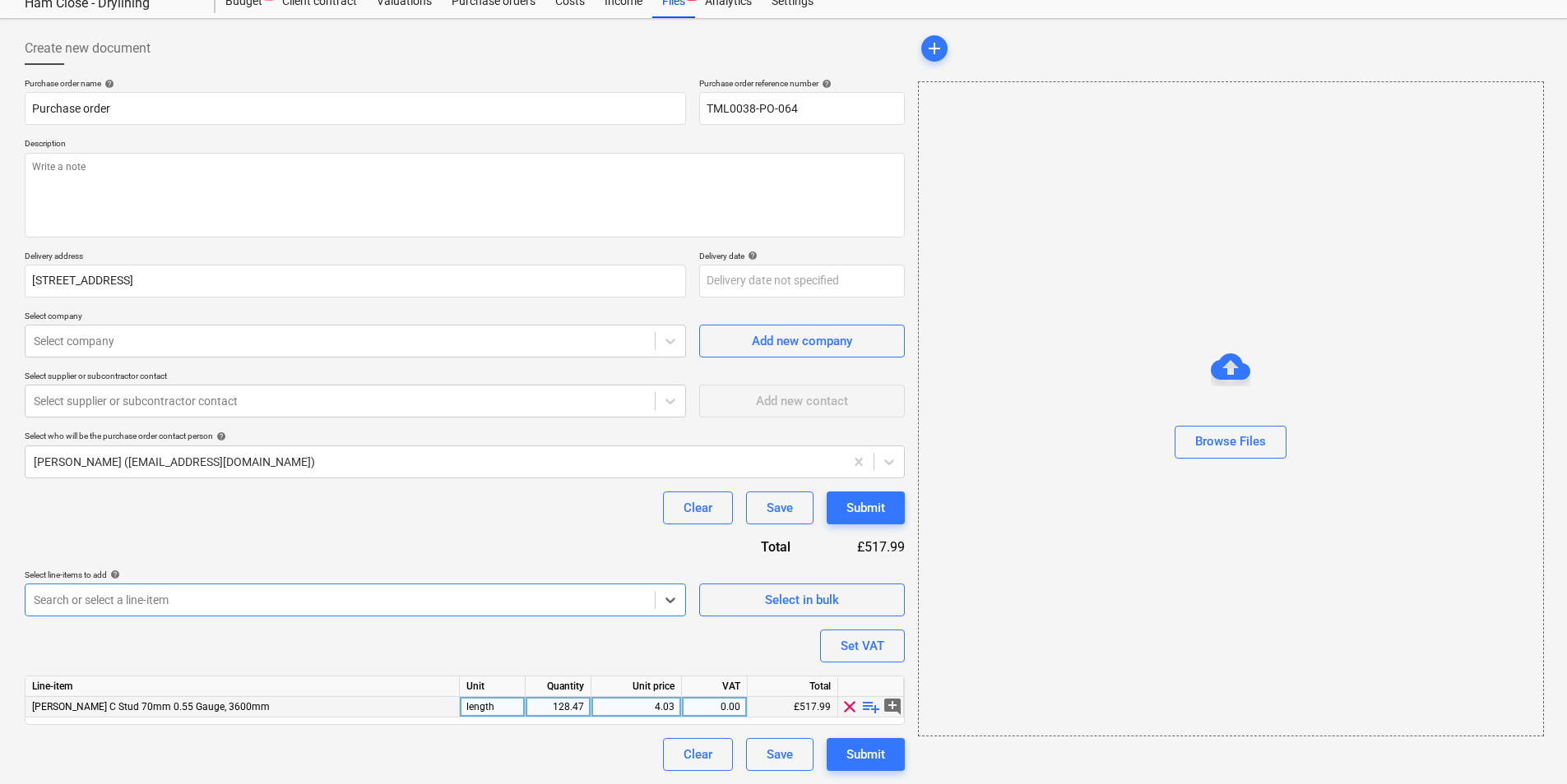
type textarea "x"
click at [581, 606] on div "128.47" at bounding box center [558, 707] width 52 height 20
click at [582, 606] on input "128.47" at bounding box center [558, 706] width 65 height 19
type input "128"
type textarea "x"
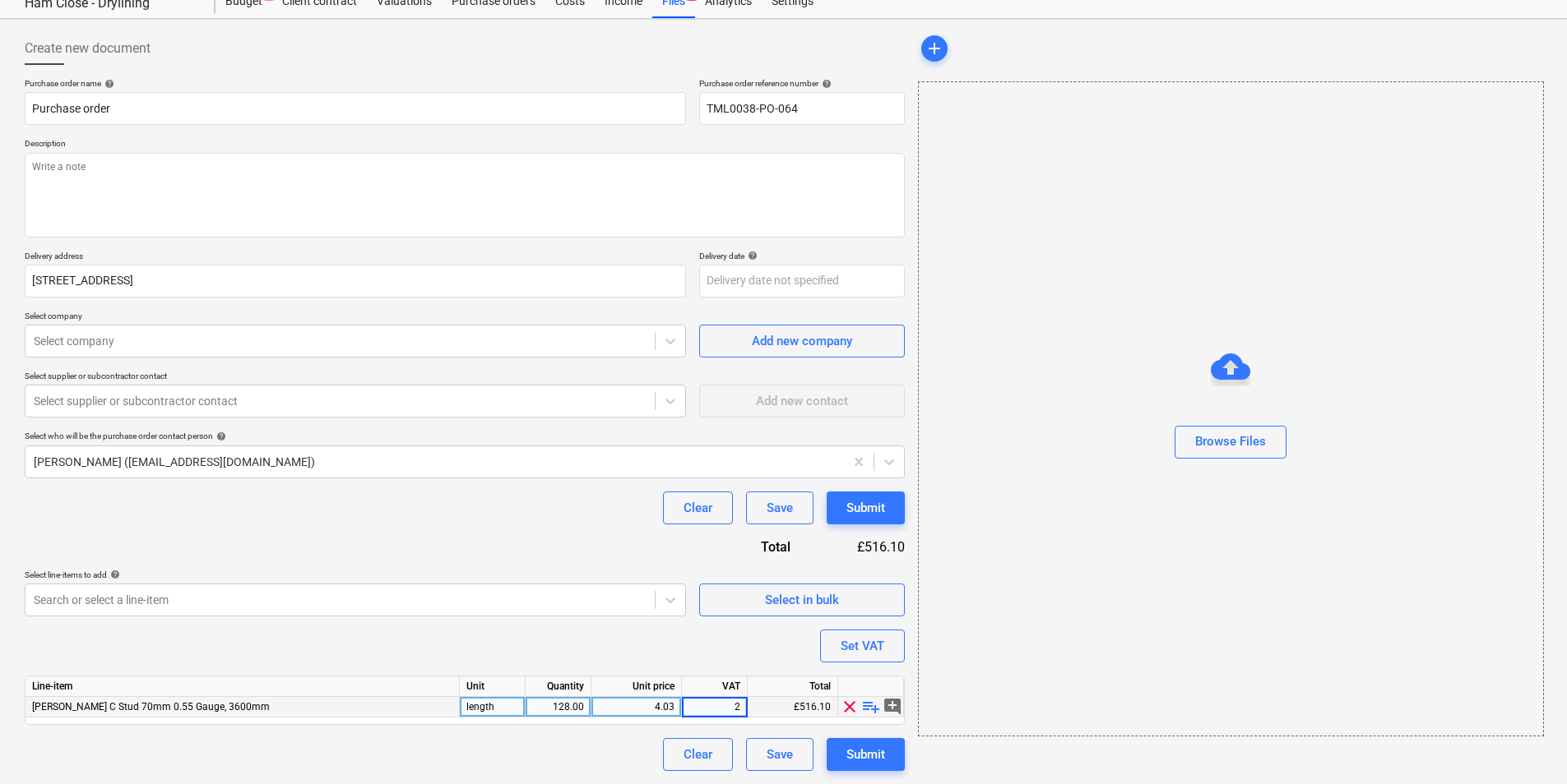
type input "20"
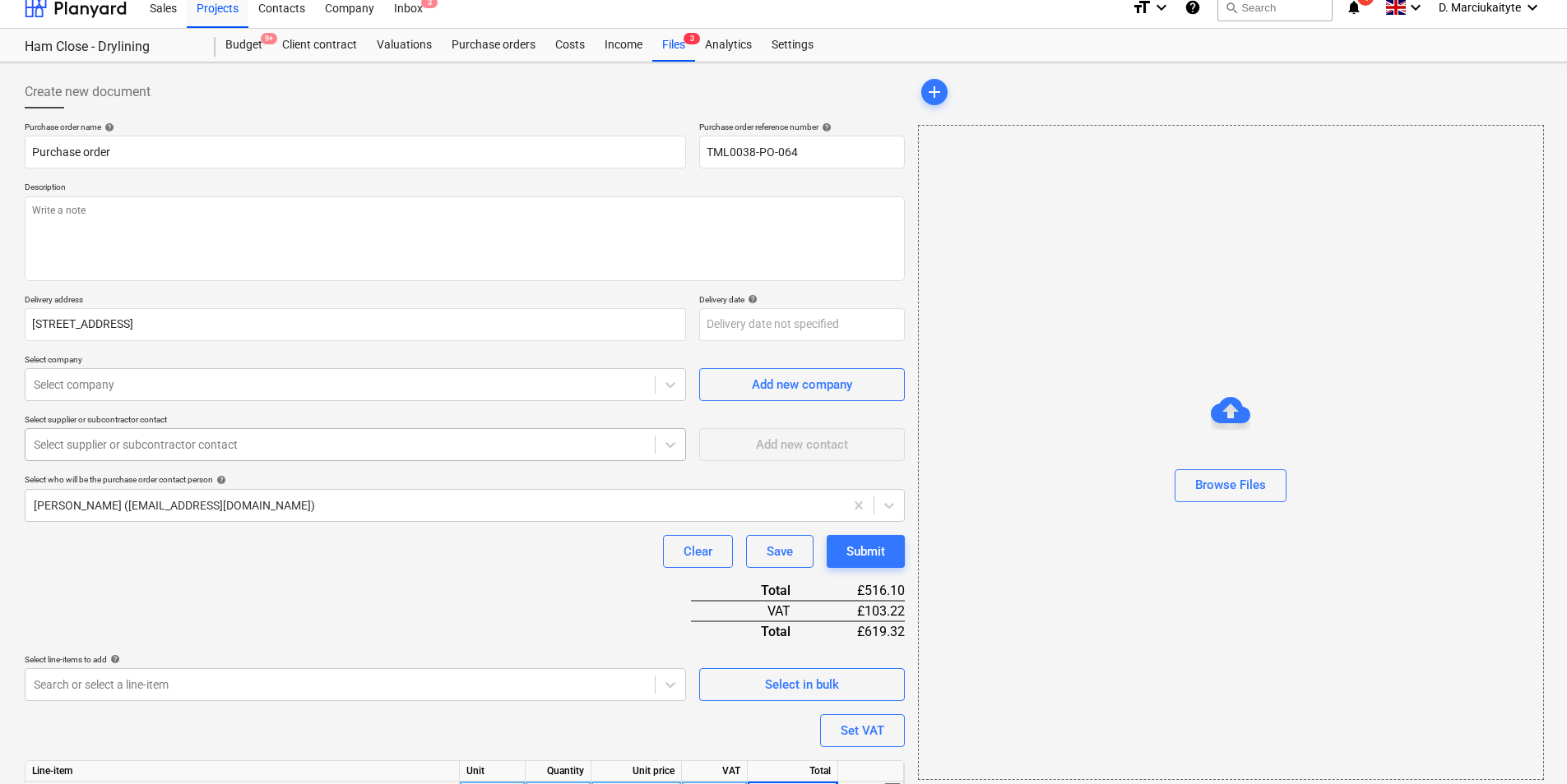
scroll to position [0, 0]
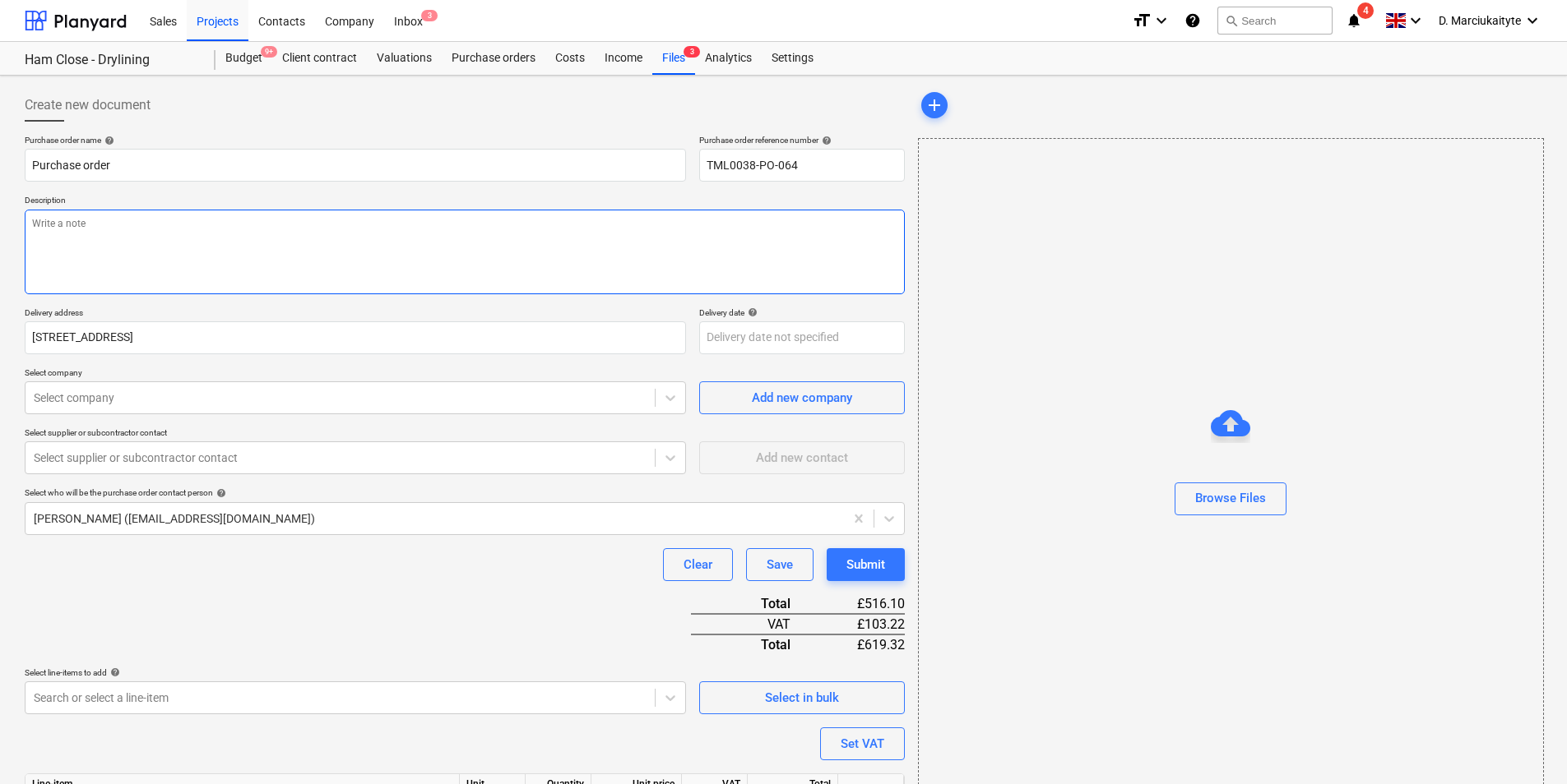
click at [302, 245] on textarea at bounding box center [464, 252] width 880 height 84
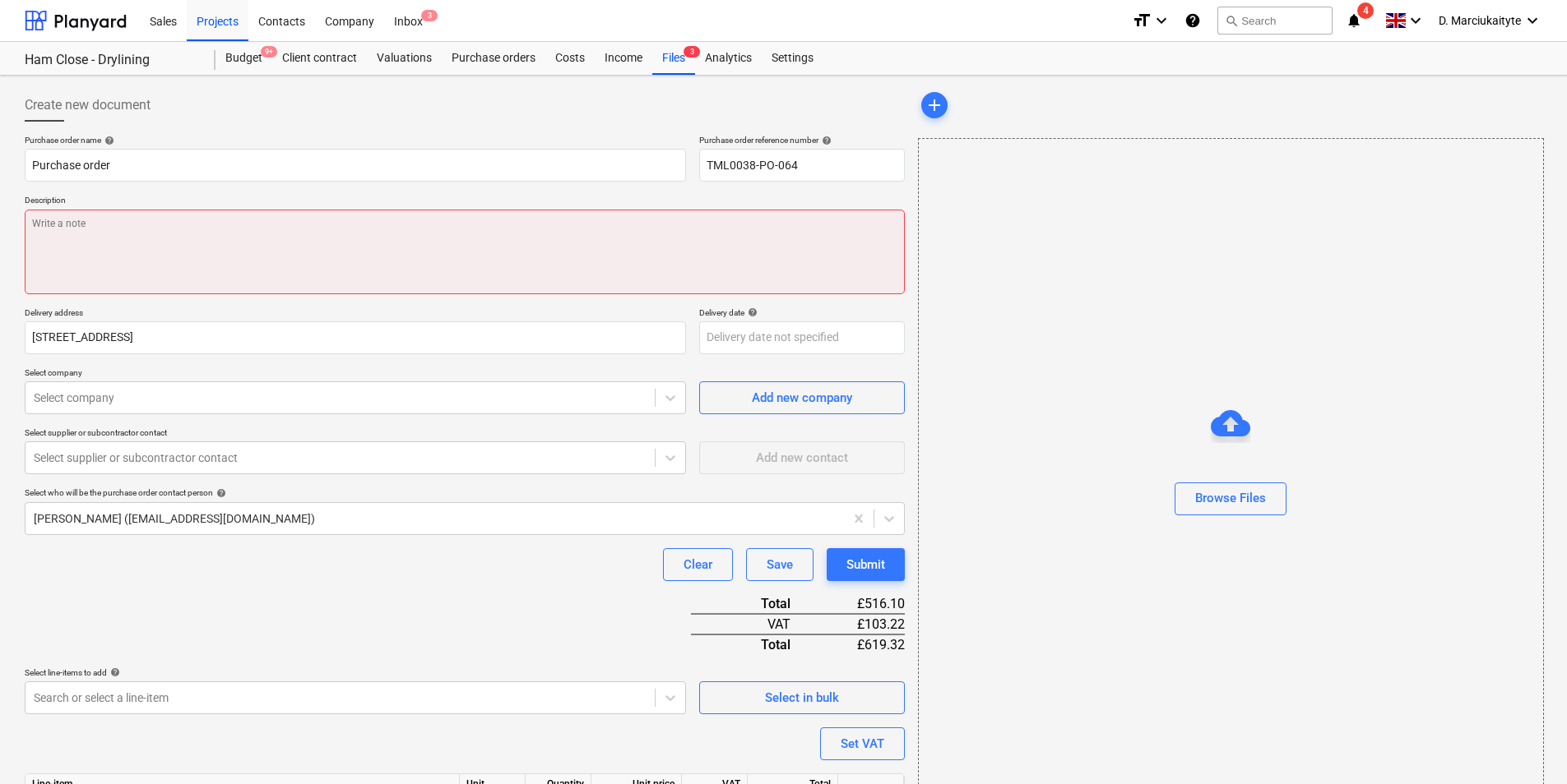
click at [205, 229] on textarea at bounding box center [464, 252] width 880 height 84
paste textarea "Afternoon, Please proceed with attahced order. Change site contact to : Razvan …"
type textarea "x"
type textarea "Afternoon, Please proceed with attahced order. Change site contact to : Razvan …"
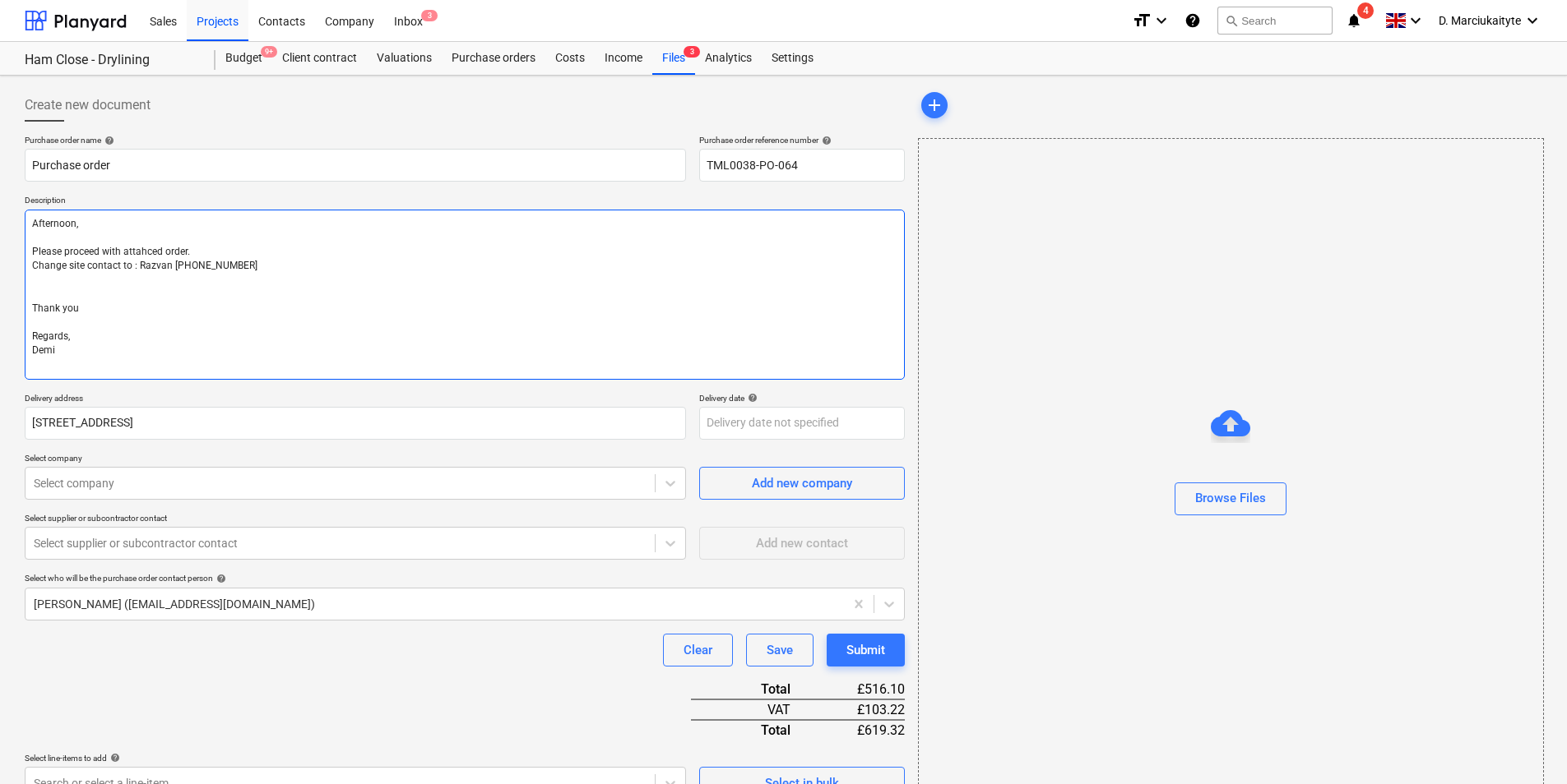
click at [161, 262] on textarea "Afternoon, Please proceed with attahced order. Change site contact to : Razvan …" at bounding box center [464, 294] width 880 height 170
type textarea "x"
type textarea "Afternoon, Please proceed with attahce order. Change site contact to : Razvan […"
type textarea "x"
type textarea "Afternoon, Please proceed with attahc order. Change site contact to : Razvan [P…"
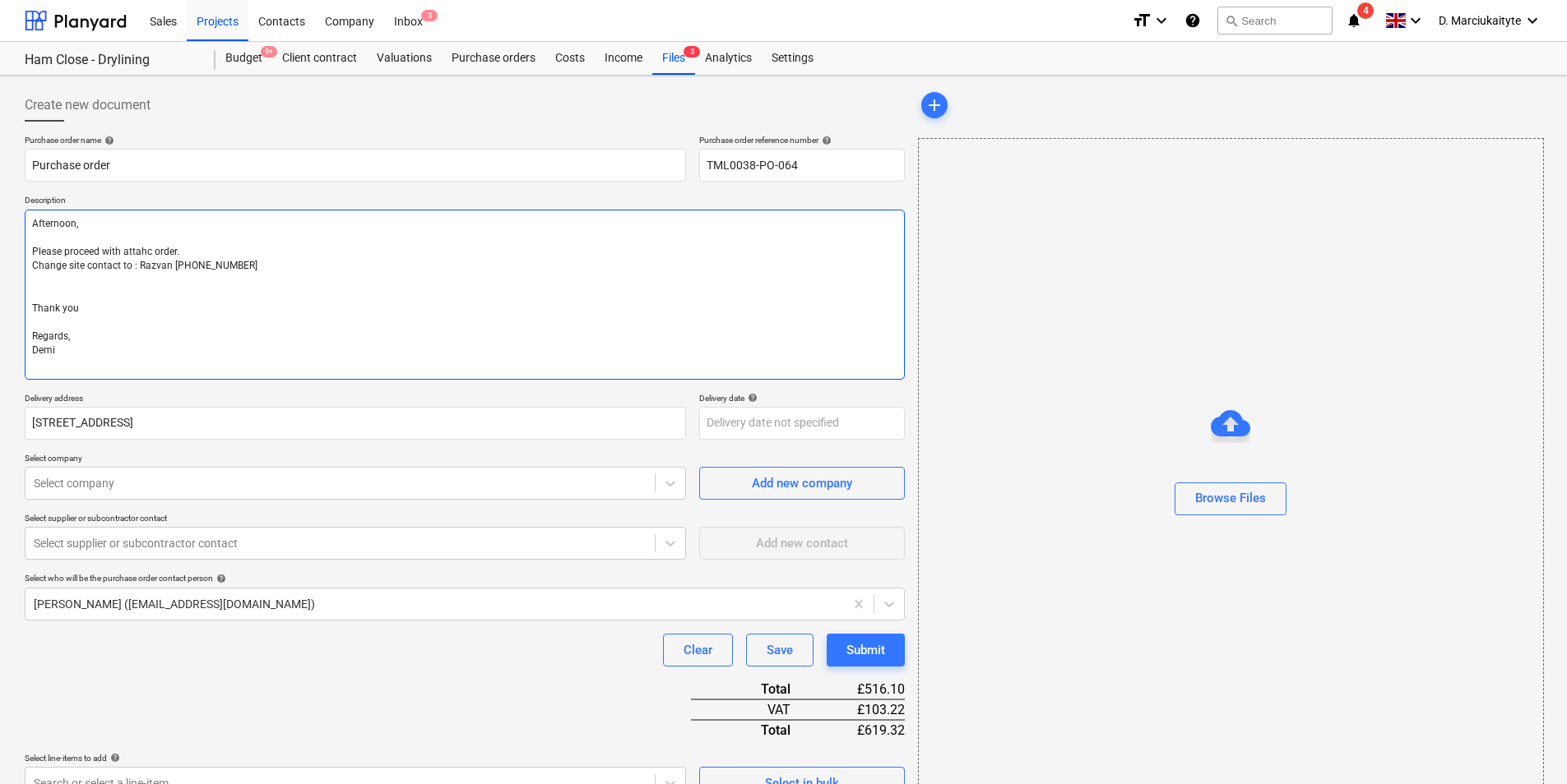
type textarea "x"
type textarea "Afternoon, Please proceed with attah order. Change site contact to : Razvan [PH…"
type textarea "x"
type textarea "Afternoon, Please proceed with atta order. Change site contact to : Razvan [PHO…"
type textarea "x"
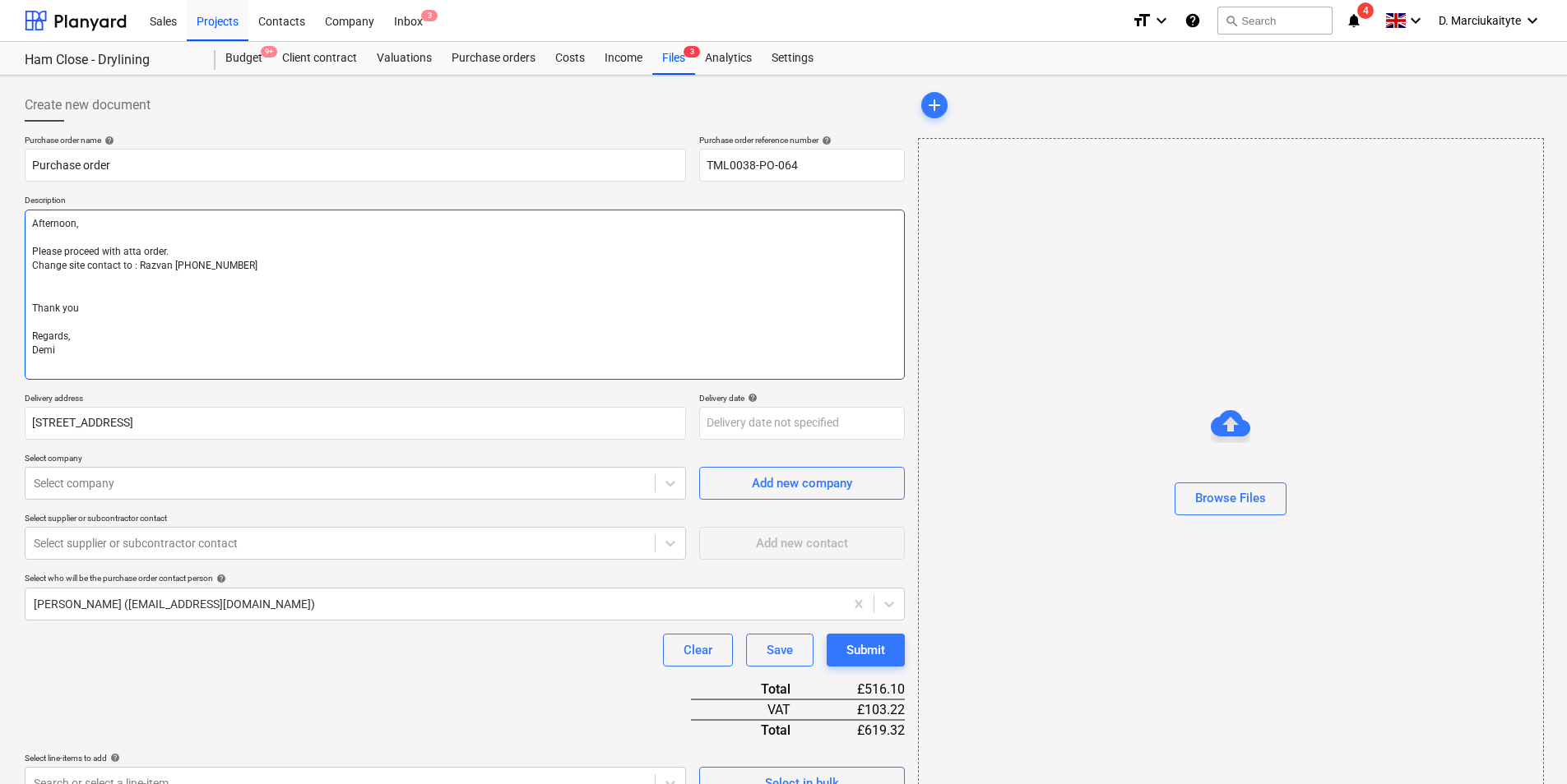
type textarea "Afternoon, Please proceed with attac order. Change site contact to : Razvan [PH…"
type textarea "x"
type textarea "Afternoon, Please proceed with attach order. Change site contact to : Razvan [P…"
type textarea "x"
type textarea "Afternoon, Please proceed with attache order. Change site contact to : Razvan […"
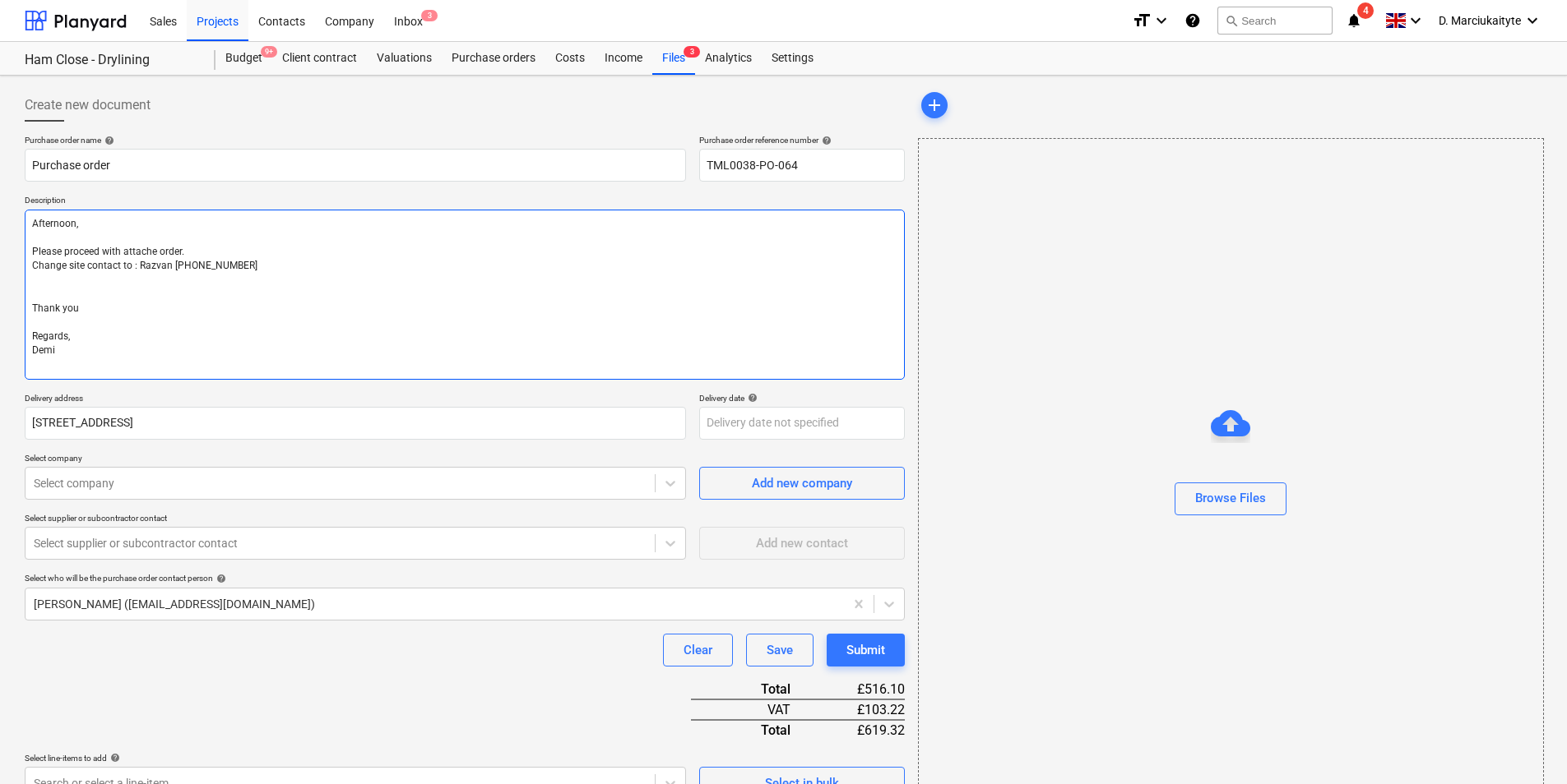
type textarea "x"
type textarea "Afternoon, Please proceed with attached order. Change site contact to : Razvan …"
drag, startPoint x: 192, startPoint y: 263, endPoint x: 335, endPoint y: 274, distance: 143.4
click at [199, 264] on textarea "Afternoon, Please proceed with attached order. Change site contact to : Razvan …" at bounding box center [464, 294] width 880 height 170
click at [32, 232] on textarea "Afternoon, Please proceed with attached order. Change site contact to : Razvan …" at bounding box center [464, 294] width 880 height 170
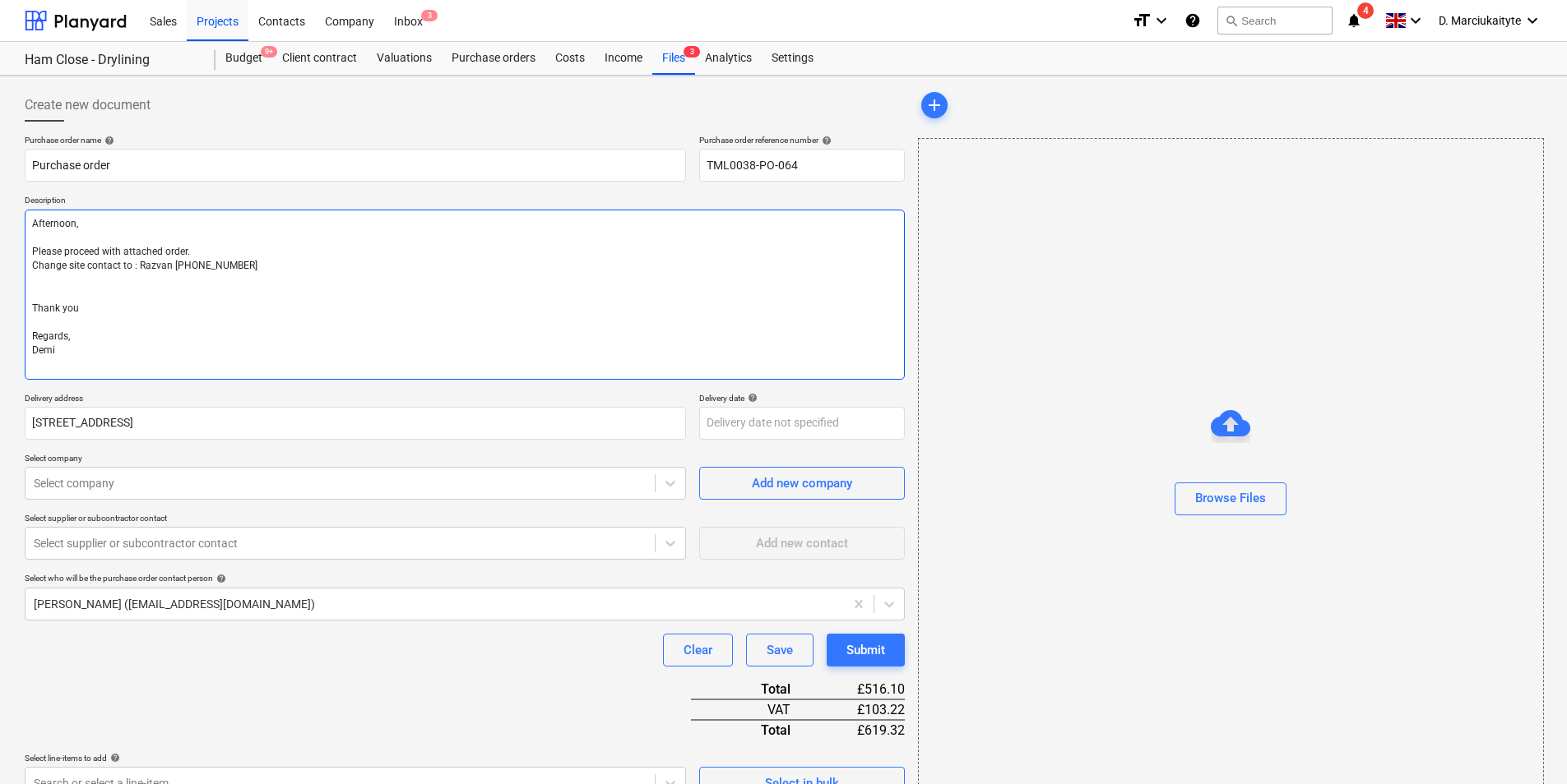
type textarea "x"
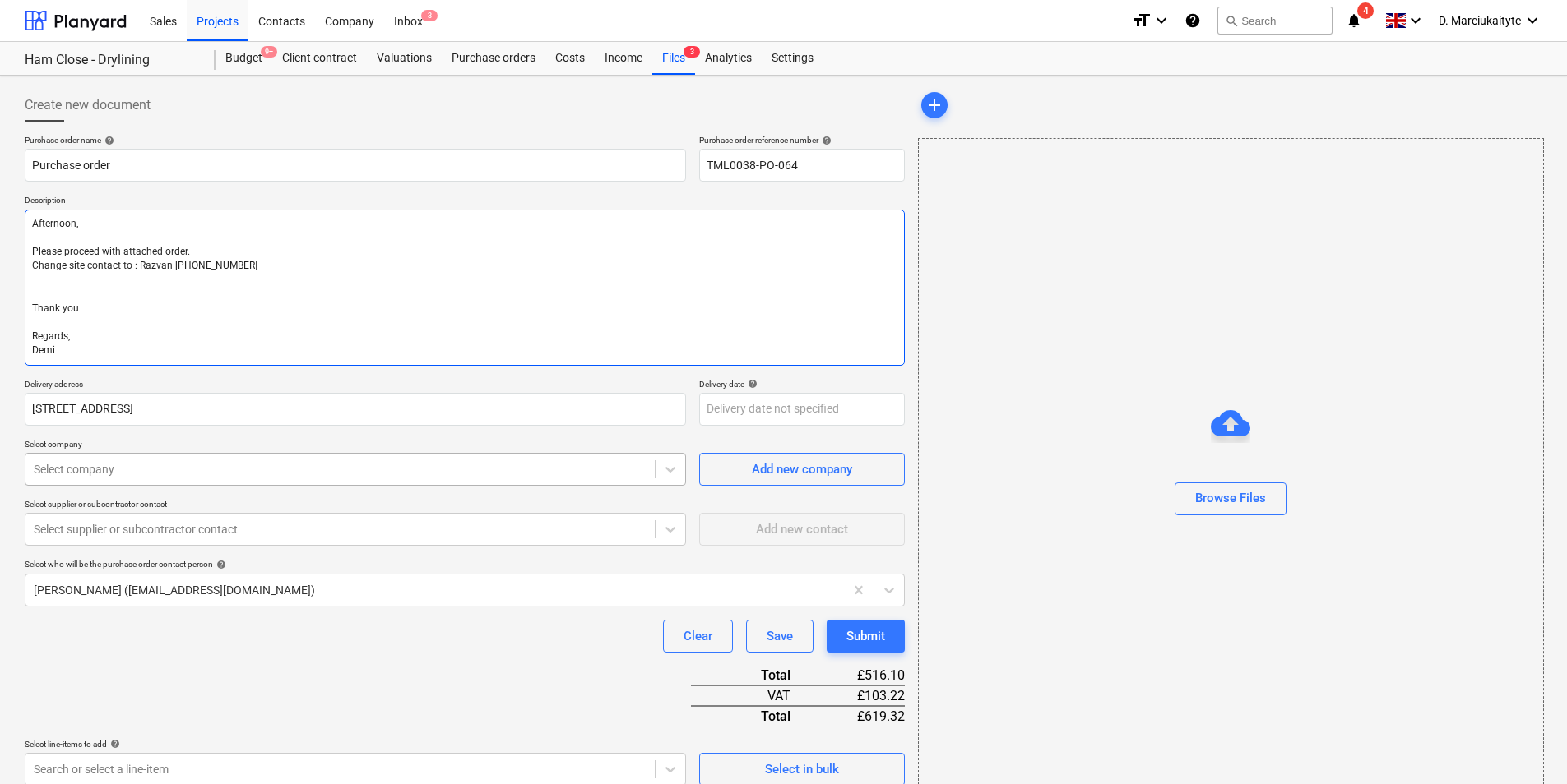
type textarea "Afternoon, Please proceed with attached order. Change site contact to : Razvan …"
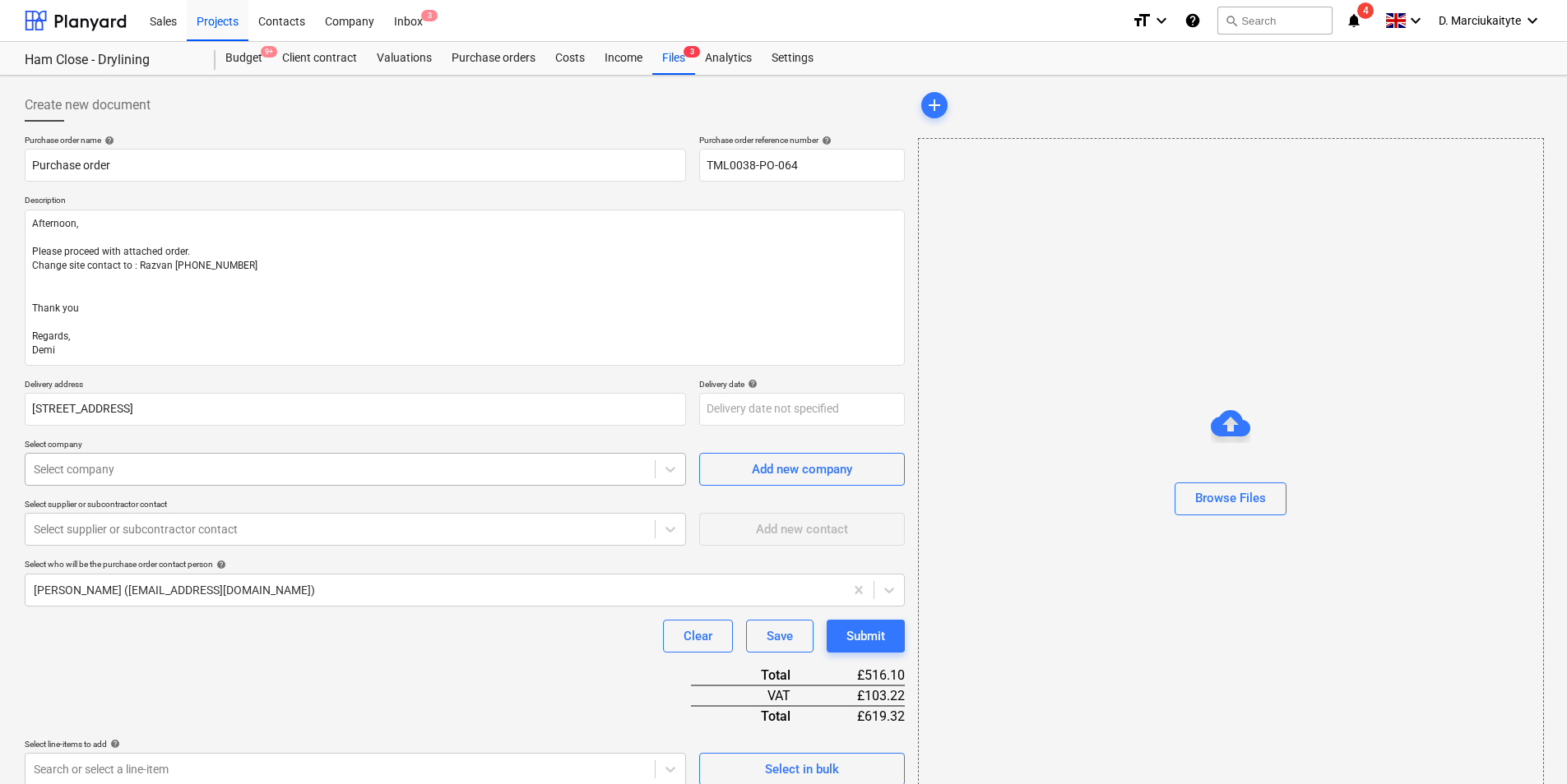
type textarea "x"
drag, startPoint x: 112, startPoint y: 460, endPoint x: 156, endPoint y: 462, distance: 44.0
click at [112, 461] on div at bounding box center [340, 469] width 613 height 16
type input "ccf"
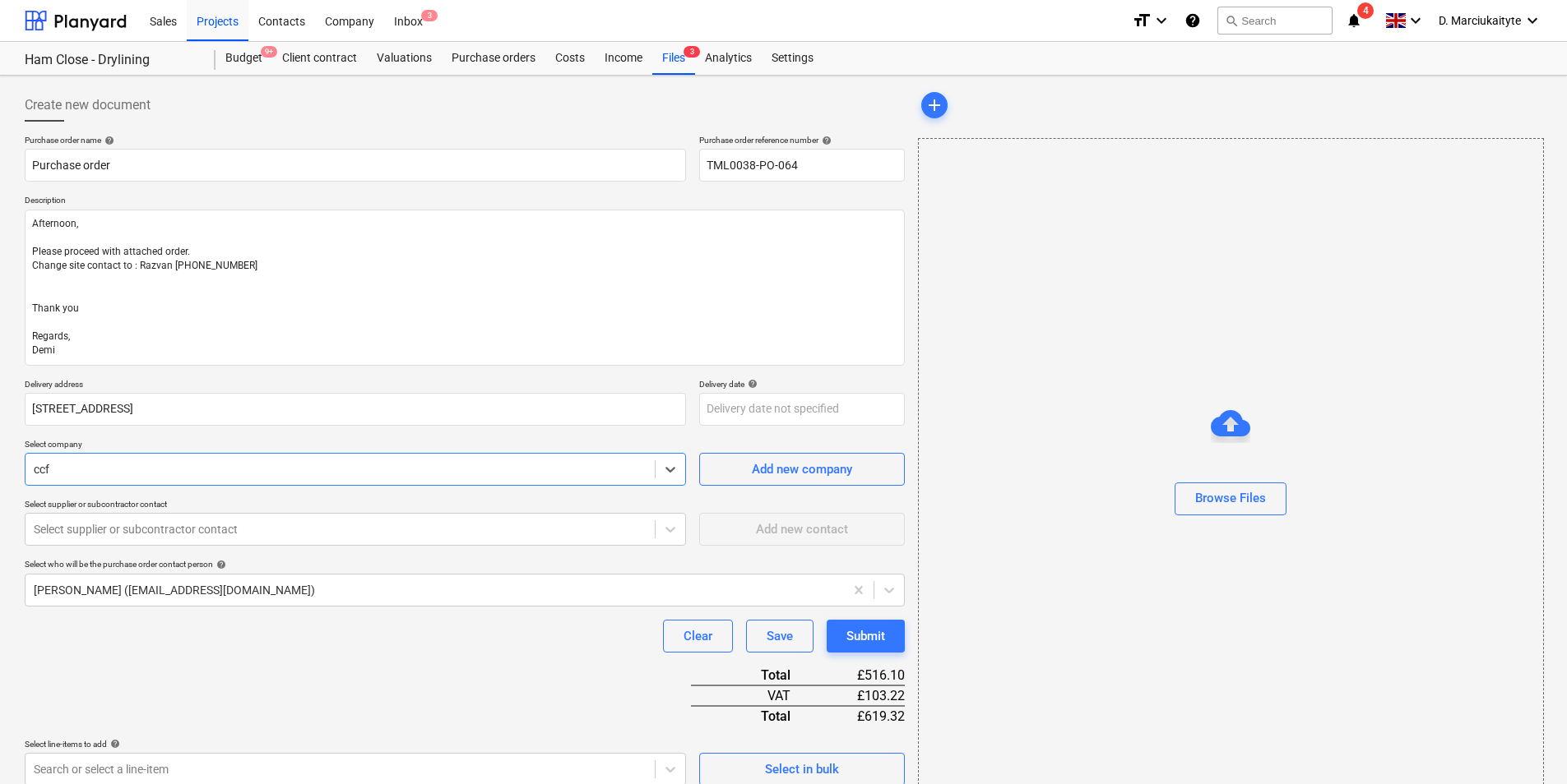
type textarea "x"
click at [216, 526] on div "Select supplier or subcontractor contact" at bounding box center [355, 529] width 661 height 33
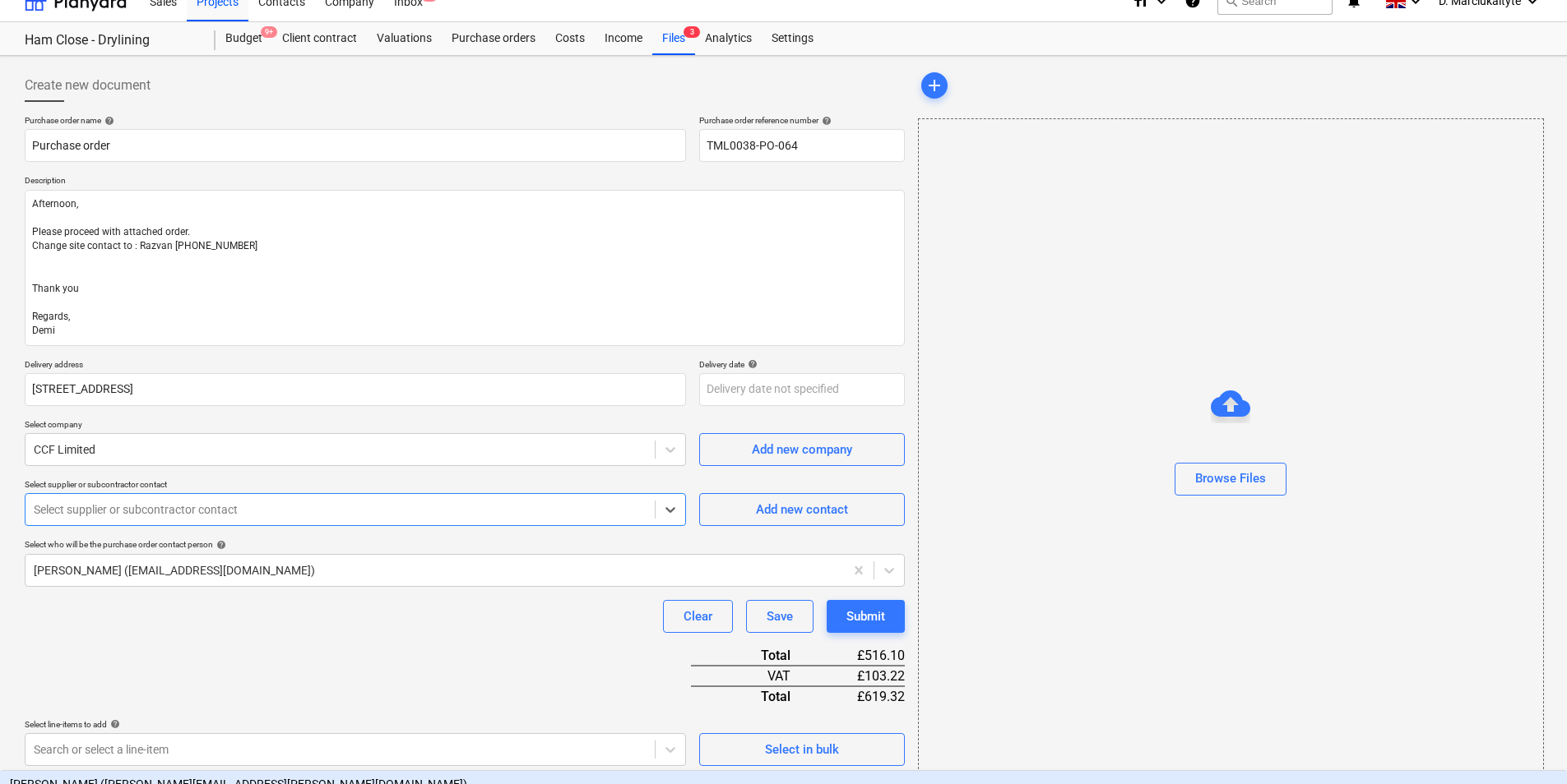
scroll to position [21, 0]
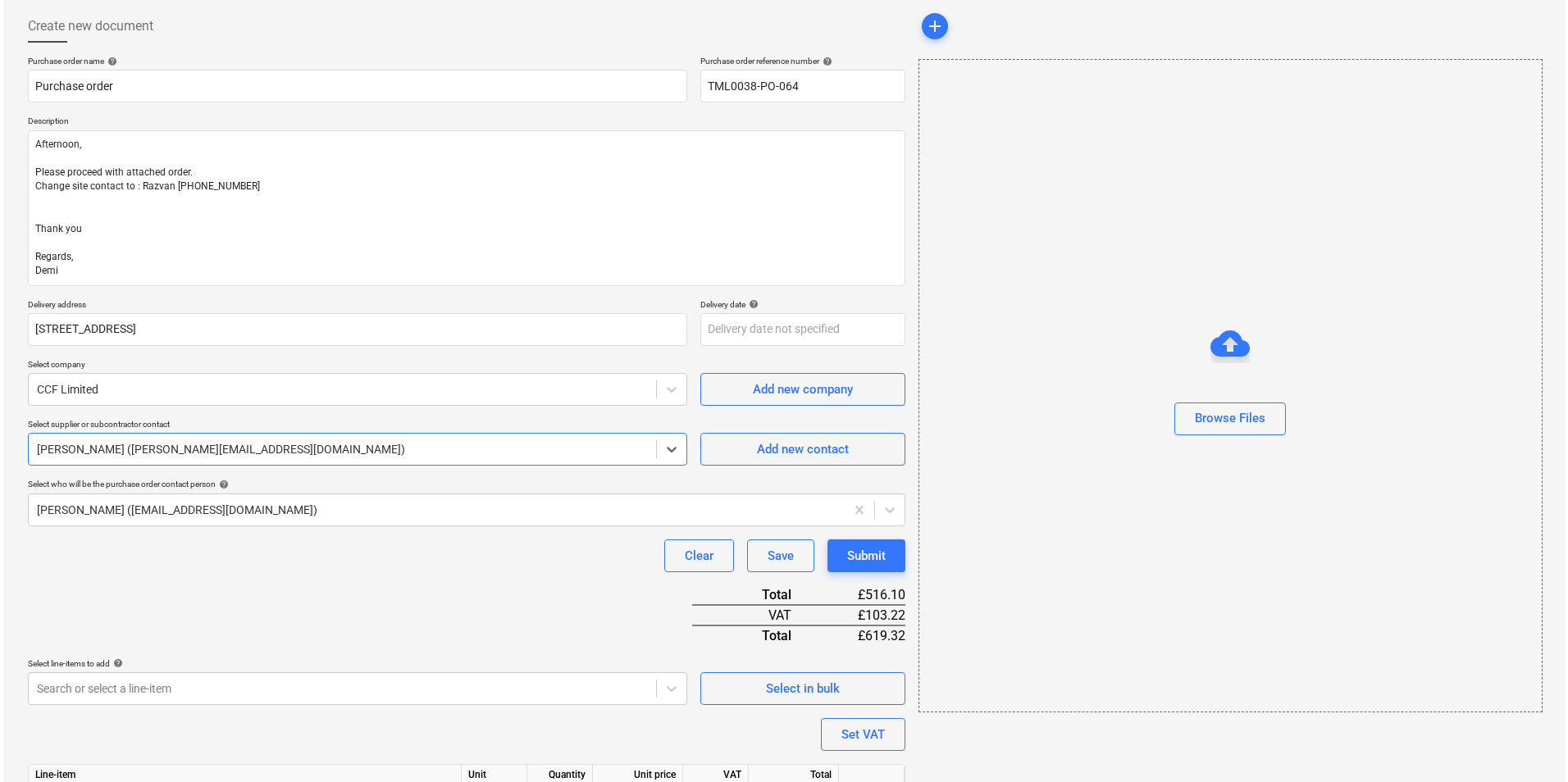
scroll to position [169, 0]
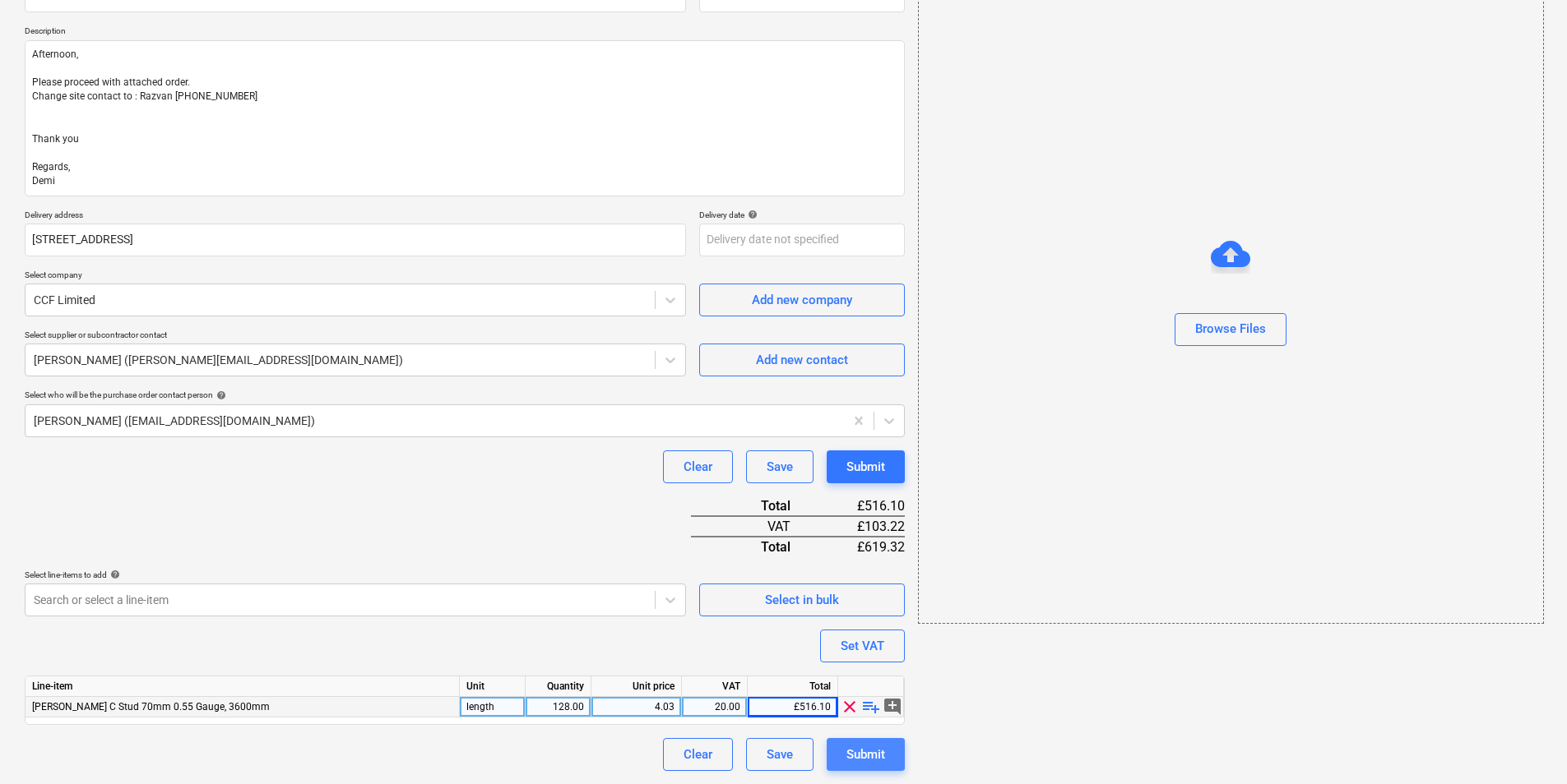
click at [865, 606] on div "Submit" at bounding box center [865, 754] width 39 height 21
type textarea "x"
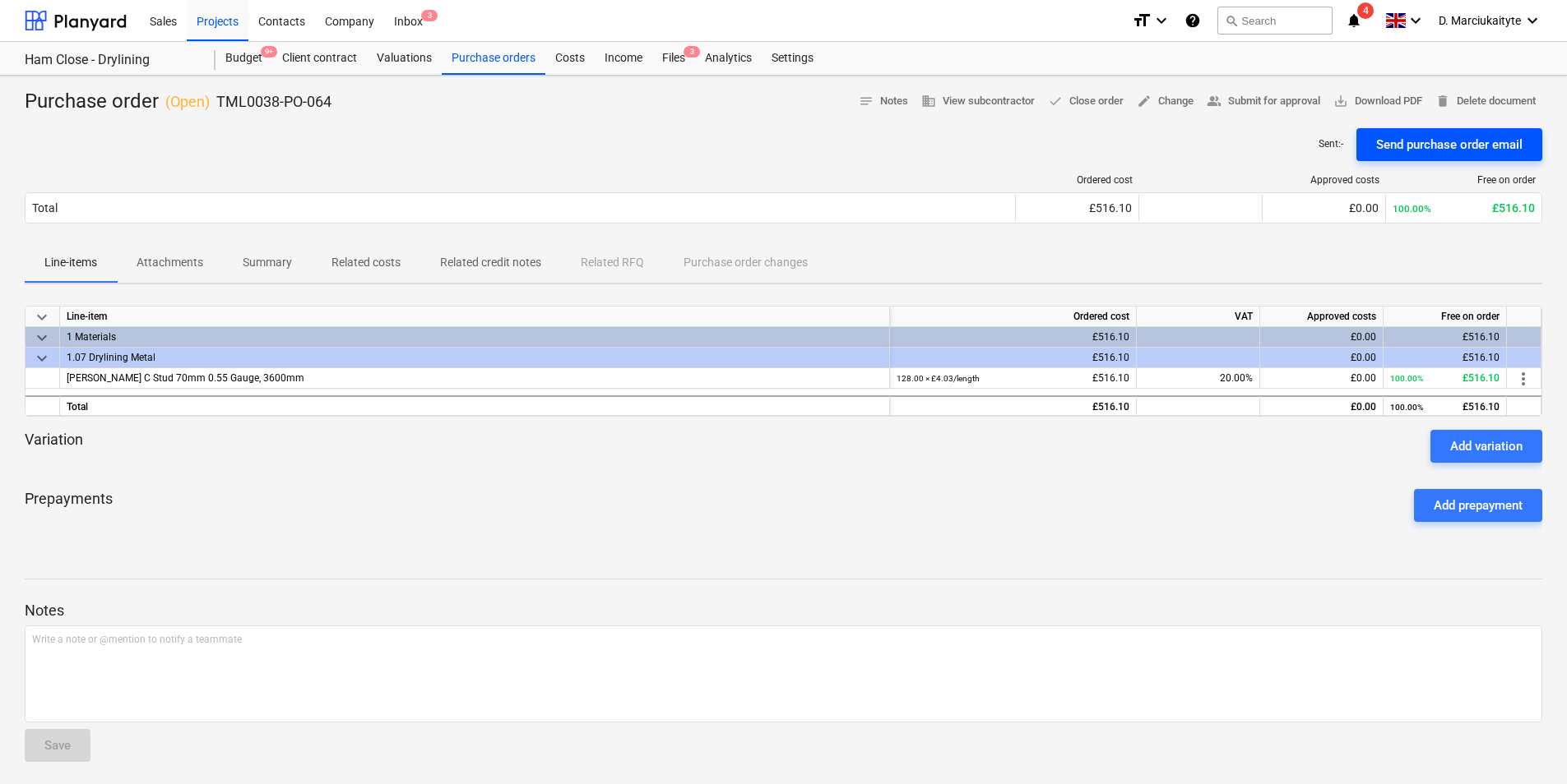
click at [1251, 156] on button "Send purchase order email" at bounding box center [1450, 144] width 186 height 33
drag, startPoint x: 263, startPoint y: 380, endPoint x: 51, endPoint y: 371, distance: 212.2
click at [0, 0] on div "[PERSON_NAME] C Stud 70mm 0.55 Gauge, 3600mm 128.00 × £4.03 / length £516.10 20…" at bounding box center [0, 0] width 0 height 0
drag, startPoint x: 365, startPoint y: 105, endPoint x: 212, endPoint y: 102, distance: 153.0
click at [221, 104] on div "Purchase order ( Open ) TML0038-PO-064 notes Notes (1) business View subcontrac…" at bounding box center [783, 101] width 1517 height 26
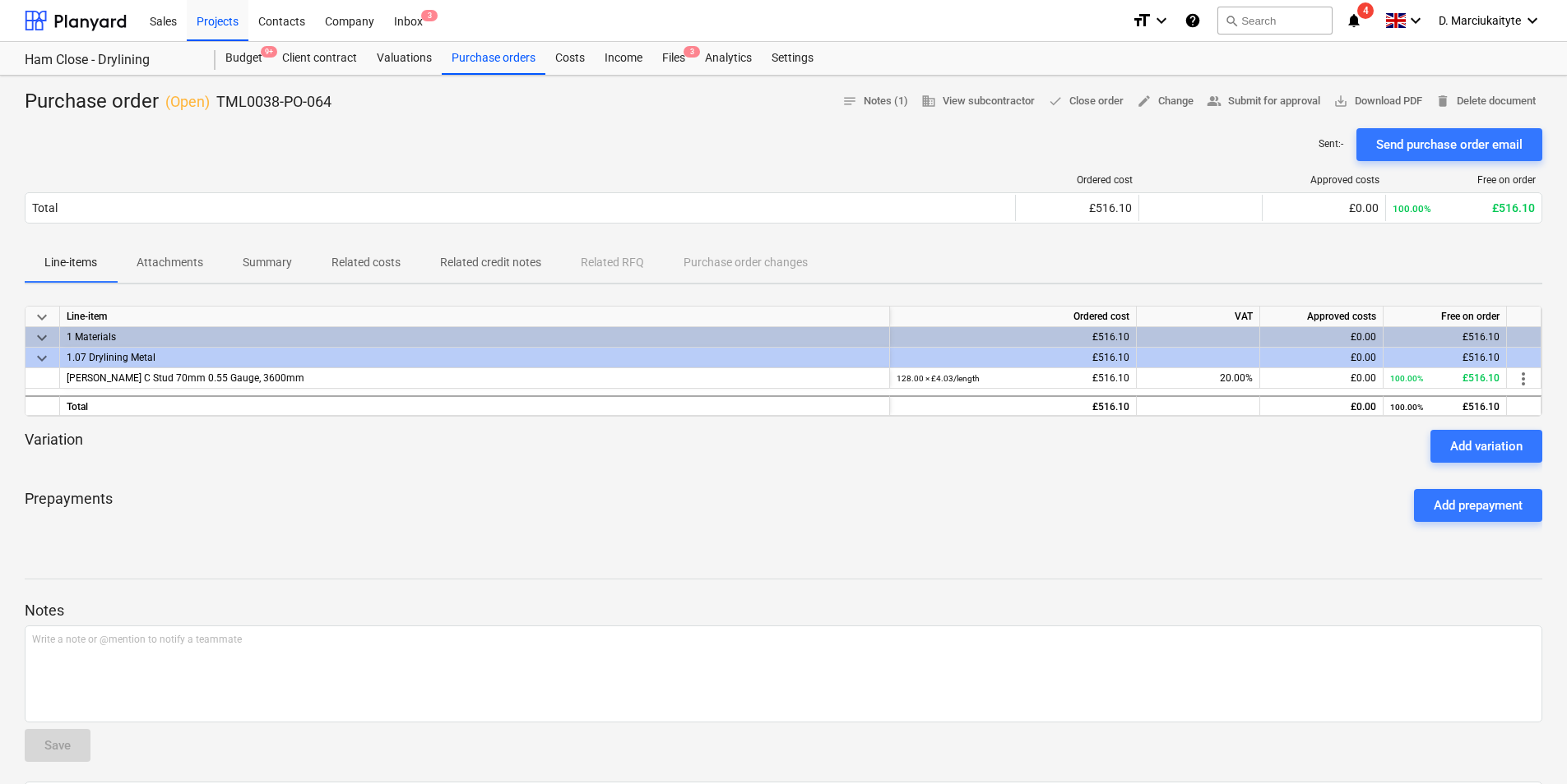
click at [217, 102] on p "TML0038-PO-064" at bounding box center [274, 101] width 115 height 19
drag, startPoint x: 216, startPoint y: 102, endPoint x: 372, endPoint y: 107, distance: 156.1
click at [372, 107] on div "Purchase order ( Open ) TML0038-PO-064 notes Notes (1) business View subcontrac…" at bounding box center [783, 101] width 1517 height 26
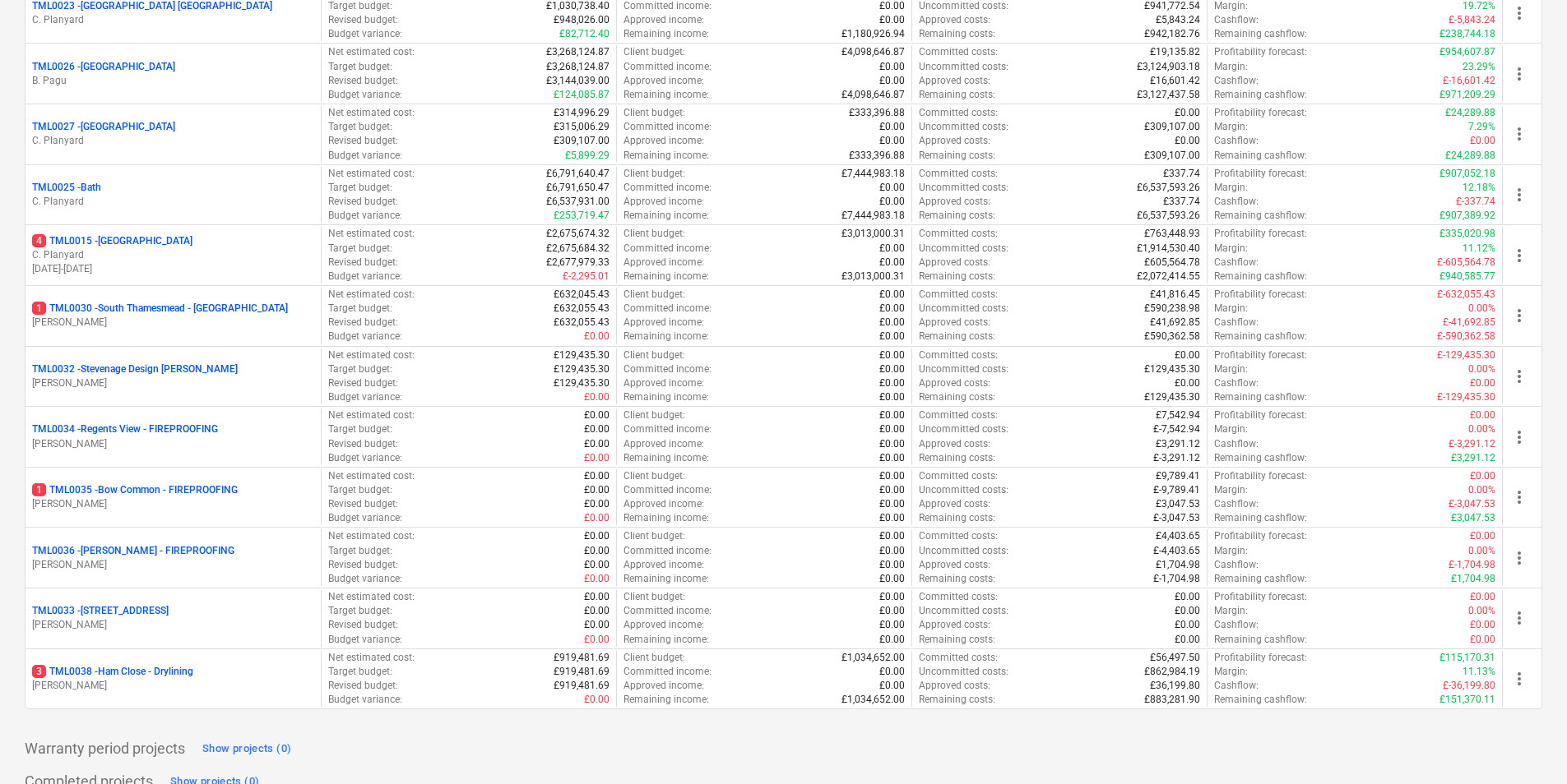
scroll to position [1672, 0]
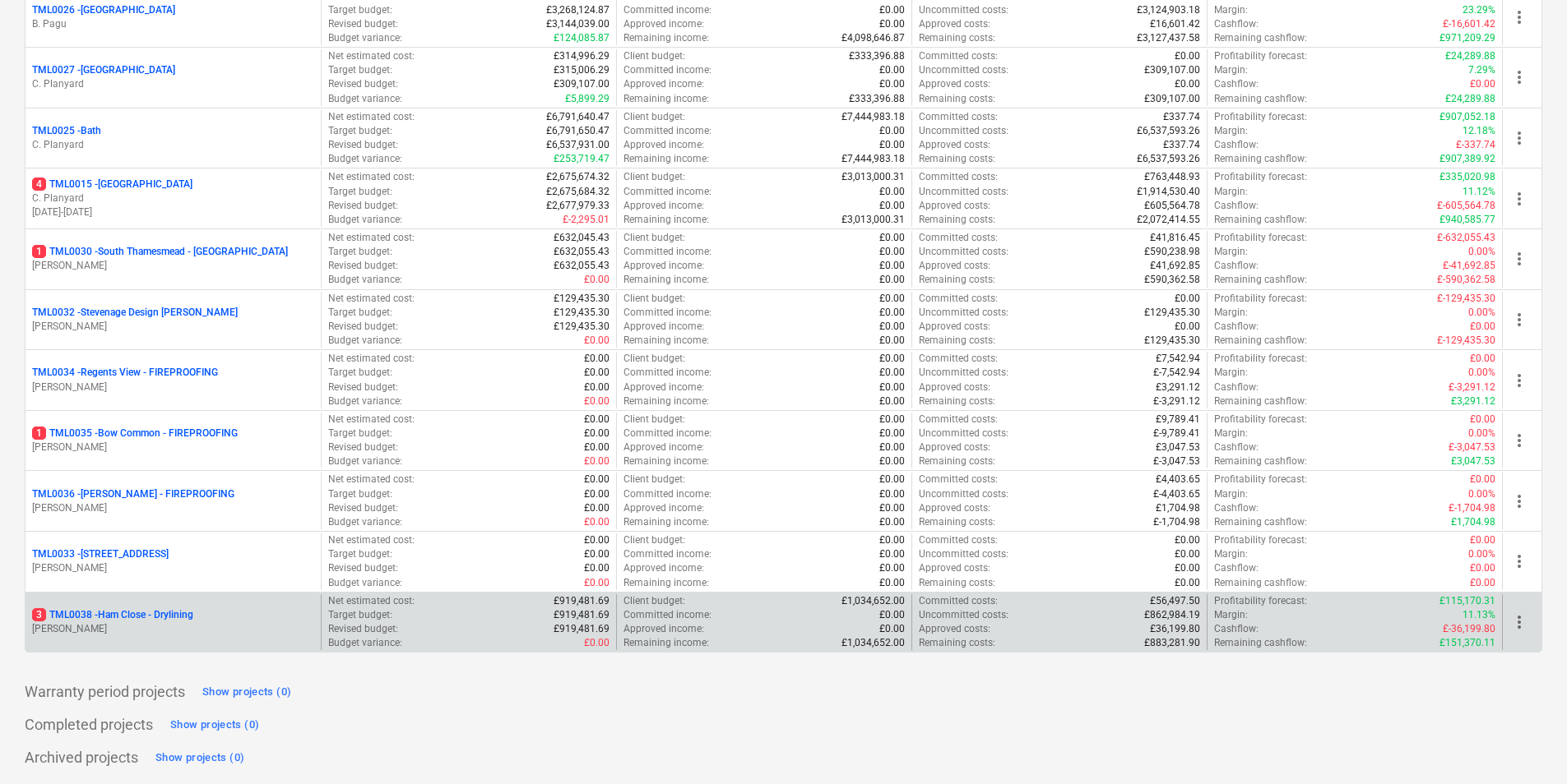
click at [168, 607] on div "3 TML0038 - Ham Close - Drylining [PERSON_NAME]" at bounding box center [172, 623] width 295 height 57
click at [129, 624] on p "[PERSON_NAME]" at bounding box center [173, 629] width 282 height 14
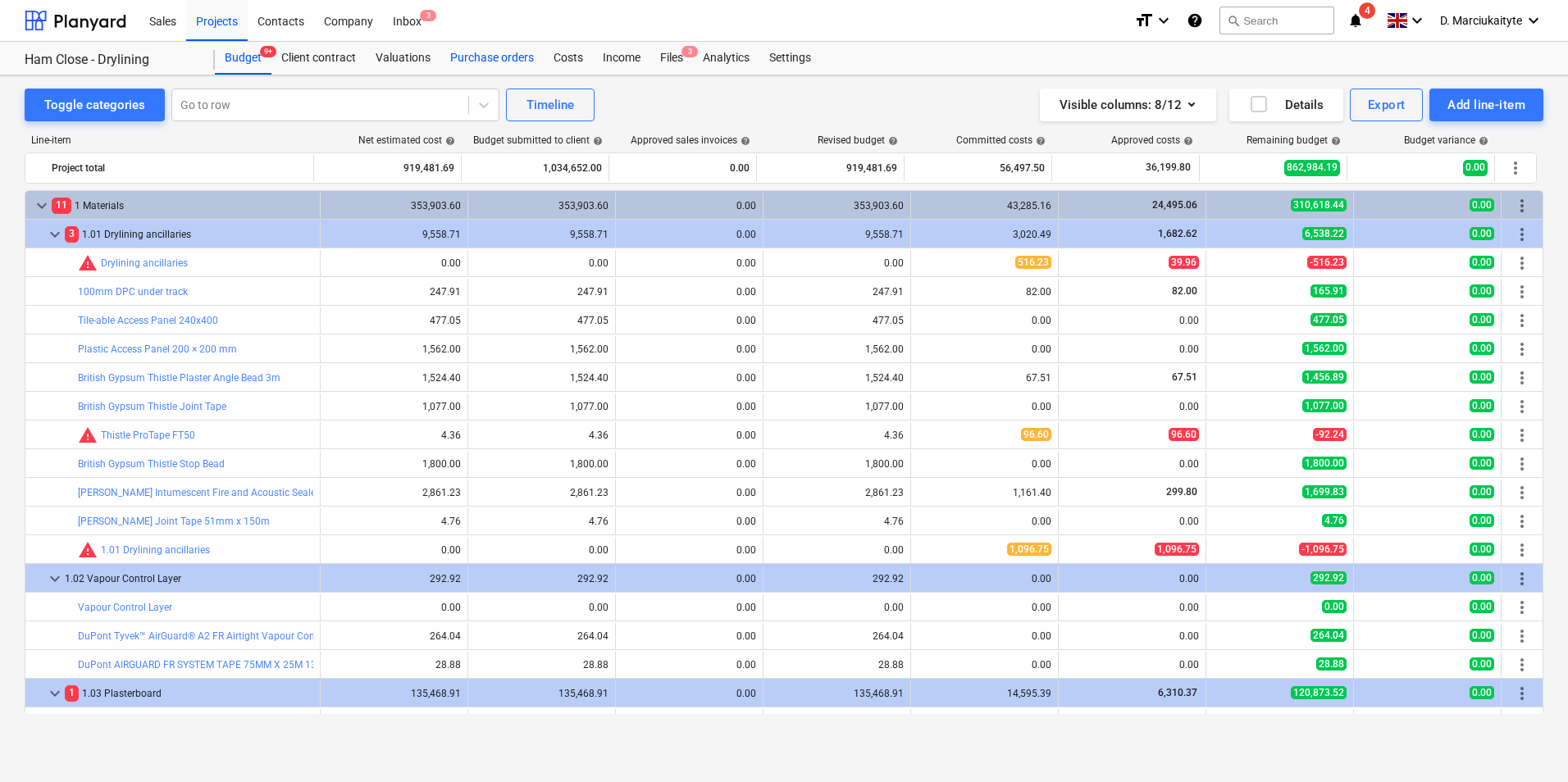
click at [465, 63] on div "Purchase orders" at bounding box center [492, 58] width 104 height 33
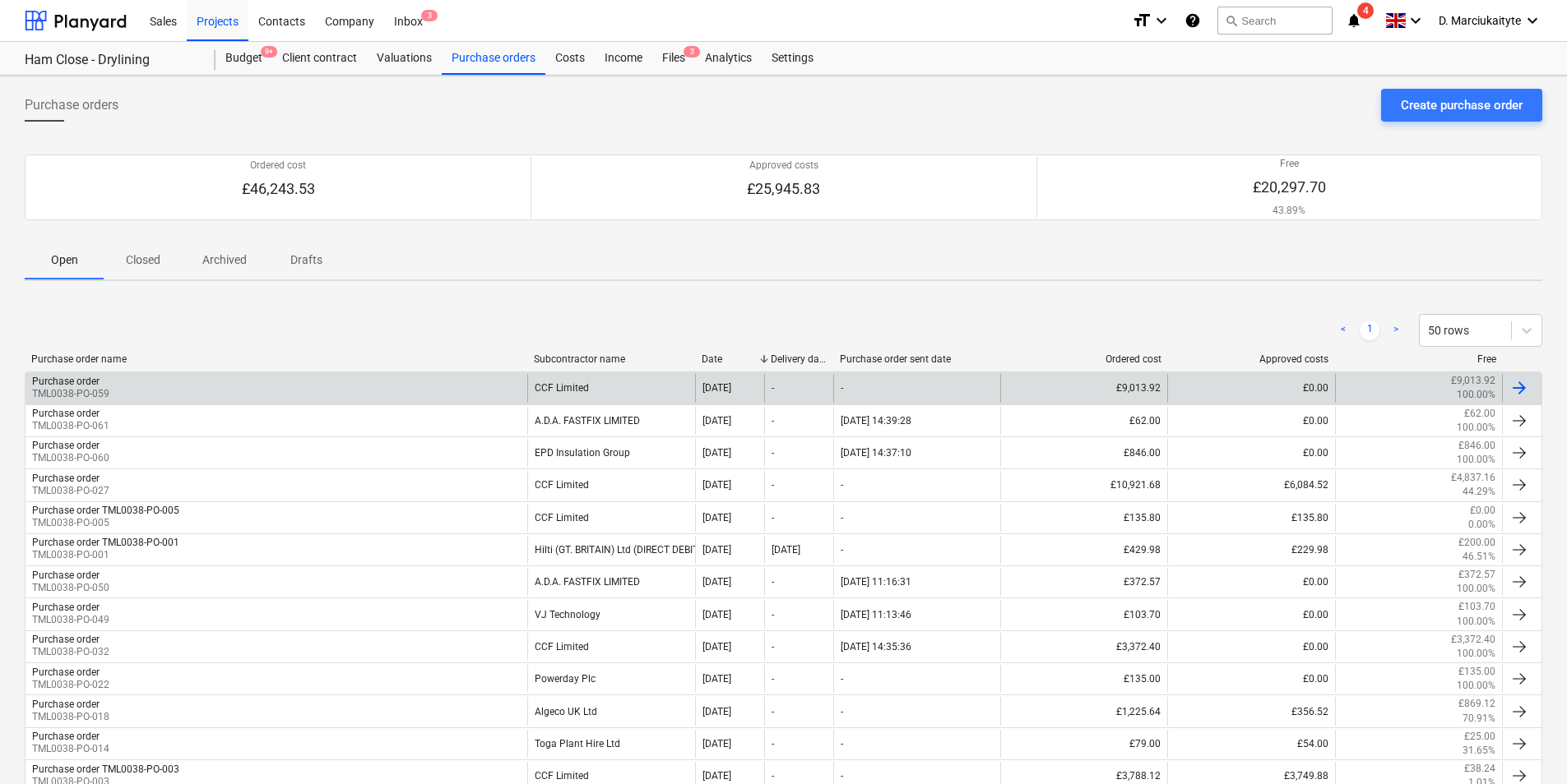
click at [510, 382] on div "Purchase order TML0038-PO-059" at bounding box center [276, 388] width 502 height 28
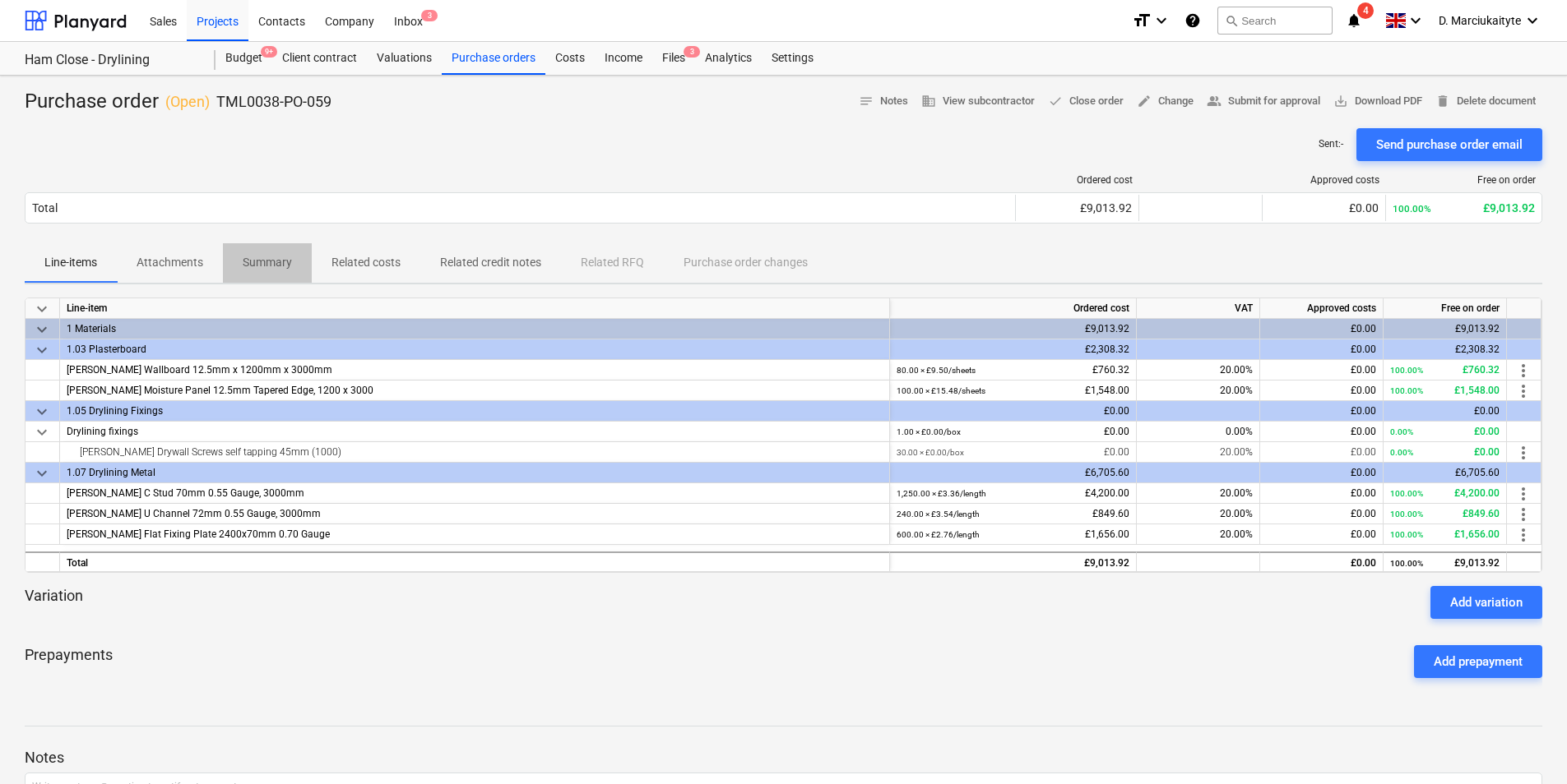
click at [267, 264] on p "Summary" at bounding box center [267, 263] width 49 height 17
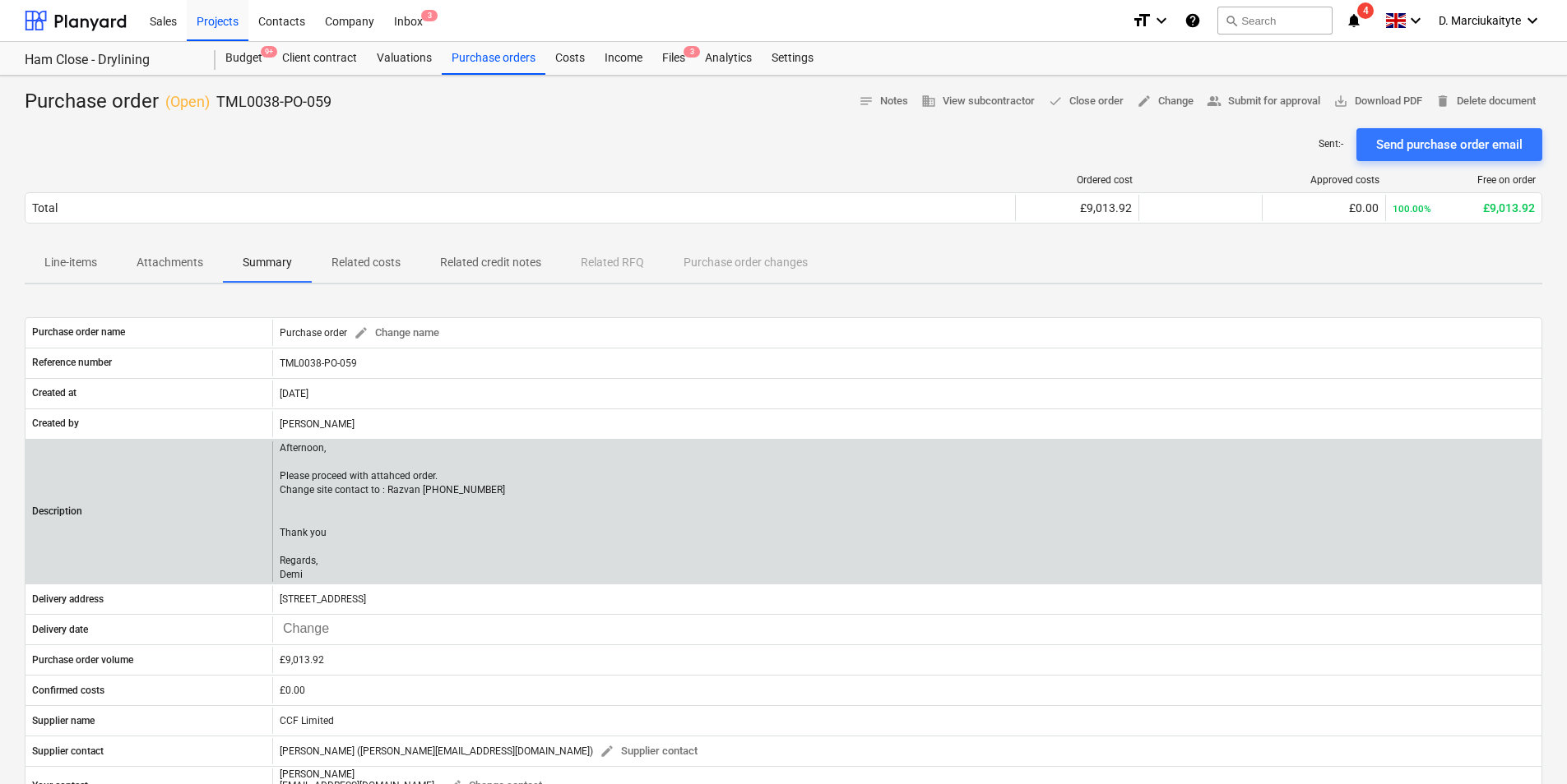
drag, startPoint x: 325, startPoint y: 578, endPoint x: 255, endPoint y: 444, distance: 151.2
click at [255, 444] on div "Description Afternoon, Please proceed with attahced order. Change site contact …" at bounding box center [783, 512] width 1517 height 145
copy div "Afternoon, Please proceed with attahced order. Change site contact to : Razvan …"
